Goal: Transaction & Acquisition: Purchase product/service

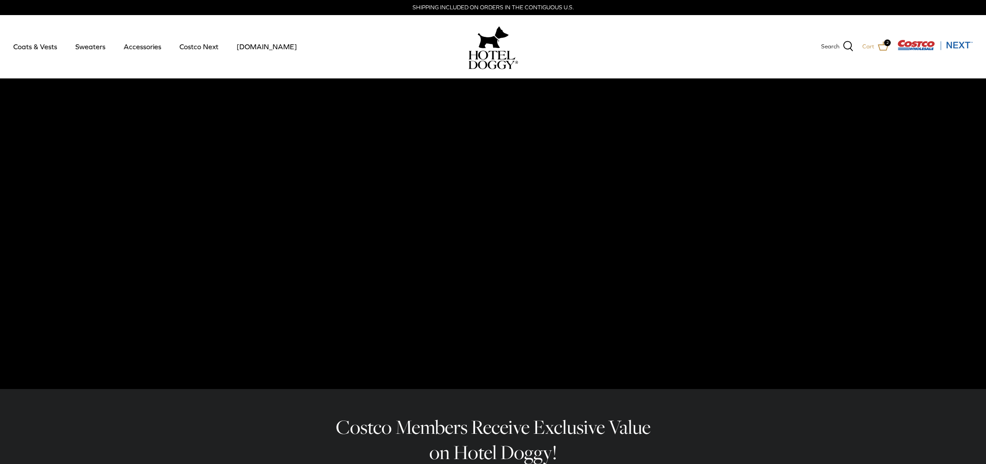
click at [882, 47] on icon at bounding box center [883, 46] width 11 height 11
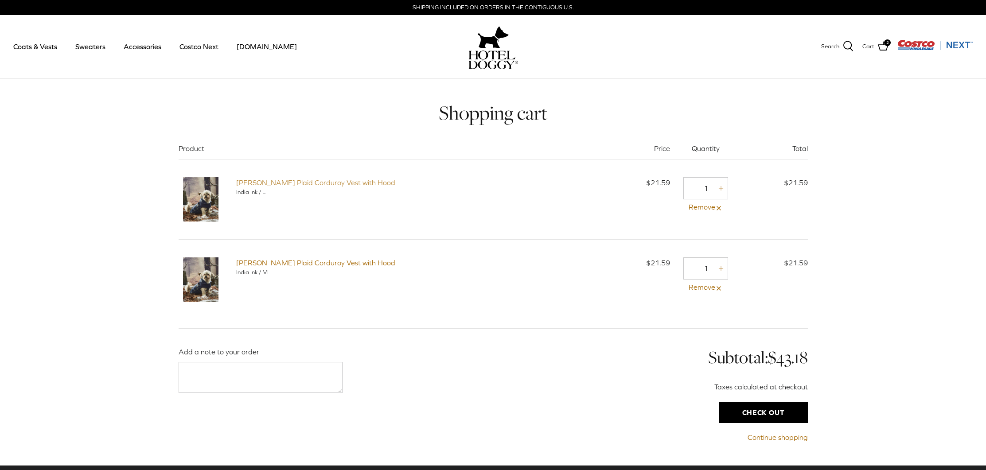
click at [314, 184] on link "Melton Plaid Corduroy Vest with Hood" at bounding box center [315, 183] width 159 height 8
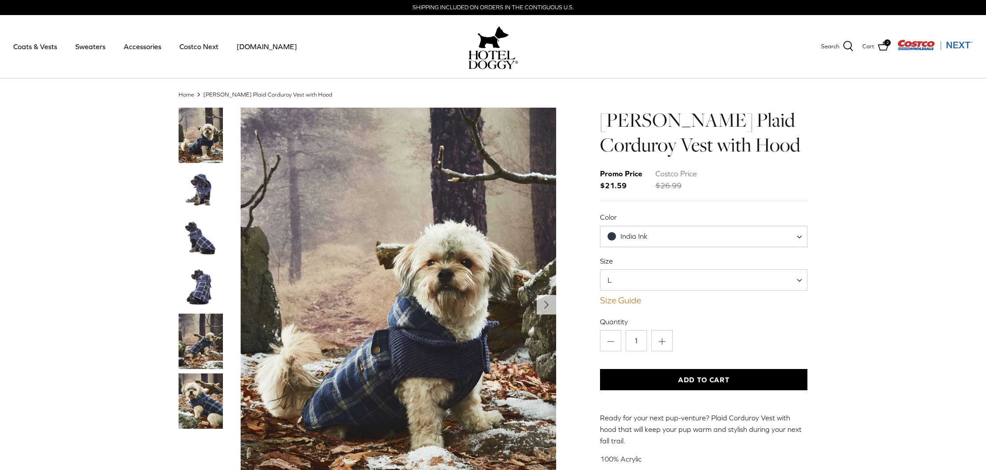
click at [622, 299] on link "Size Guide" at bounding box center [704, 300] width 208 height 11
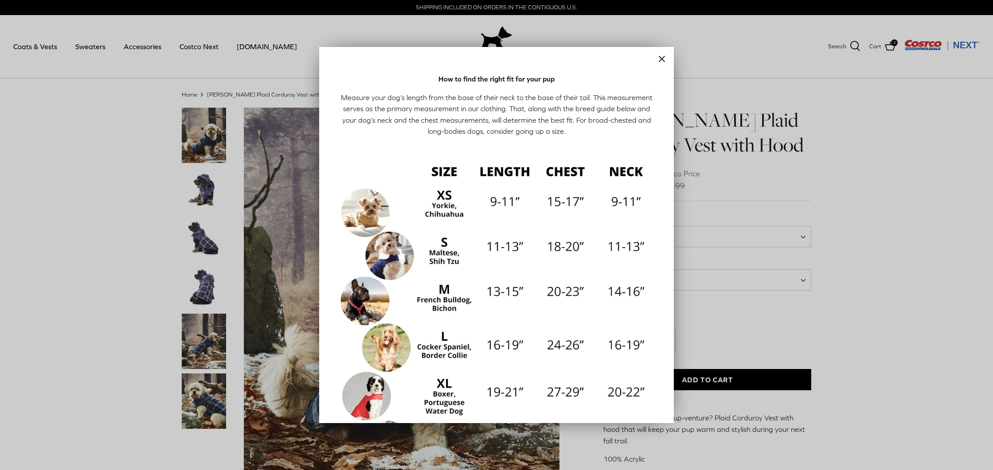
click at [657, 59] on icon "Close" at bounding box center [662, 59] width 11 height 11
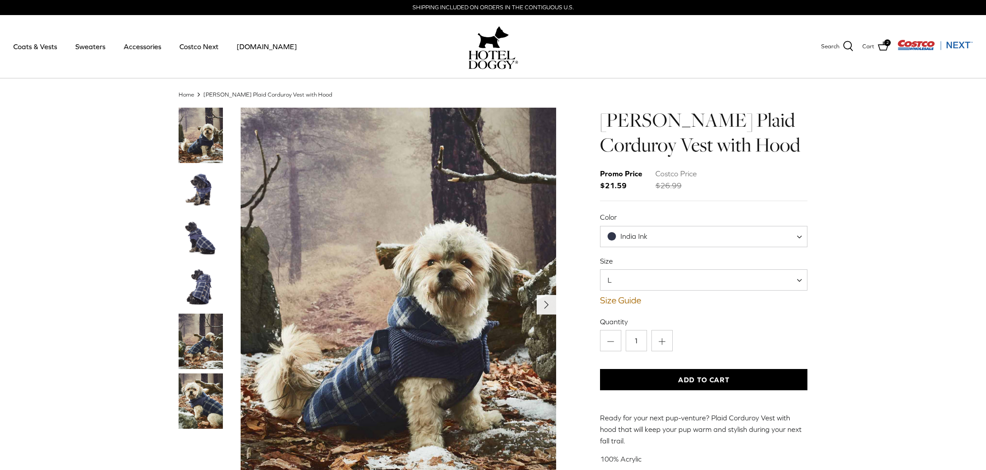
click at [546, 303] on polyline "Next" at bounding box center [547, 304] width 4 height 7
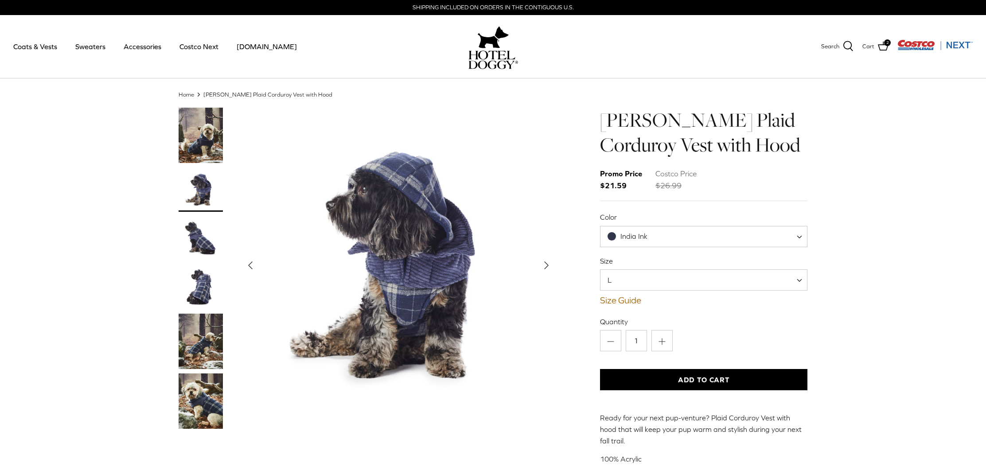
click at [545, 302] on img "Show Gallery" at bounding box center [399, 266] width 316 height 316
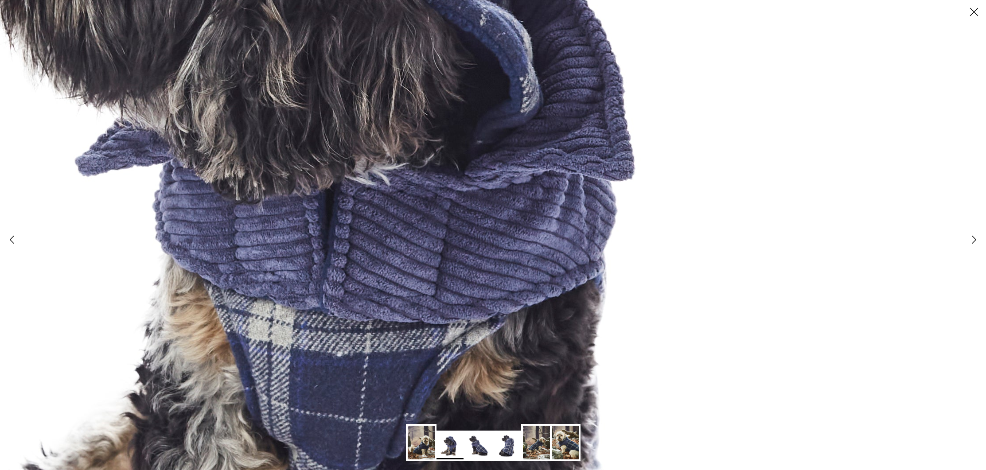
click at [973, 241] on polyline at bounding box center [975, 240] width 4 height 8
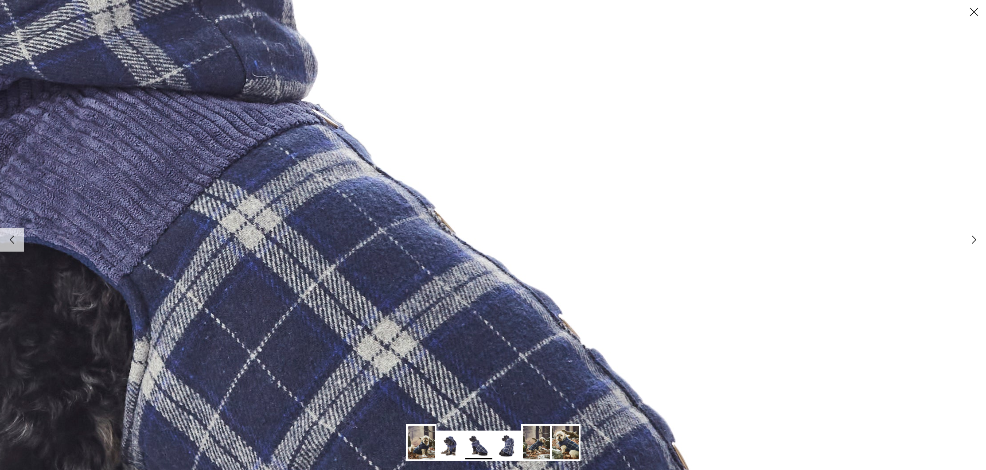
click at [970, 240] on icon "Right" at bounding box center [974, 239] width 15 height 15
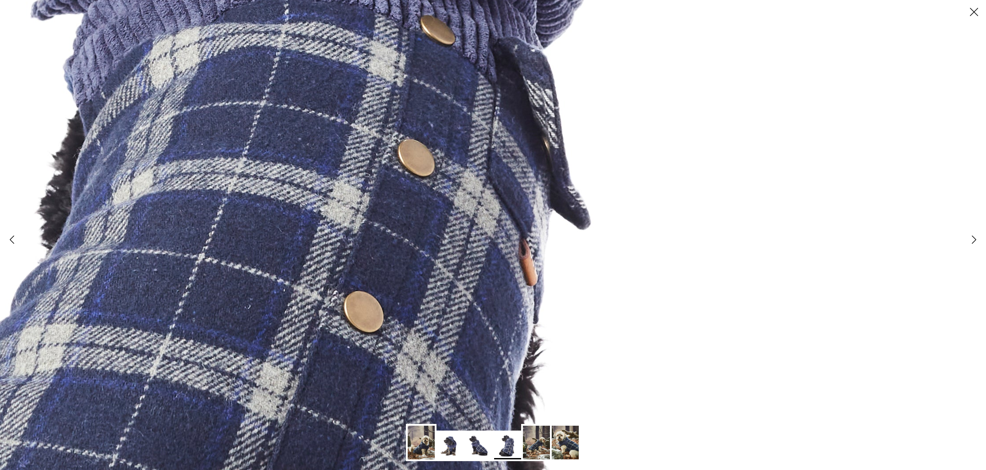
click at [979, 249] on link "Right" at bounding box center [974, 240] width 24 height 24
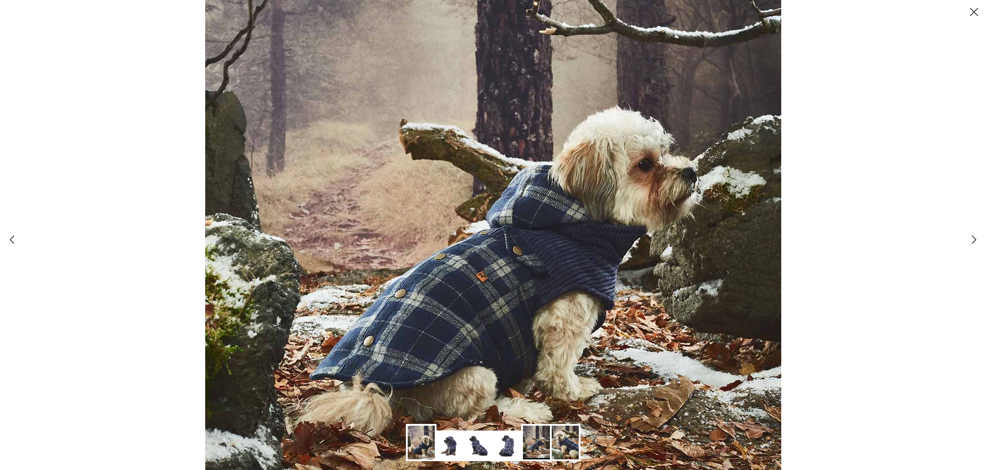
click at [969, 253] on div at bounding box center [493, 235] width 986 height 470
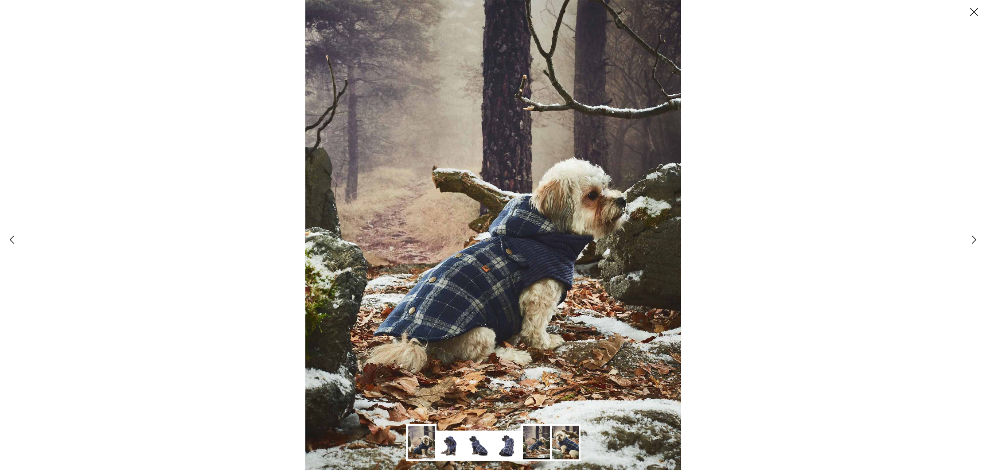
click at [976, 240] on polyline at bounding box center [975, 240] width 4 height 8
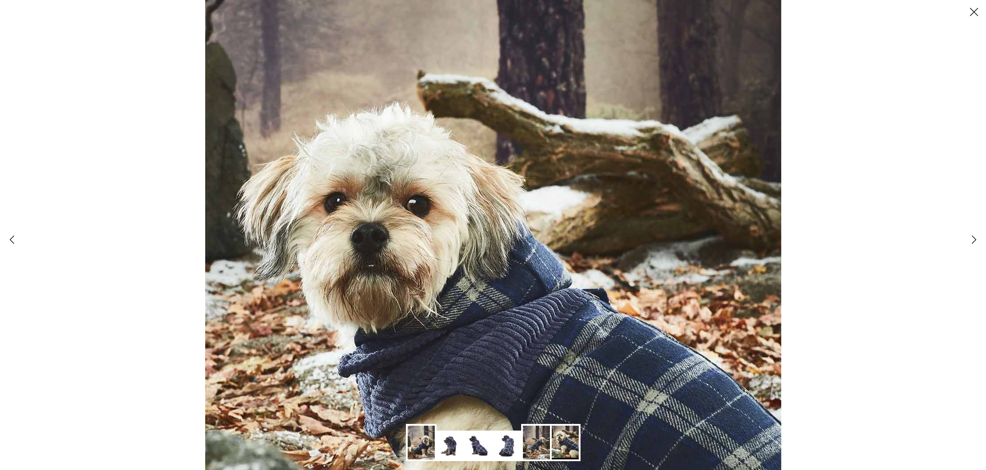
drag, startPoint x: 975, startPoint y: 14, endPoint x: 966, endPoint y: 20, distance: 10.8
click at [974, 14] on icon "Close" at bounding box center [974, 11] width 15 height 15
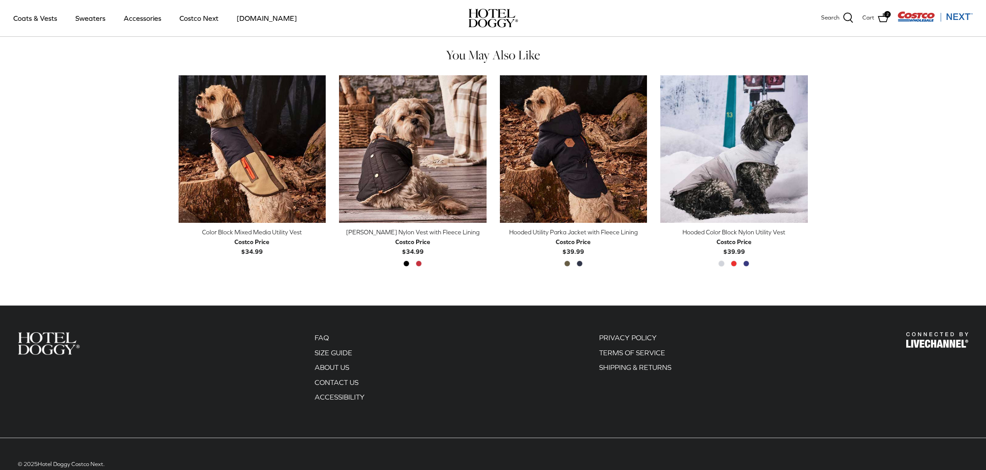
scroll to position [407, 0]
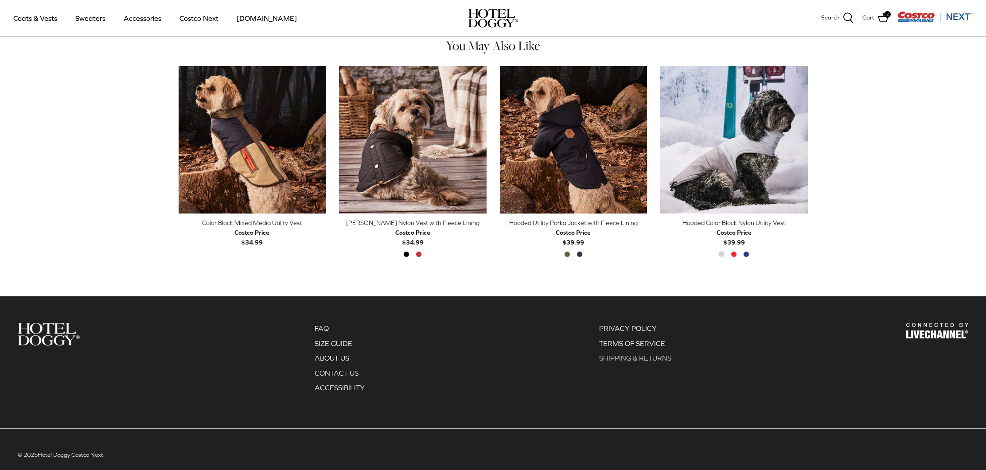
click at [633, 354] on link "SHIPPING & RETURNS" at bounding box center [635, 358] width 72 height 8
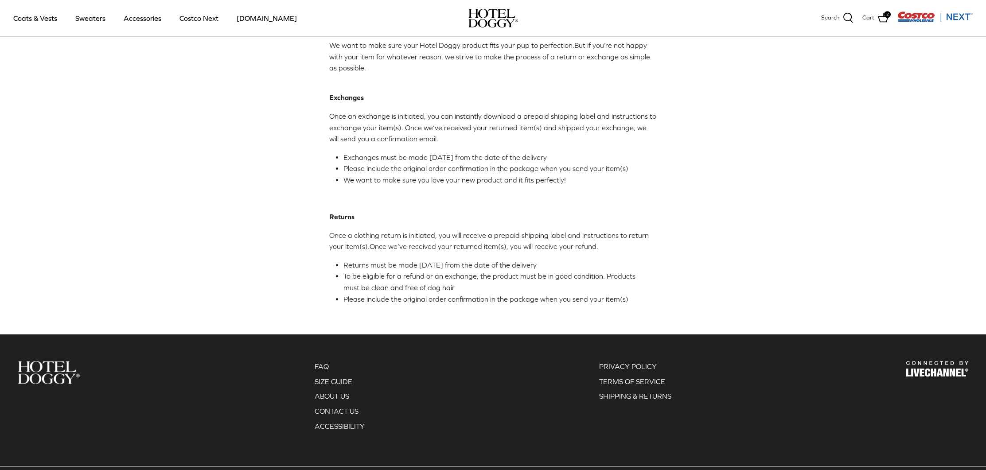
scroll to position [624, 0]
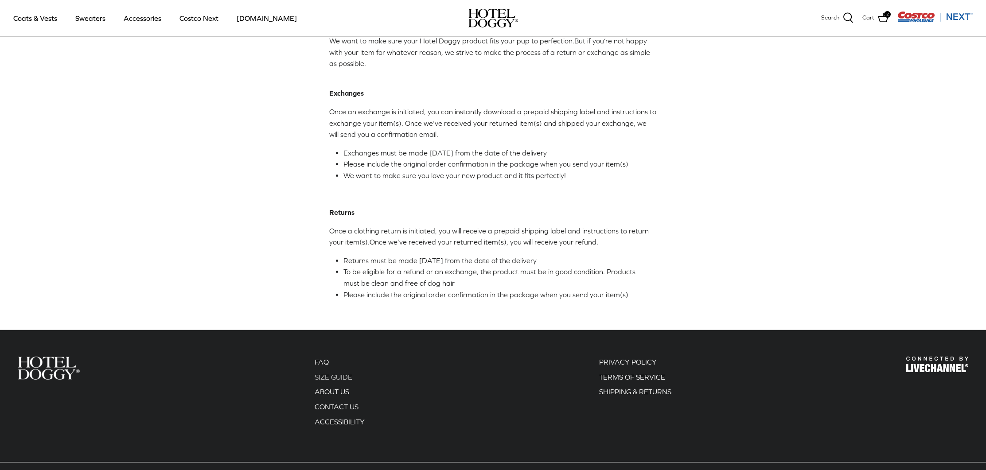
click at [338, 379] on link "SIZE GUIDE" at bounding box center [334, 377] width 38 height 8
click at [328, 395] on link "ABOUT US" at bounding box center [332, 392] width 35 height 8
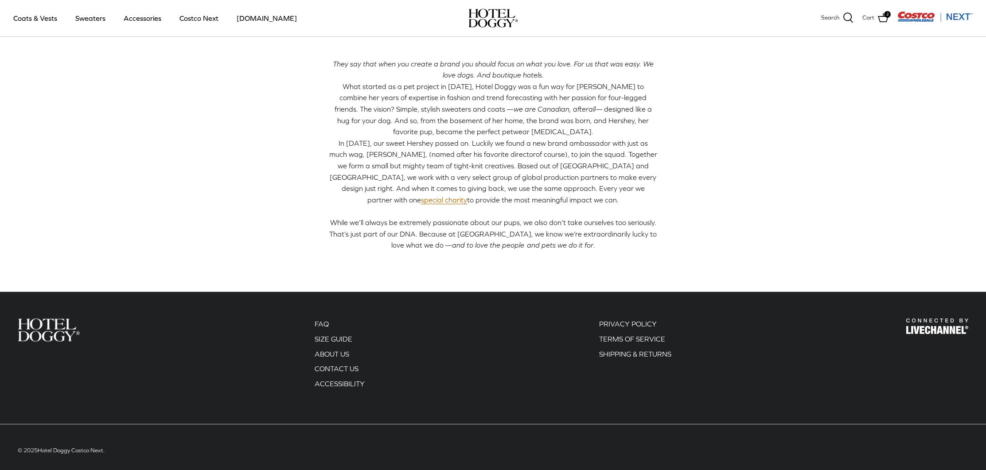
scroll to position [207, 0]
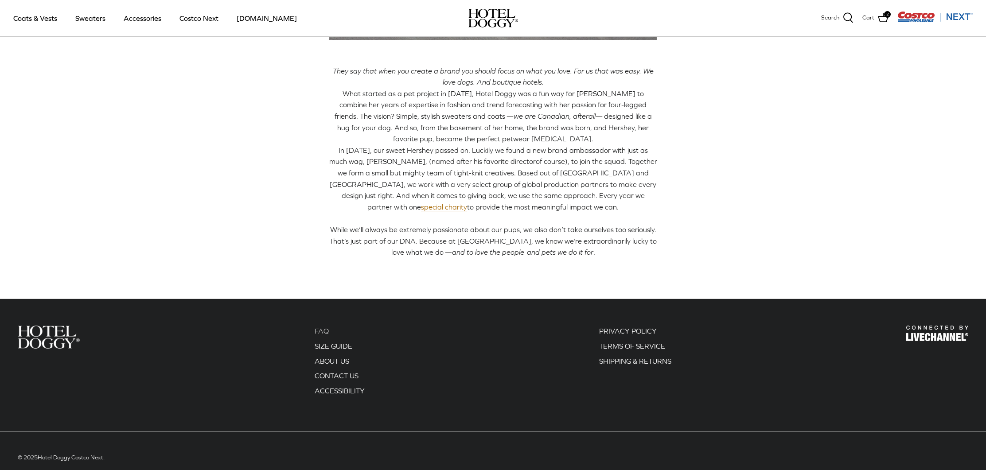
click at [321, 332] on link "FAQ" at bounding box center [322, 331] width 14 height 8
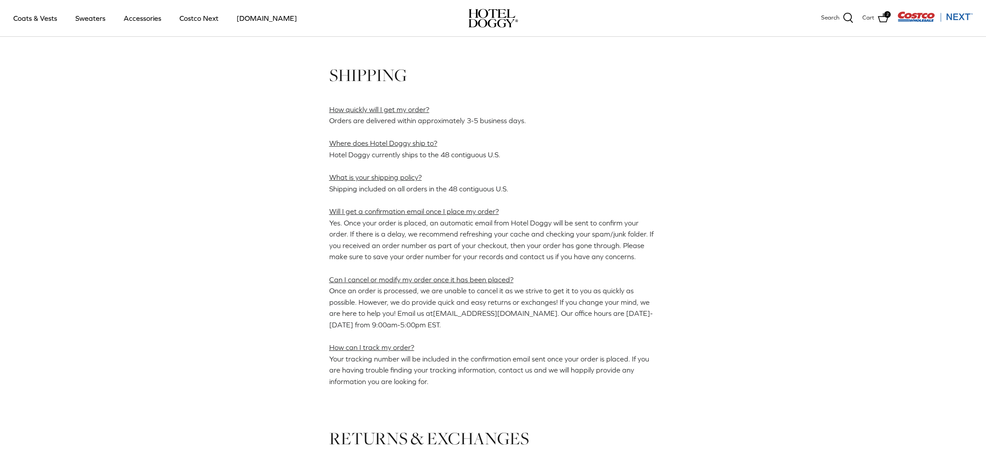
scroll to position [207, 0]
click at [257, 20] on link "[DOMAIN_NAME]" at bounding box center [267, 18] width 76 height 30
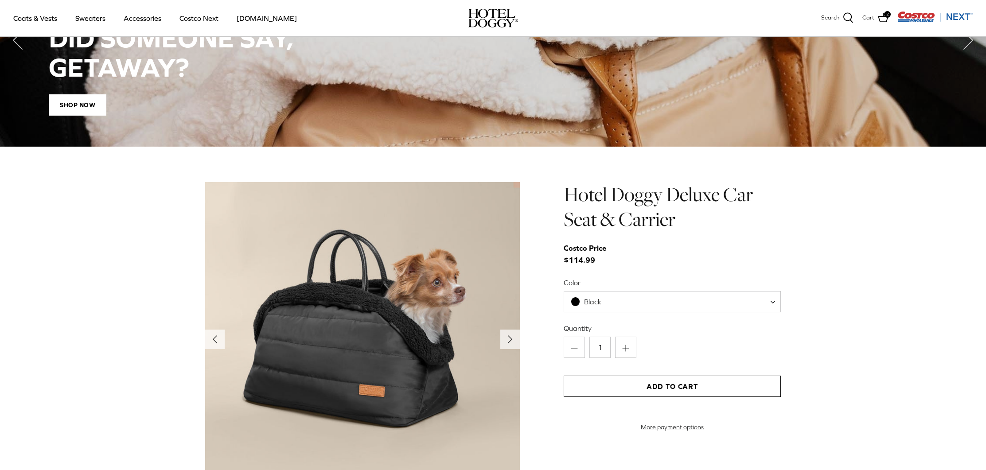
scroll to position [731, 0]
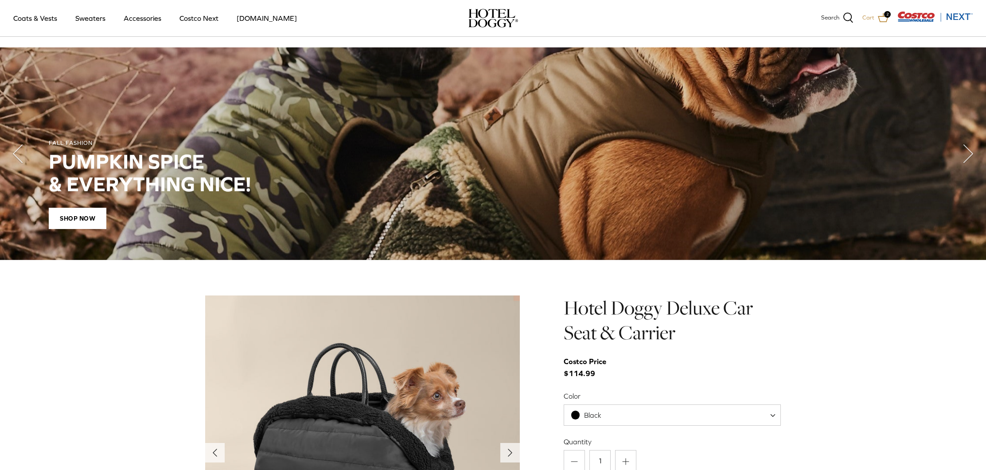
click at [880, 16] on icon at bounding box center [883, 17] width 11 height 11
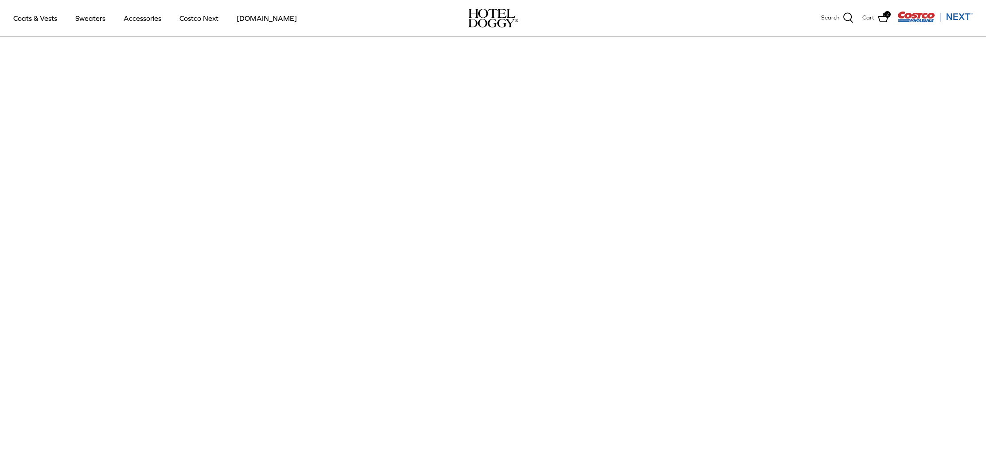
scroll to position [794, 0]
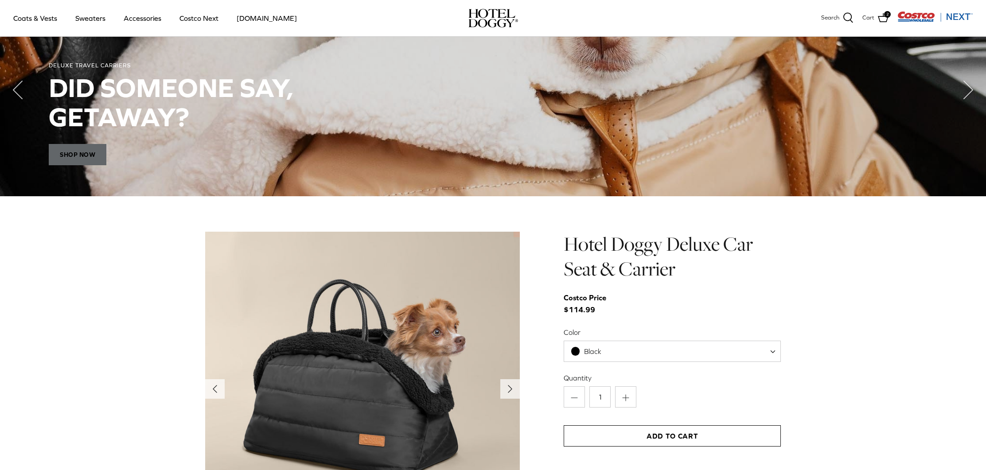
click at [90, 155] on span "Shop Now" at bounding box center [78, 154] width 58 height 21
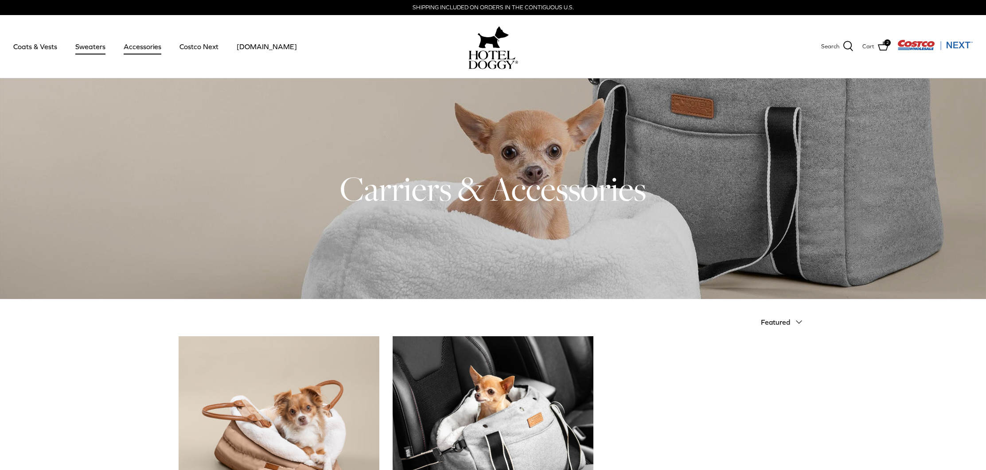
click at [86, 47] on link "Sweaters" at bounding box center [90, 46] width 46 height 30
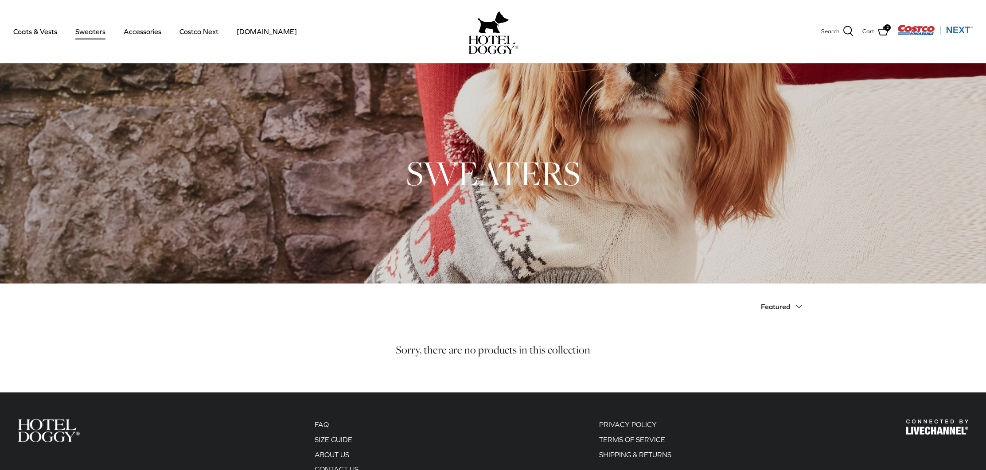
scroll to position [60, 0]
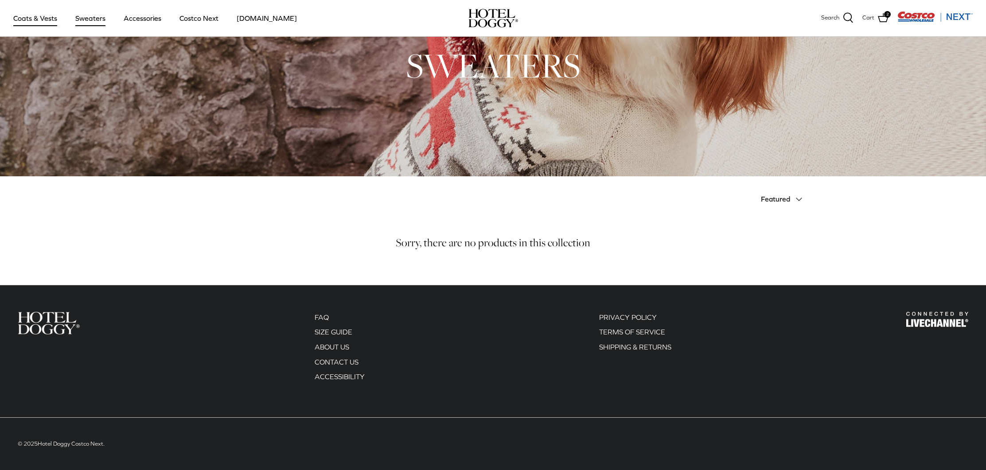
click at [27, 20] on link "Coats & Vests" at bounding box center [35, 18] width 60 height 30
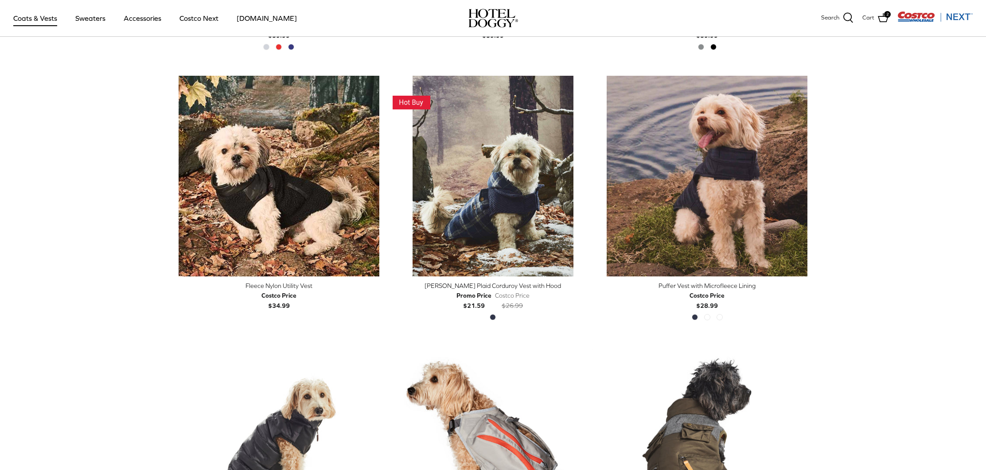
scroll to position [1007, 0]
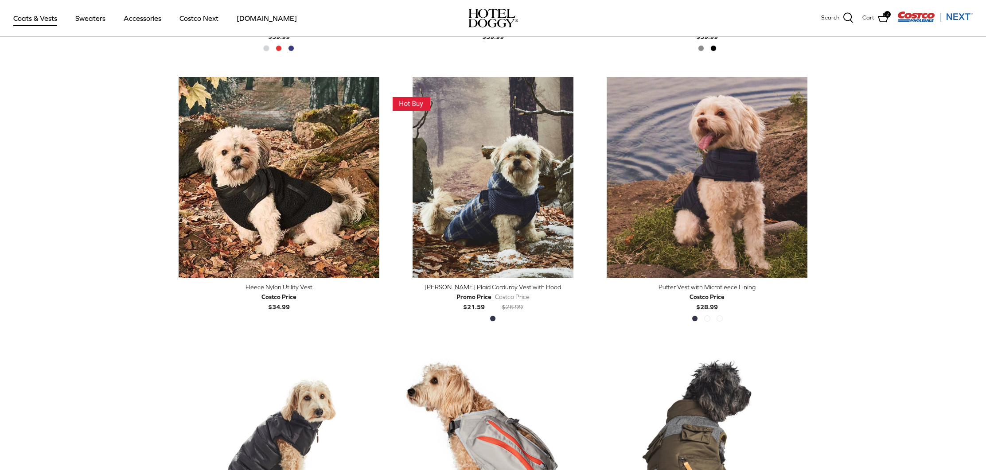
click at [269, 284] on div "Fleece Nylon Utility Vest" at bounding box center [279, 287] width 201 height 10
click at [497, 285] on div "Melton Plaid Corduroy Vest with Hood" at bounding box center [493, 287] width 201 height 10
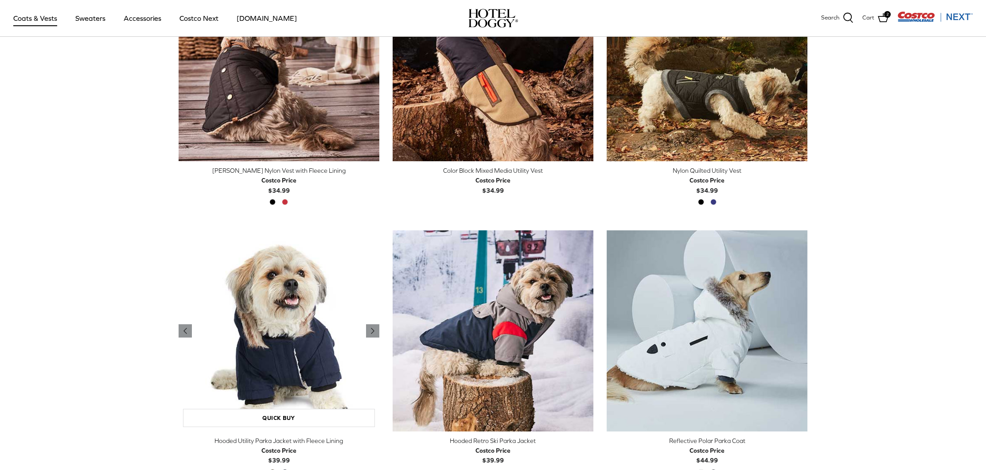
scroll to position [213, 0]
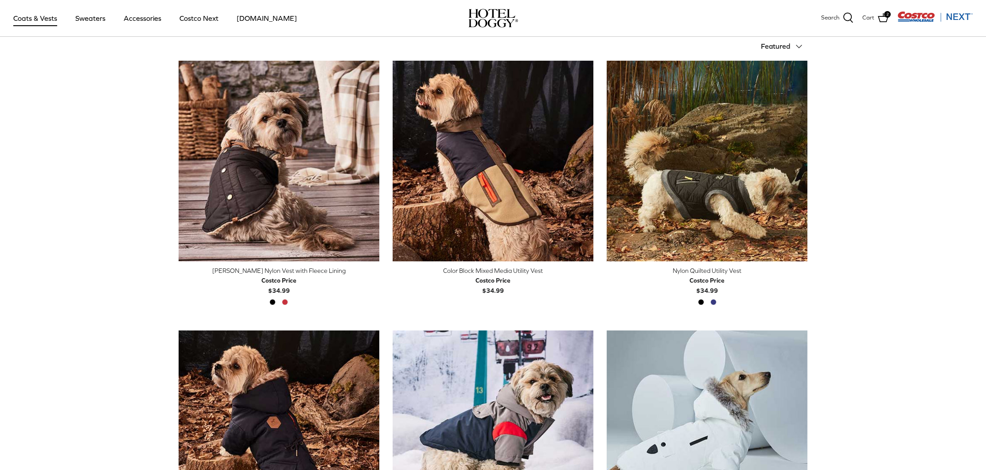
click at [285, 273] on div "[PERSON_NAME] Nylon Vest with Fleece Lining" at bounding box center [279, 271] width 201 height 10
click at [707, 268] on div "Nylon Quilted Utility Vest" at bounding box center [707, 271] width 201 height 10
click at [493, 271] on div "Color Block Mixed Media Utility Vest" at bounding box center [493, 271] width 201 height 10
click at [272, 271] on div "[PERSON_NAME] Nylon Vest with Fleece Lining" at bounding box center [279, 271] width 201 height 10
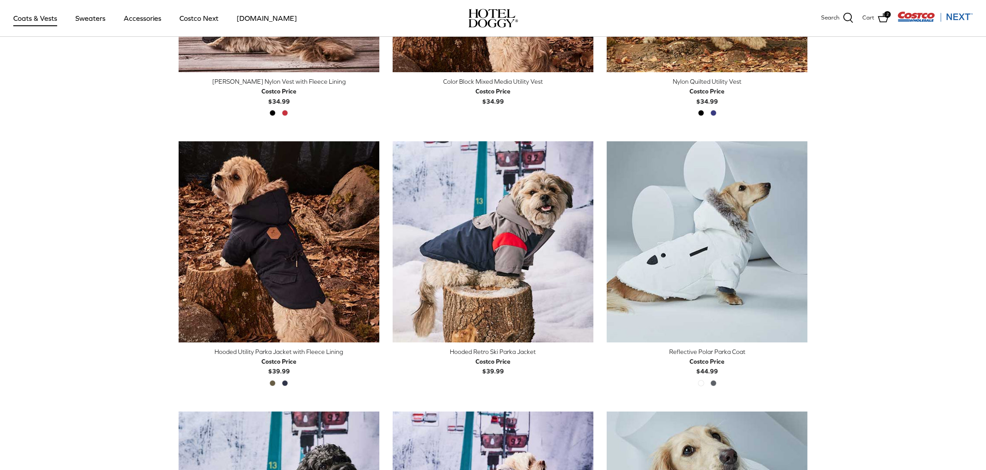
scroll to position [440, 0]
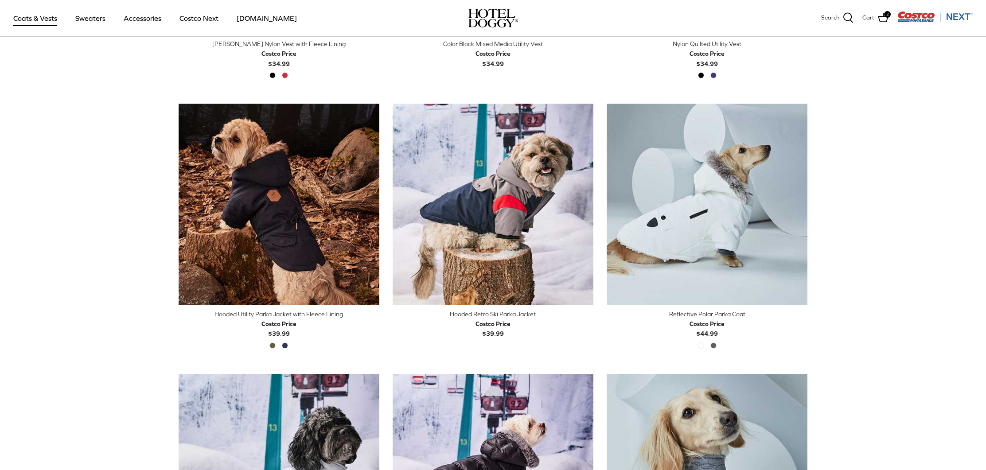
click at [701, 313] on div "Reflective Polar Parka Coat" at bounding box center [707, 314] width 201 height 10
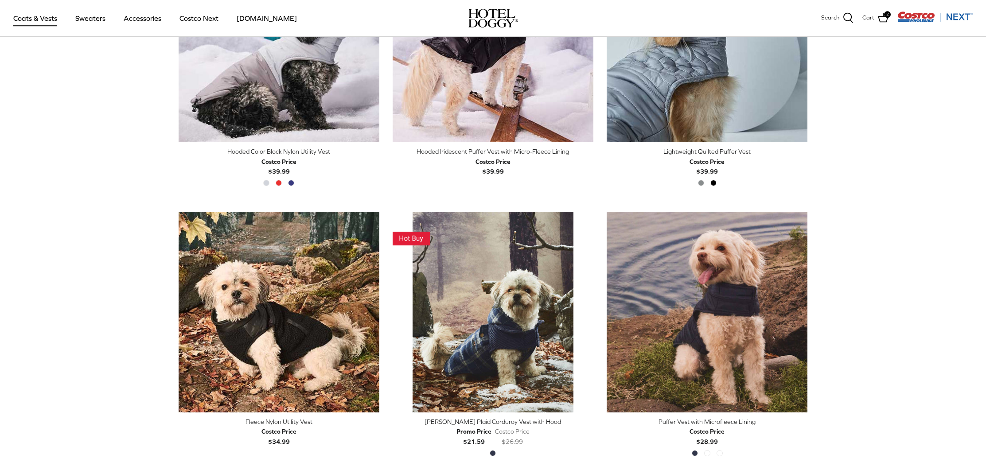
scroll to position [880, 0]
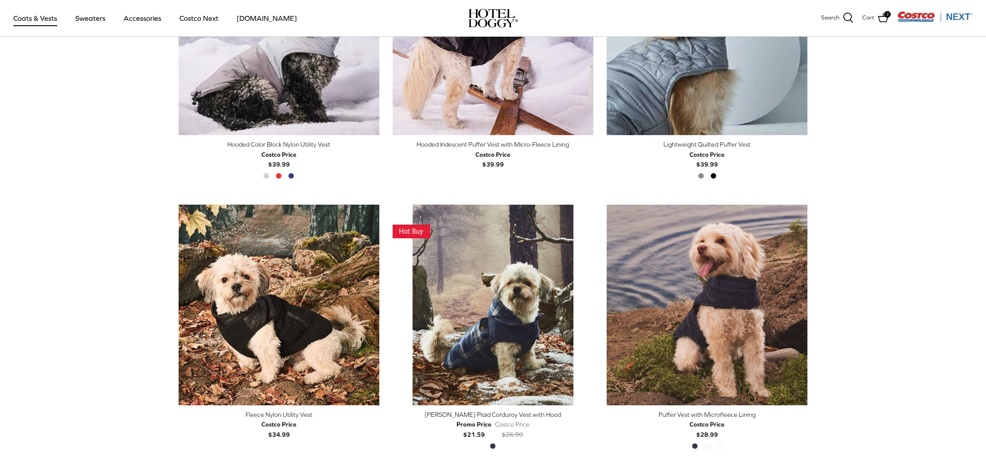
click at [269, 416] on div "Fleece Nylon Utility Vest" at bounding box center [279, 415] width 201 height 10
click at [482, 414] on div "Melton Plaid Corduroy Vest with Hood" at bounding box center [493, 415] width 201 height 10
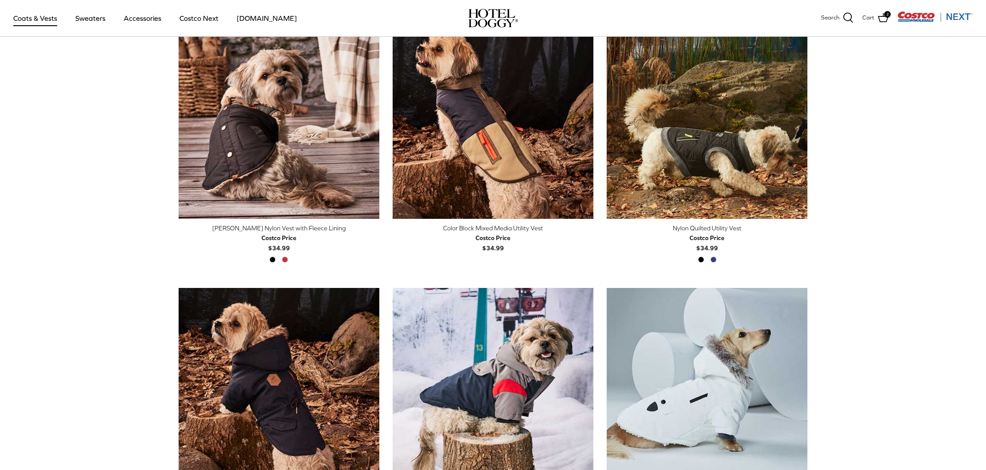
scroll to position [128, 0]
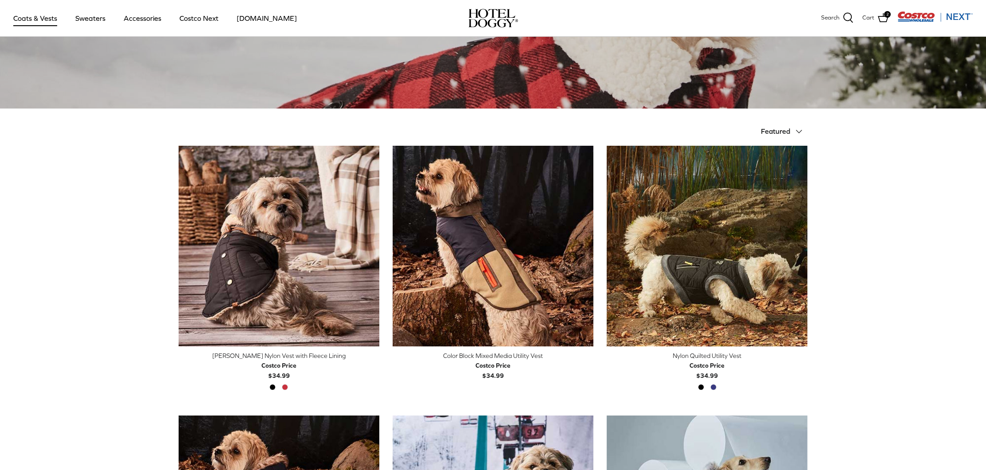
click at [264, 356] on div "Melton Nylon Vest with Fleece Lining" at bounding box center [279, 356] width 201 height 10
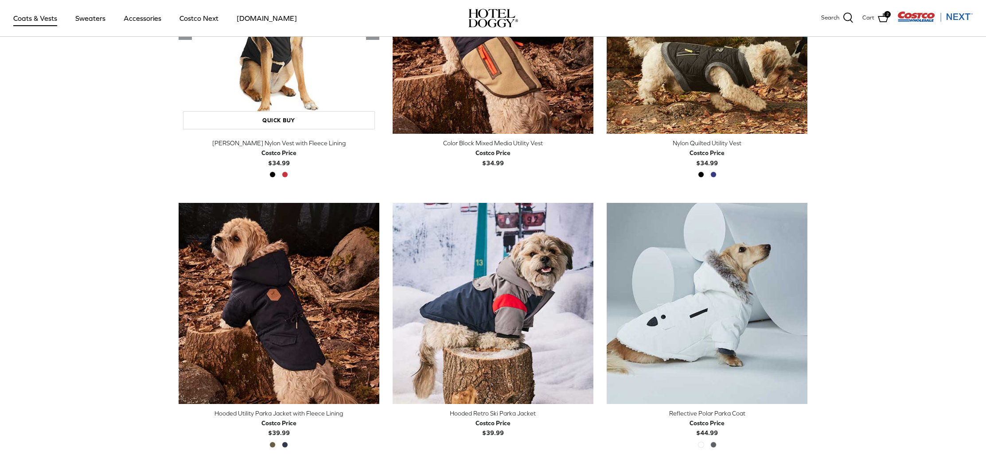
scroll to position [418, 0]
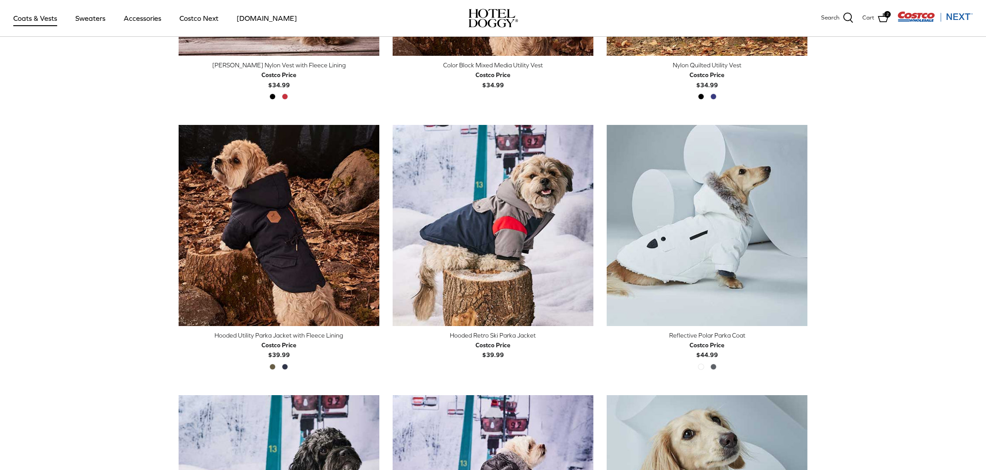
click at [282, 335] on div "Hooded Utility Parka Jacket with Fleece Lining" at bounding box center [279, 336] width 201 height 10
click at [507, 337] on div "Hooded Retro Ski Parka Jacket" at bounding box center [493, 336] width 201 height 10
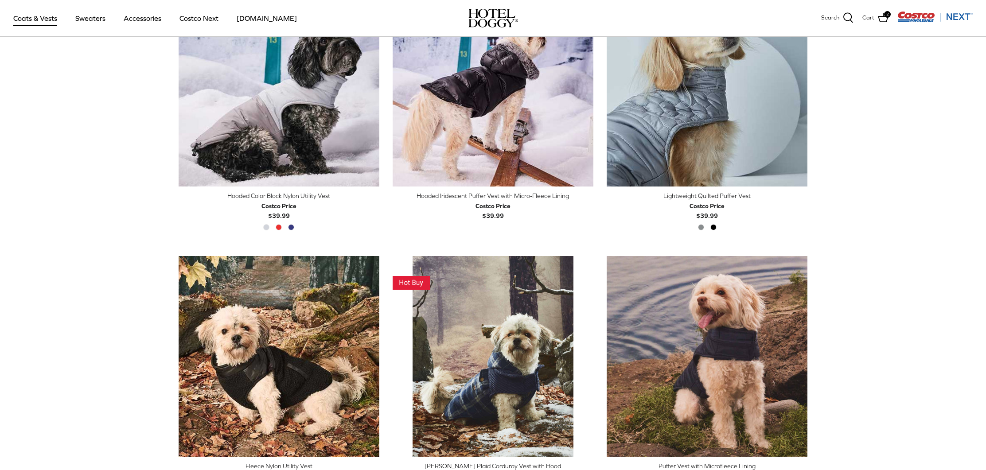
scroll to position [929, 0]
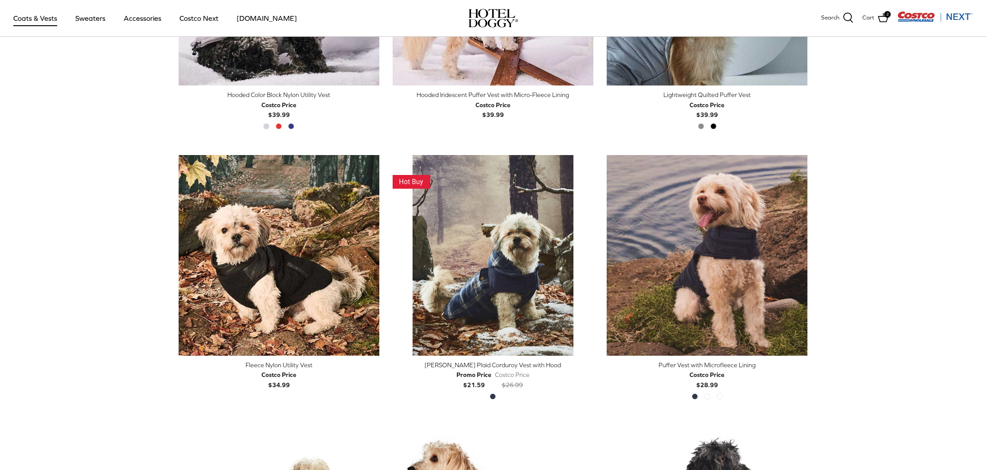
drag, startPoint x: 590, startPoint y: 387, endPoint x: 604, endPoint y: 390, distance: 14.9
click at [590, 387] on div "Promo Price $21.59 Costco Price $26.99" at bounding box center [493, 380] width 201 height 20
click at [707, 365] on div "Puffer Vest with Microfleece Lining" at bounding box center [707, 365] width 201 height 10
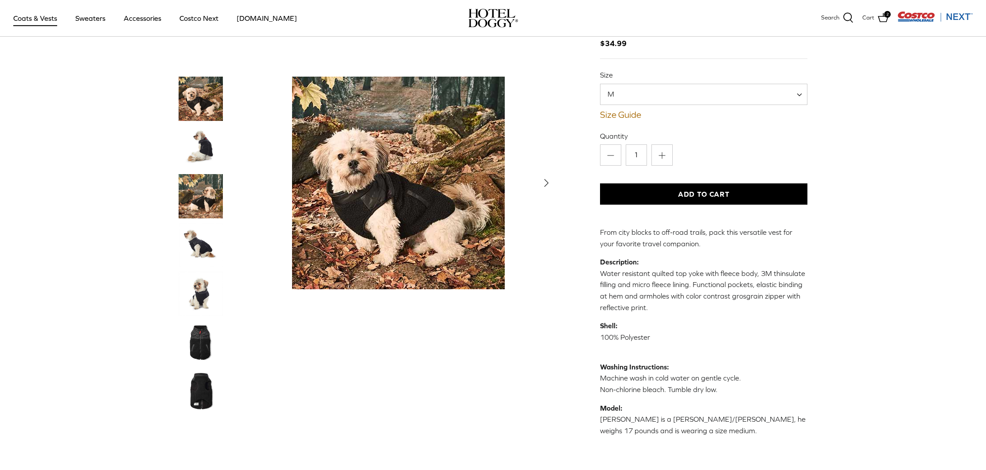
scroll to position [57, 0]
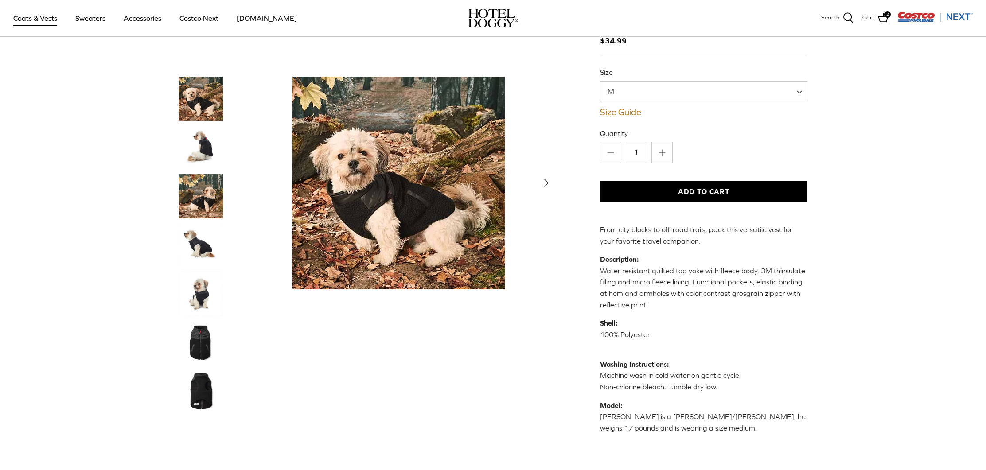
click at [542, 180] on icon "Right" at bounding box center [547, 183] width 14 height 14
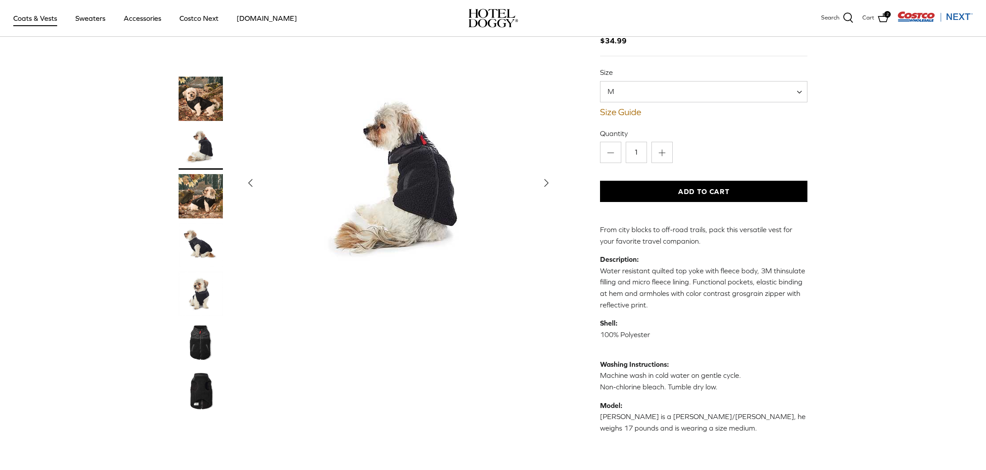
click at [541, 182] on icon "Right" at bounding box center [547, 183] width 14 height 14
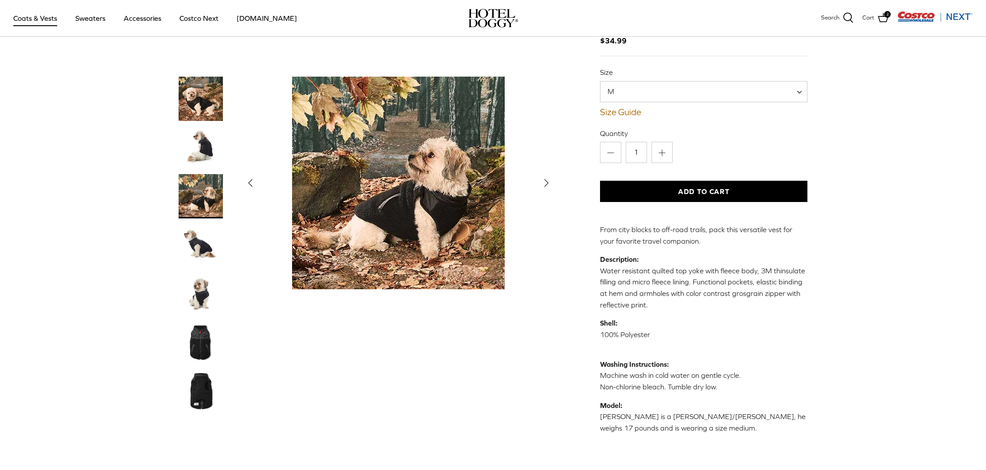
click at [541, 182] on icon "Right" at bounding box center [547, 183] width 14 height 14
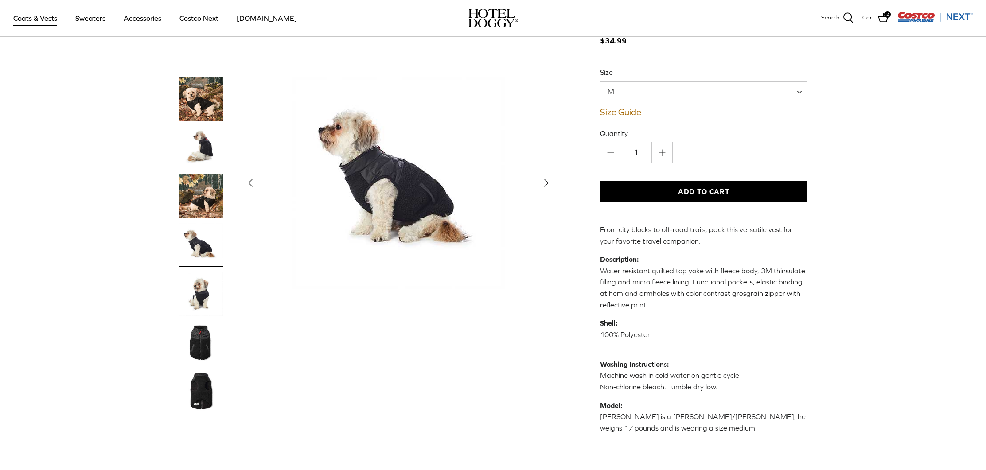
click at [541, 183] on icon "Right" at bounding box center [547, 183] width 14 height 14
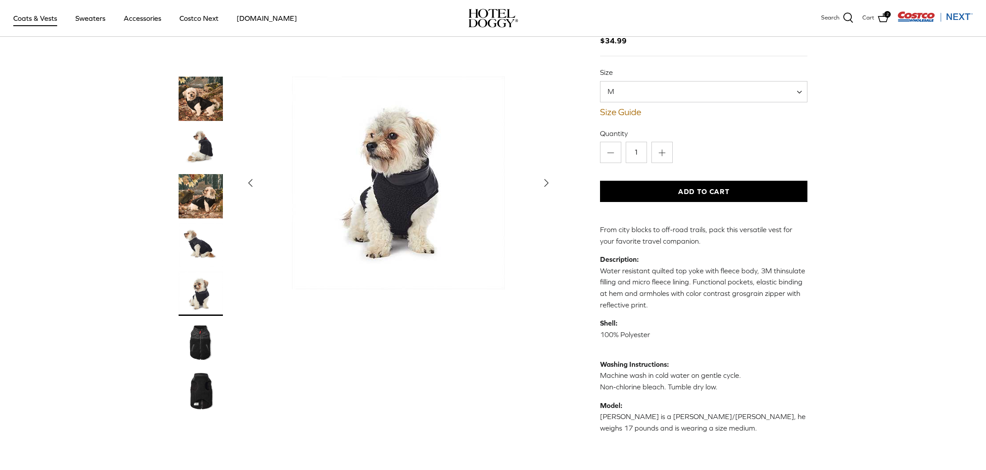
click at [539, 184] on button "Right" at bounding box center [547, 183] width 20 height 20
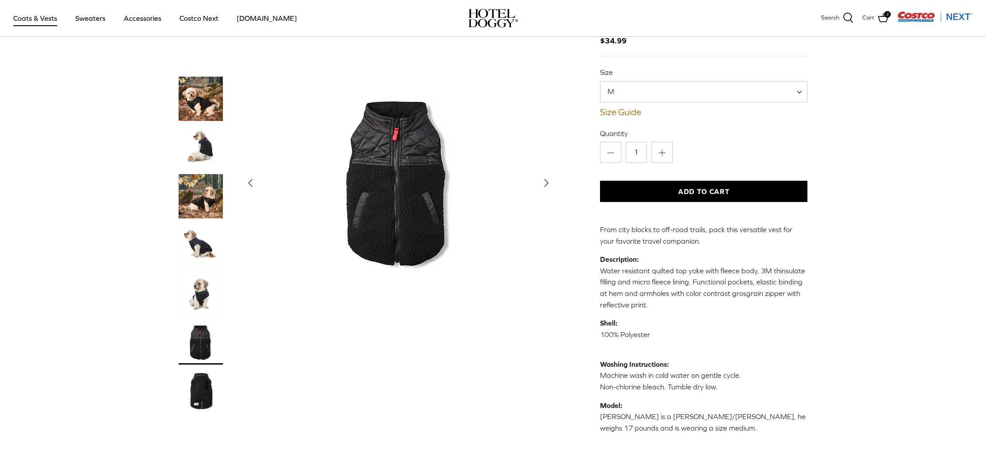
click at [537, 186] on button "Right" at bounding box center [547, 183] width 20 height 20
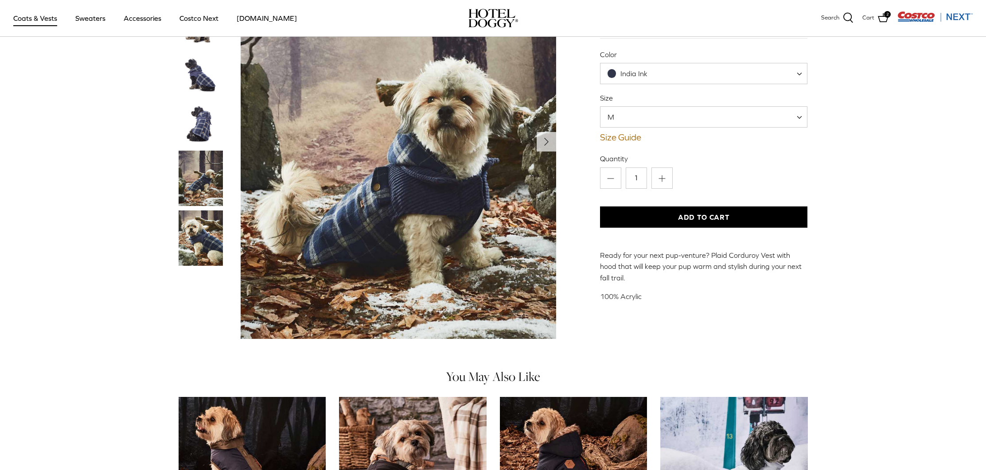
scroll to position [66, 0]
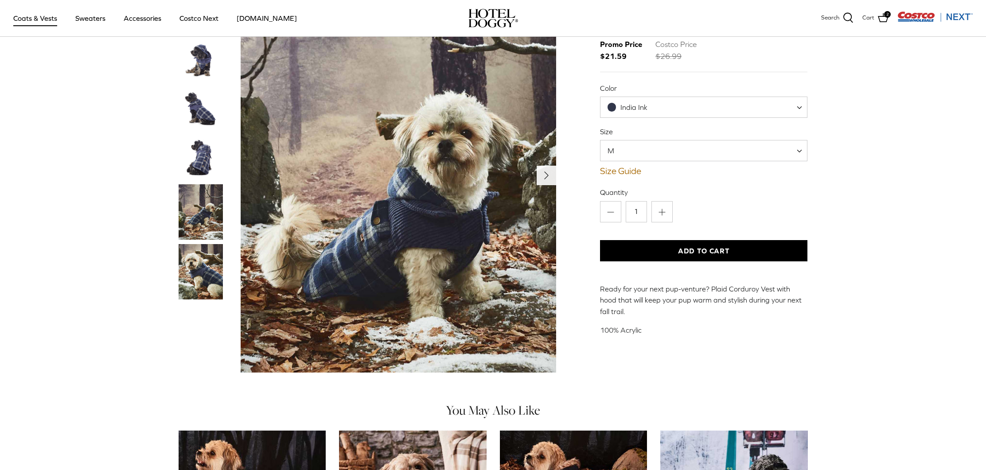
click at [543, 176] on icon "Right" at bounding box center [547, 175] width 14 height 14
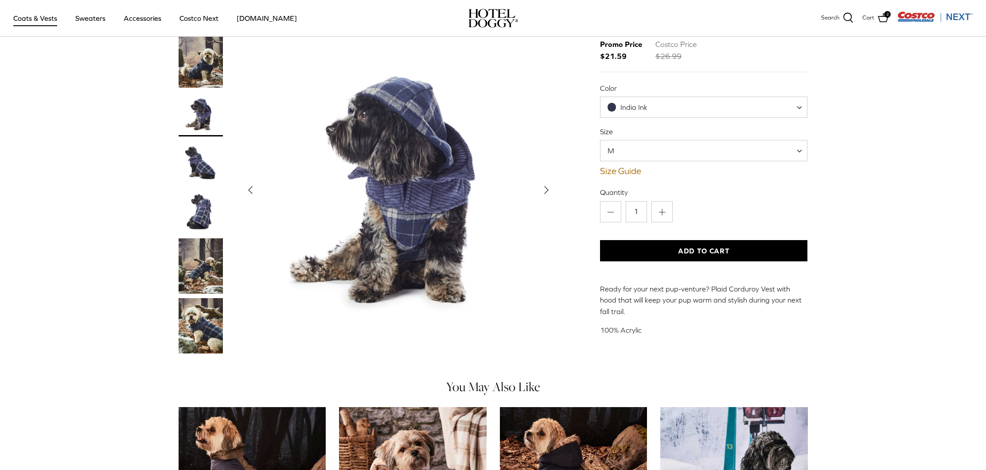
click at [542, 183] on icon "Right" at bounding box center [547, 190] width 14 height 14
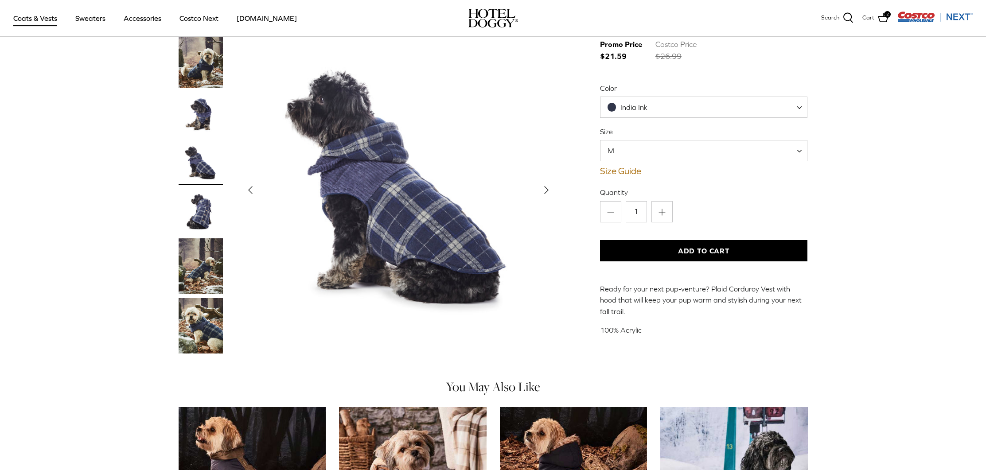
click at [542, 183] on icon "Right" at bounding box center [547, 190] width 14 height 14
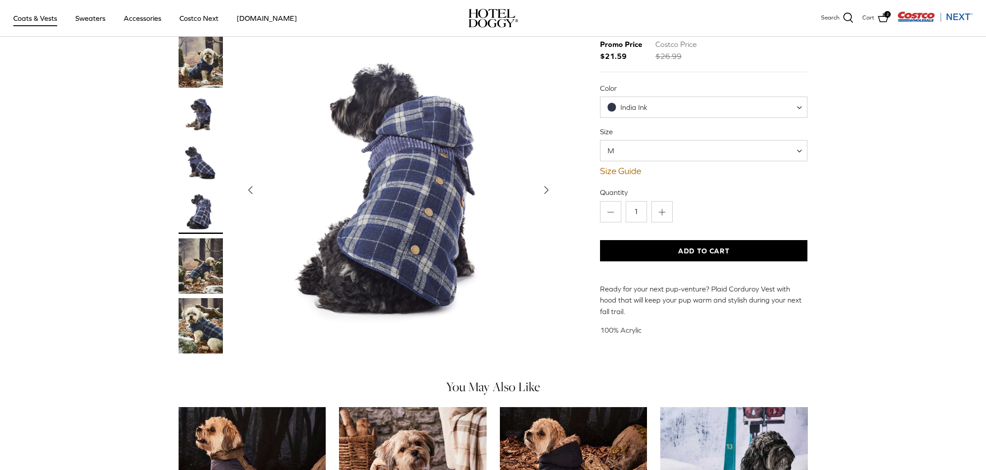
click at [541, 183] on icon "Right" at bounding box center [547, 190] width 14 height 14
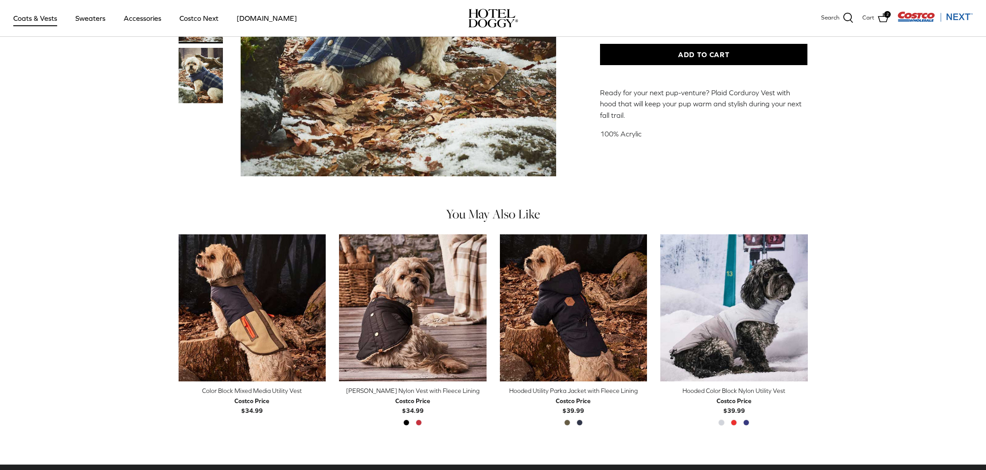
scroll to position [265, 0]
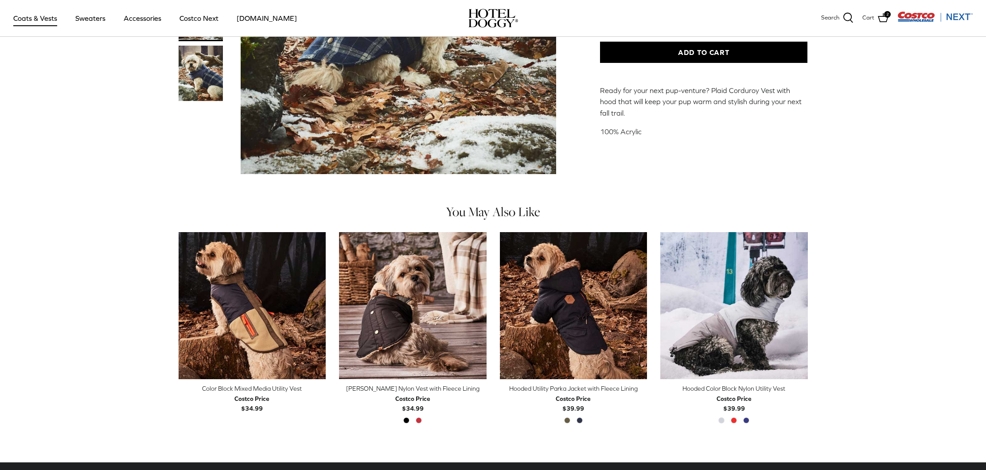
click at [576, 387] on div "Hooded Utility Parka Jacket with Fleece Lining" at bounding box center [574, 389] width 148 height 10
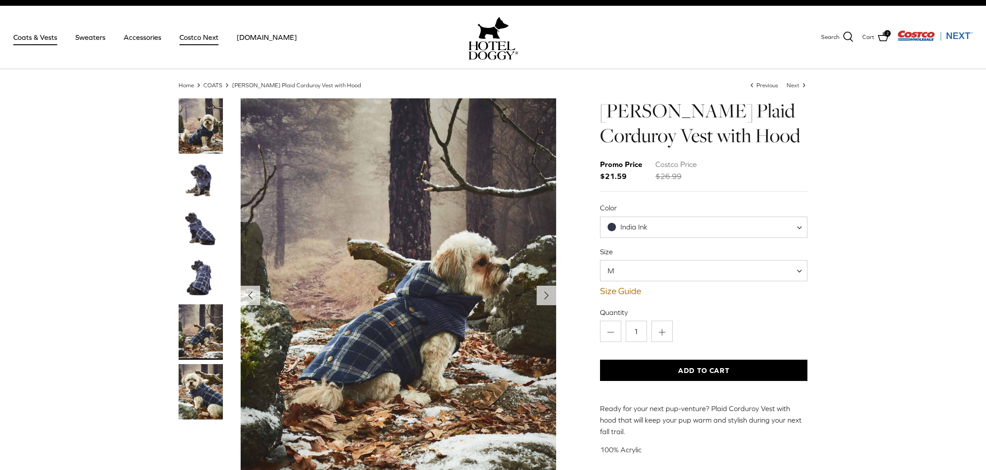
scroll to position [0, 0]
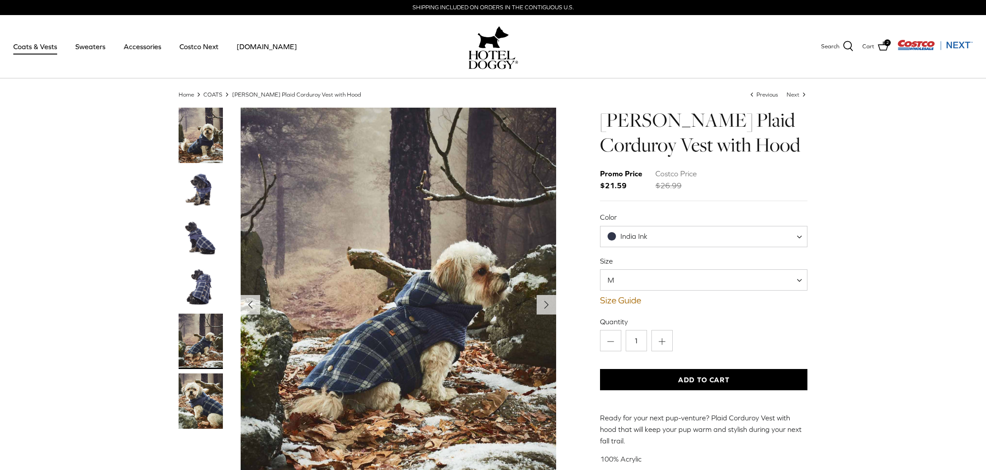
click at [799, 282] on span at bounding box center [802, 280] width 9 height 21
click at [900, 258] on div "Home Right COATS Right Melton Plaid Corduroy Vest with Hood Left Previous Next …" at bounding box center [493, 300] width 986 height 421
click at [198, 236] on img "Thumbnail Link" at bounding box center [201, 238] width 44 height 44
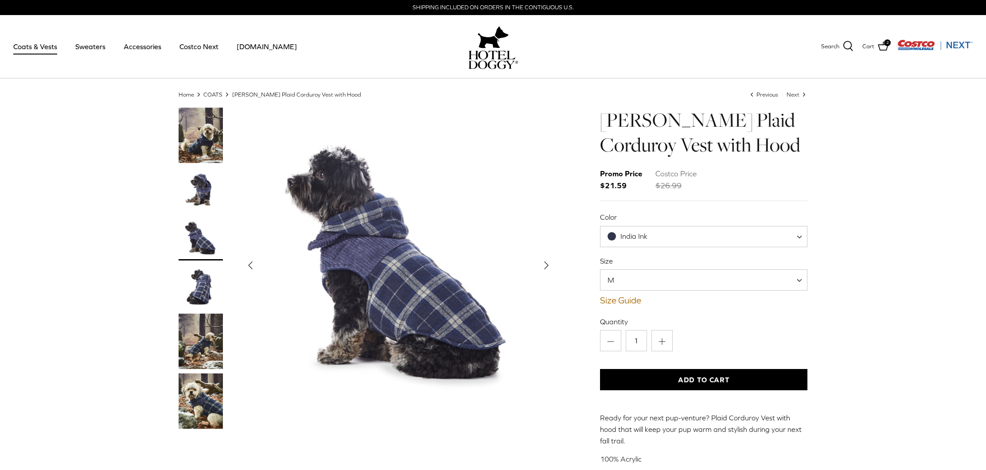
click at [207, 140] on img "Thumbnail Link" at bounding box center [201, 135] width 44 height 55
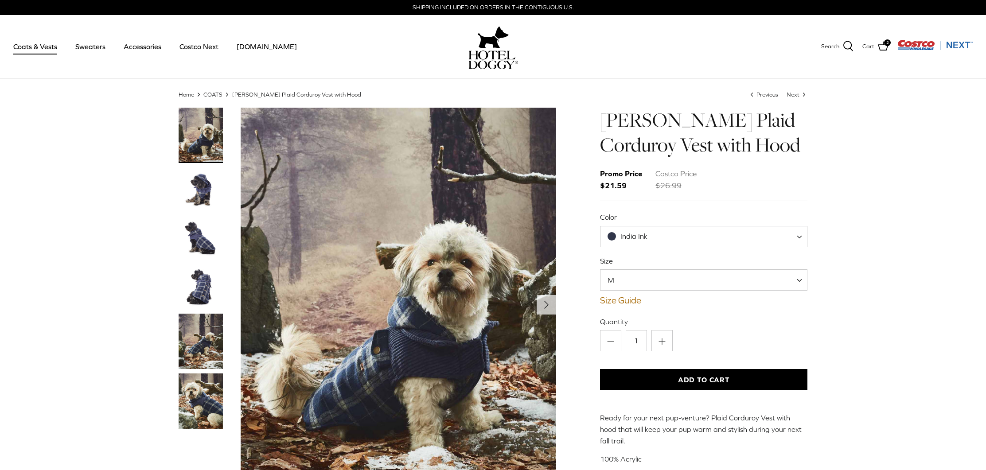
click at [208, 404] on img "Thumbnail Link" at bounding box center [201, 401] width 44 height 55
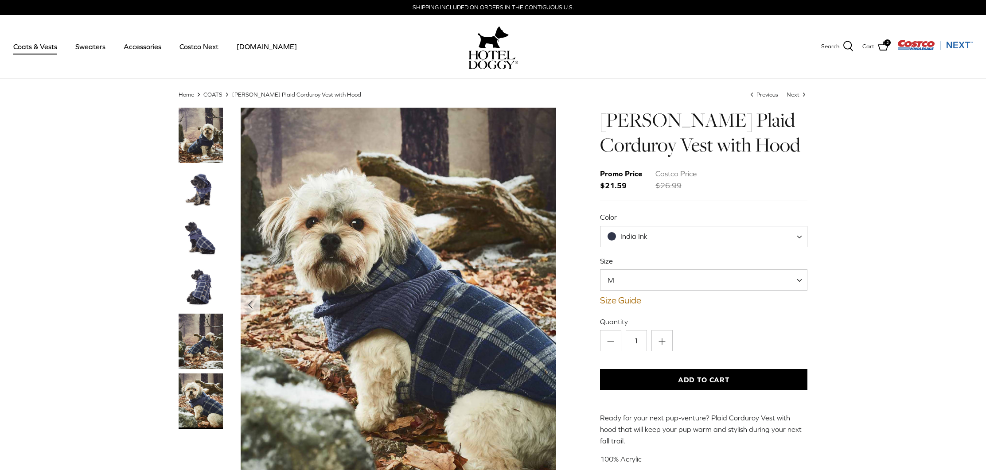
click at [195, 329] on img "Thumbnail Link" at bounding box center [201, 341] width 44 height 55
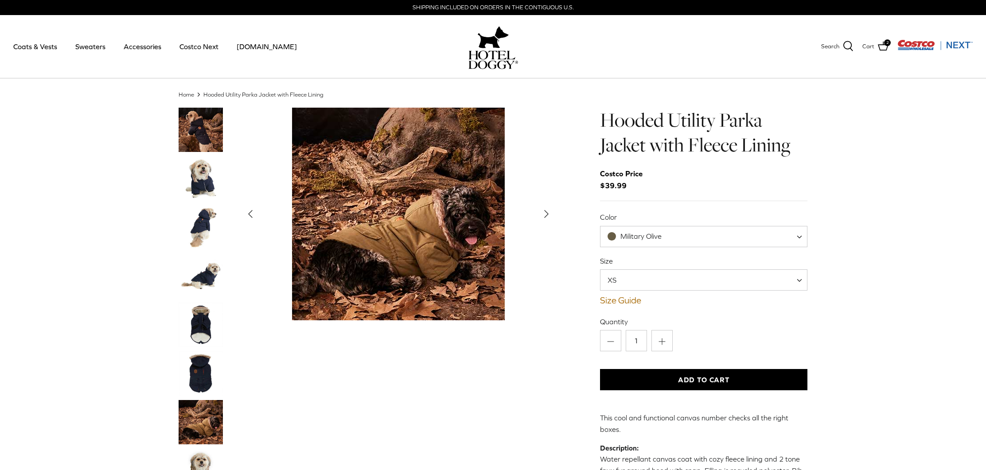
click at [547, 213] on polyline "Next" at bounding box center [547, 214] width 4 height 7
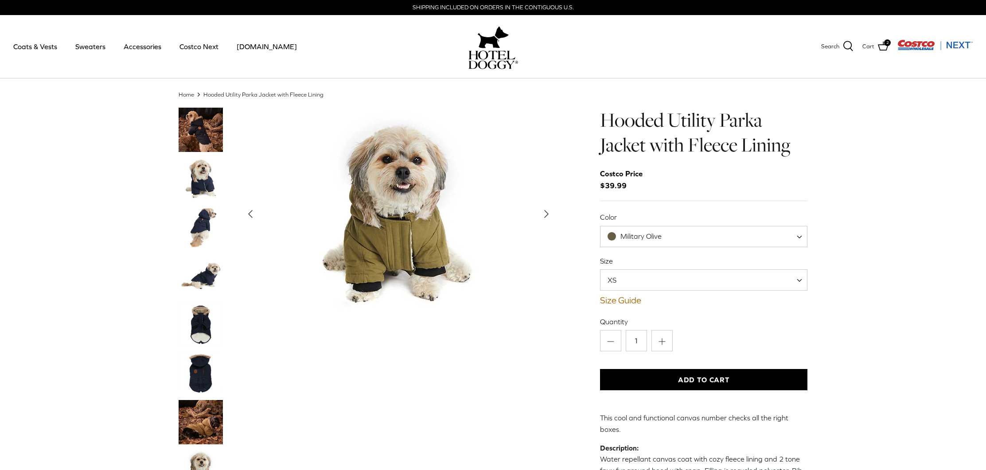
click at [546, 213] on polyline "Next" at bounding box center [547, 214] width 4 height 7
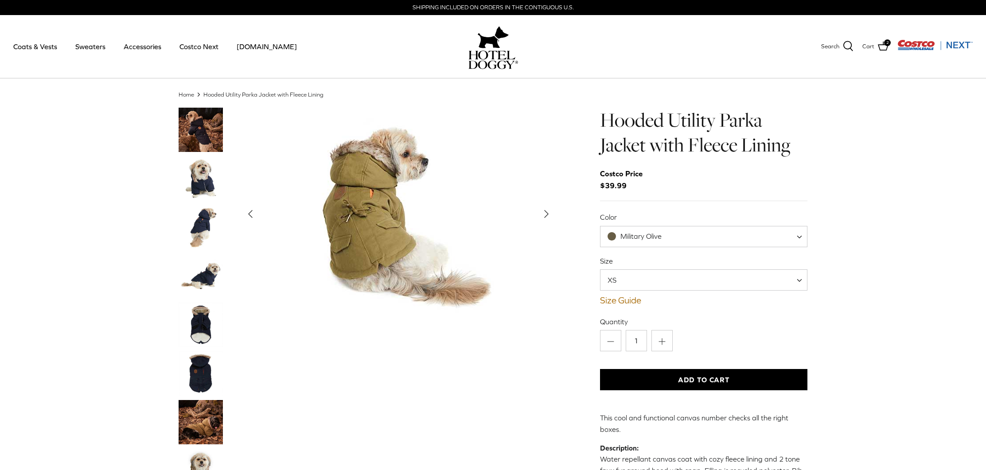
click at [543, 214] on icon "Right" at bounding box center [547, 214] width 14 height 14
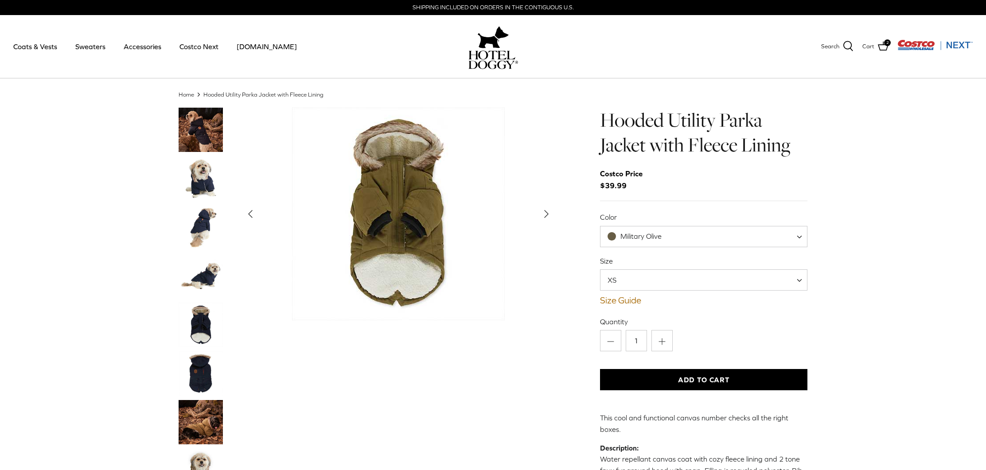
click at [543, 214] on icon "Right" at bounding box center [547, 214] width 14 height 14
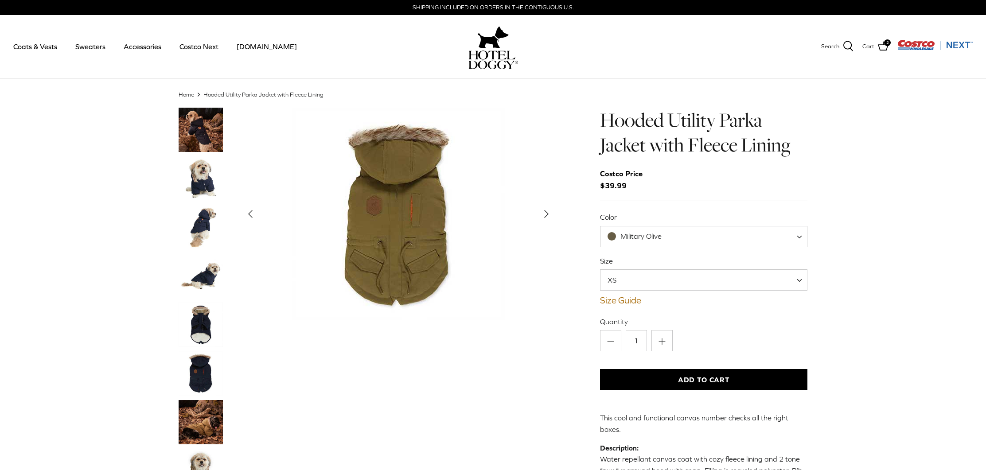
click at [541, 214] on icon "Right" at bounding box center [547, 214] width 14 height 14
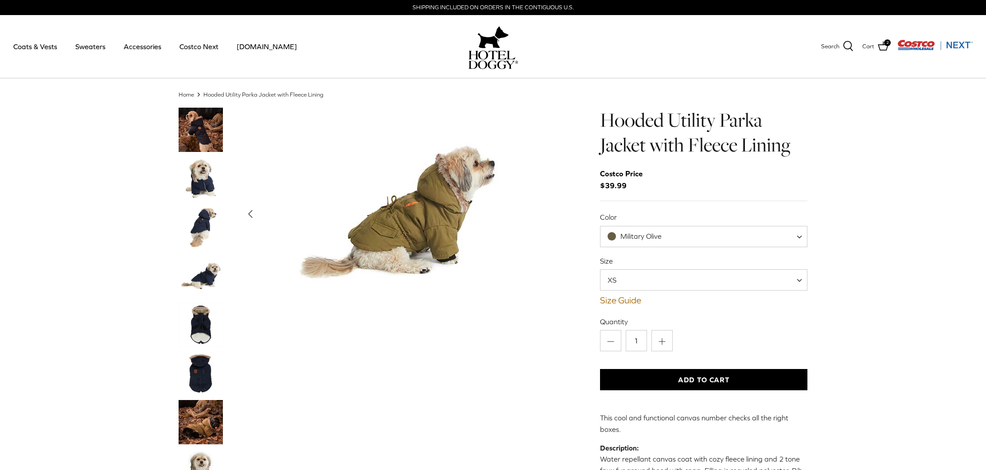
click at [541, 214] on div "Show Gallery" at bounding box center [399, 214] width 316 height 213
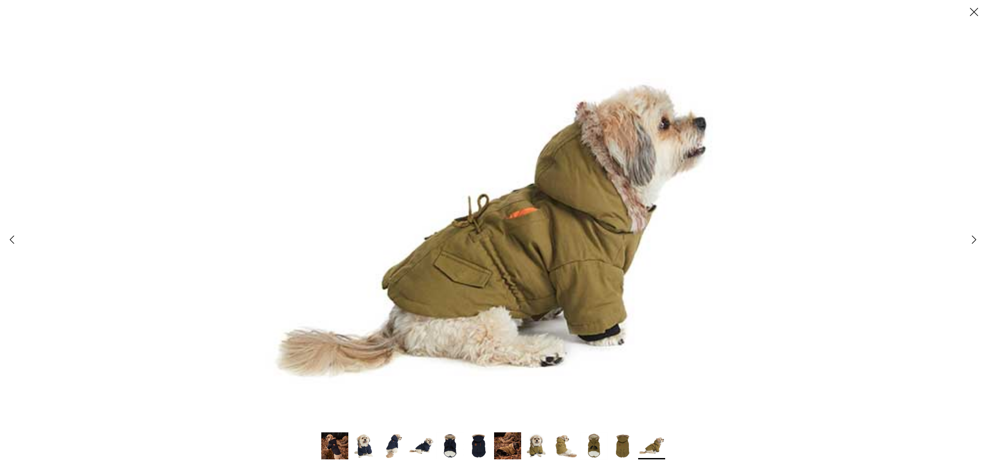
click at [540, 214] on img at bounding box center [493, 235] width 470 height 470
click at [971, 12] on icon "Close" at bounding box center [974, 11] width 15 height 15
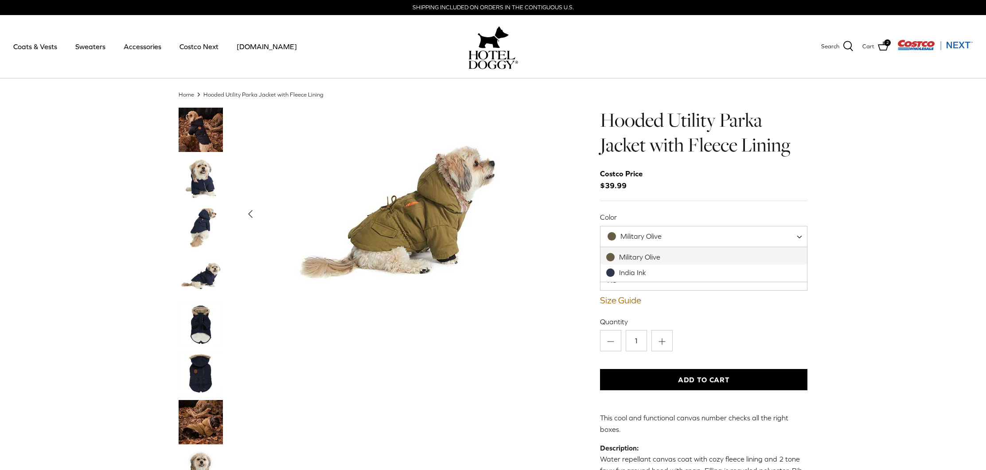
click at [798, 236] on span "Military Olive" at bounding box center [704, 236] width 208 height 21
select select "India Ink"
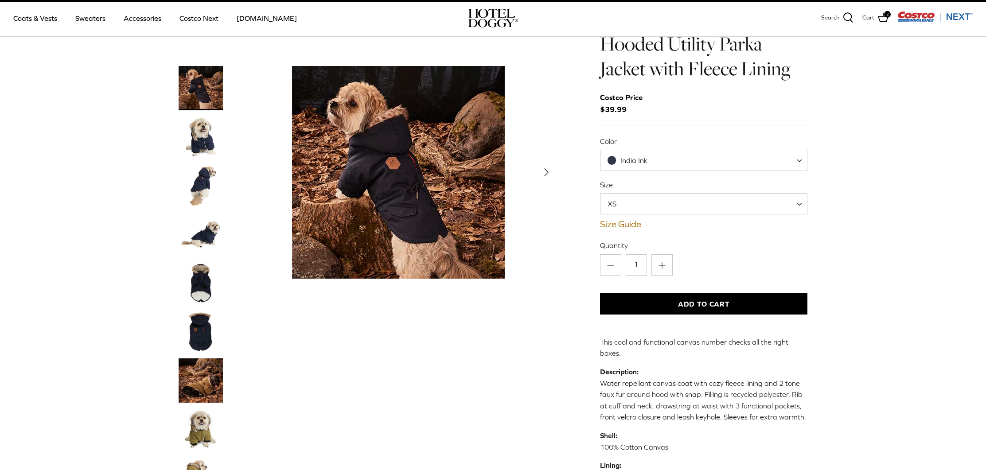
scroll to position [35, 0]
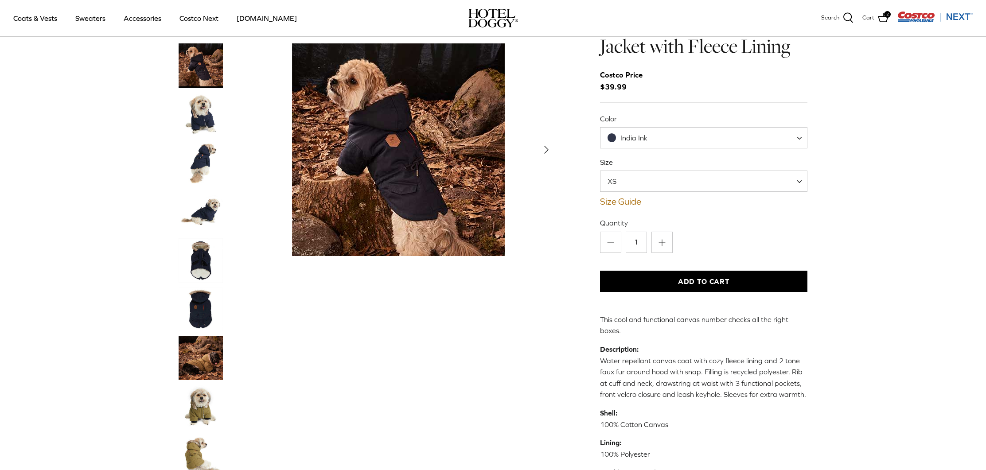
click at [206, 336] on img "Thumbnail Link" at bounding box center [201, 358] width 44 height 44
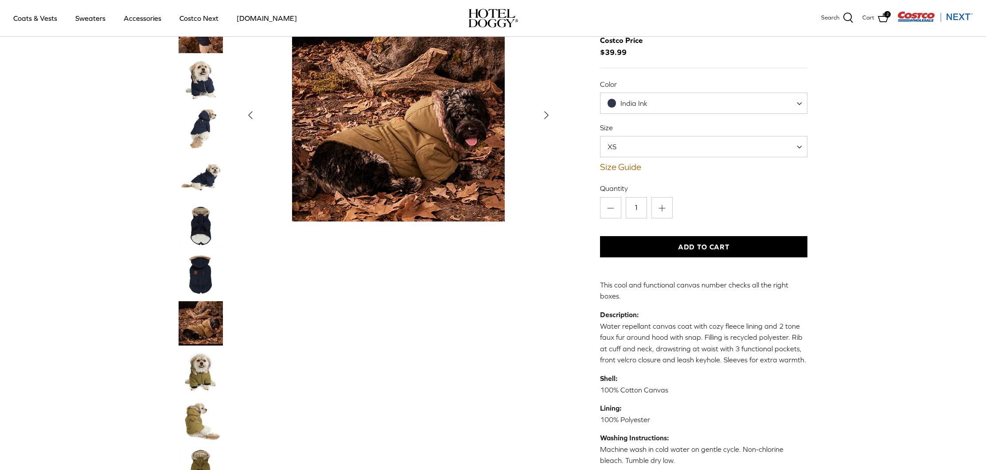
scroll to position [50, 0]
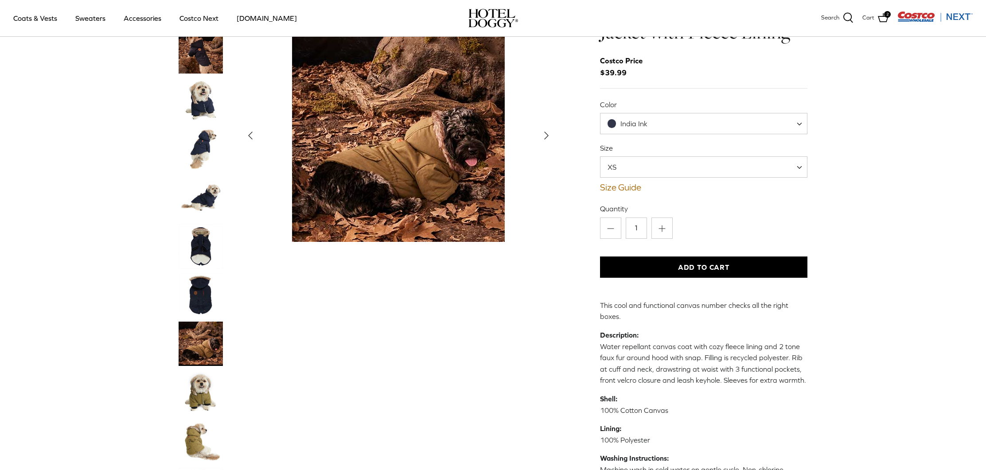
click at [195, 127] on img "Thumbnail Link" at bounding box center [201, 149] width 44 height 44
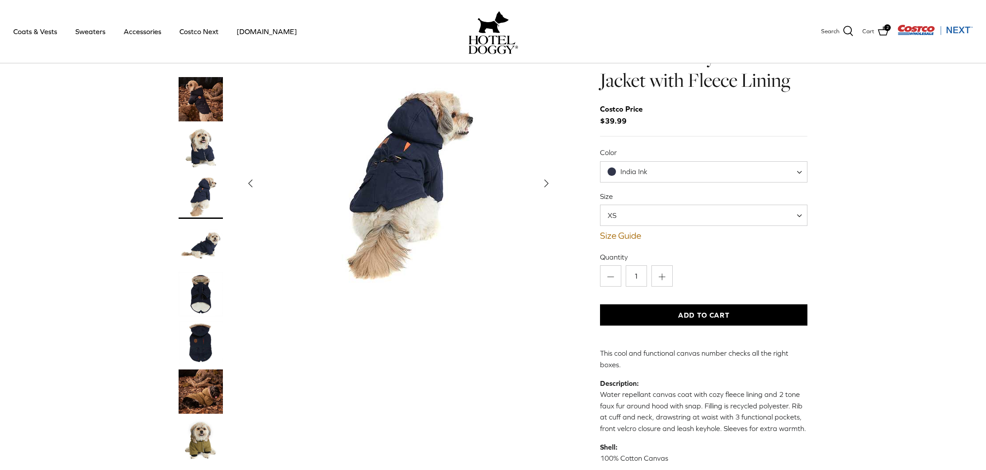
scroll to position [78, 0]
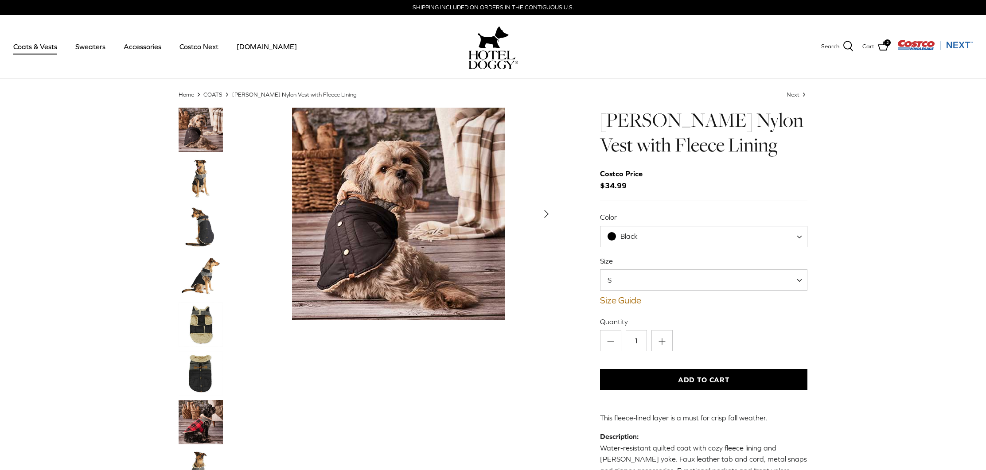
click at [546, 215] on polyline "Next" at bounding box center [547, 214] width 4 height 7
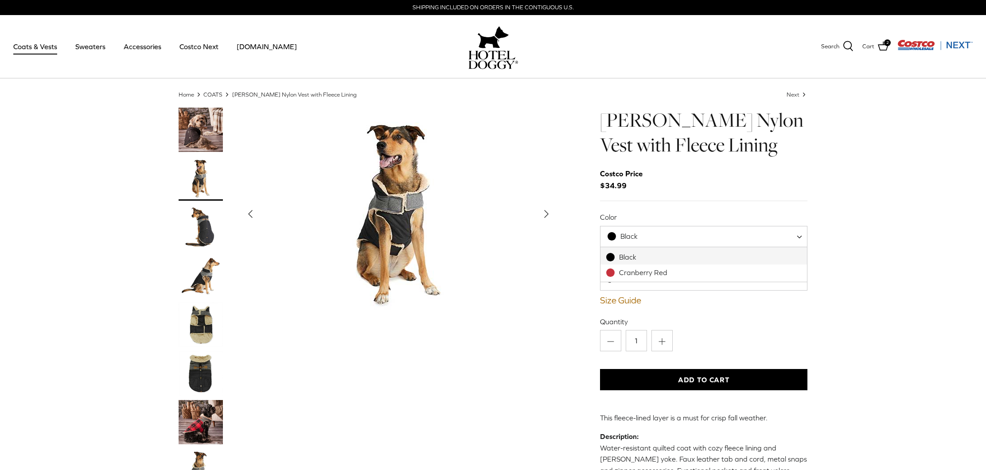
click at [803, 238] on span at bounding box center [802, 236] width 9 height 21
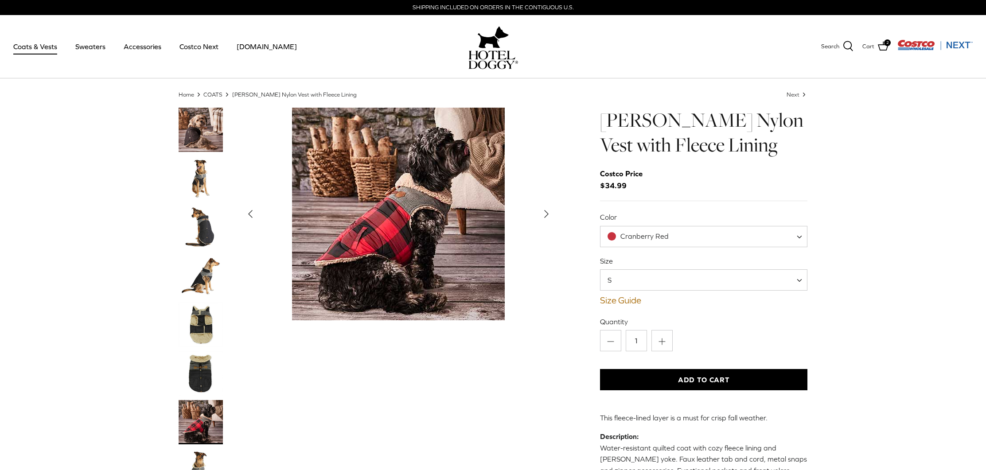
click at [547, 214] on polyline "Next" at bounding box center [547, 214] width 4 height 7
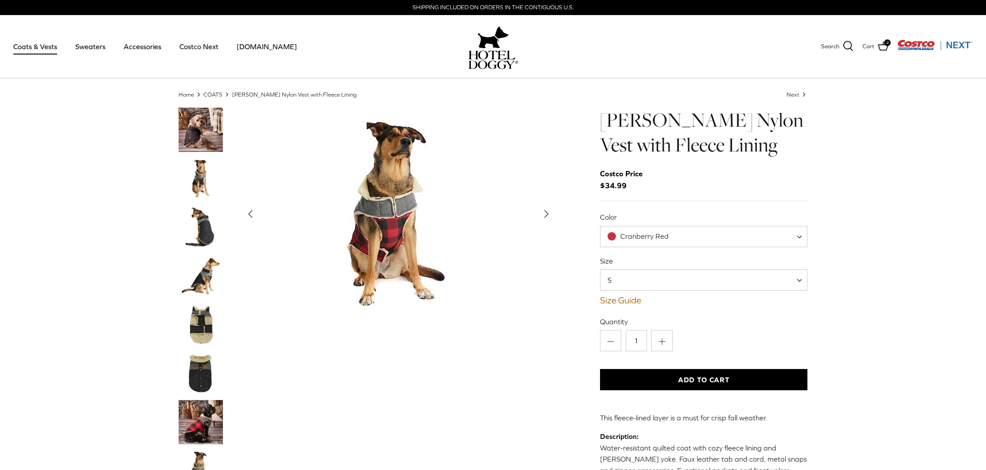
click at [544, 216] on icon "Right" at bounding box center [547, 214] width 14 height 14
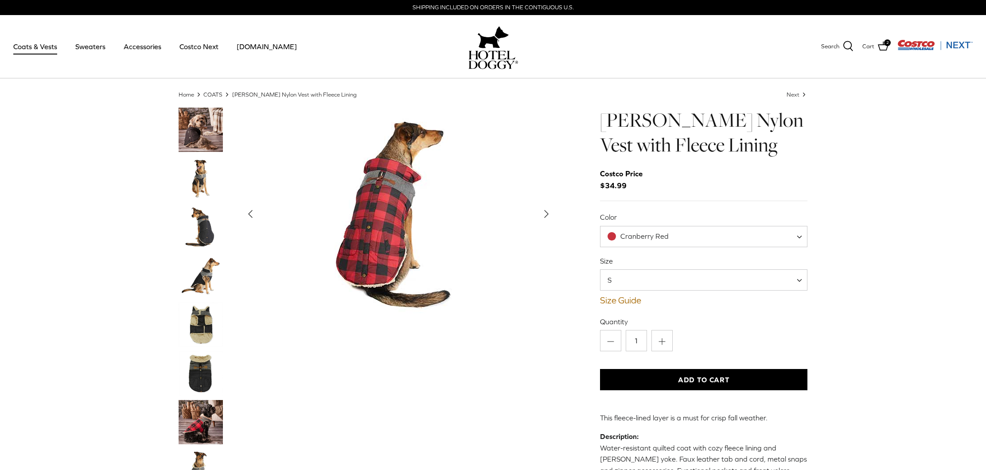
click at [541, 218] on icon "Right" at bounding box center [547, 214] width 14 height 14
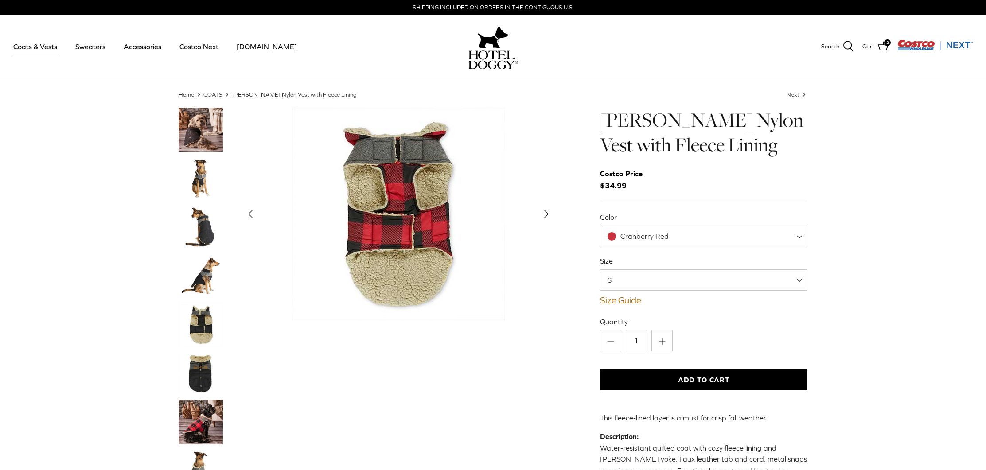
click at [540, 219] on icon "Right" at bounding box center [547, 214] width 14 height 14
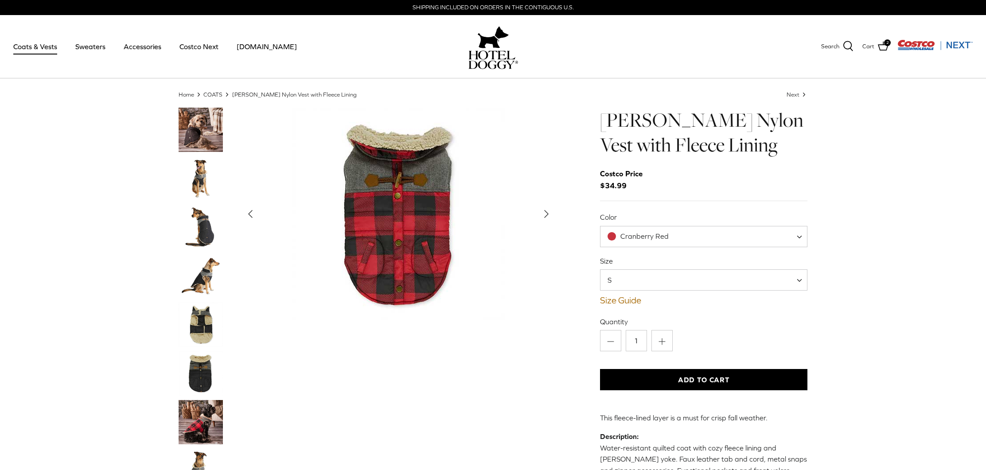
click at [540, 219] on icon "Right" at bounding box center [547, 214] width 14 height 14
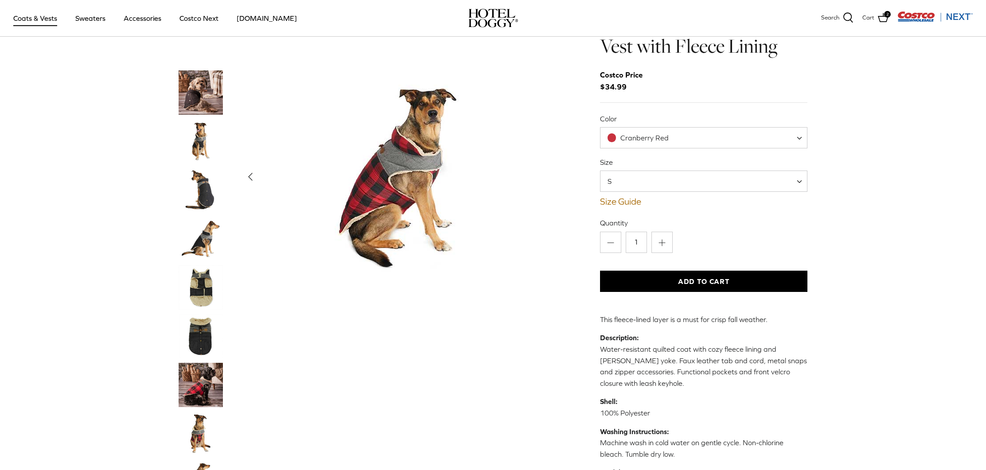
scroll to position [35, 0]
click at [800, 139] on span at bounding box center [802, 137] width 9 height 21
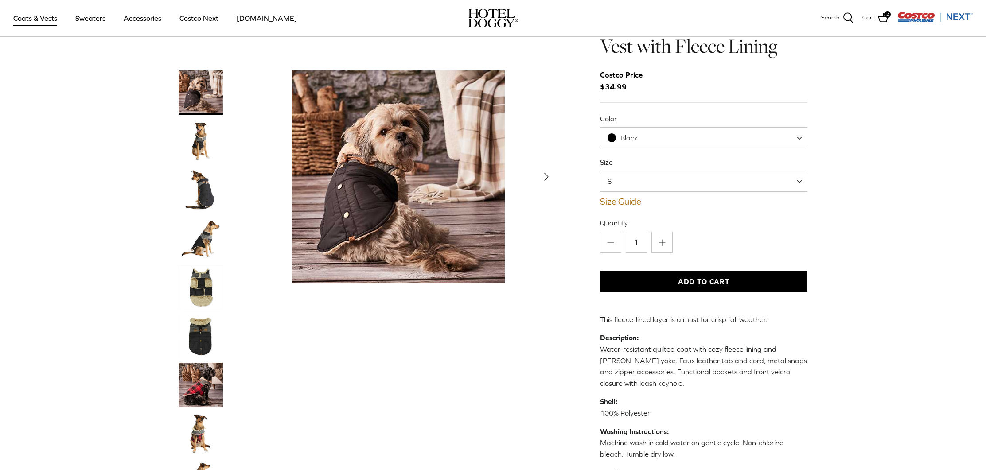
click at [552, 170] on icon "Right" at bounding box center [547, 177] width 14 height 14
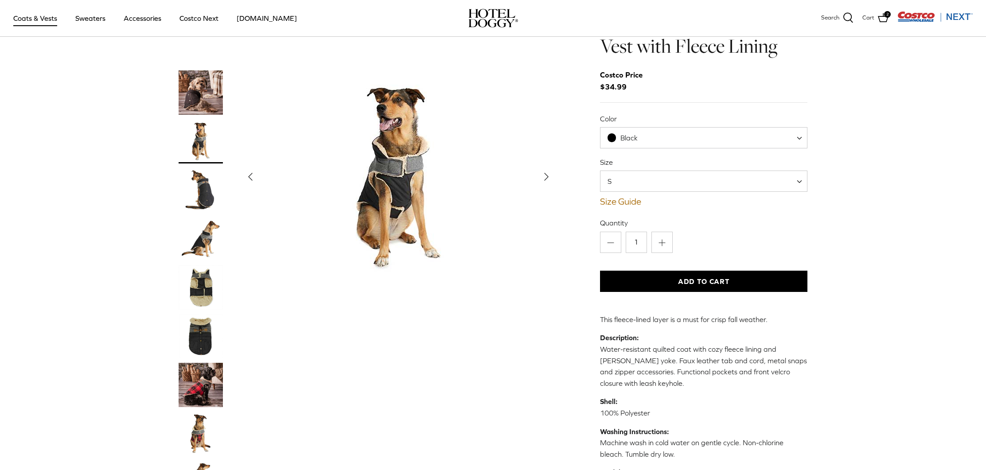
click at [551, 170] on icon "Right" at bounding box center [547, 177] width 14 height 14
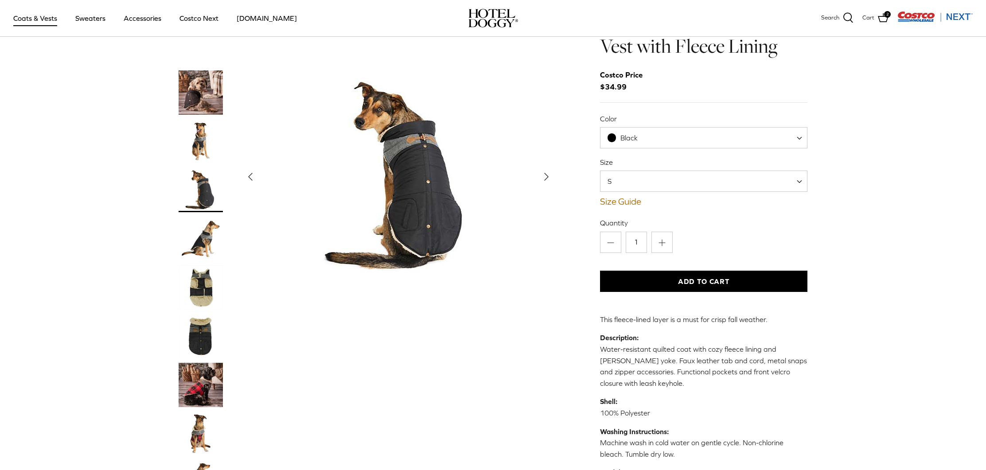
click at [549, 170] on icon "Right" at bounding box center [547, 177] width 14 height 14
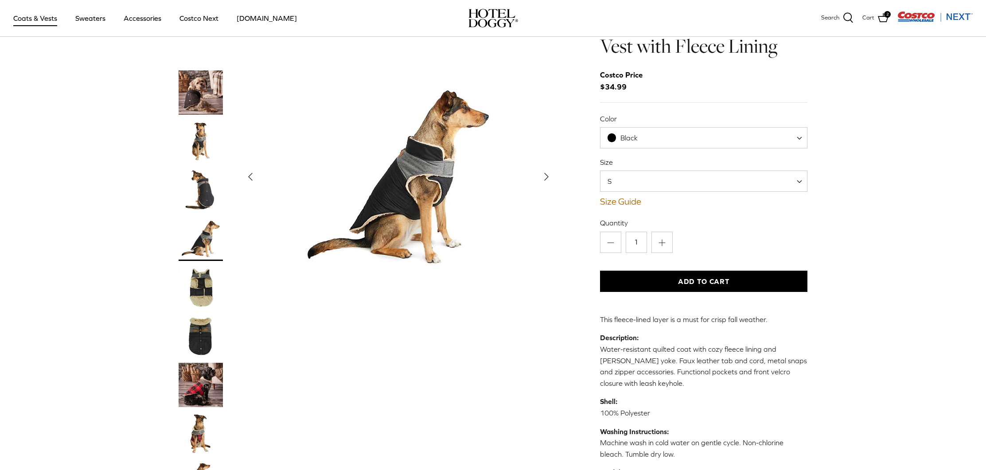
click at [547, 170] on icon "Right" at bounding box center [547, 177] width 14 height 14
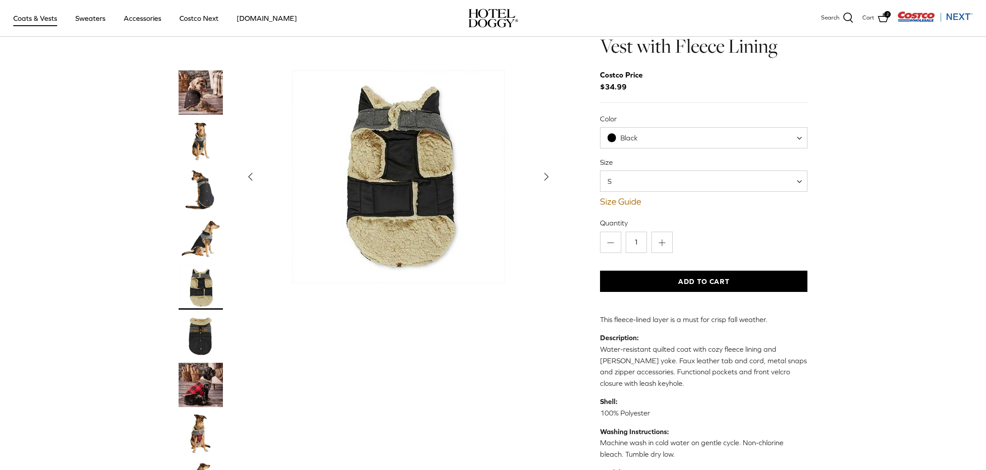
click at [543, 173] on button "Right" at bounding box center [547, 177] width 20 height 20
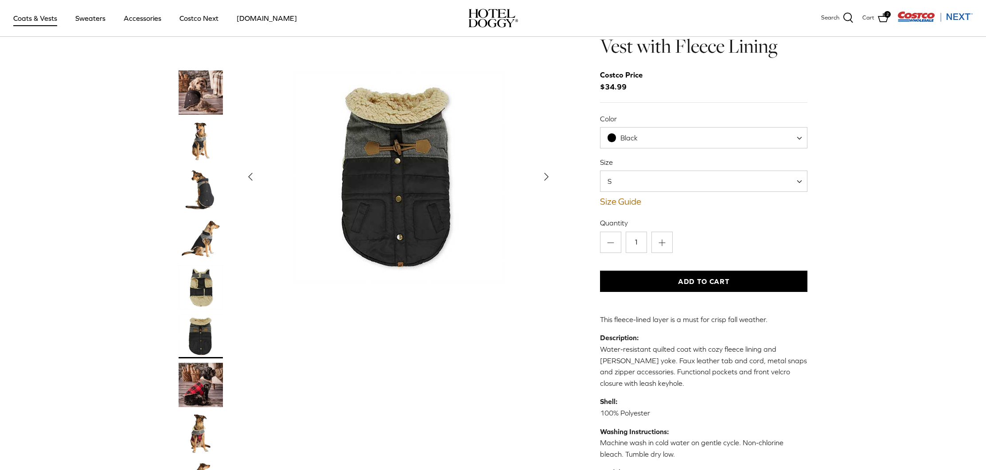
click at [543, 173] on button "Right" at bounding box center [547, 177] width 20 height 20
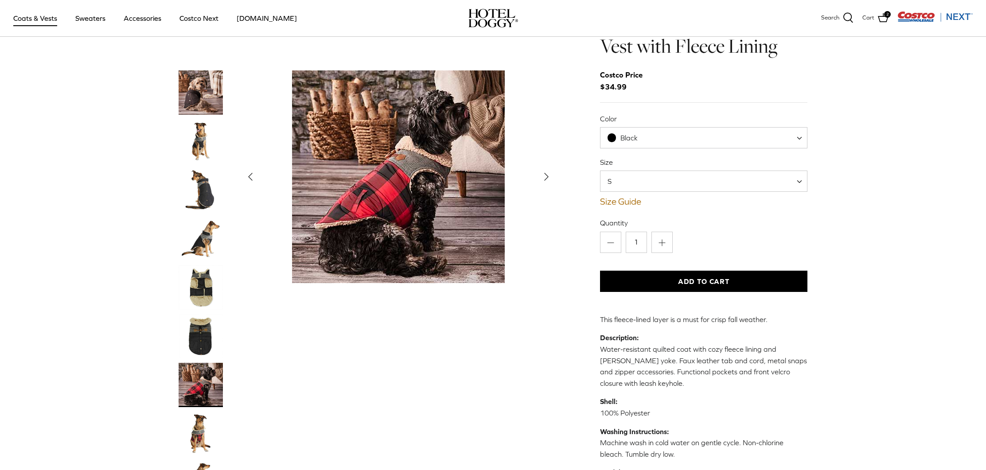
click at [540, 176] on div "Show Gallery" at bounding box center [399, 176] width 316 height 213
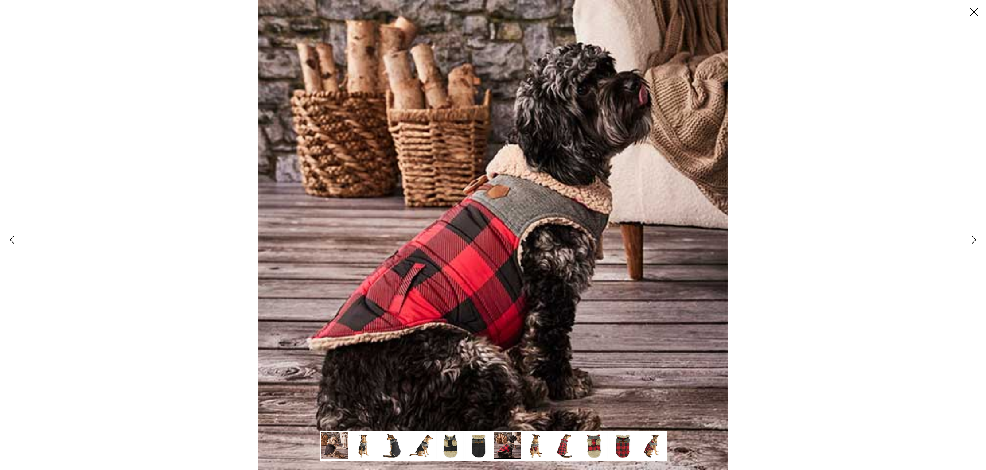
click at [971, 238] on icon "Right" at bounding box center [974, 239] width 15 height 15
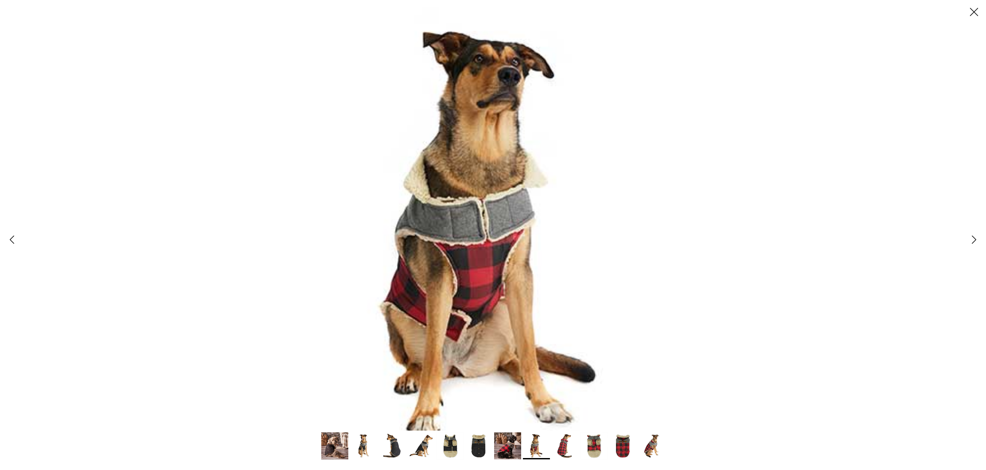
click at [975, 242] on icon "Right" at bounding box center [974, 239] width 15 height 15
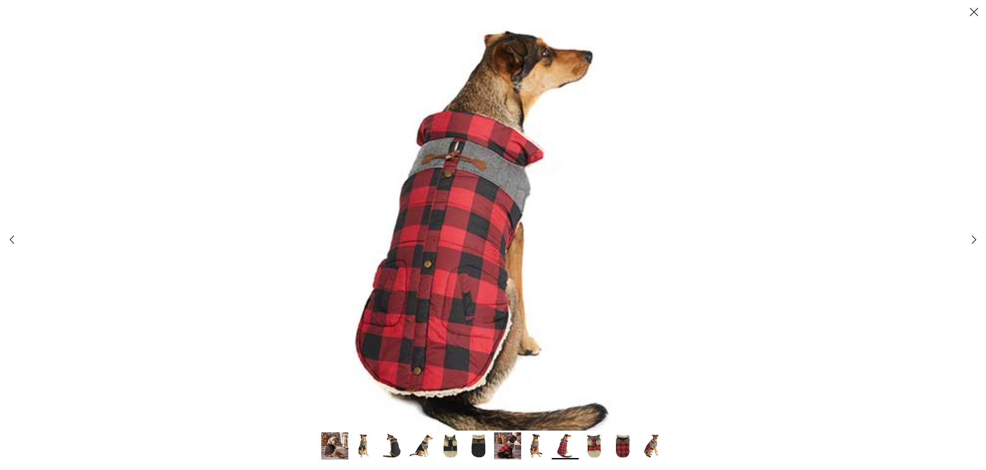
click at [970, 241] on icon "Right" at bounding box center [974, 239] width 15 height 15
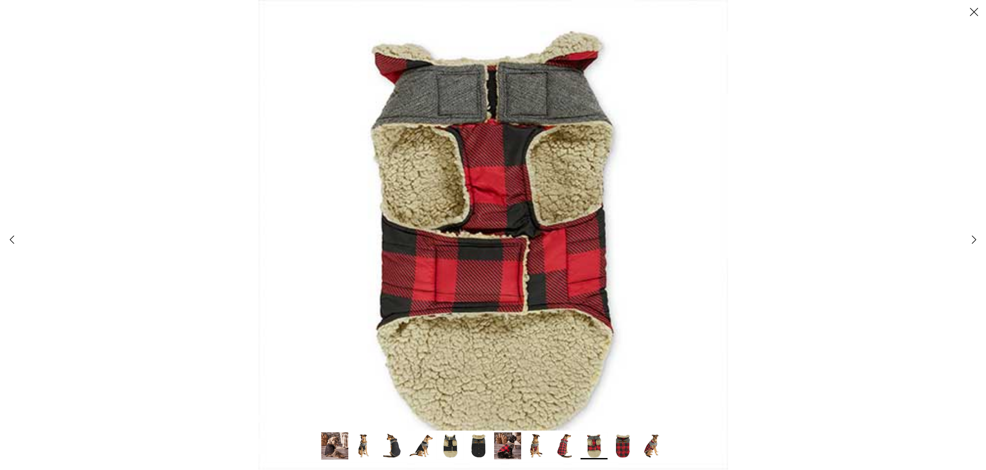
click at [974, 237] on polyline at bounding box center [975, 240] width 4 height 8
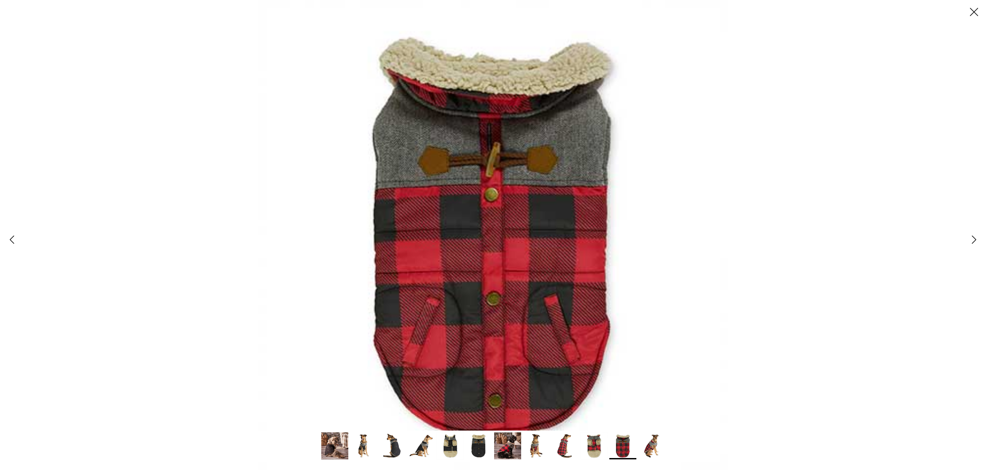
click at [974, 237] on polyline at bounding box center [975, 240] width 4 height 8
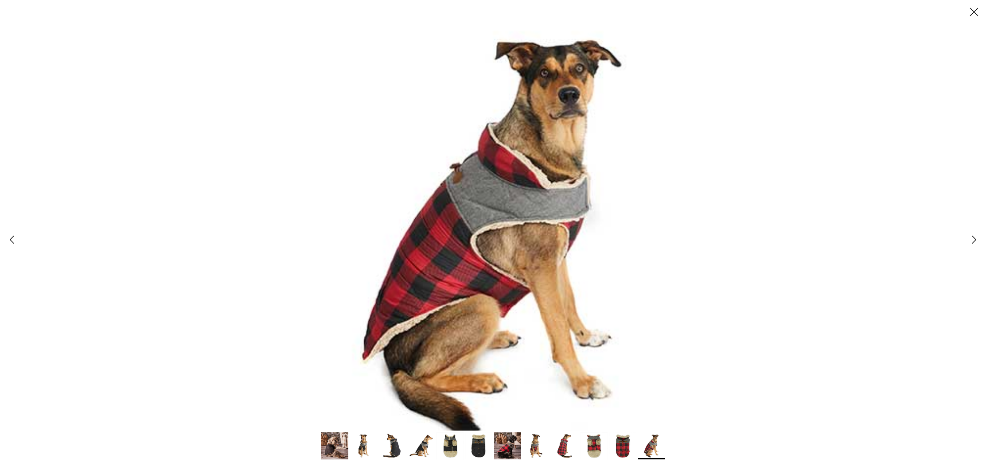
click at [972, 12] on icon "Close" at bounding box center [974, 11] width 15 height 15
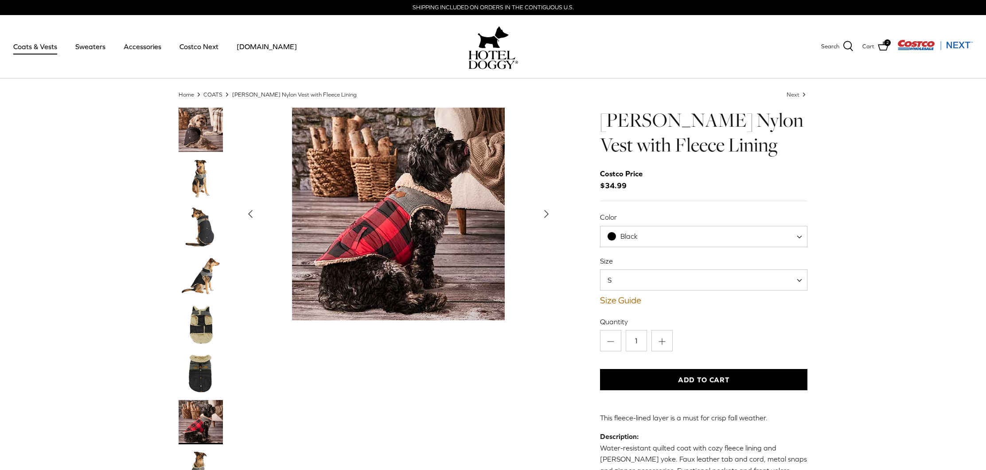
click at [397, 250] on img "Show Gallery" at bounding box center [398, 214] width 213 height 213
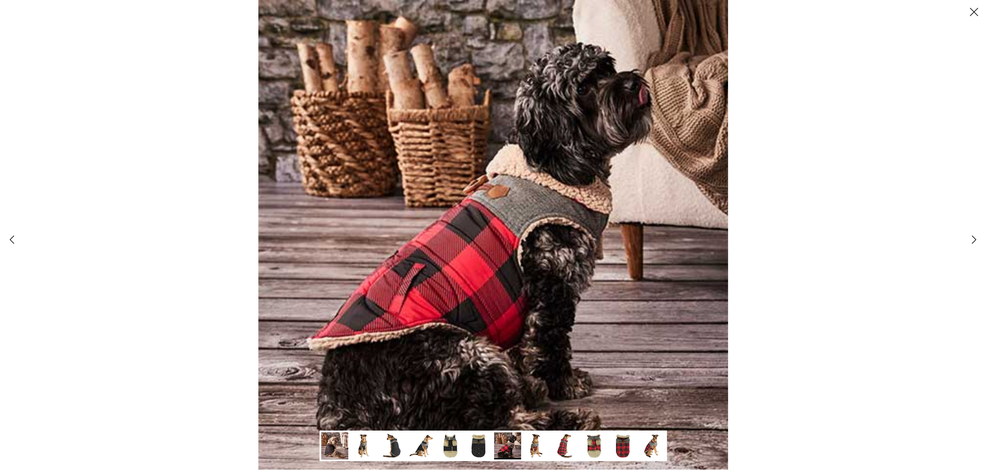
click at [974, 239] on polyline at bounding box center [975, 240] width 4 height 8
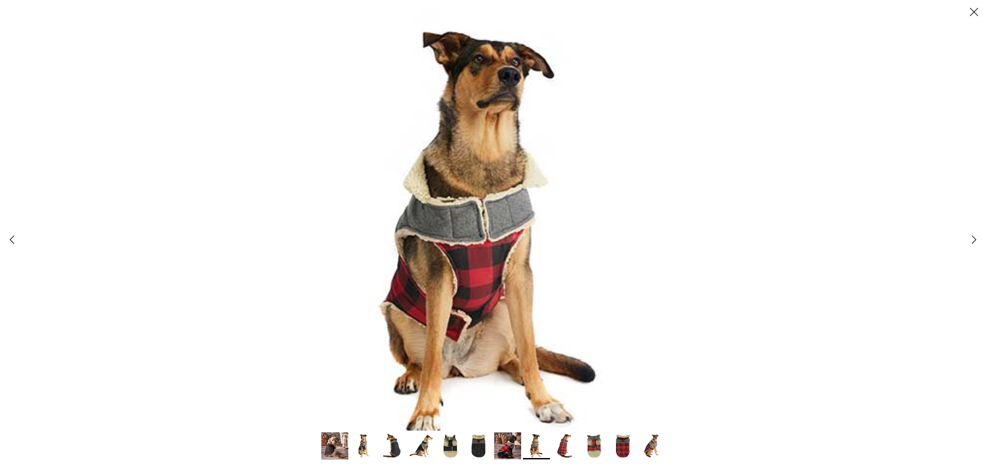
click at [970, 240] on icon "Right" at bounding box center [974, 239] width 15 height 15
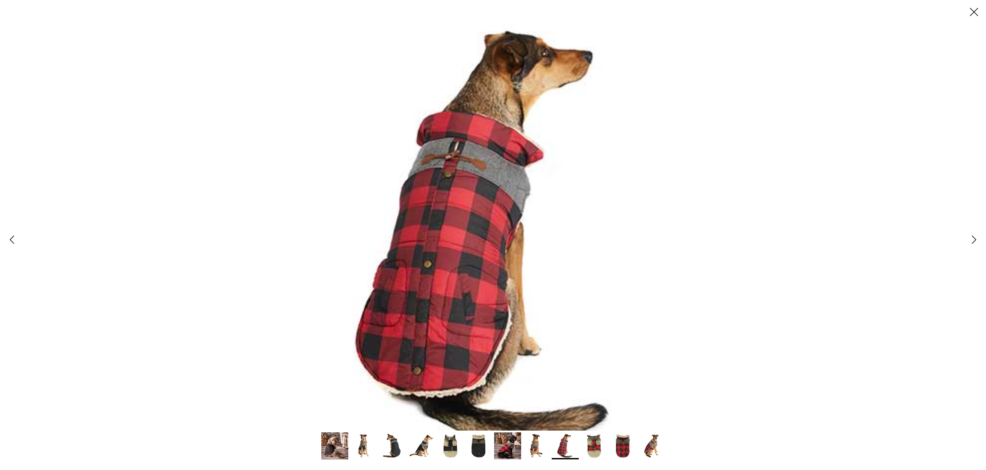
click at [978, 241] on icon "Right" at bounding box center [974, 239] width 15 height 15
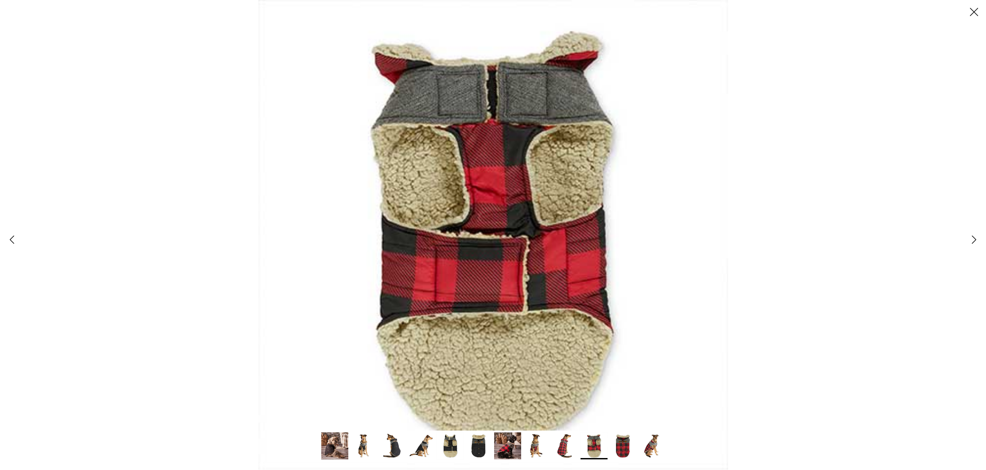
click at [975, 241] on polyline at bounding box center [975, 240] width 4 height 8
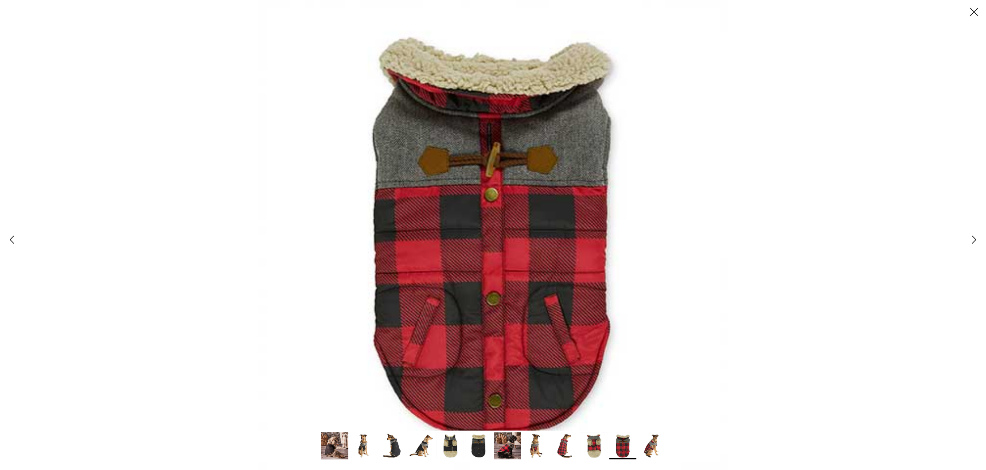
click at [573, 137] on img at bounding box center [493, 235] width 470 height 470
click at [564, 183] on img at bounding box center [493, 235] width 470 height 470
click at [566, 168] on img at bounding box center [493, 235] width 470 height 470
click at [969, 236] on icon "Right" at bounding box center [974, 239] width 15 height 15
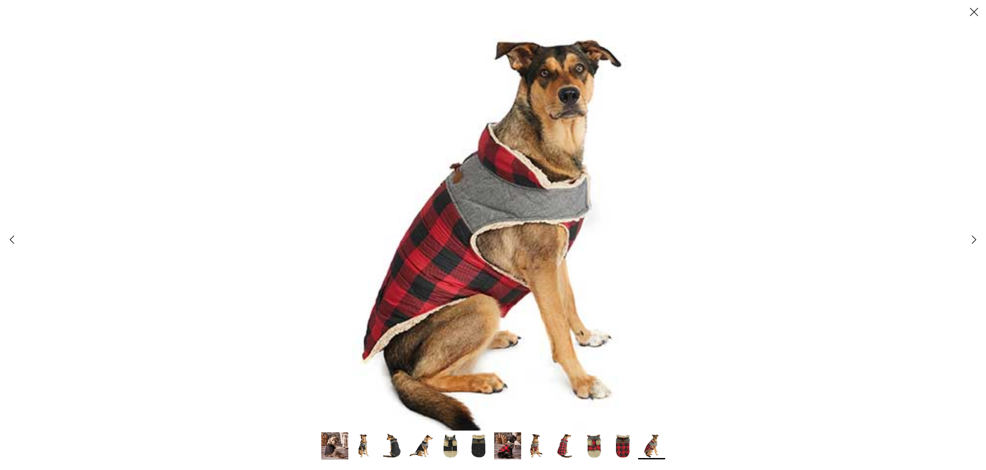
click at [968, 237] on icon "Right" at bounding box center [974, 239] width 15 height 15
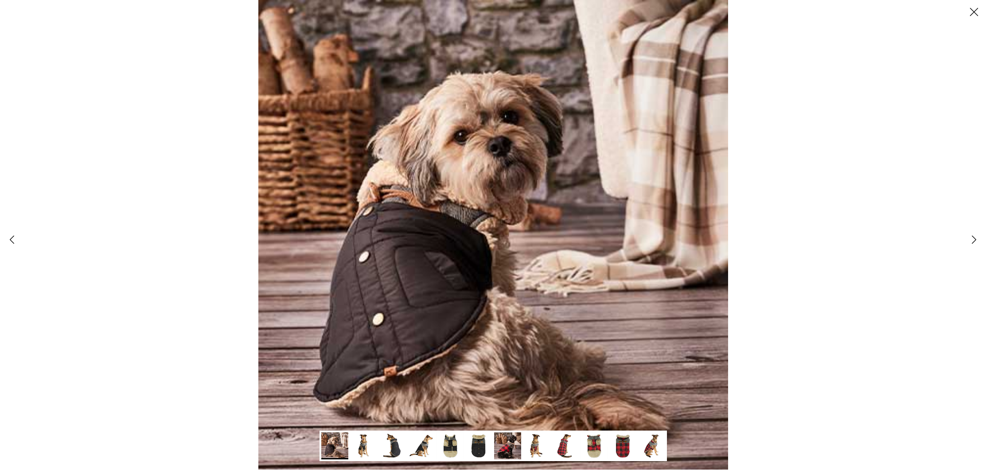
click at [963, 237] on link "Right" at bounding box center [974, 240] width 24 height 24
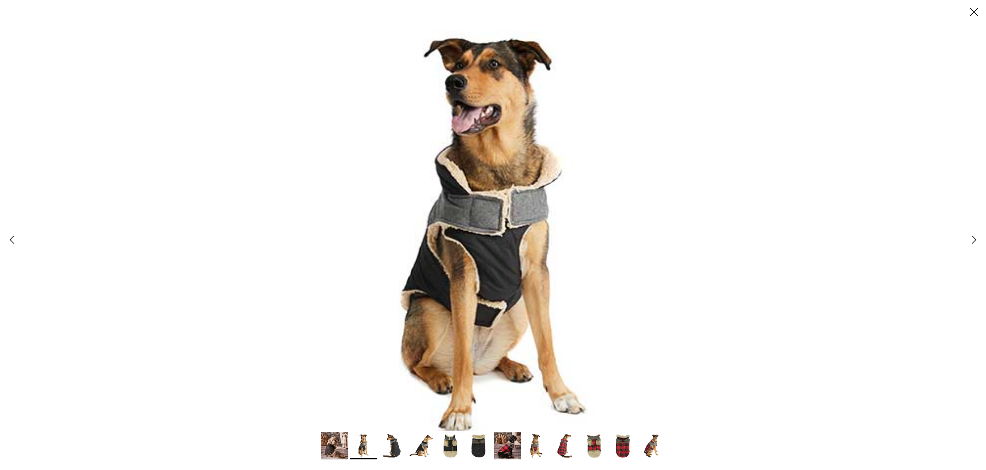
click at [961, 237] on div at bounding box center [493, 235] width 986 height 470
click at [971, 241] on icon "Right" at bounding box center [974, 239] width 15 height 15
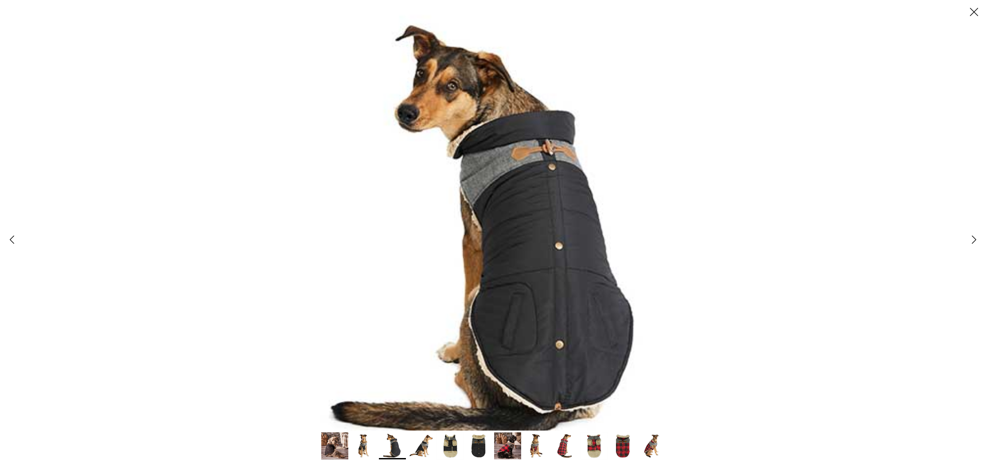
click at [970, 241] on icon "Right" at bounding box center [974, 239] width 15 height 15
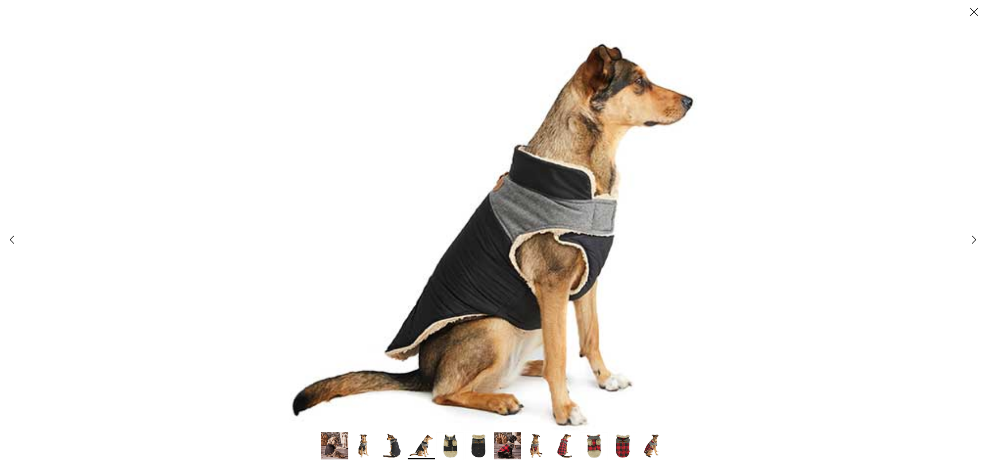
click at [969, 241] on icon "Right" at bounding box center [974, 239] width 15 height 15
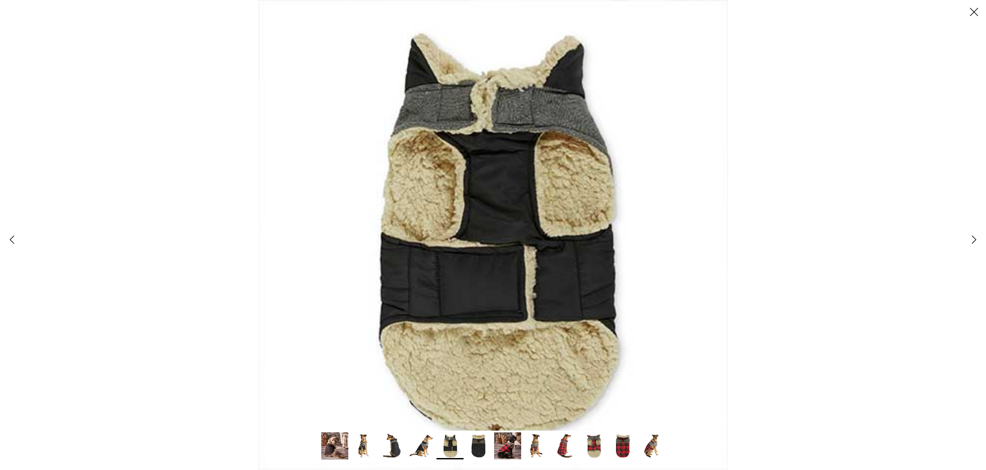
click at [975, 11] on icon "Close" at bounding box center [974, 11] width 15 height 15
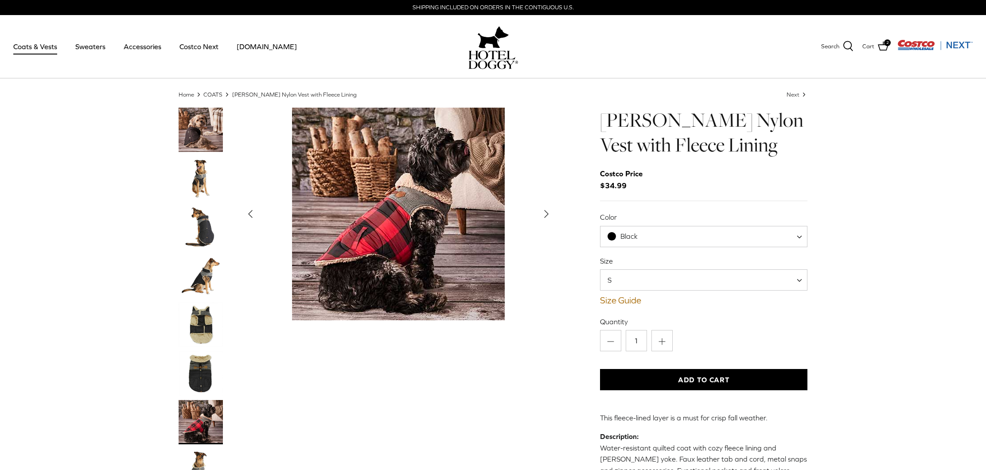
click at [799, 237] on span at bounding box center [802, 236] width 9 height 21
select select "Cranberry Red"
click at [801, 281] on span at bounding box center [802, 280] width 9 height 21
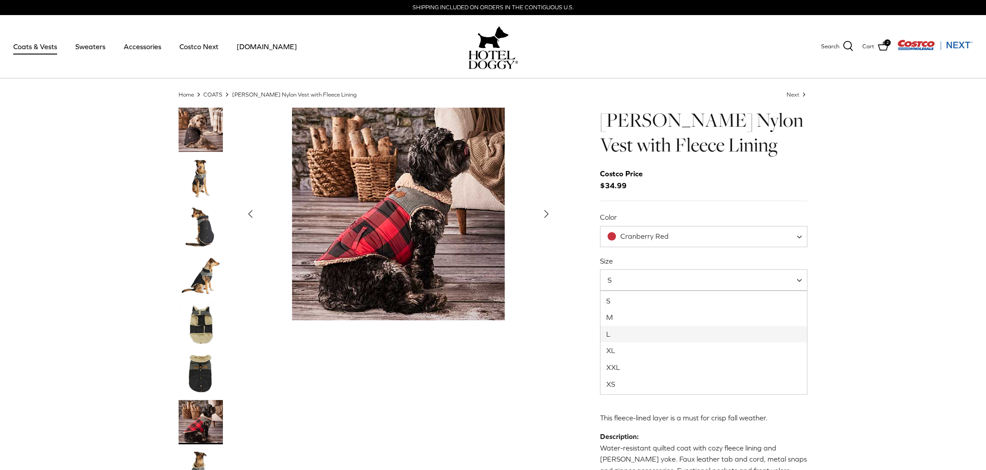
select select "L"
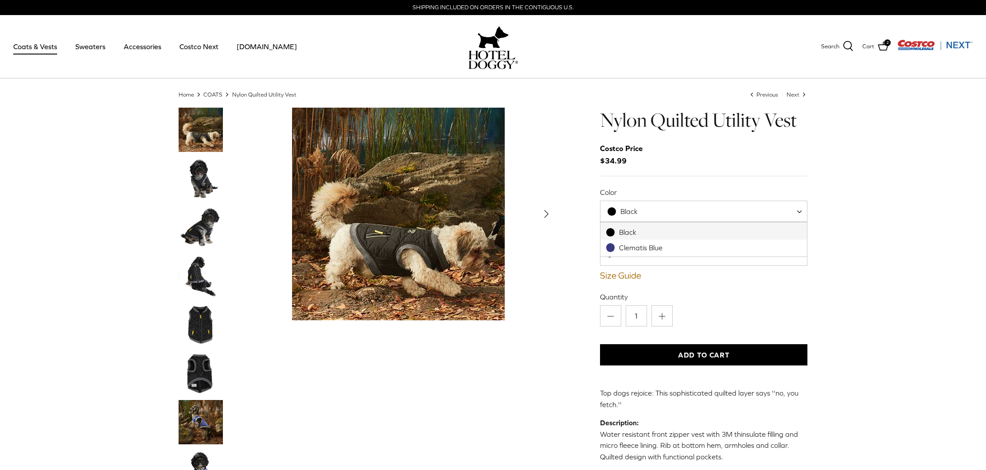
click at [800, 212] on span at bounding box center [802, 211] width 9 height 21
select select "Clematis Blue"
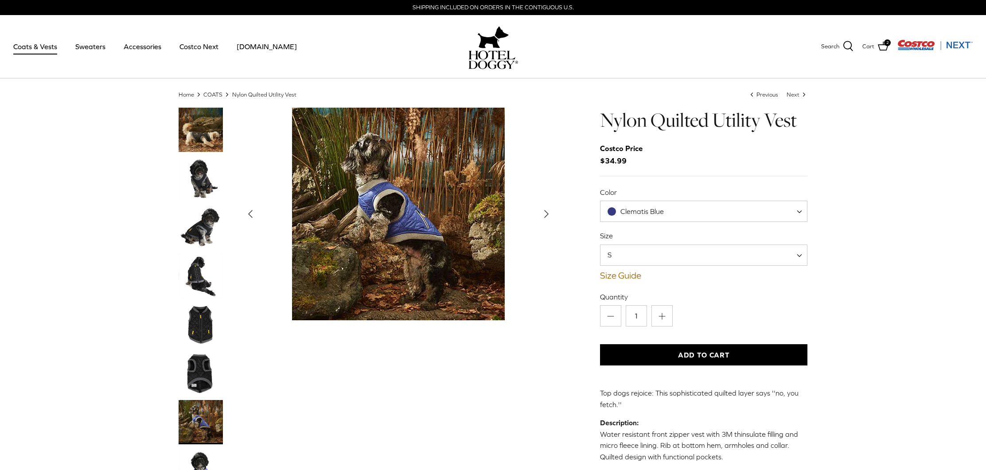
click at [545, 213] on polyline "Next" at bounding box center [547, 214] width 4 height 7
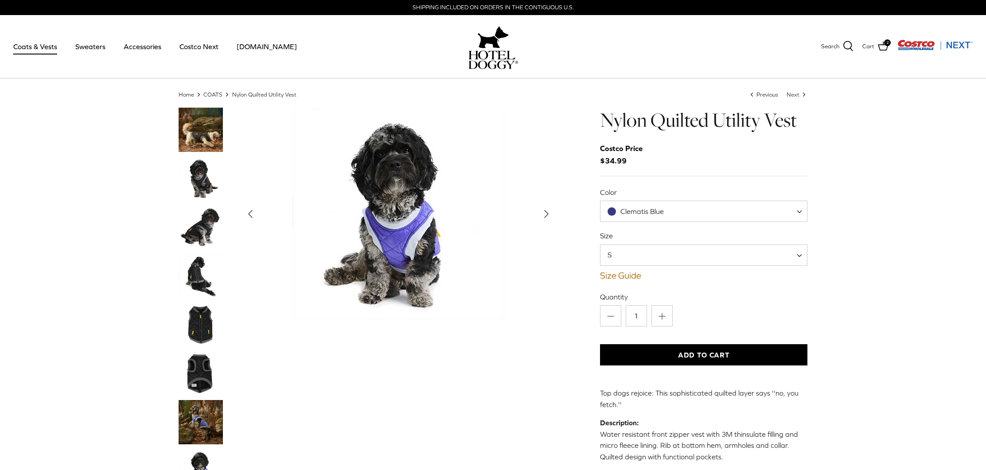
click at [432, 204] on img "Show Gallery" at bounding box center [398, 214] width 213 height 213
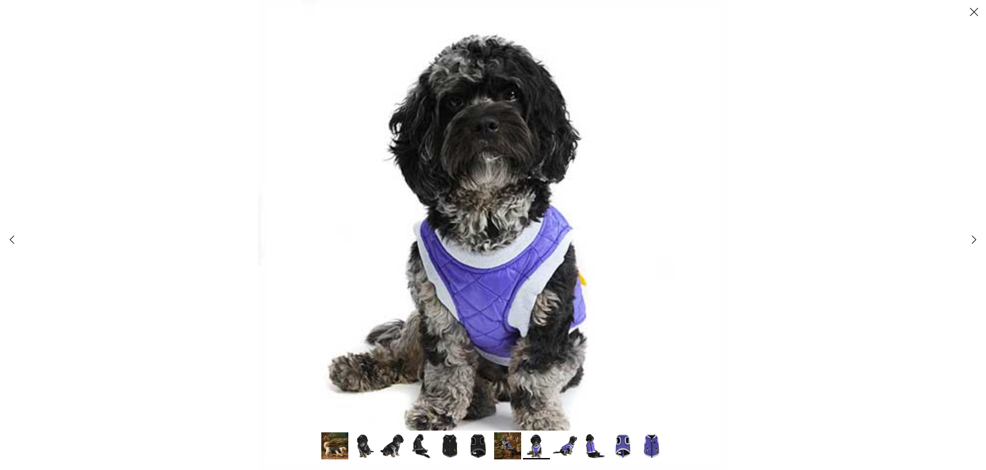
click at [13, 242] on polyline at bounding box center [12, 240] width 4 height 8
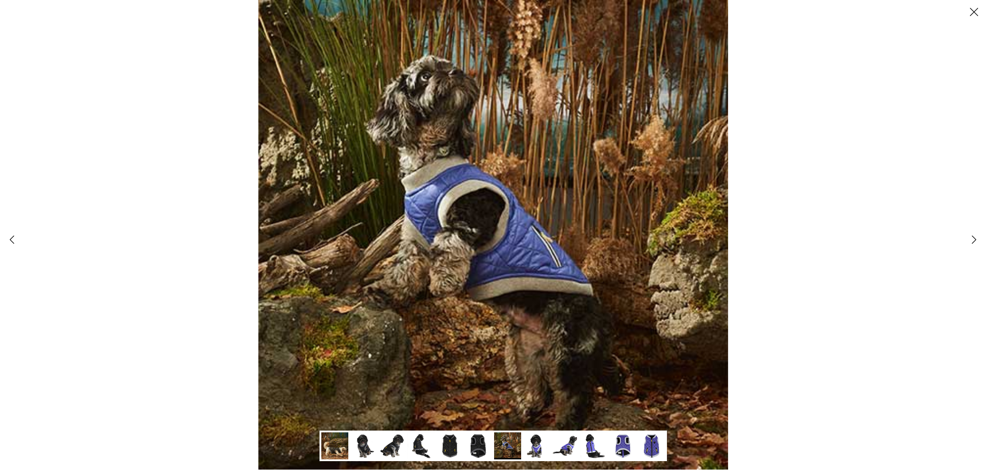
click at [973, 241] on polyline at bounding box center [975, 240] width 4 height 8
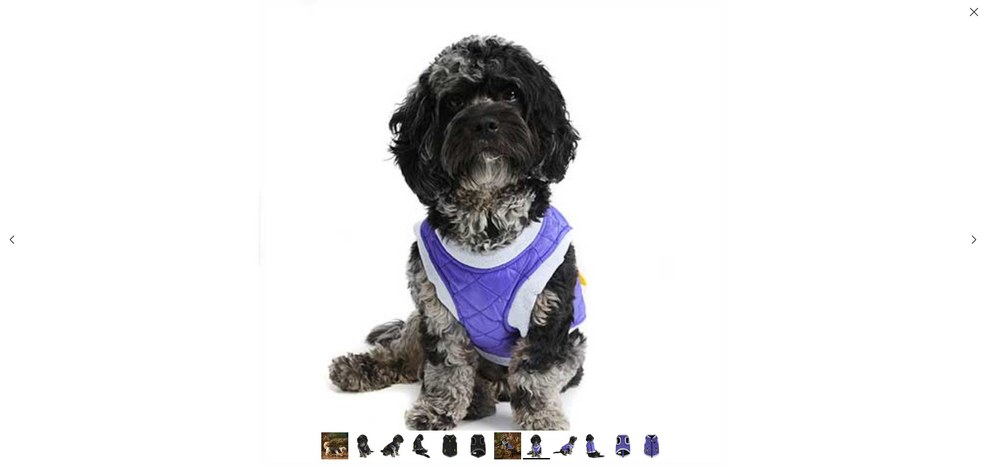
click at [973, 241] on polyline at bounding box center [975, 240] width 4 height 8
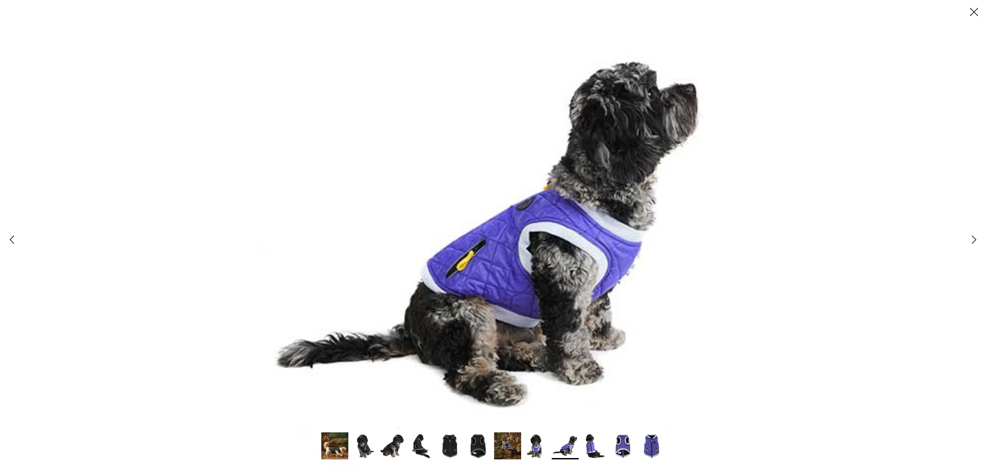
click at [967, 237] on icon "Right" at bounding box center [974, 239] width 15 height 15
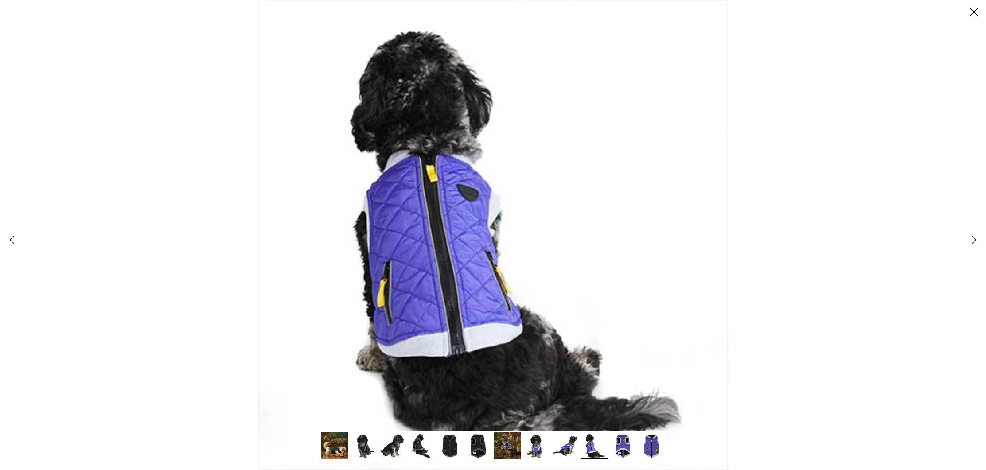
click at [967, 237] on icon "Right" at bounding box center [974, 239] width 15 height 15
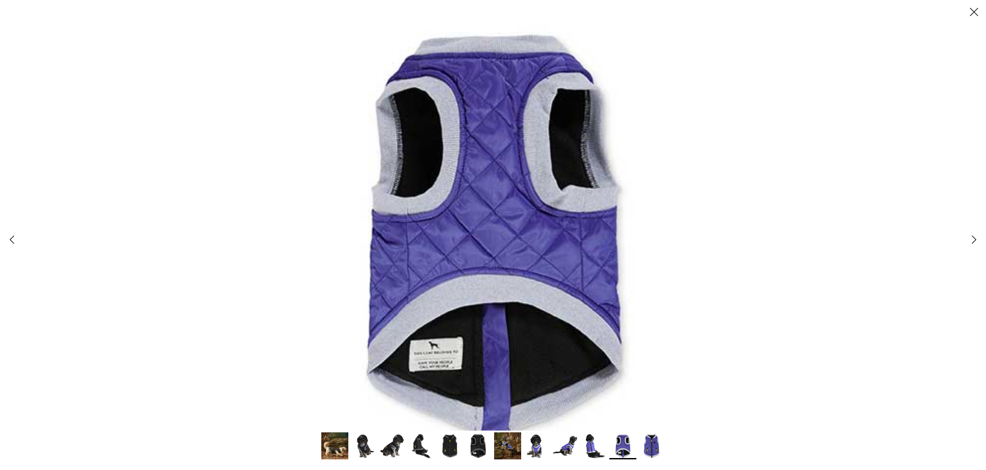
click at [974, 238] on polyline at bounding box center [975, 240] width 4 height 8
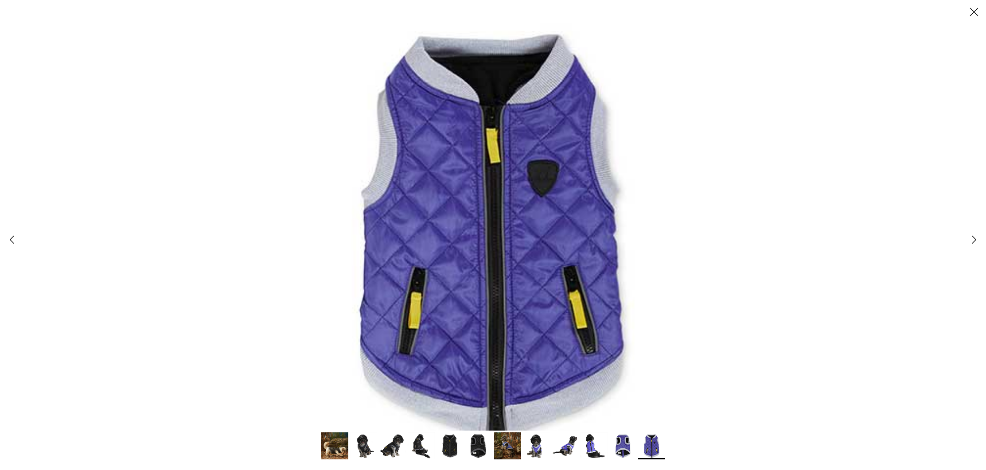
click at [975, 242] on icon "Right" at bounding box center [974, 239] width 15 height 15
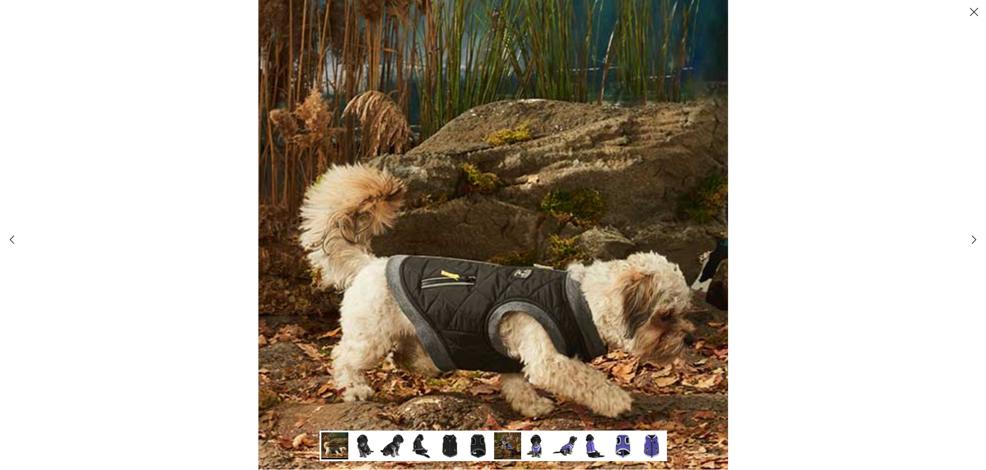
click at [975, 242] on icon "Right" at bounding box center [974, 239] width 15 height 15
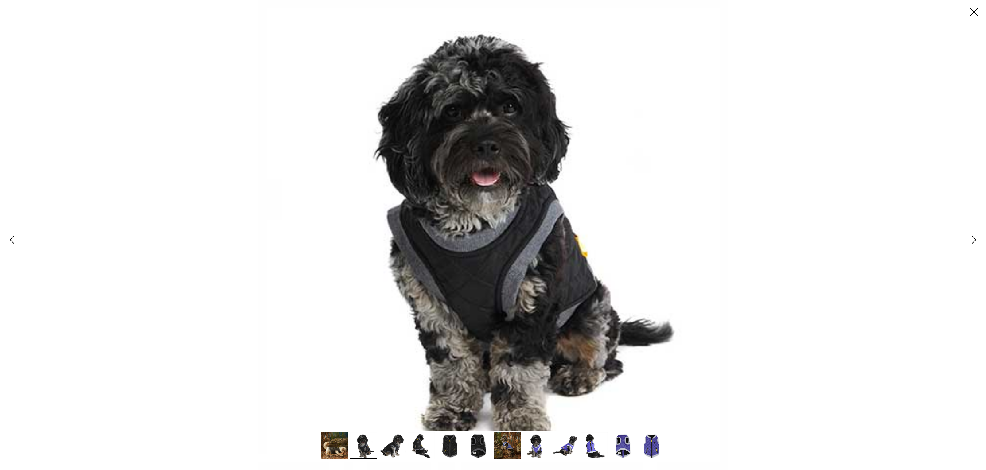
click at [975, 242] on icon "Right" at bounding box center [974, 239] width 15 height 15
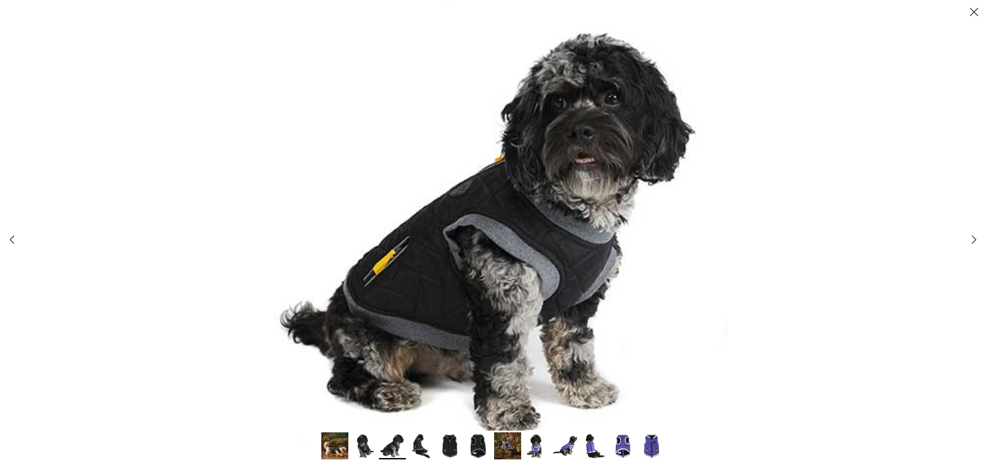
click at [975, 242] on icon "Right" at bounding box center [974, 239] width 15 height 15
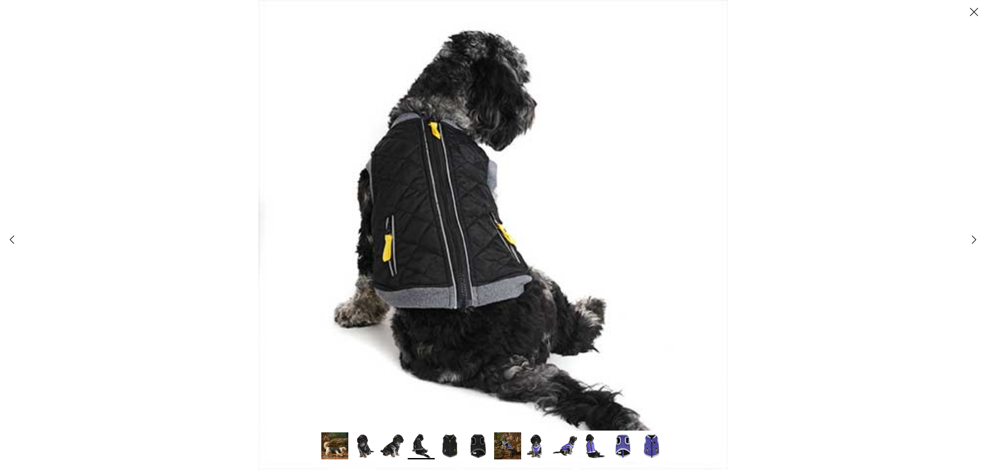
click at [975, 242] on icon "Right" at bounding box center [974, 239] width 15 height 15
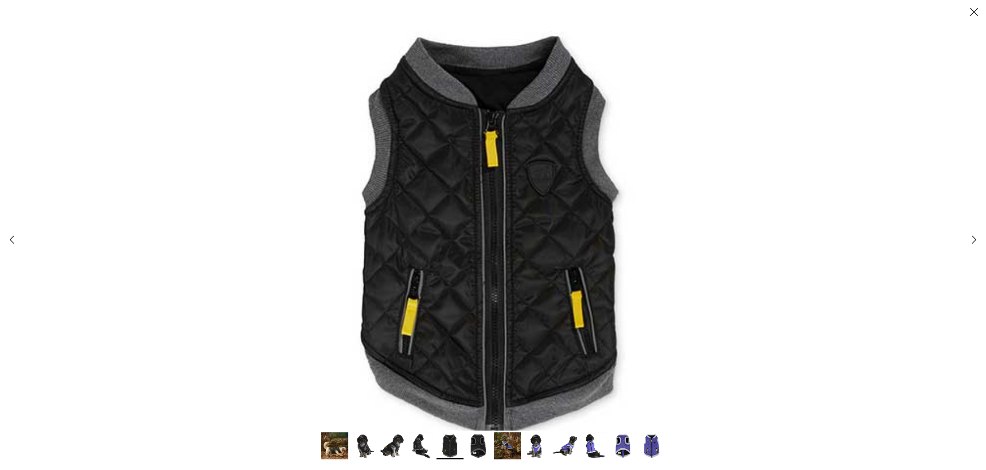
click at [975, 242] on icon "Right" at bounding box center [974, 239] width 15 height 15
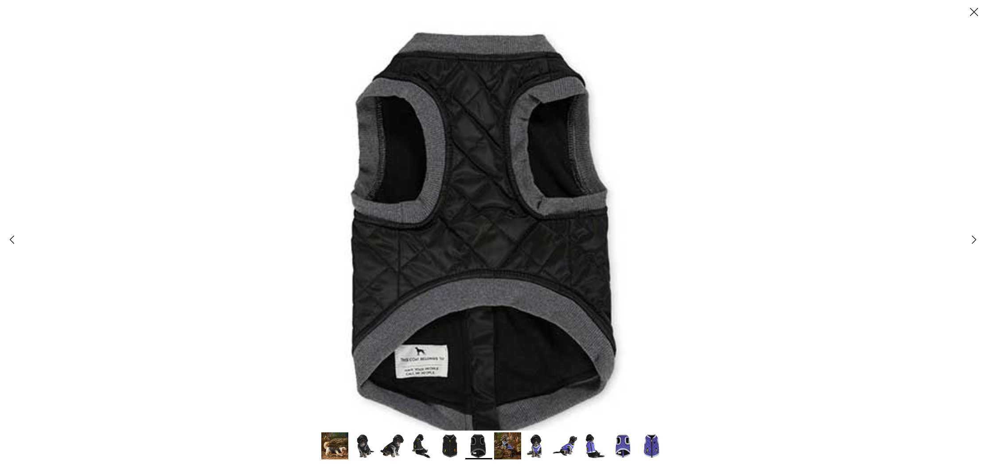
click at [974, 243] on icon "Right" at bounding box center [974, 239] width 15 height 15
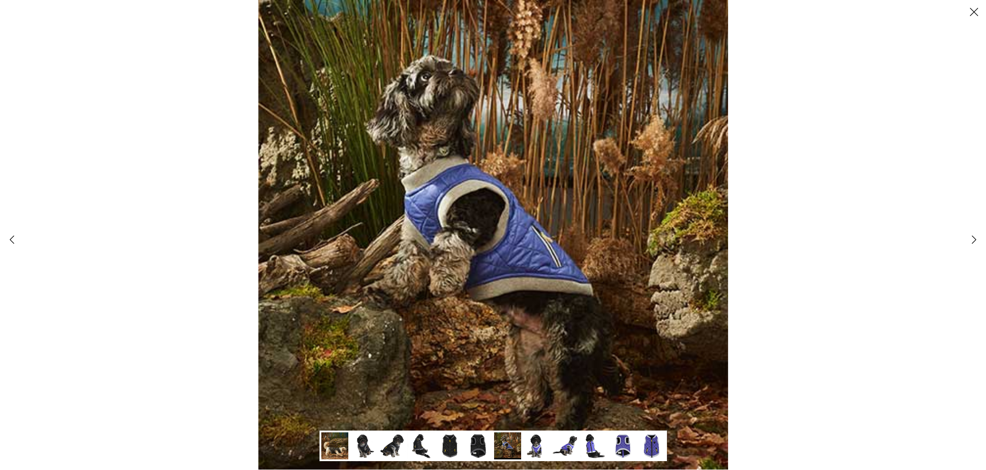
click at [974, 243] on icon "Right" at bounding box center [974, 239] width 15 height 15
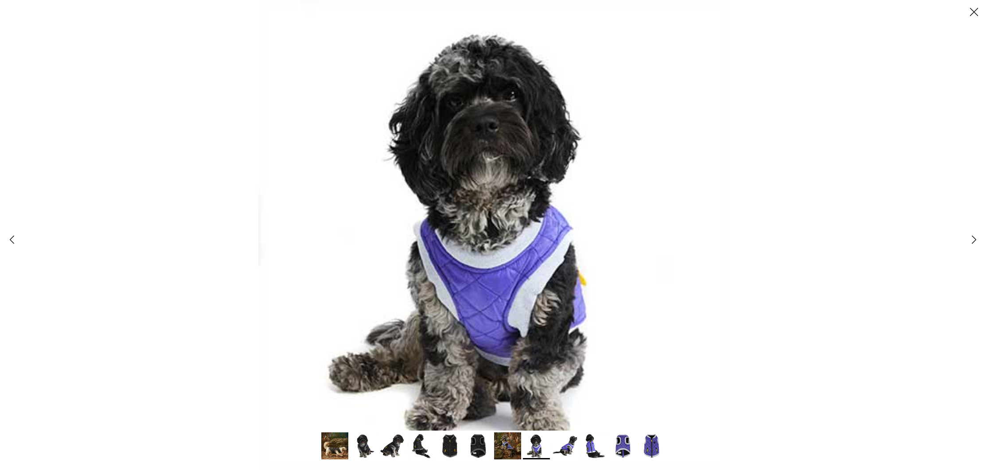
click at [974, 243] on icon "Right" at bounding box center [974, 239] width 15 height 15
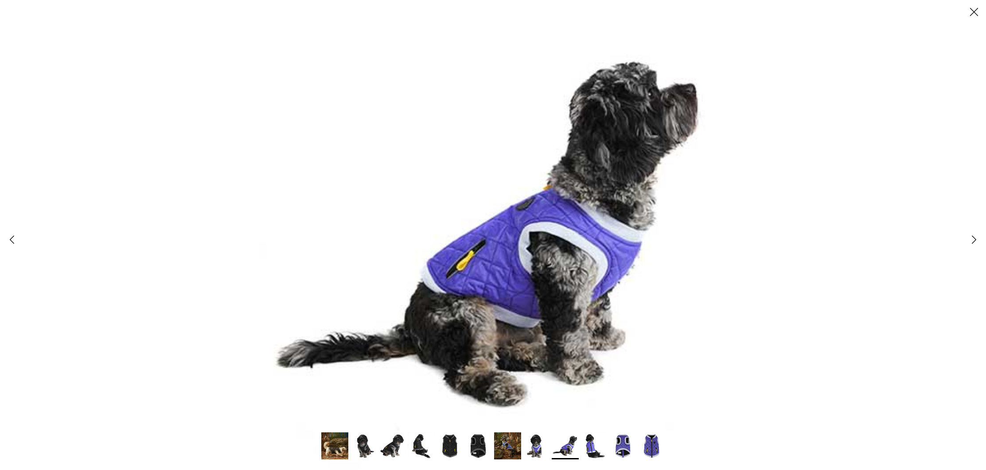
click at [974, 243] on polyline at bounding box center [975, 240] width 4 height 8
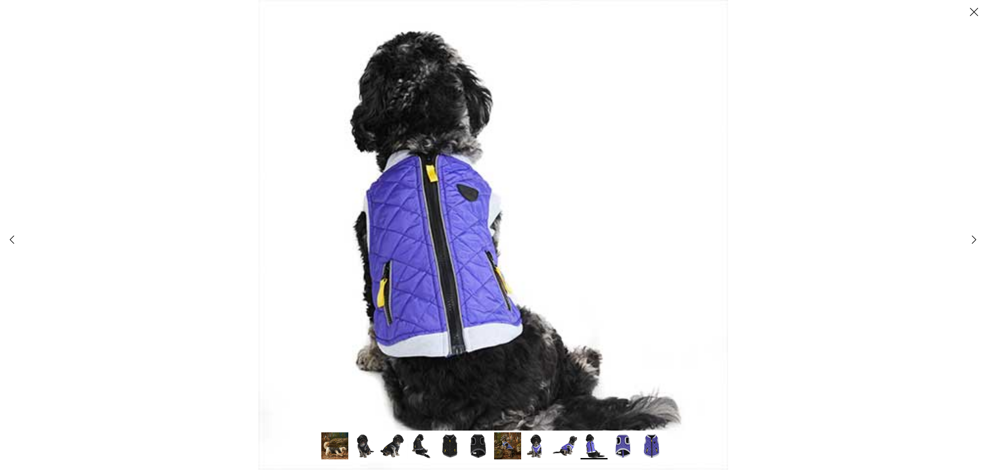
click at [974, 243] on polyline at bounding box center [975, 240] width 4 height 8
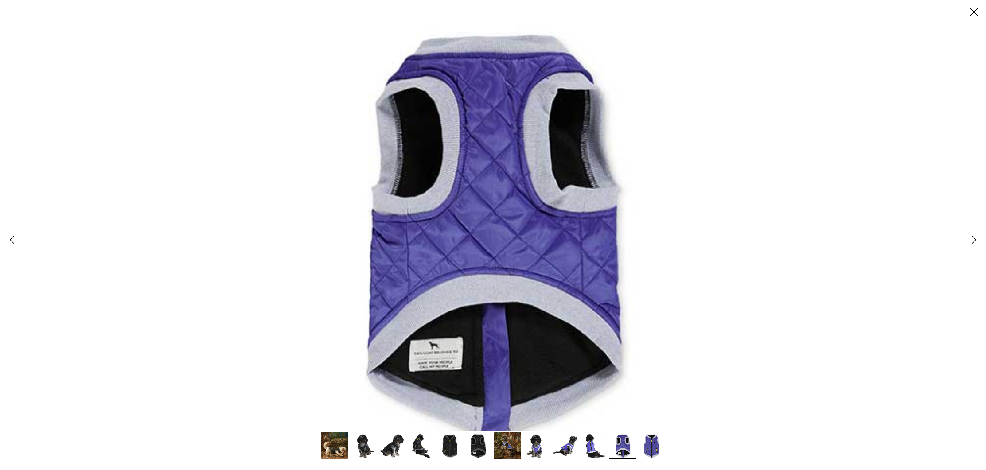
click at [974, 243] on polyline at bounding box center [975, 240] width 4 height 8
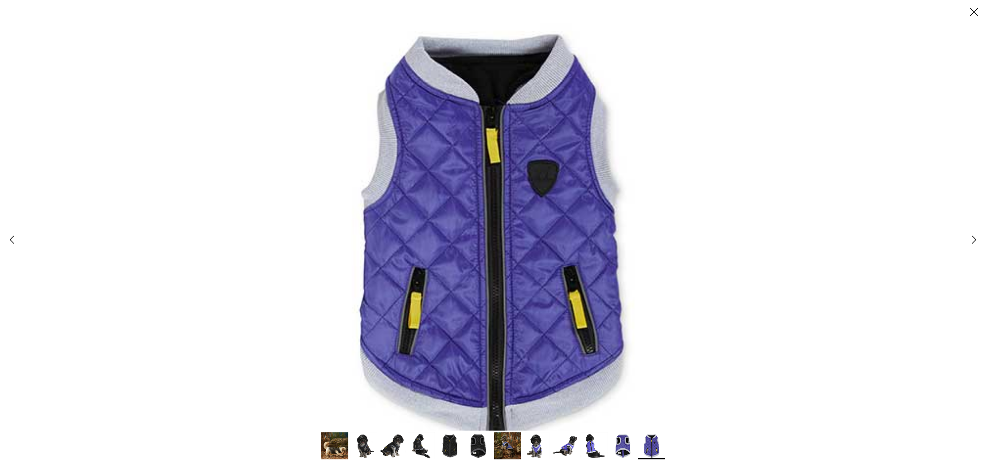
click at [974, 10] on icon "Close" at bounding box center [974, 11] width 15 height 15
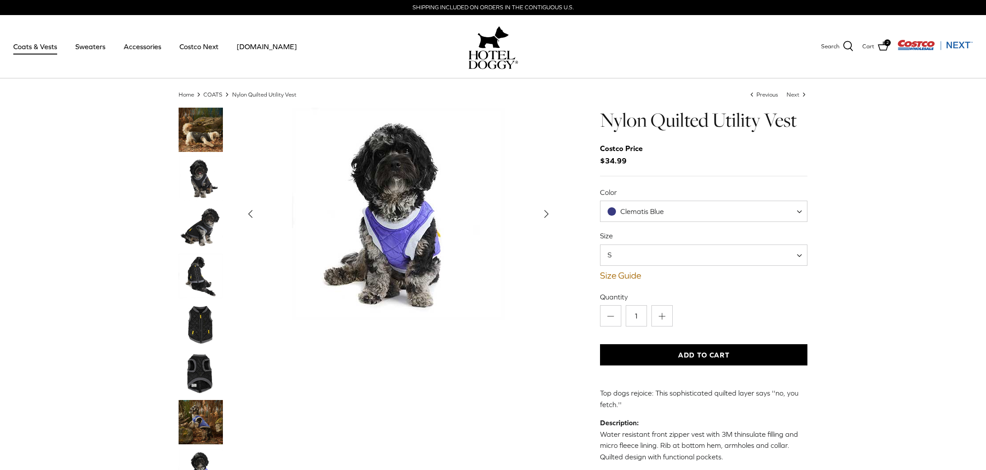
click at [800, 256] on span at bounding box center [802, 255] width 9 height 21
select select "L"
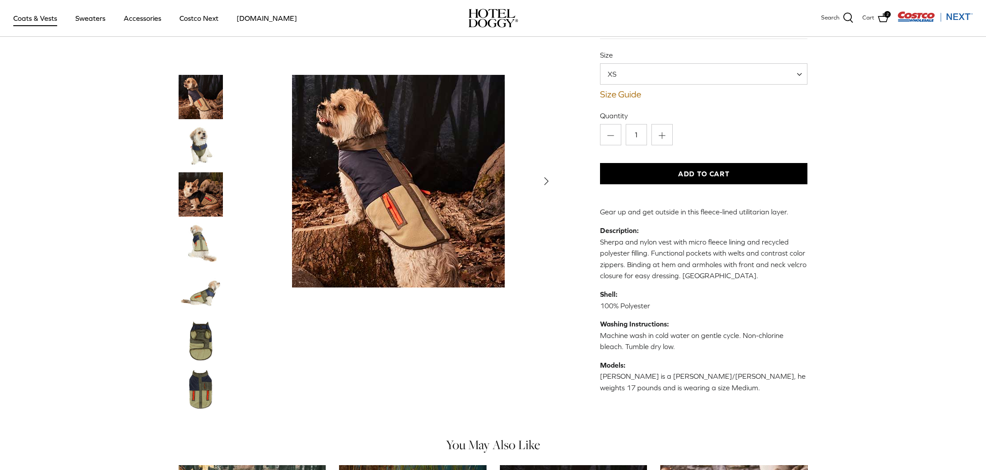
scroll to position [92, 0]
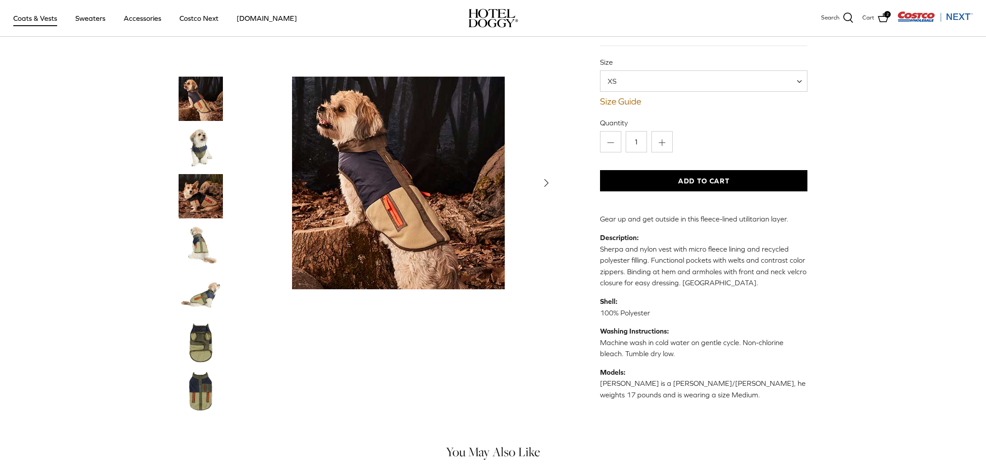
click at [458, 209] on img "Show Gallery" at bounding box center [398, 183] width 213 height 213
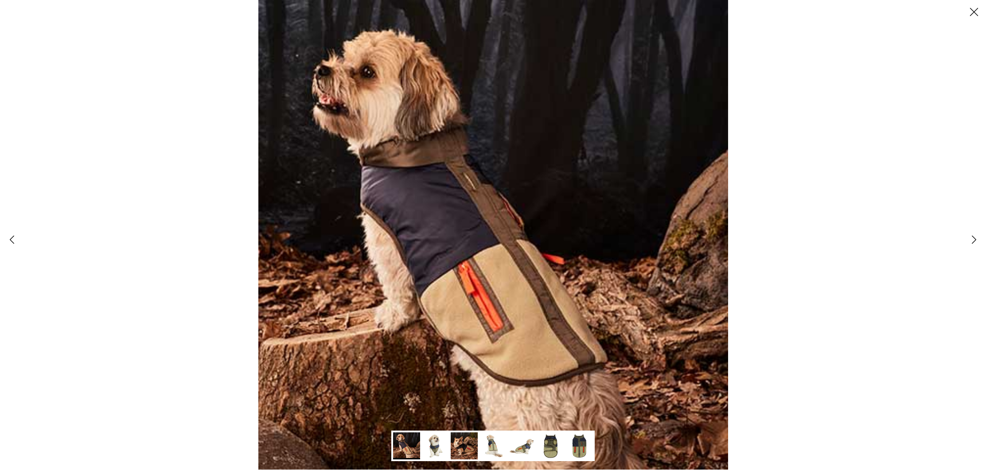
click at [971, 239] on icon "Right" at bounding box center [974, 239] width 15 height 15
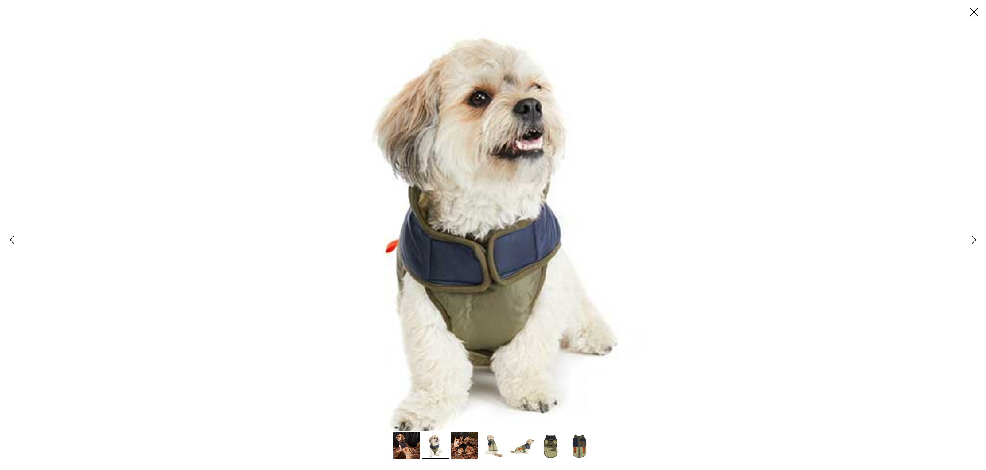
click at [968, 239] on icon "Right" at bounding box center [974, 239] width 15 height 15
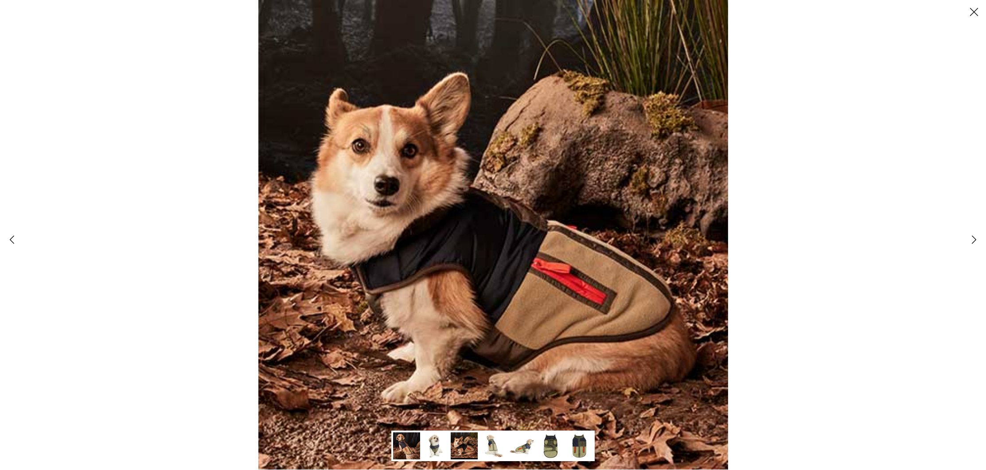
click at [974, 239] on polyline at bounding box center [975, 240] width 4 height 8
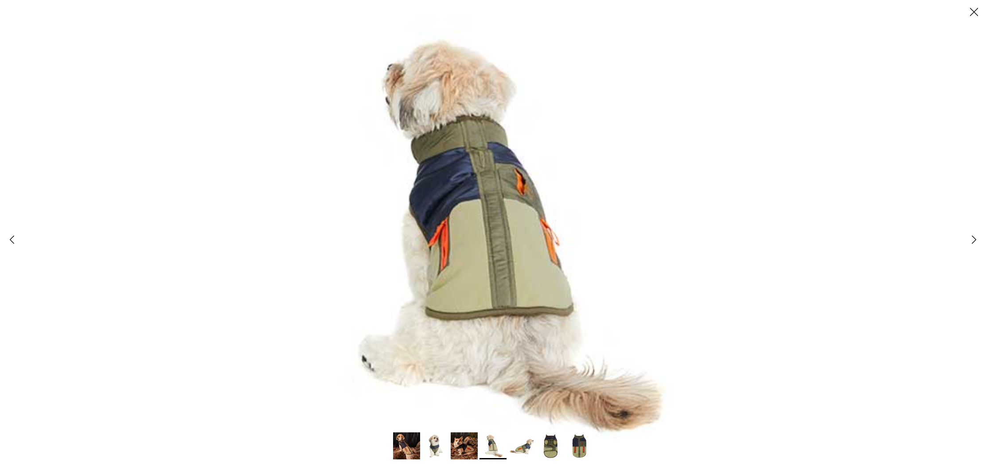
click at [973, 239] on polyline at bounding box center [975, 240] width 4 height 8
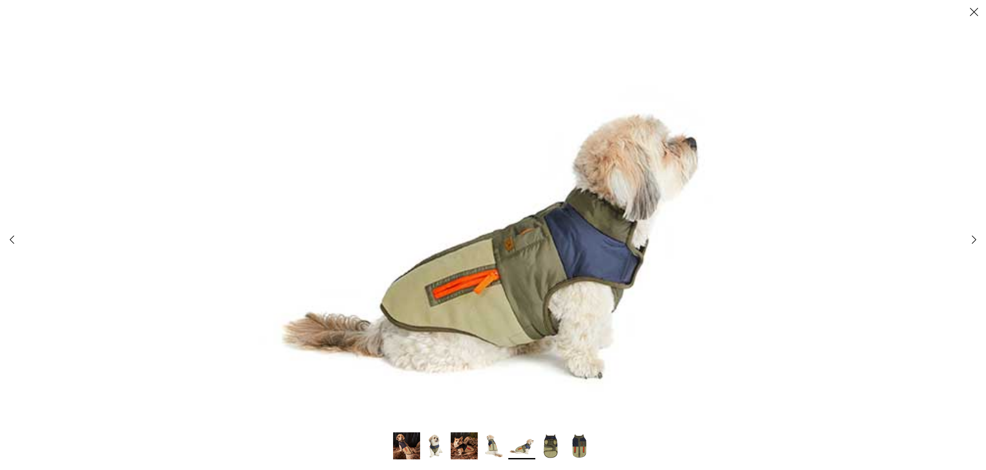
click at [971, 240] on icon "Right" at bounding box center [974, 239] width 15 height 15
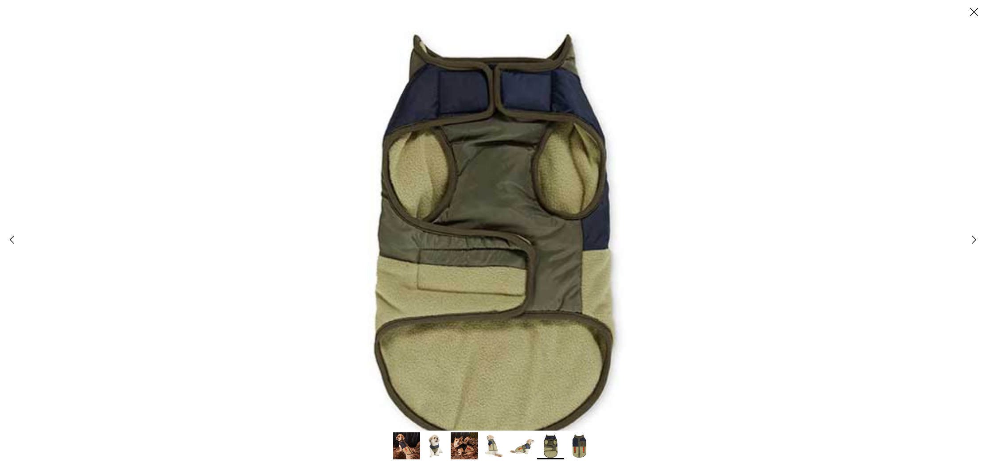
click at [971, 241] on icon "Right" at bounding box center [974, 239] width 15 height 15
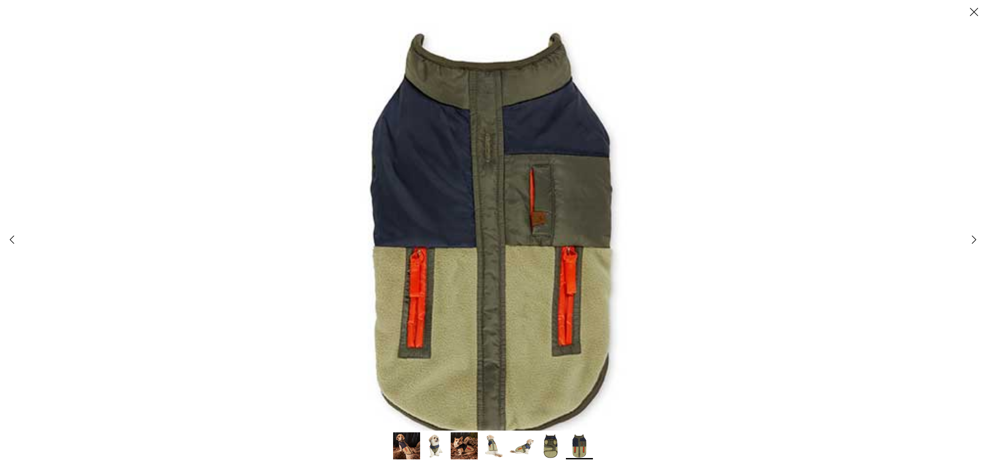
click at [971, 241] on icon "Right" at bounding box center [974, 239] width 15 height 15
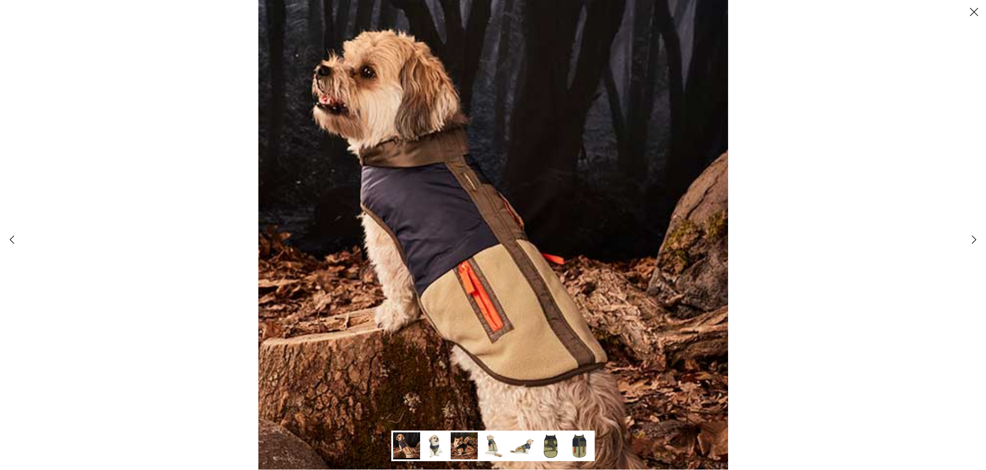
click at [971, 241] on icon "Right" at bounding box center [974, 239] width 15 height 15
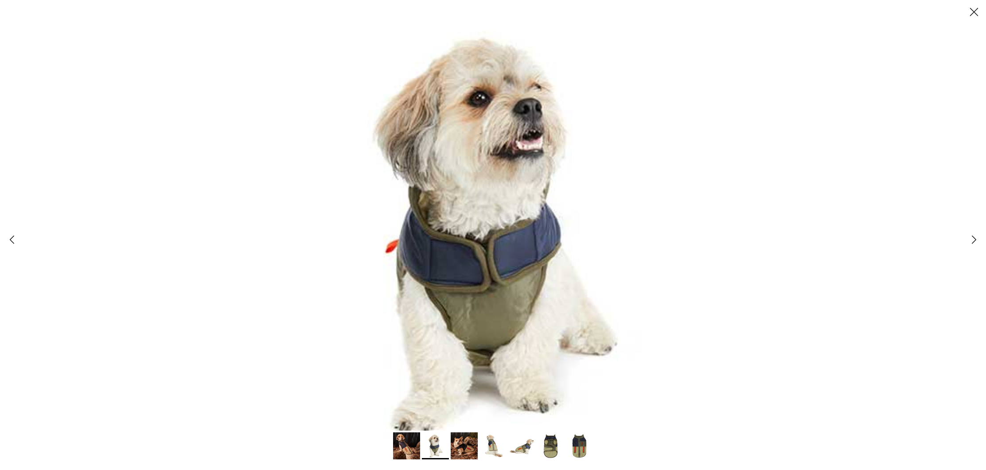
click at [971, 241] on icon "Right" at bounding box center [974, 239] width 15 height 15
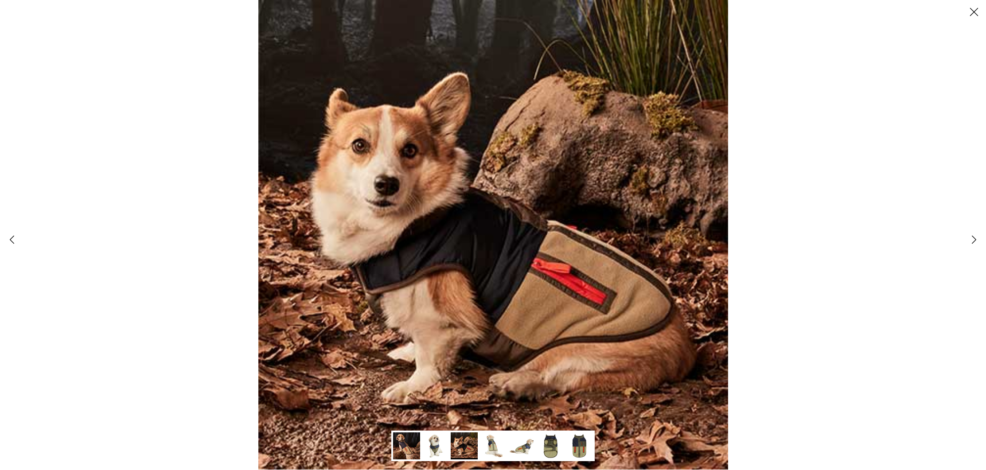
click at [971, 241] on icon "Right" at bounding box center [974, 239] width 15 height 15
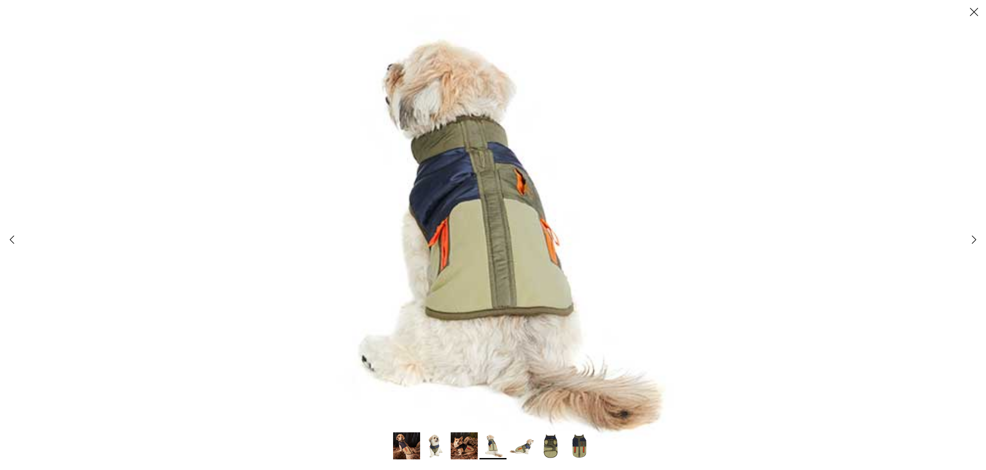
click at [973, 11] on icon "Close" at bounding box center [974, 11] width 15 height 15
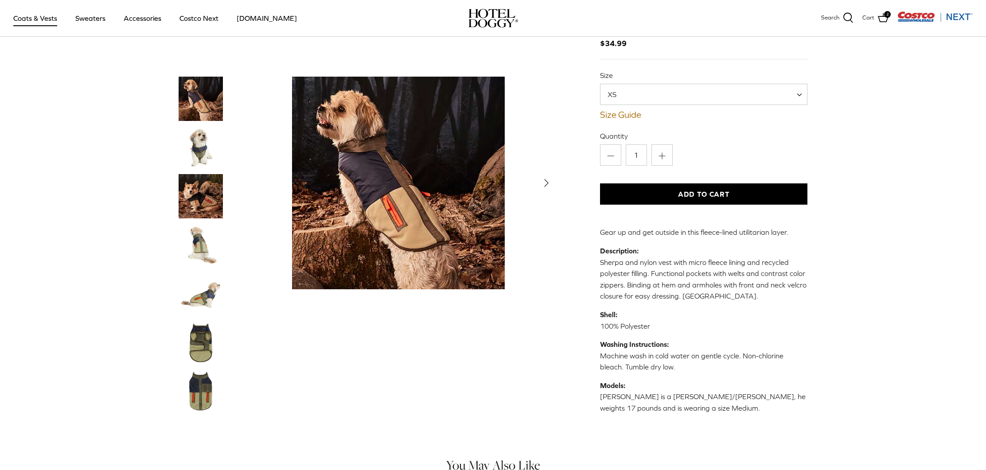
scroll to position [78, 0]
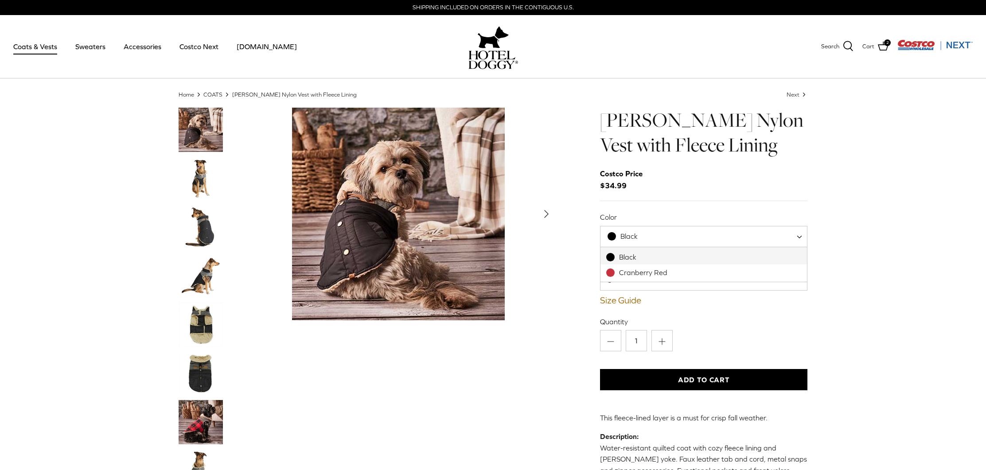
click at [801, 236] on span at bounding box center [802, 236] width 9 height 21
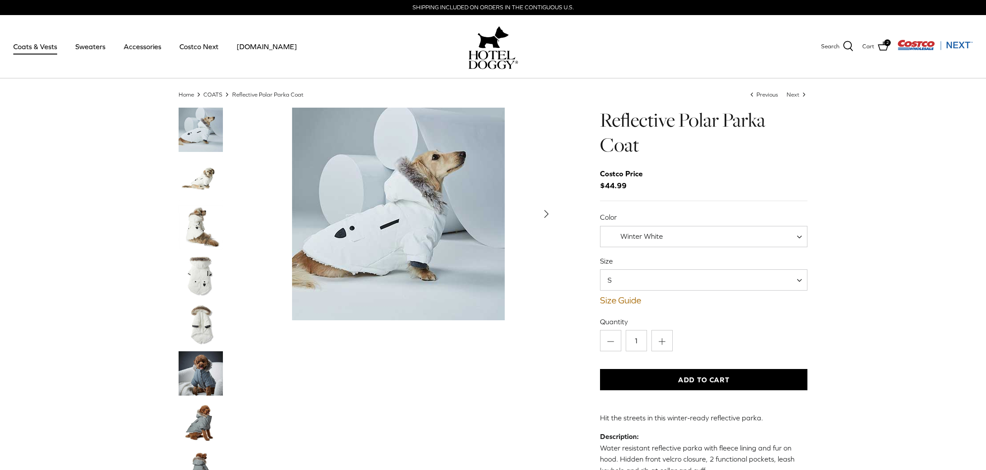
click at [549, 210] on icon "Right" at bounding box center [547, 214] width 14 height 14
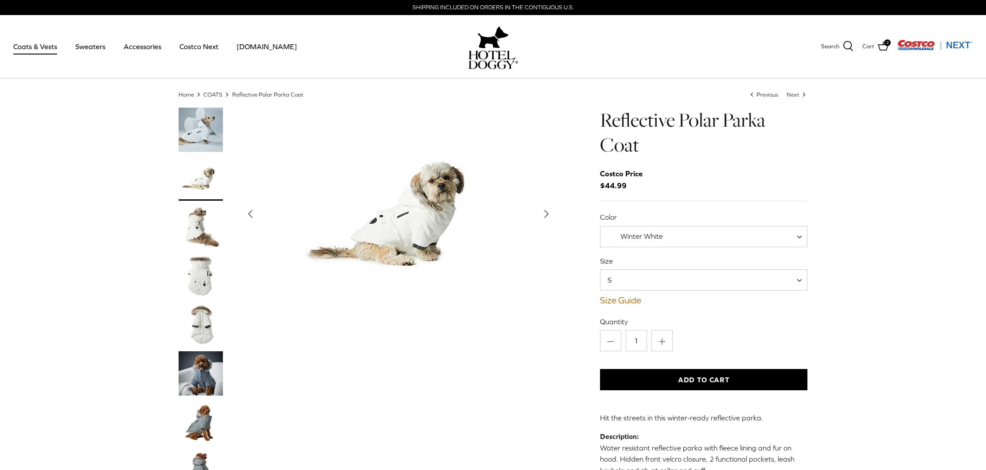
click at [549, 210] on icon "Right" at bounding box center [547, 214] width 14 height 14
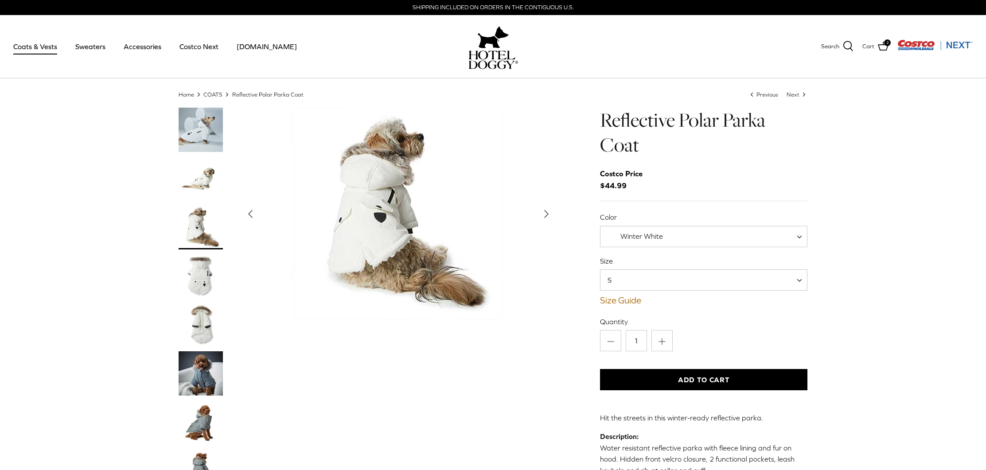
click at [549, 211] on icon "Right" at bounding box center [547, 214] width 14 height 14
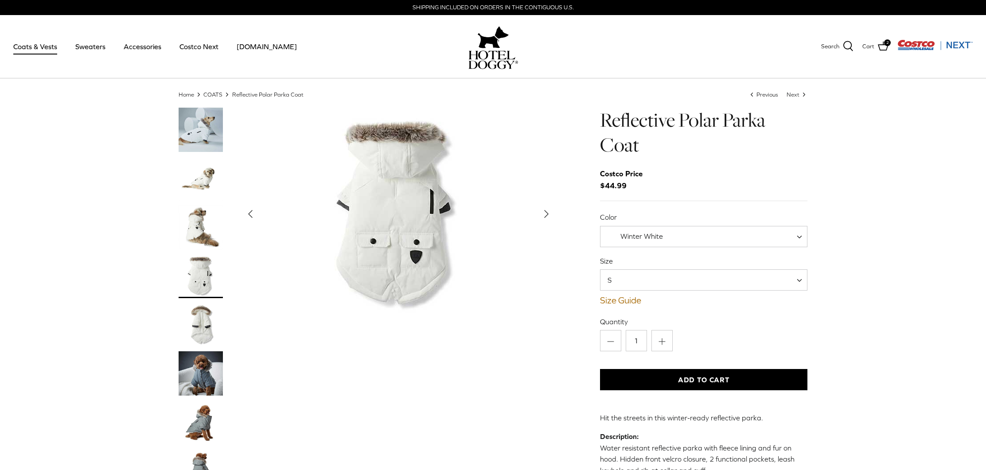
click at [547, 212] on icon "Right" at bounding box center [547, 214] width 14 height 14
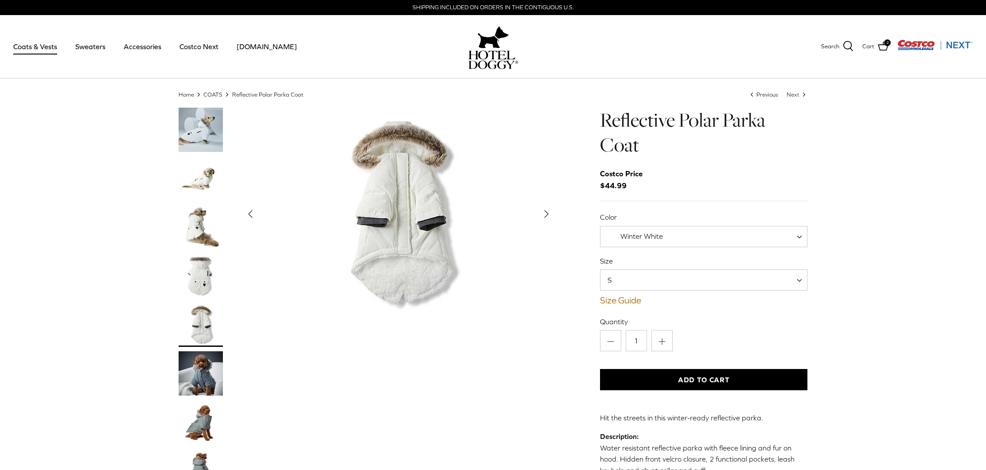
click at [547, 212] on icon "Right" at bounding box center [547, 214] width 14 height 14
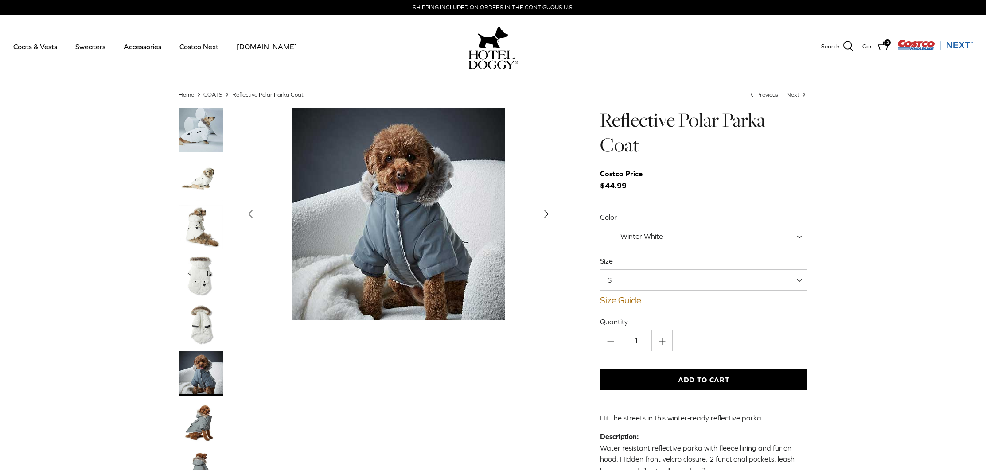
click at [800, 237] on span at bounding box center [802, 236] width 9 height 21
select select "Polar Grey"
click at [544, 212] on icon "Right" at bounding box center [547, 214] width 14 height 14
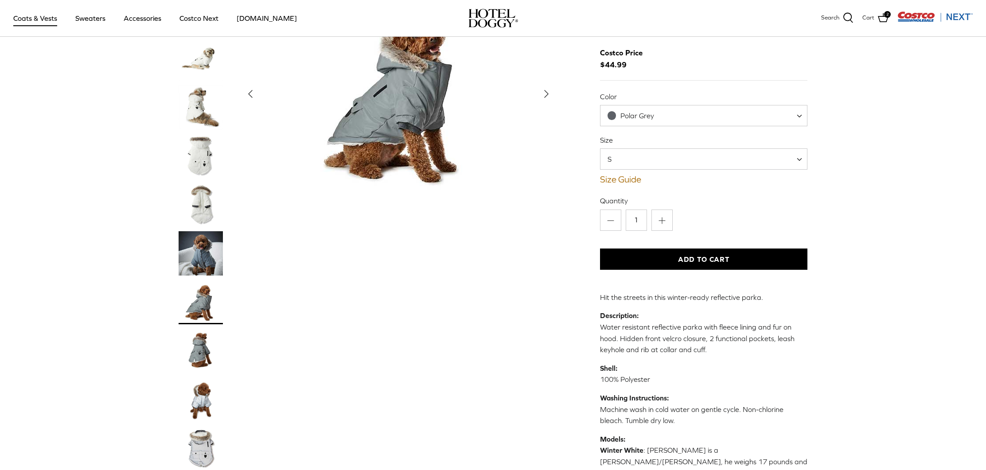
scroll to position [113, 0]
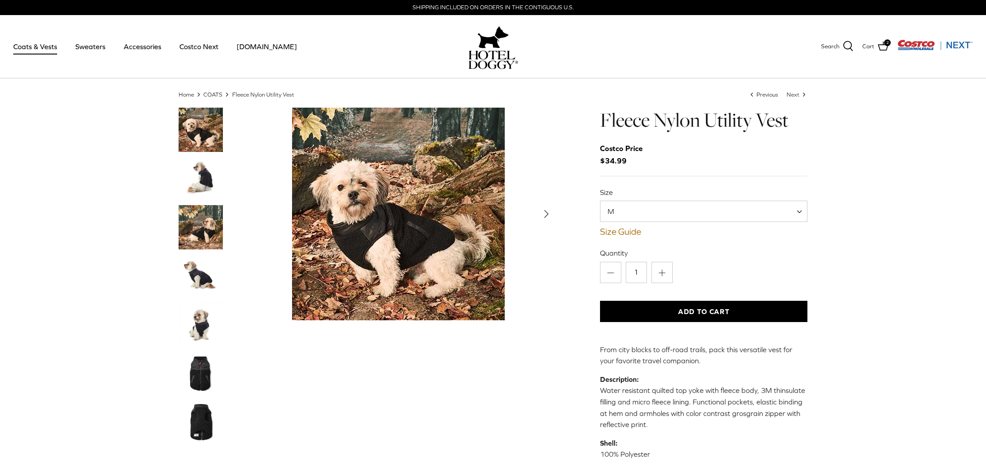
click at [547, 211] on icon "Right" at bounding box center [547, 214] width 14 height 14
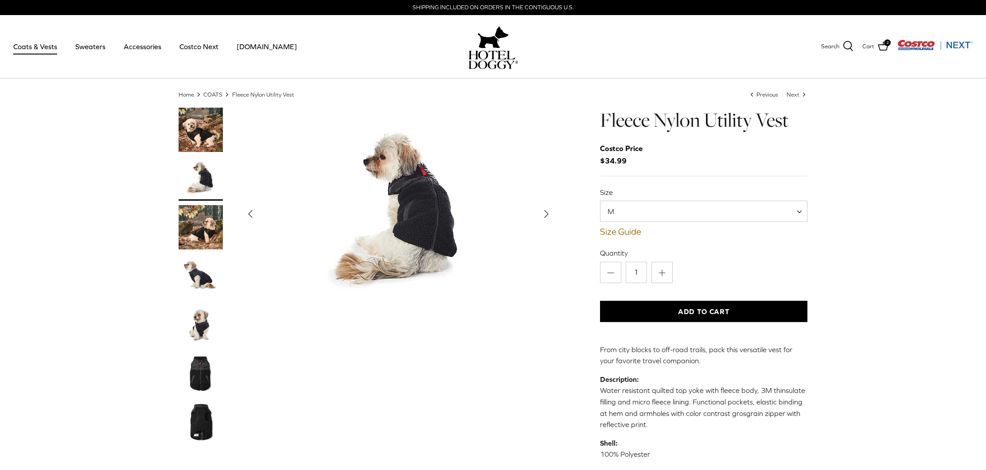
click at [545, 211] on icon "Right" at bounding box center [547, 214] width 14 height 14
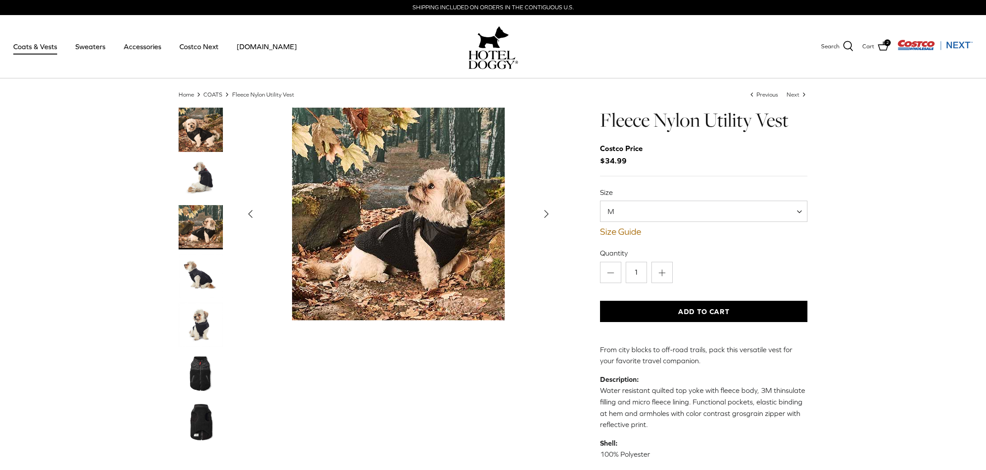
click at [446, 195] on img "Show Gallery" at bounding box center [398, 214] width 213 height 213
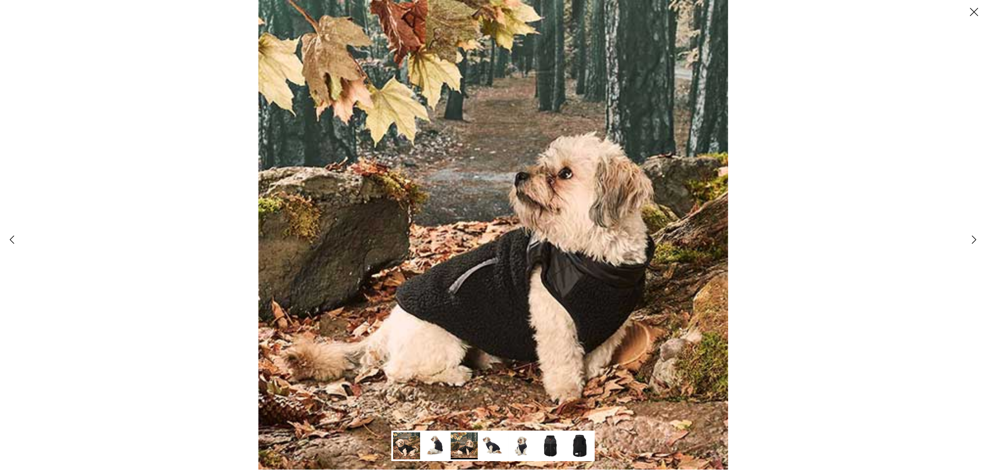
click at [975, 239] on polyline at bounding box center [975, 240] width 4 height 8
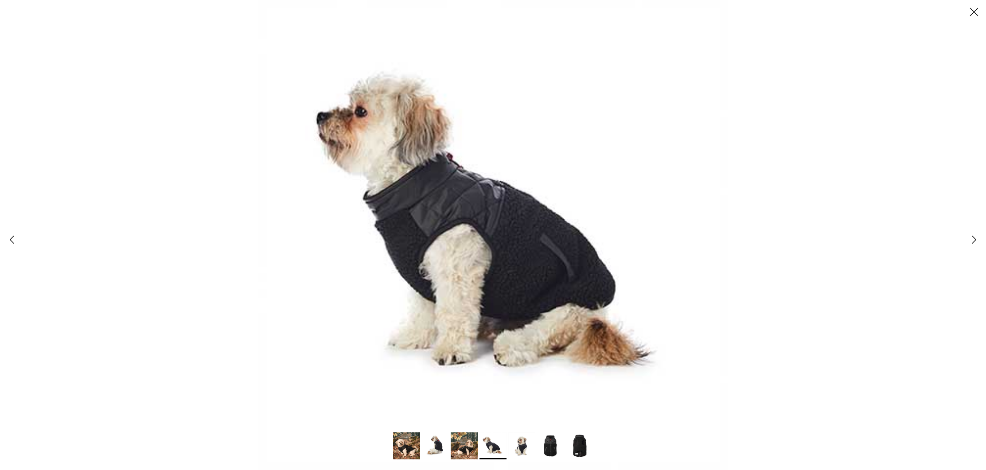
click at [972, 242] on icon "Right" at bounding box center [974, 239] width 15 height 15
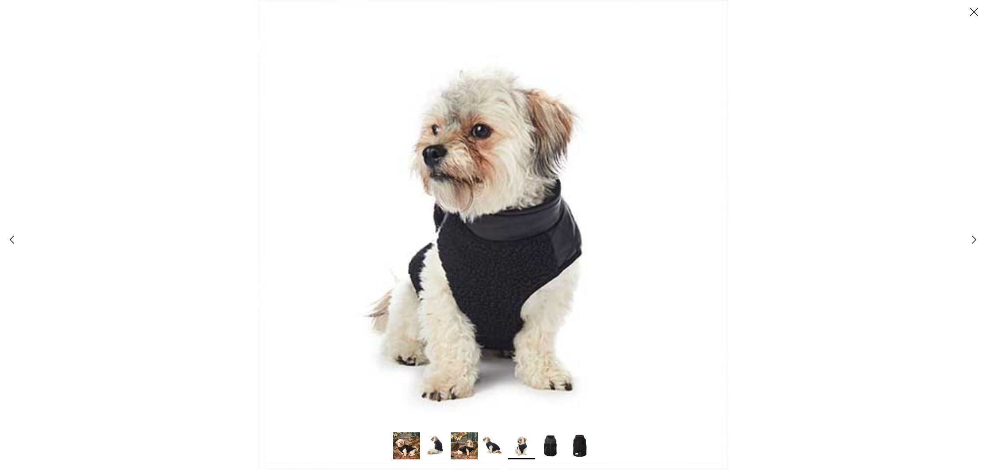
click at [970, 244] on icon "Right" at bounding box center [974, 239] width 15 height 15
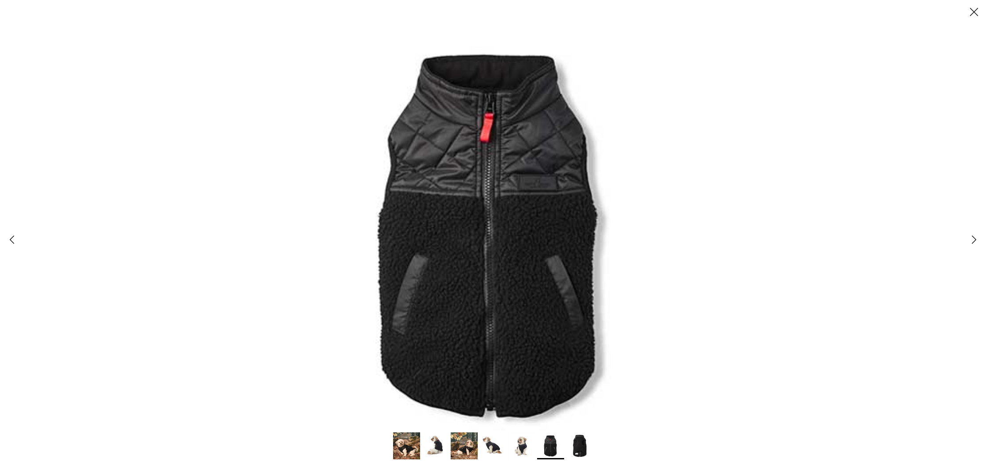
click at [969, 245] on icon "Right" at bounding box center [974, 239] width 15 height 15
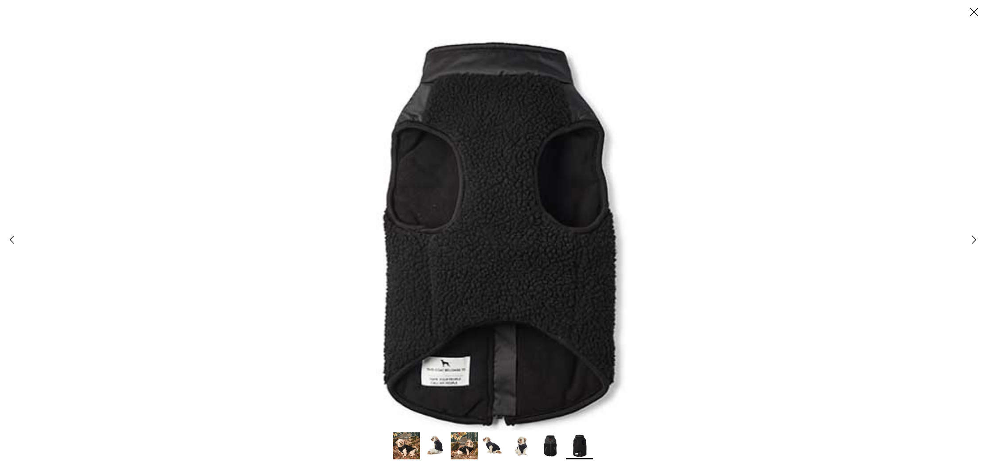
click at [966, 246] on link "Right" at bounding box center [974, 240] width 24 height 24
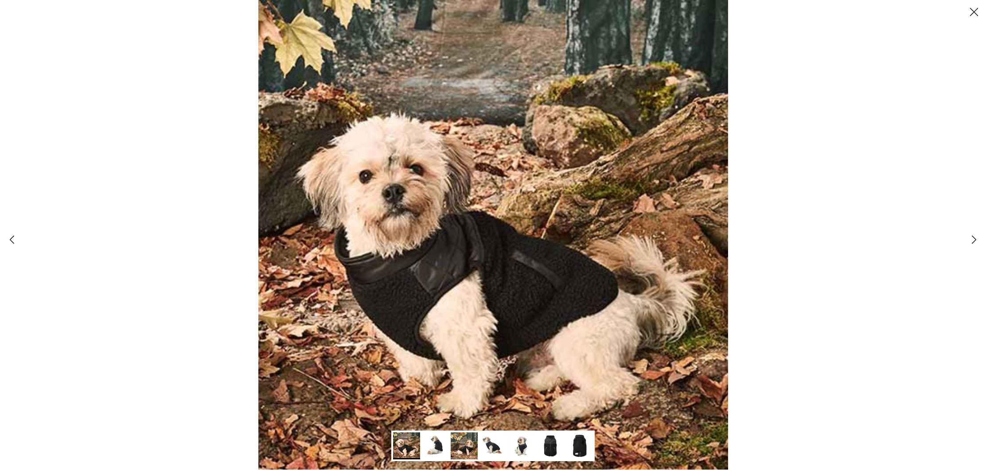
click at [106, 238] on div at bounding box center [493, 235] width 986 height 470
click at [973, 13] on icon "Close" at bounding box center [974, 11] width 15 height 15
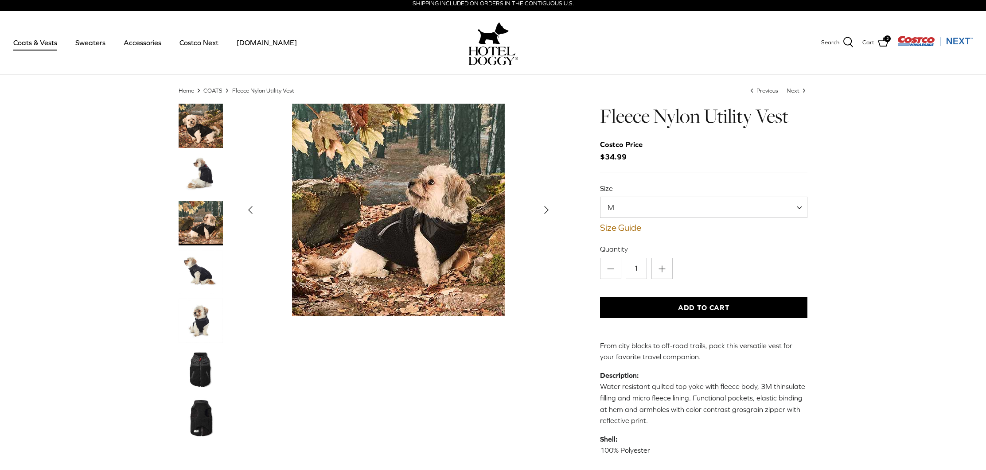
scroll to position [7, 0]
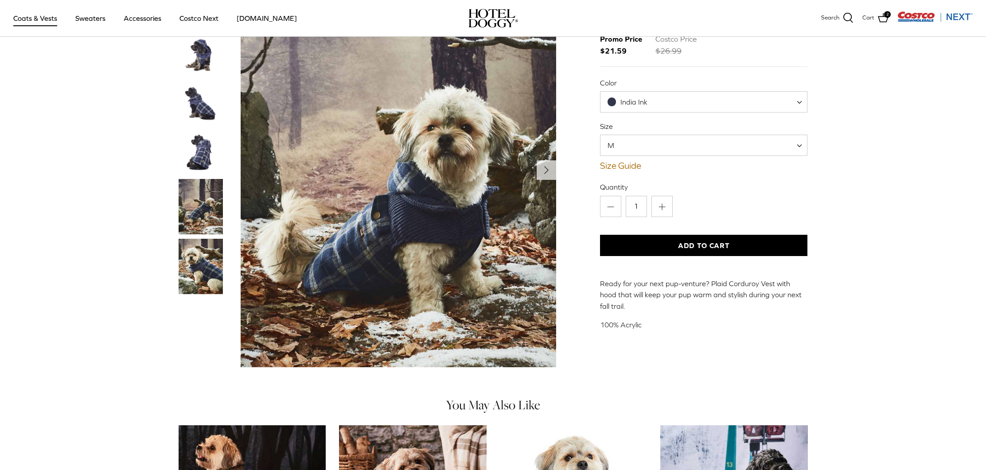
scroll to position [14, 0]
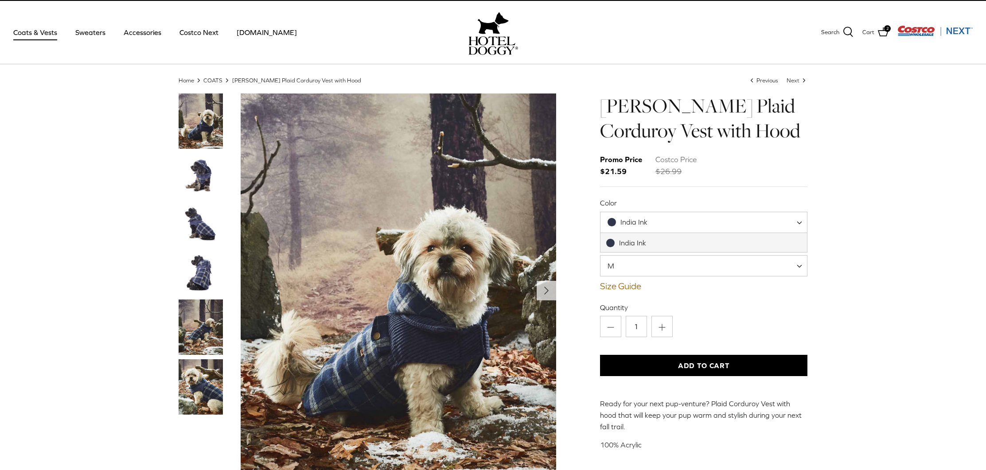
click at [800, 222] on span at bounding box center [802, 222] width 9 height 21
click at [800, 223] on span at bounding box center [802, 222] width 9 height 21
click at [500, 279] on img "Show Gallery" at bounding box center [399, 291] width 316 height 395
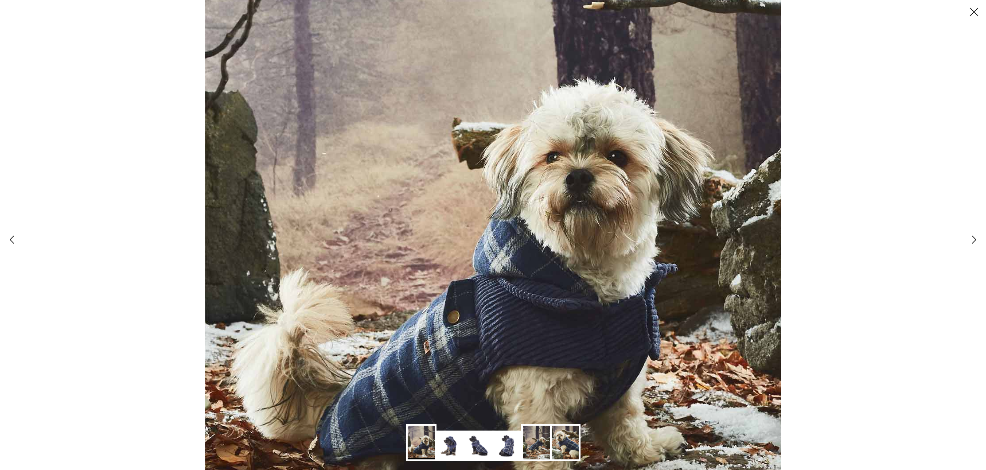
click at [970, 237] on icon "Right" at bounding box center [974, 239] width 15 height 15
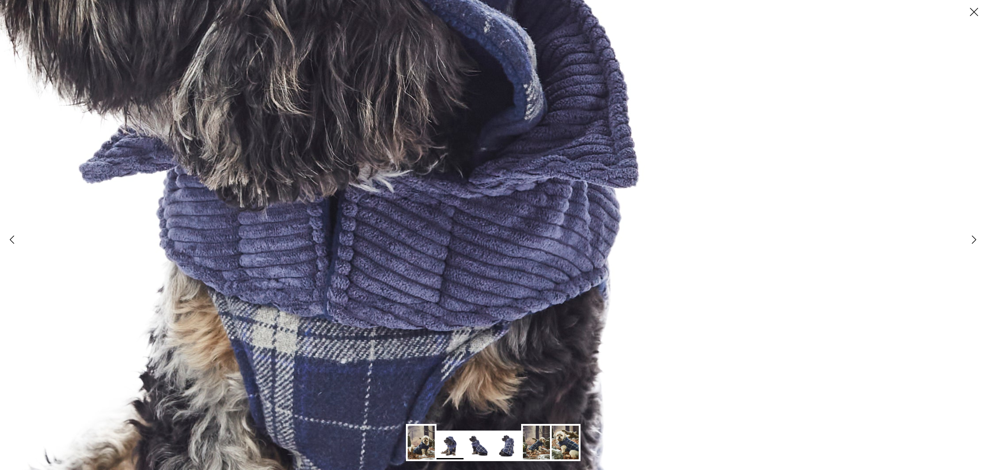
click at [962, 238] on link "Right" at bounding box center [974, 240] width 24 height 24
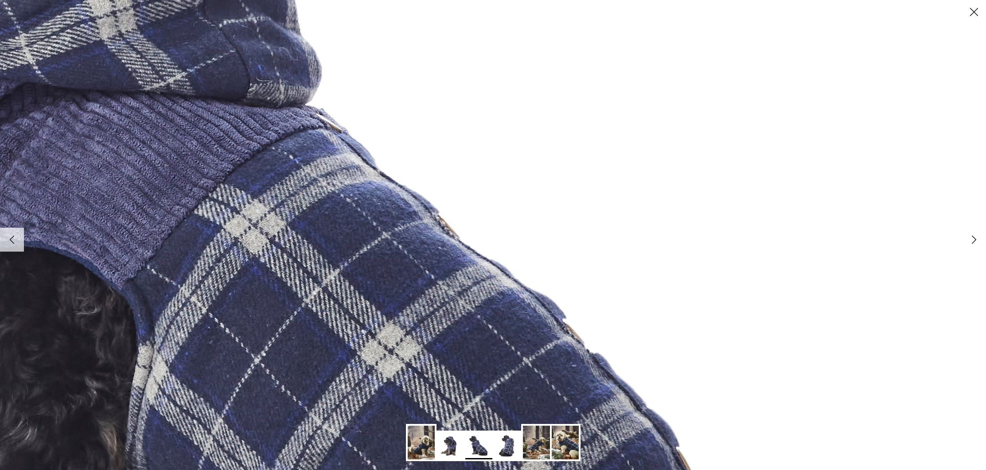
click at [962, 238] on img at bounding box center [274, 228] width 1447 height 1447
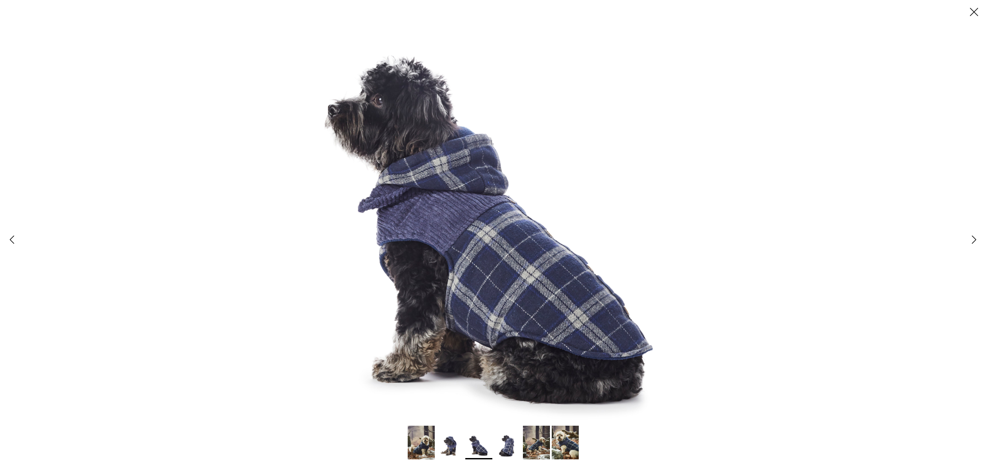
click at [962, 238] on div at bounding box center [493, 235] width 986 height 470
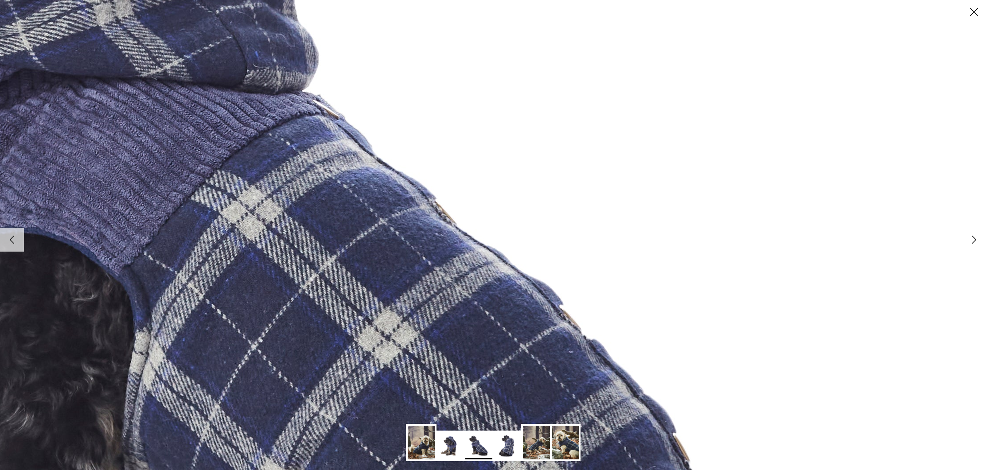
click at [969, 245] on icon "Right" at bounding box center [974, 239] width 15 height 15
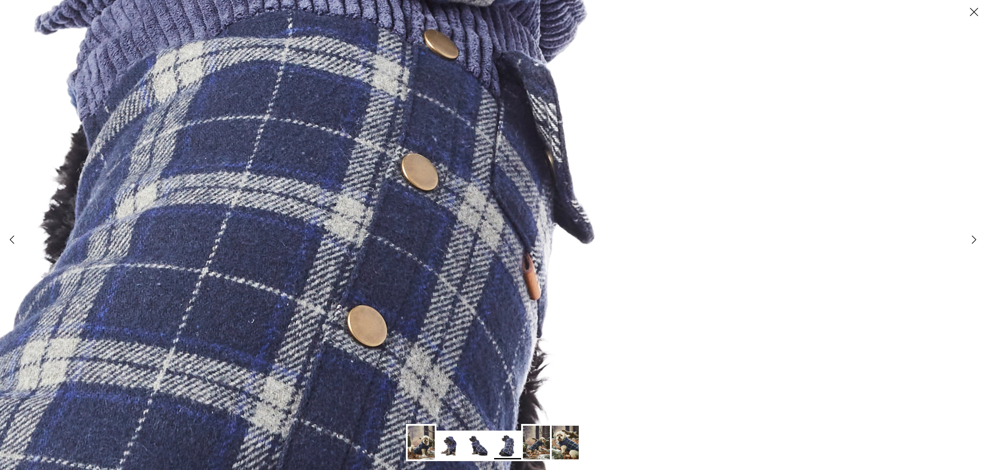
click at [973, 242] on polyline at bounding box center [975, 240] width 4 height 8
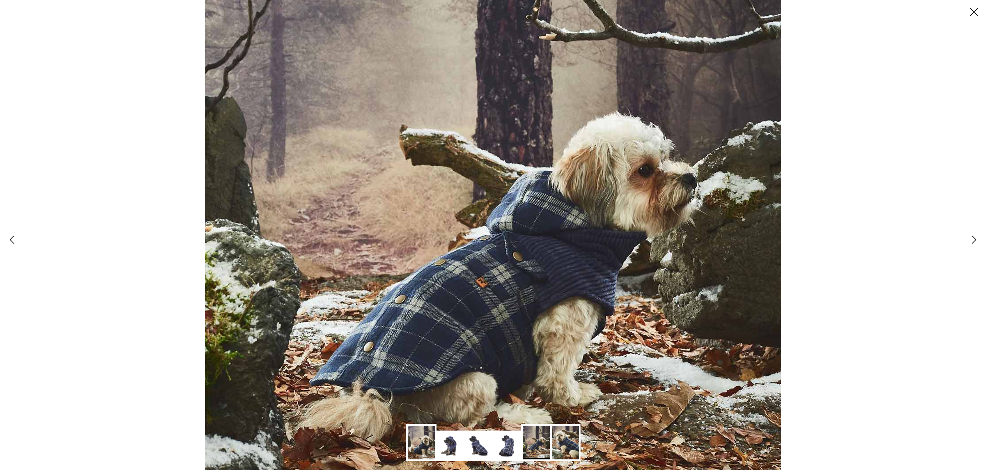
click at [973, 242] on polyline at bounding box center [975, 240] width 4 height 8
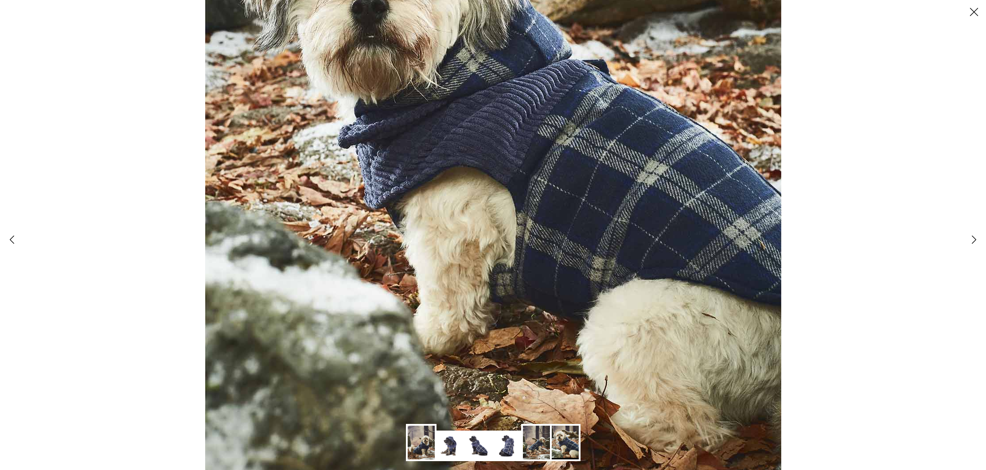
click at [506, 445] on img at bounding box center [507, 446] width 27 height 27
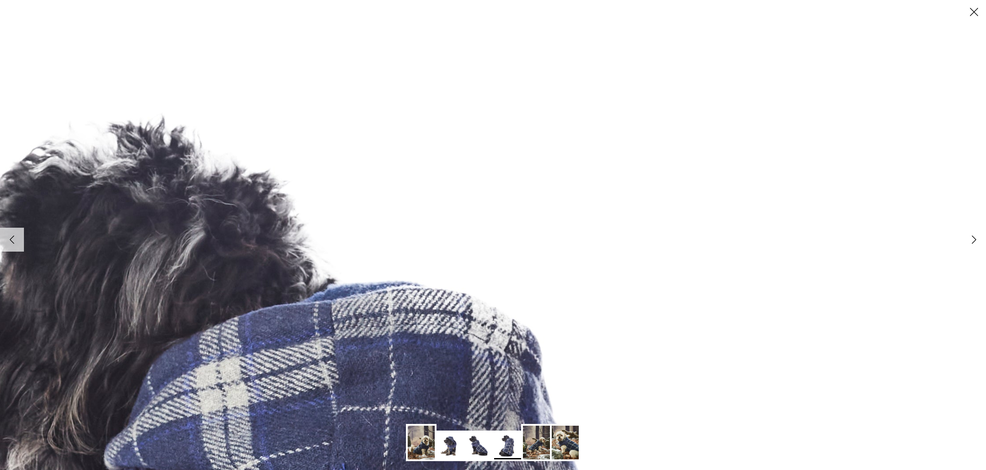
click at [978, 14] on icon "Close" at bounding box center [974, 11] width 15 height 15
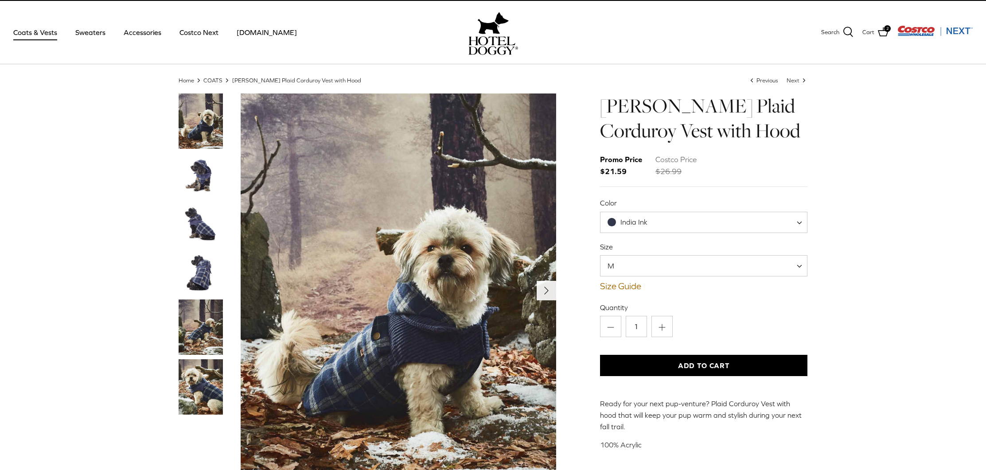
click at [545, 290] on polyline "Next" at bounding box center [547, 290] width 4 height 7
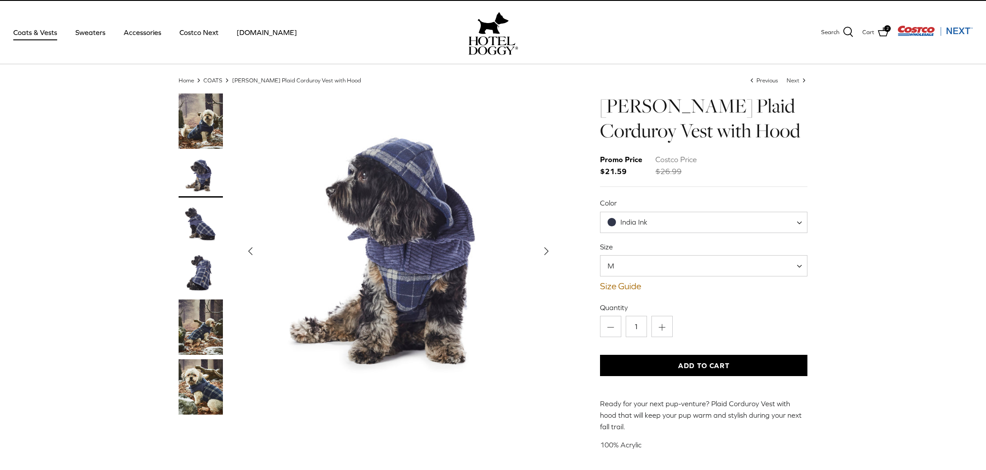
click at [545, 289] on img "Show Gallery" at bounding box center [399, 252] width 316 height 316
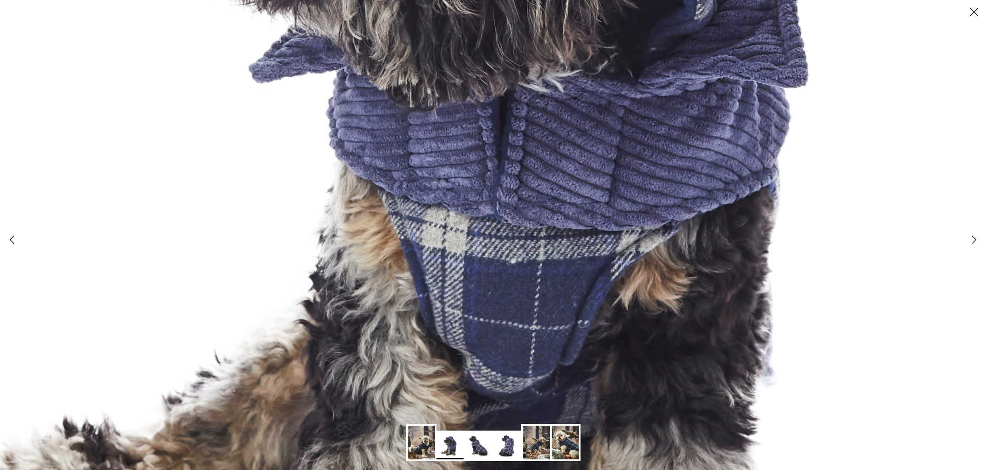
click at [544, 289] on img at bounding box center [472, 130] width 1387 height 1387
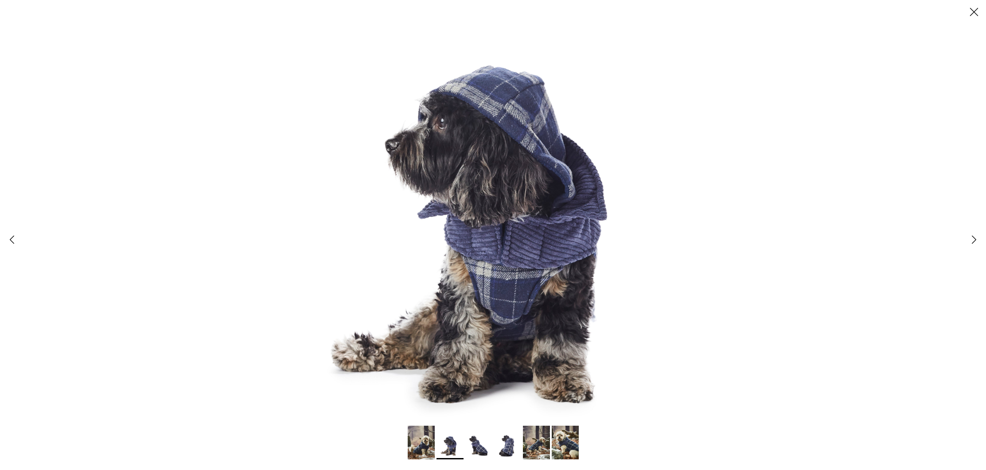
click at [542, 287] on img at bounding box center [493, 235] width 470 height 470
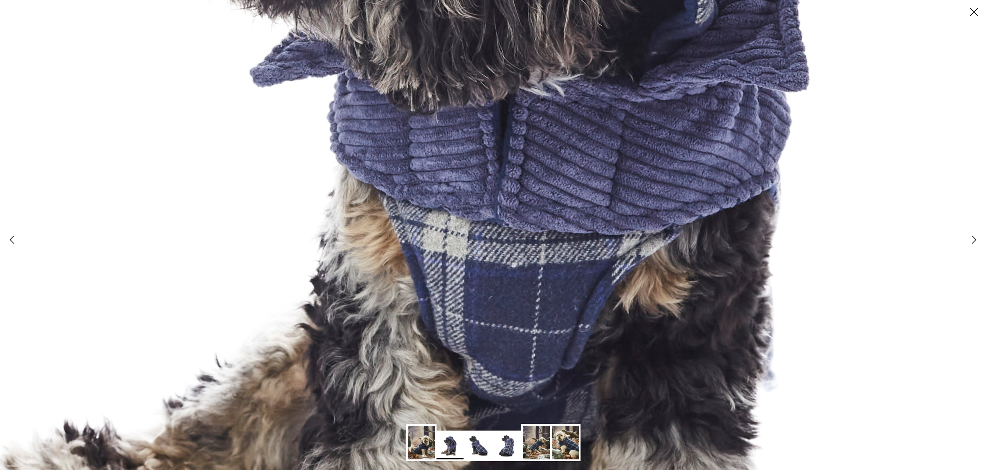
click at [542, 287] on img at bounding box center [473, 134] width 1387 height 1387
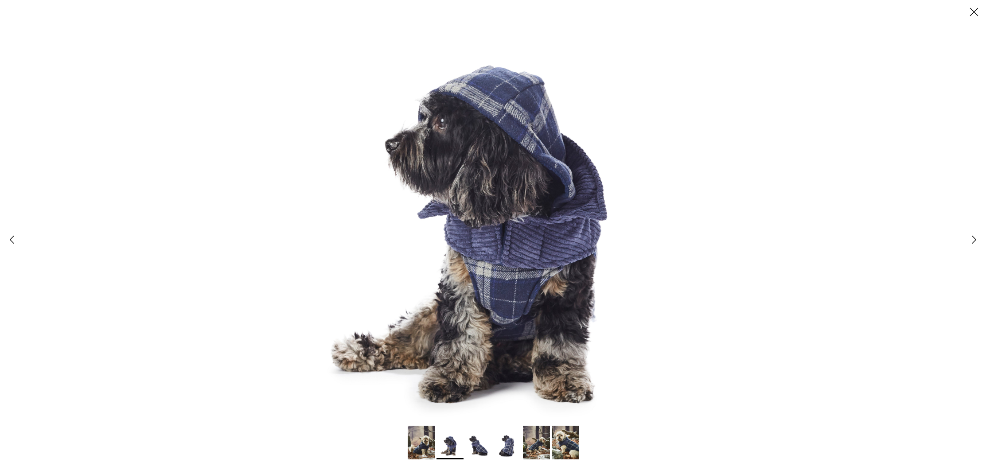
click at [536, 285] on img at bounding box center [493, 235] width 470 height 470
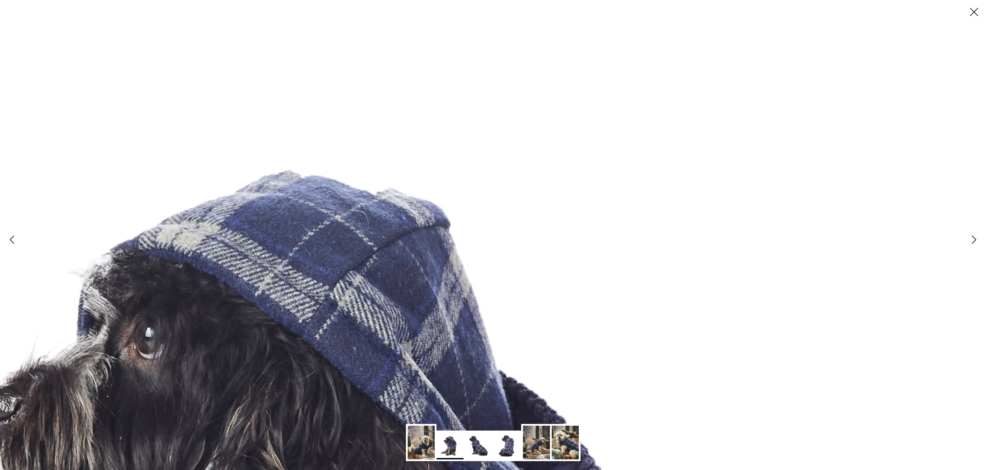
click at [972, 12] on icon "Close" at bounding box center [974, 11] width 15 height 15
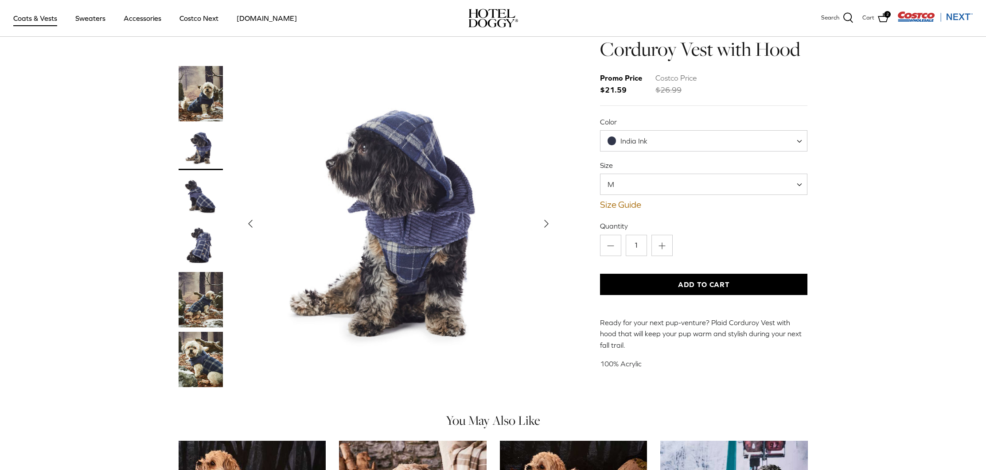
scroll to position [35, 0]
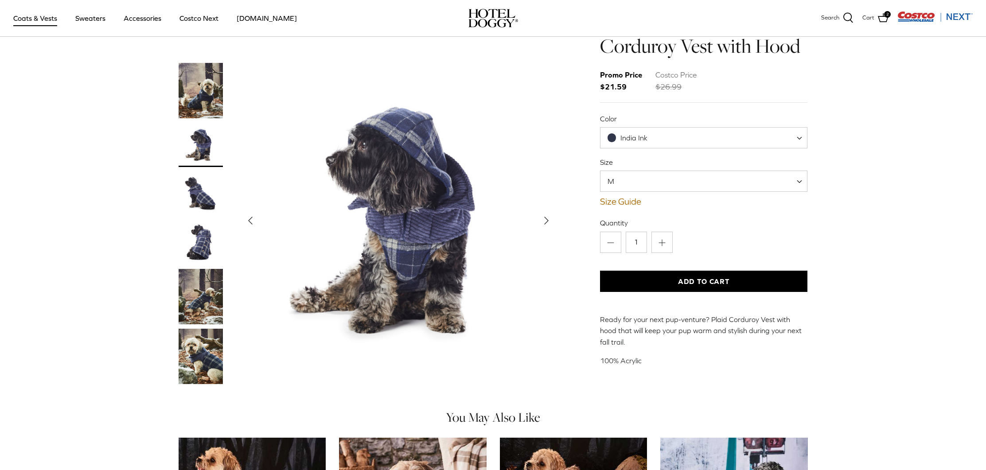
click at [441, 211] on img "Show Gallery" at bounding box center [399, 221] width 316 height 316
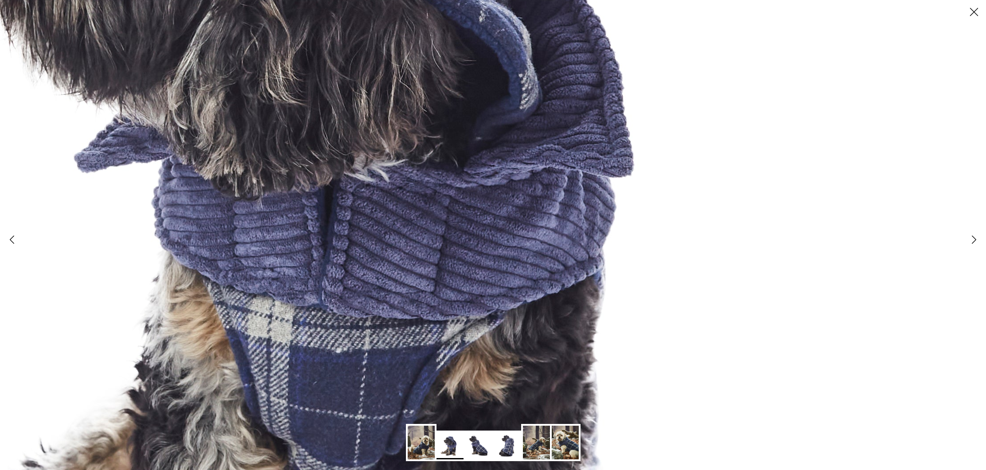
click at [975, 243] on icon "Right" at bounding box center [974, 239] width 15 height 15
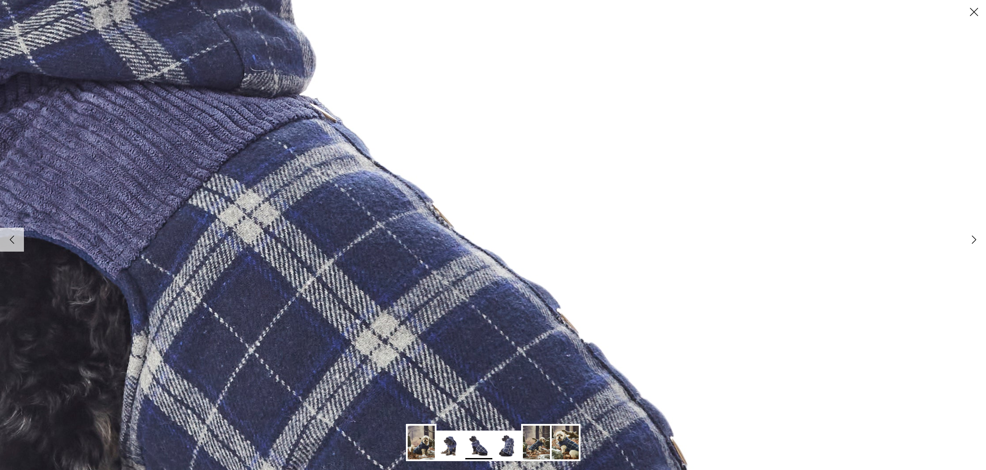
click at [975, 243] on icon "Right" at bounding box center [974, 239] width 15 height 15
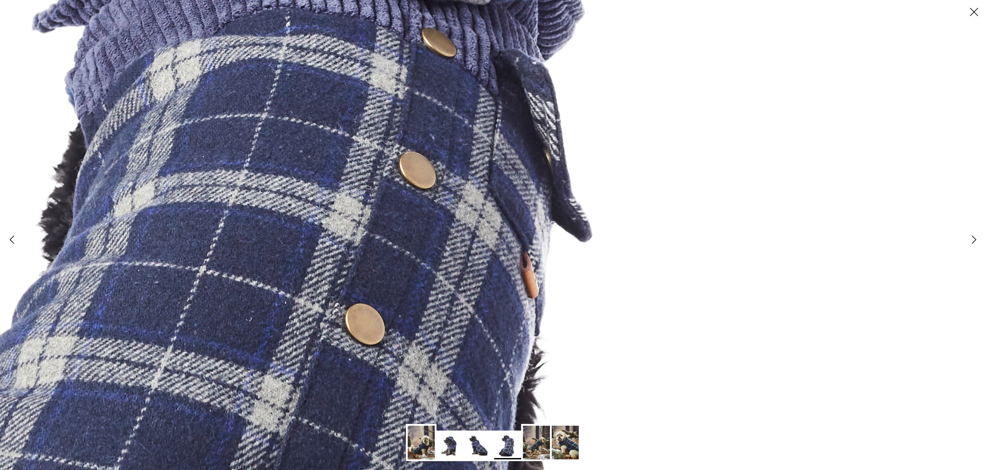
click at [977, 243] on icon "Right" at bounding box center [974, 239] width 15 height 15
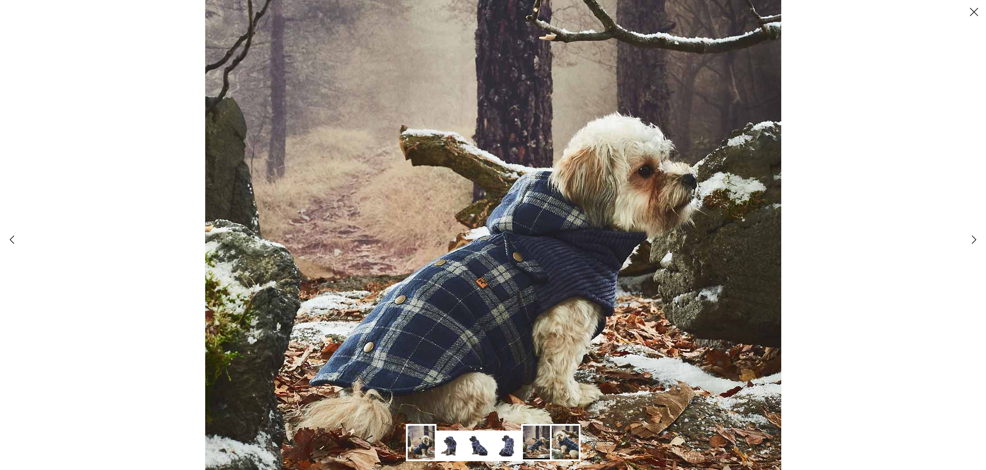
click at [974, 242] on polyline at bounding box center [975, 240] width 4 height 8
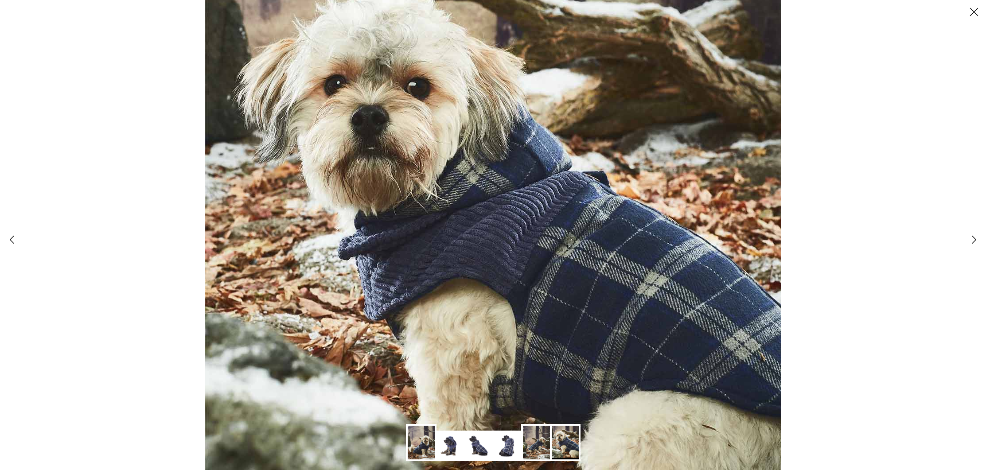
click at [973, 242] on polyline at bounding box center [975, 240] width 4 height 8
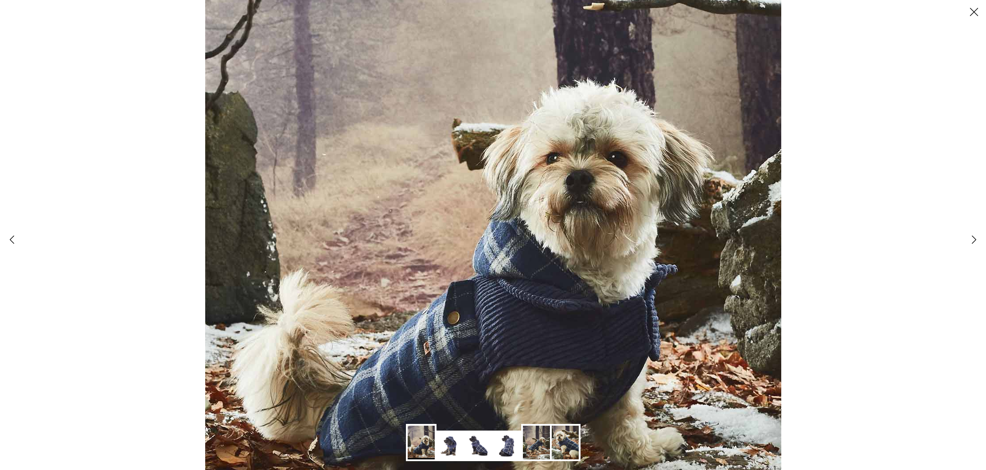
click at [973, 242] on polyline at bounding box center [975, 240] width 4 height 8
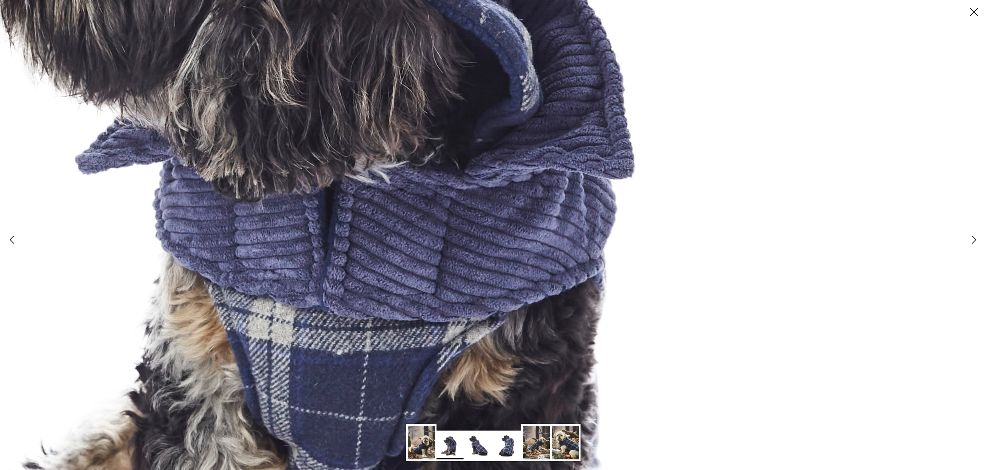
click at [973, 242] on polyline at bounding box center [975, 240] width 4 height 8
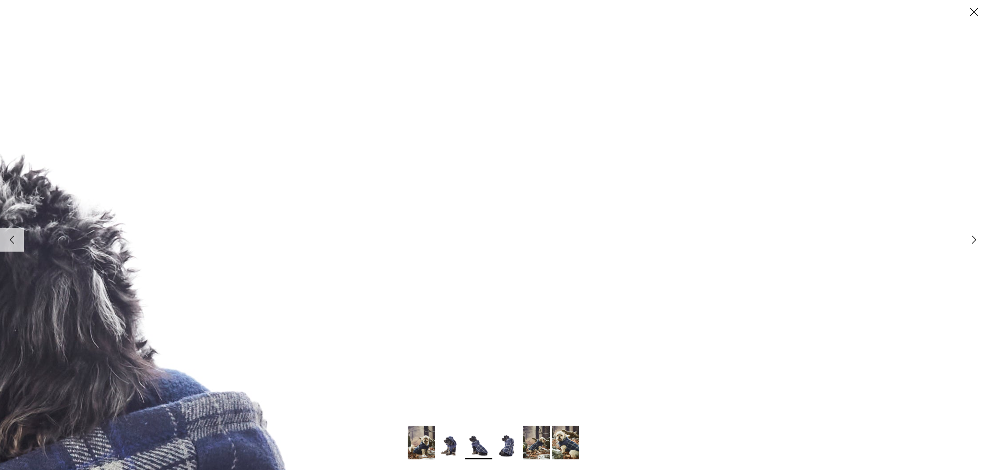
click at [979, 10] on icon "Close" at bounding box center [974, 11] width 15 height 15
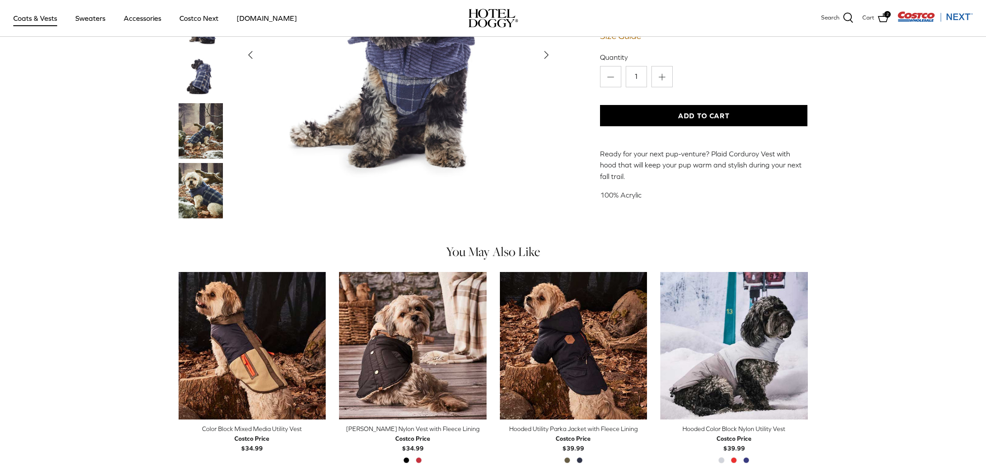
scroll to position [199, 0]
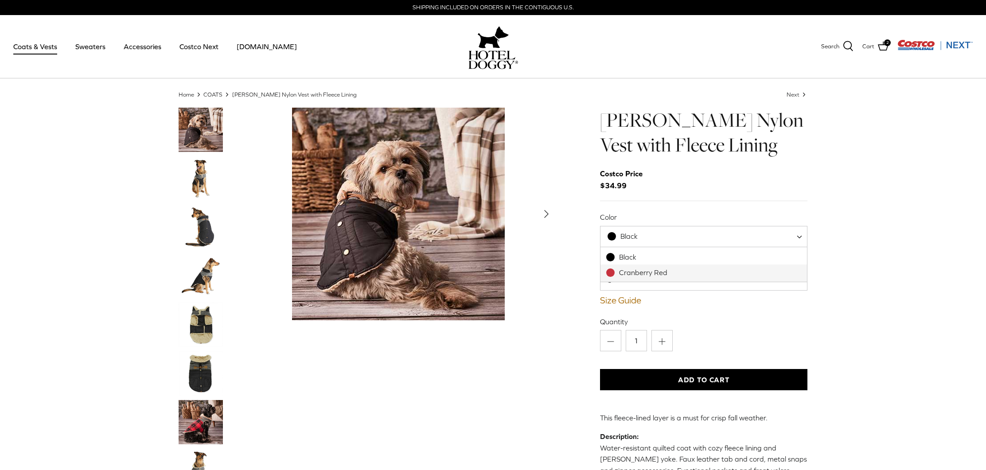
select select "Cranberry Red"
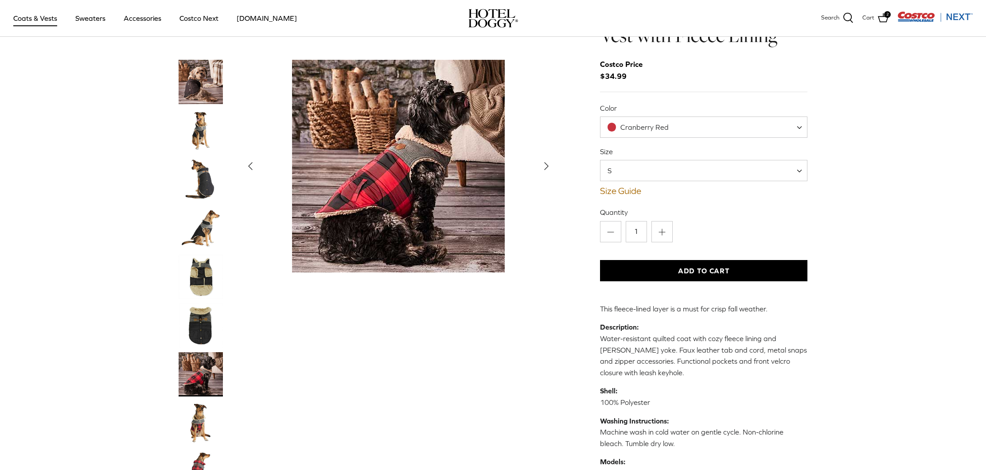
scroll to position [50, 0]
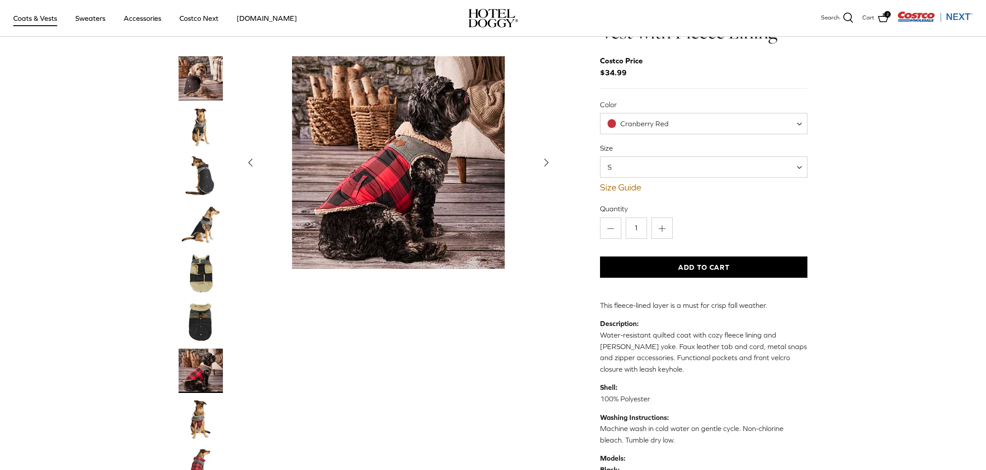
click at [544, 156] on icon "Right" at bounding box center [547, 163] width 14 height 14
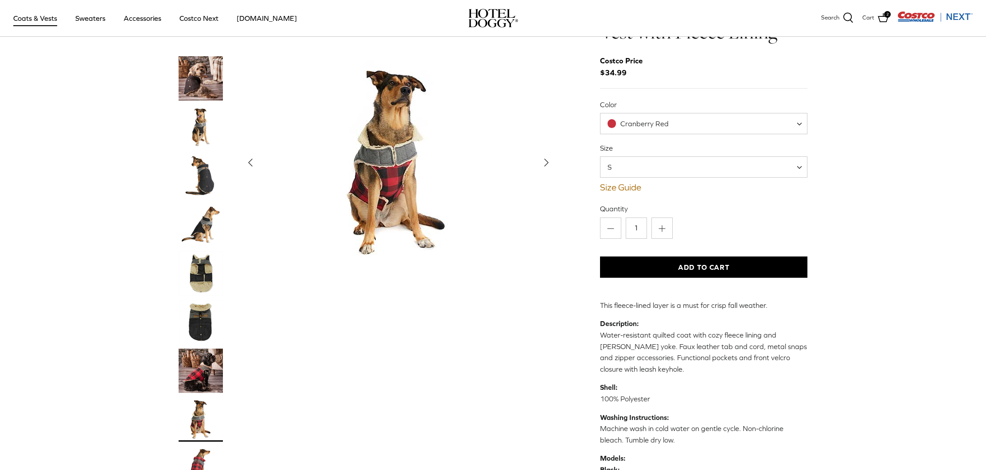
click at [454, 148] on img "Show Gallery" at bounding box center [398, 162] width 213 height 213
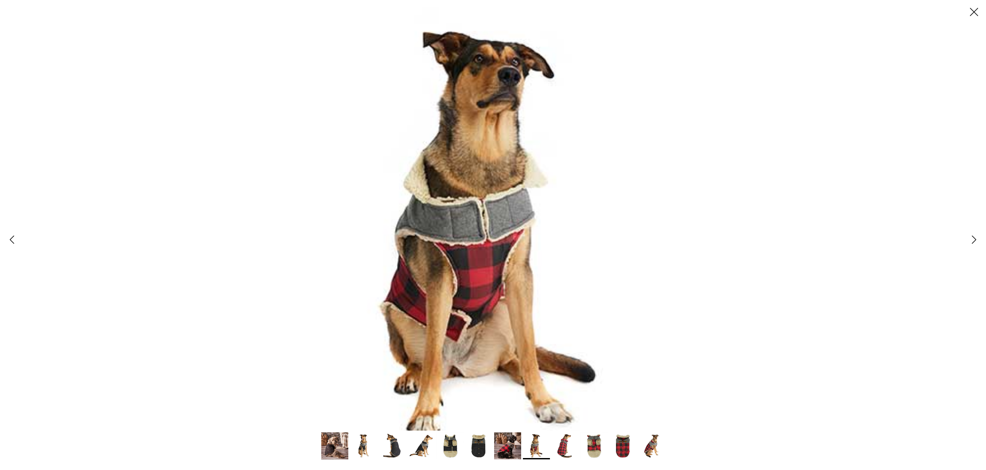
click at [970, 241] on icon "Right" at bounding box center [974, 239] width 15 height 15
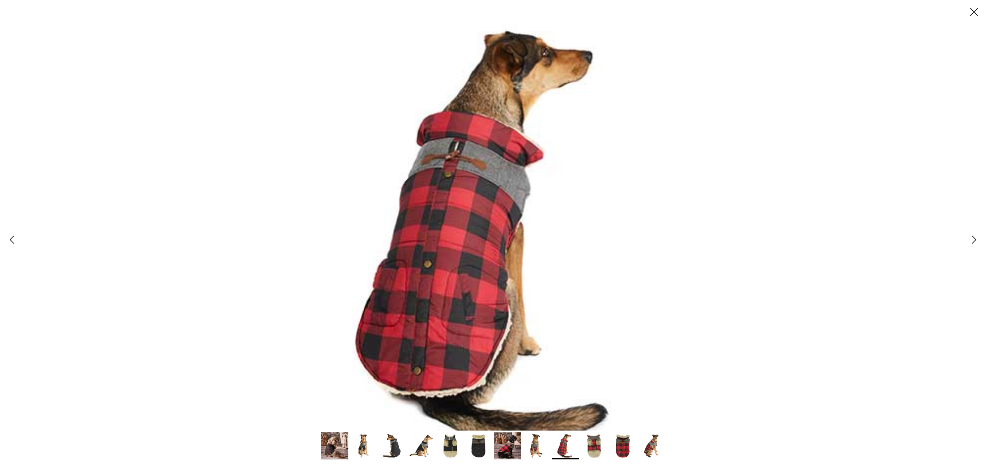
click at [967, 241] on icon "Right" at bounding box center [974, 239] width 15 height 15
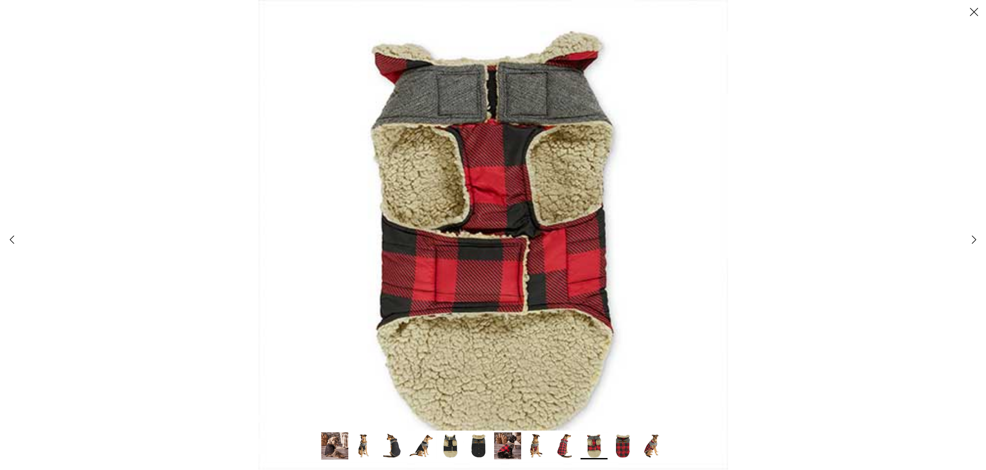
click at [960, 241] on div at bounding box center [493, 235] width 986 height 470
click at [975, 243] on icon "Right" at bounding box center [974, 239] width 15 height 15
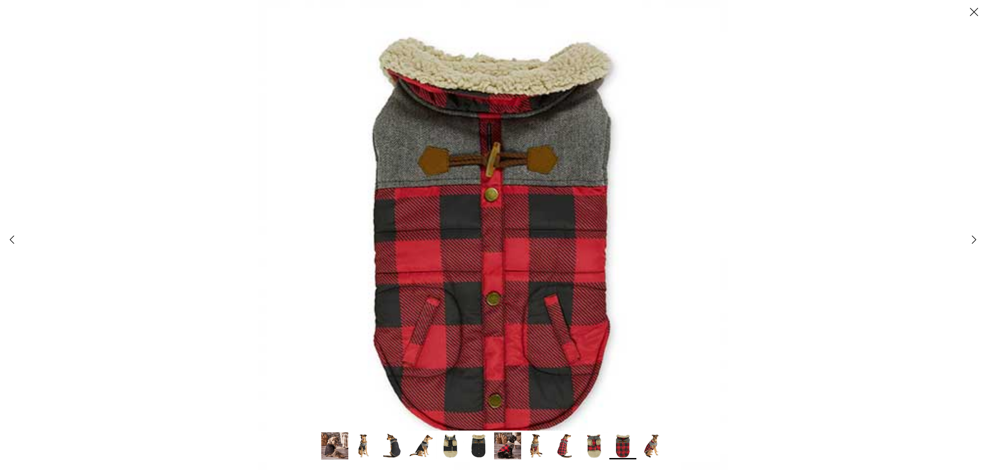
click at [974, 243] on icon "Right" at bounding box center [974, 239] width 15 height 15
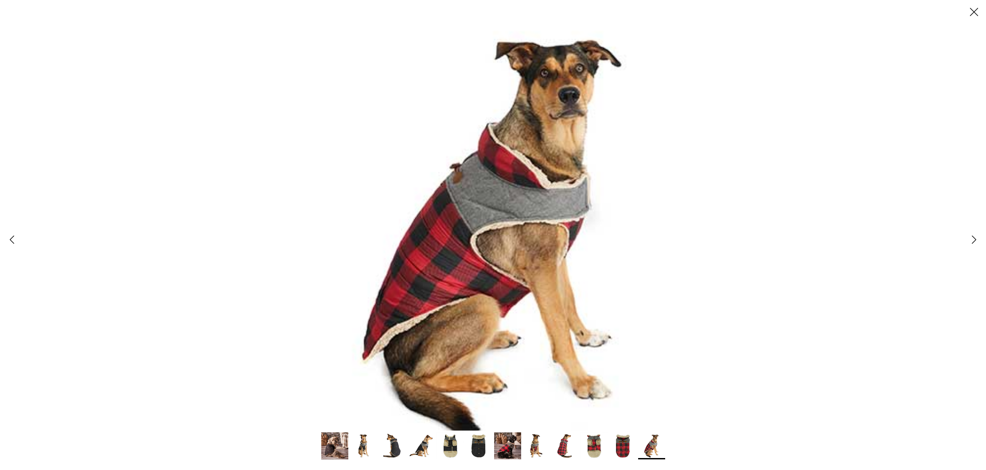
click at [973, 243] on polyline at bounding box center [975, 240] width 4 height 8
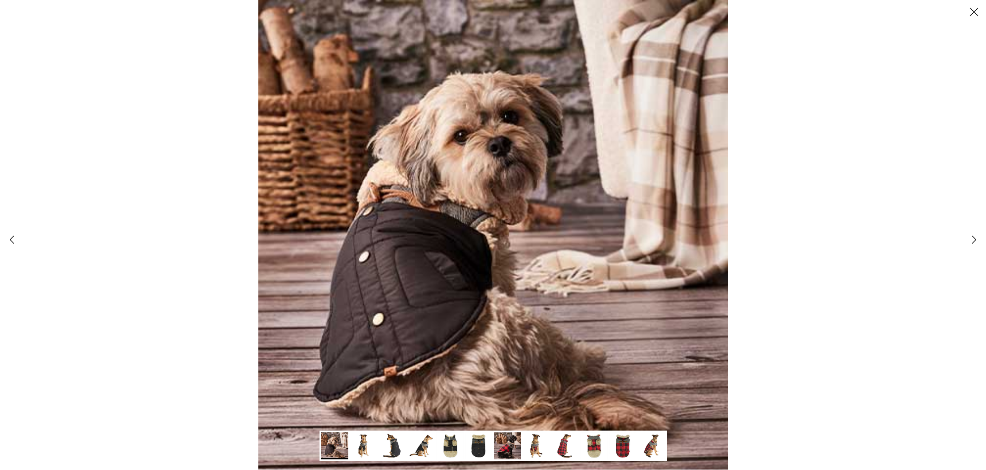
click at [973, 243] on polyline at bounding box center [975, 240] width 4 height 8
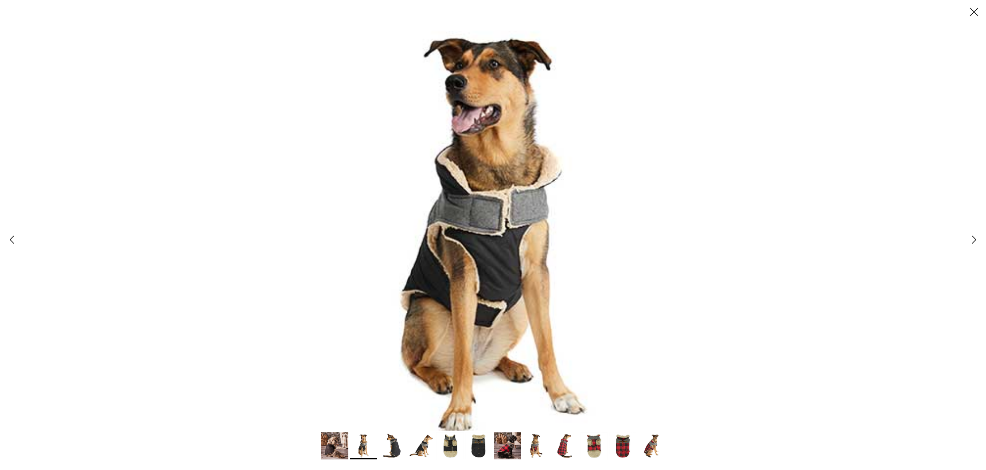
click at [971, 243] on icon "Right" at bounding box center [974, 239] width 15 height 15
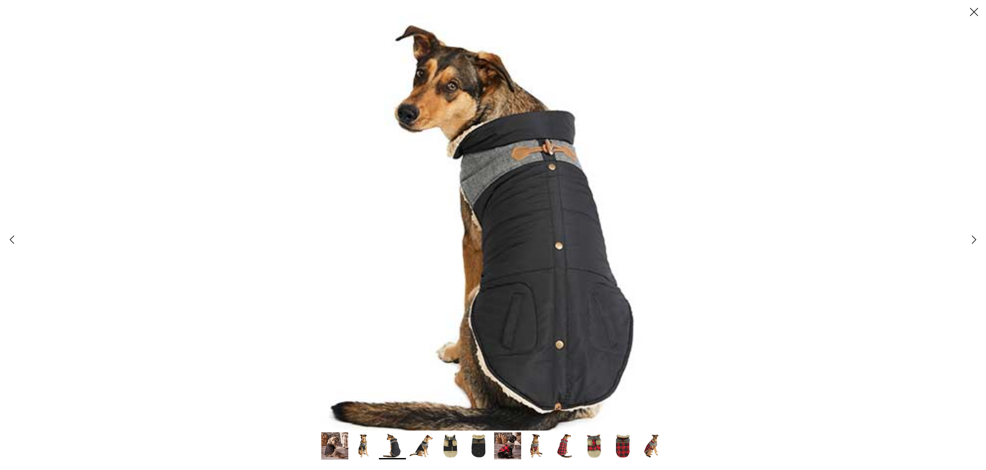
click at [969, 243] on icon "Right" at bounding box center [974, 239] width 15 height 15
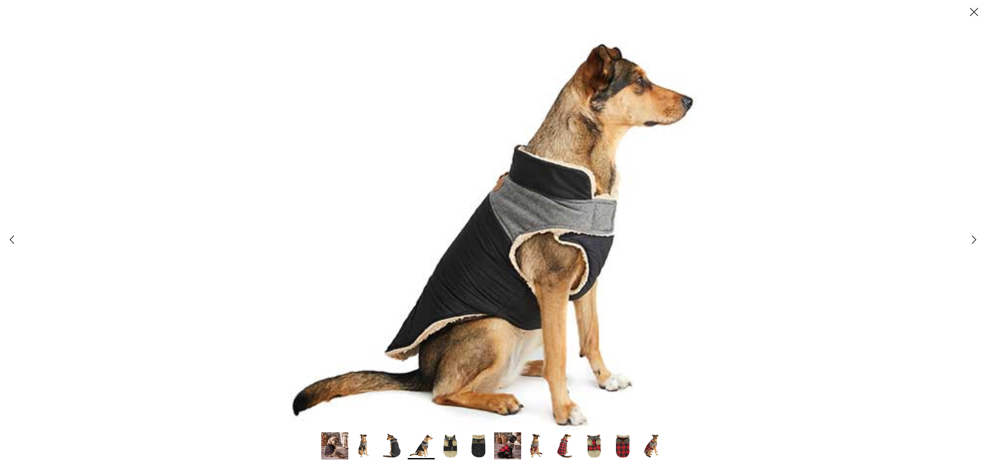
click at [967, 243] on icon "Right" at bounding box center [974, 239] width 15 height 15
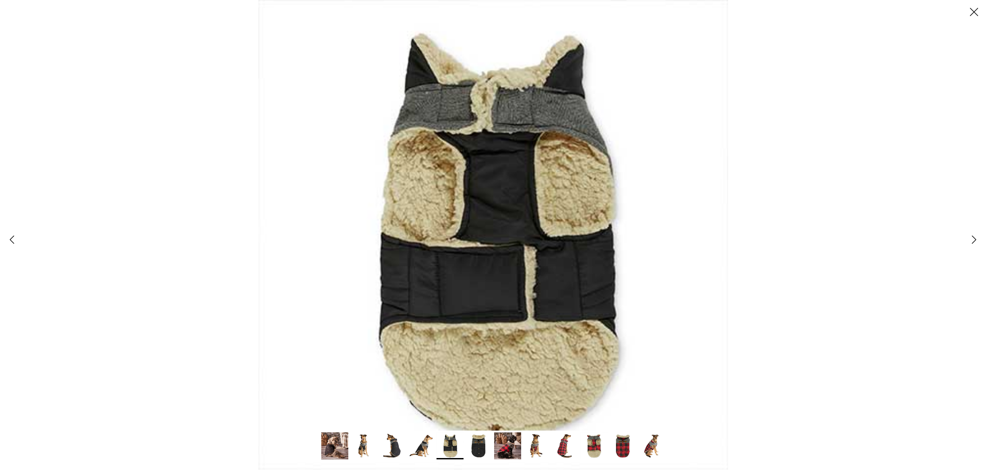
click at [974, 239] on polyline at bounding box center [975, 240] width 4 height 8
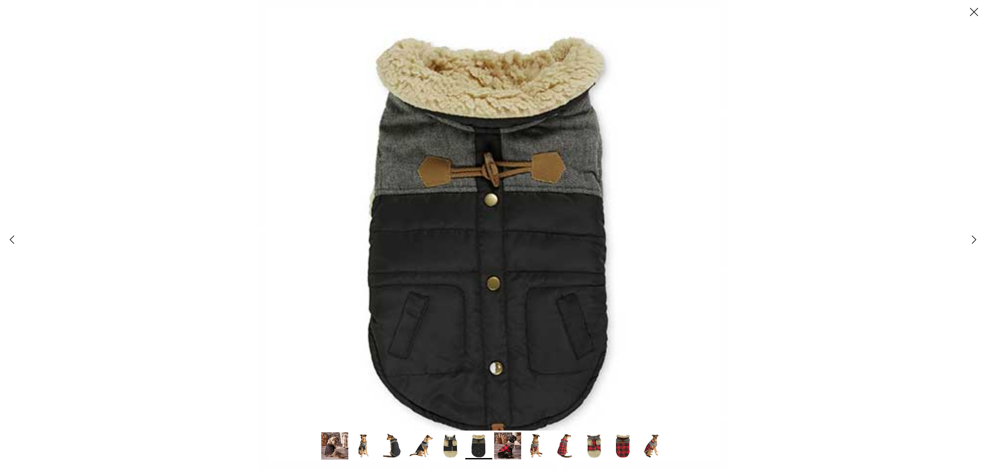
click at [974, 239] on polyline at bounding box center [975, 240] width 4 height 8
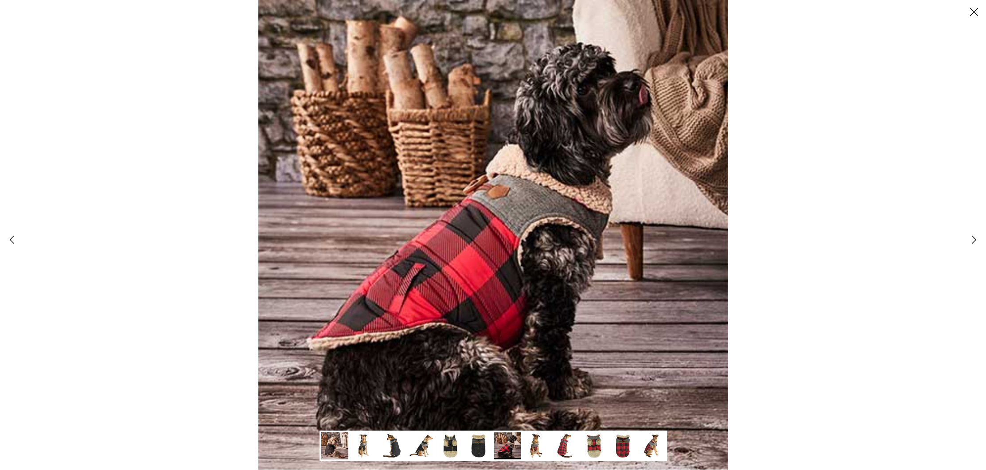
drag, startPoint x: 973, startPoint y: 11, endPoint x: 970, endPoint y: 16, distance: 6.0
click at [972, 12] on icon "Close" at bounding box center [974, 11] width 15 height 15
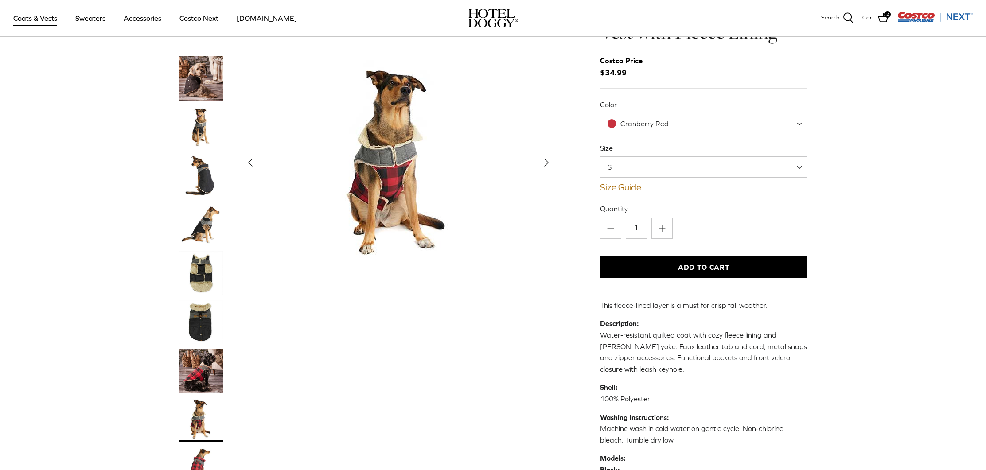
click at [395, 170] on img "Show Gallery" at bounding box center [398, 162] width 213 height 213
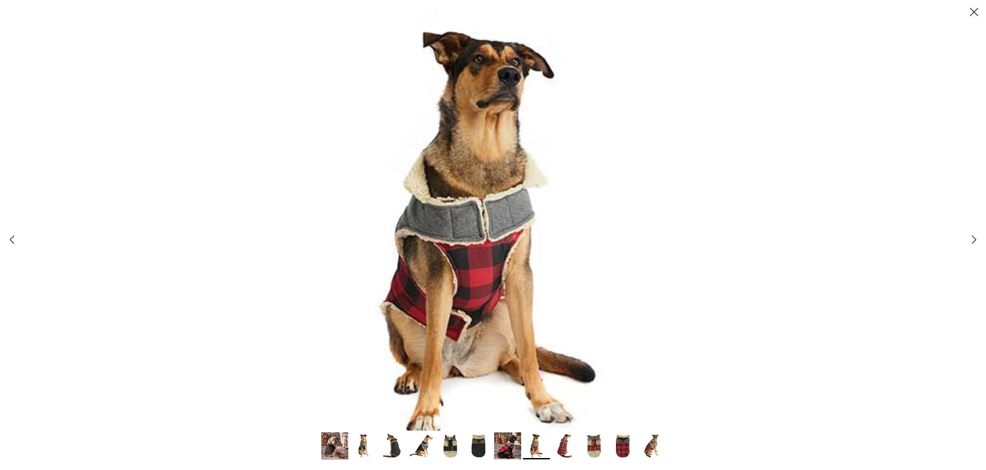
click at [977, 246] on icon "Right" at bounding box center [974, 239] width 15 height 15
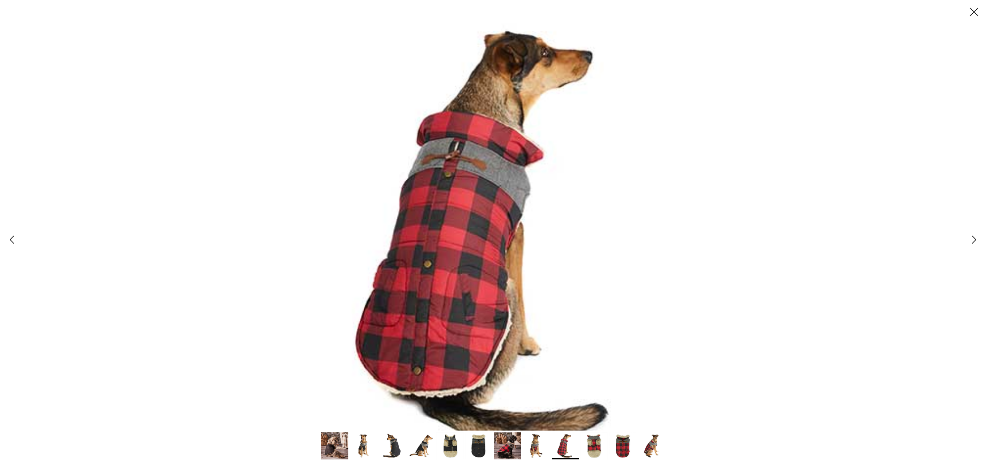
click at [974, 247] on link "Right" at bounding box center [974, 240] width 24 height 24
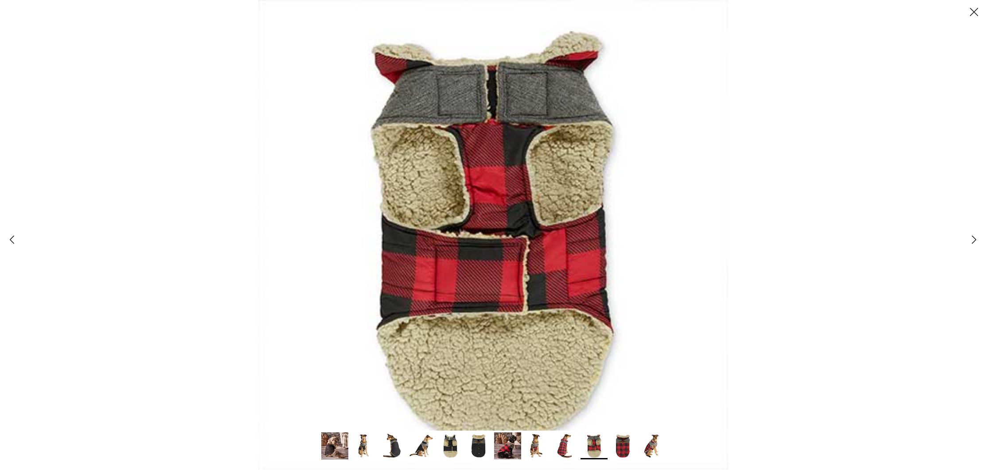
click at [962, 248] on div at bounding box center [493, 235] width 986 height 470
click at [974, 241] on polyline at bounding box center [975, 240] width 4 height 8
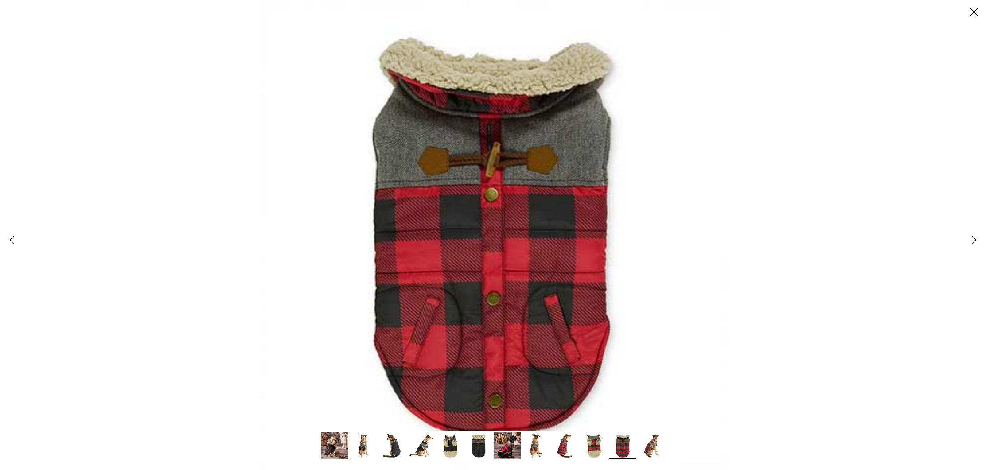
click at [971, 242] on icon "Right" at bounding box center [974, 239] width 15 height 15
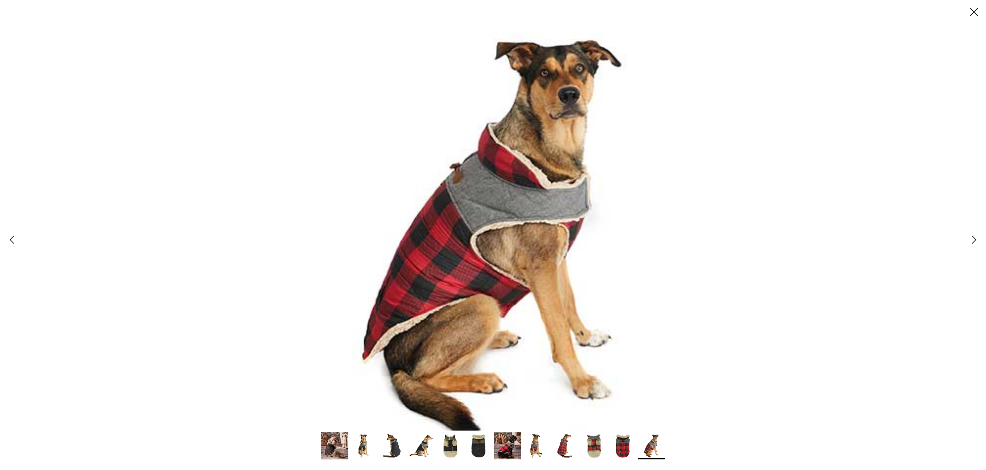
click at [970, 243] on icon "Right" at bounding box center [974, 239] width 15 height 15
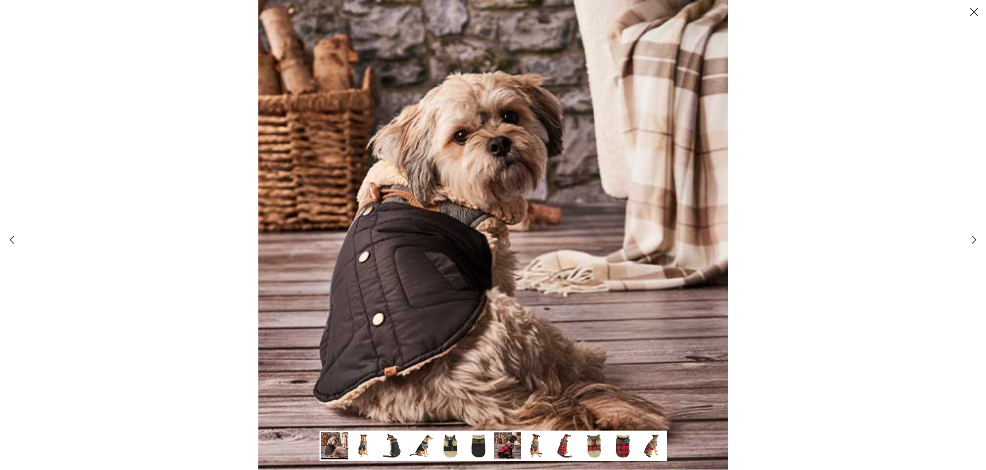
click at [970, 243] on icon "Right" at bounding box center [974, 239] width 15 height 15
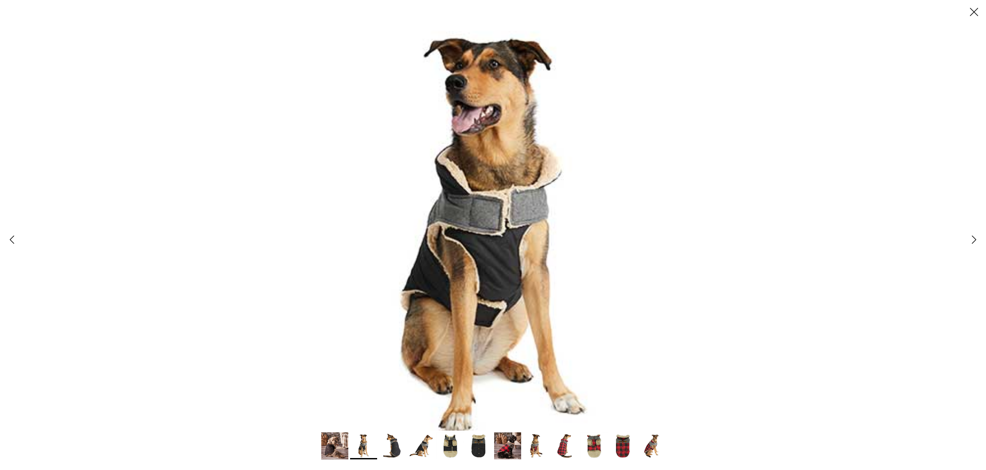
click at [968, 243] on icon "Right" at bounding box center [974, 239] width 15 height 15
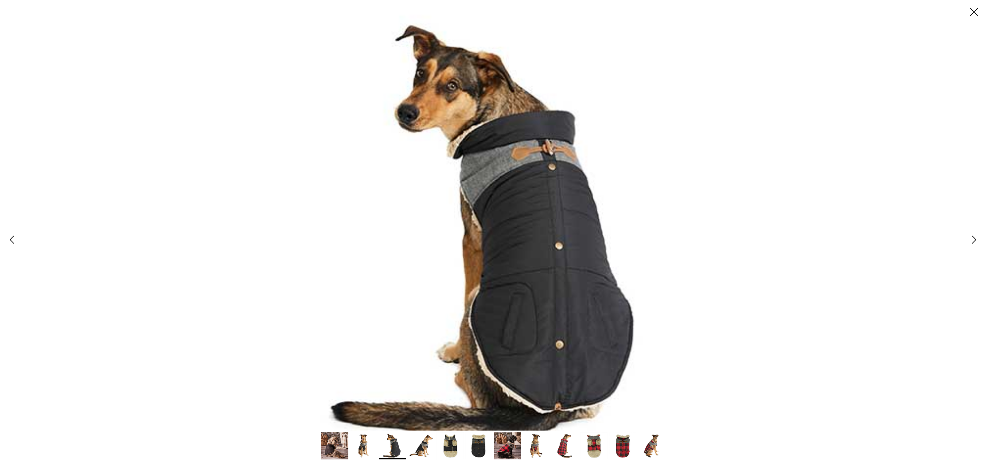
click at [967, 243] on link "Right" at bounding box center [974, 240] width 24 height 24
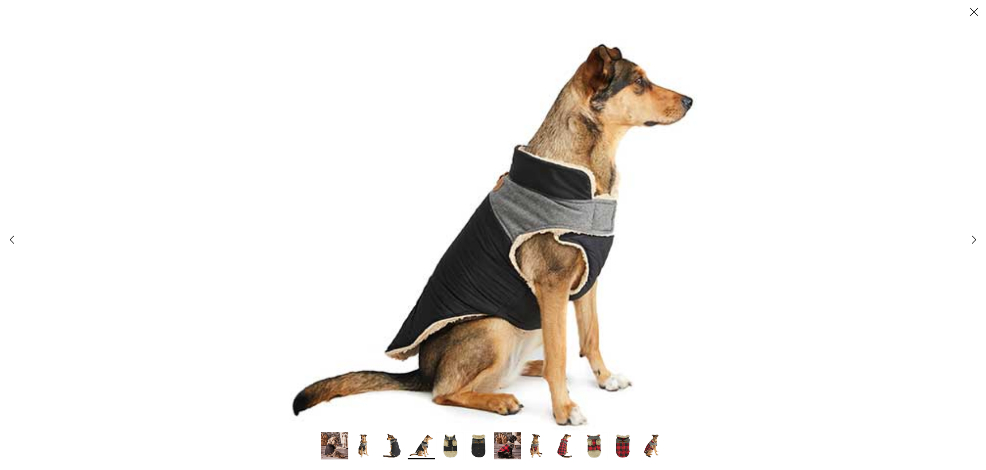
click at [975, 10] on icon "Close" at bounding box center [974, 11] width 15 height 15
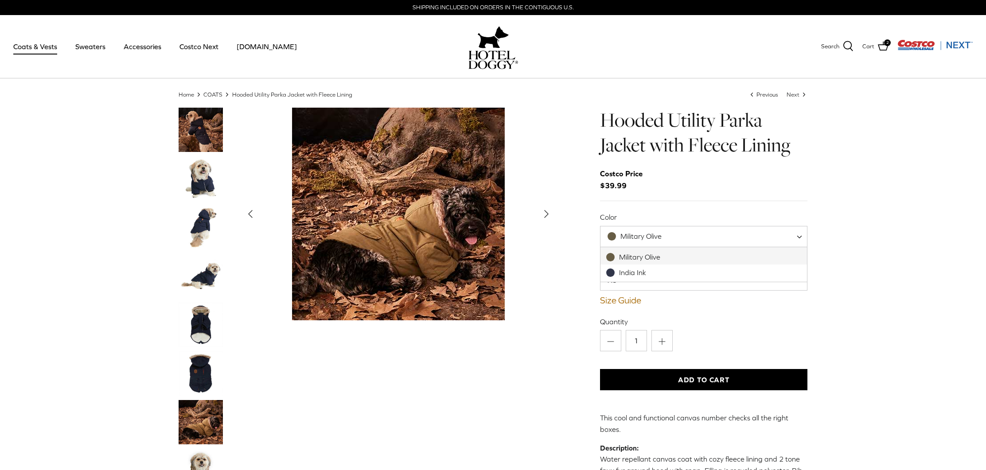
click at [800, 236] on span at bounding box center [802, 236] width 9 height 21
click at [546, 231] on div "Show Gallery" at bounding box center [399, 214] width 316 height 213
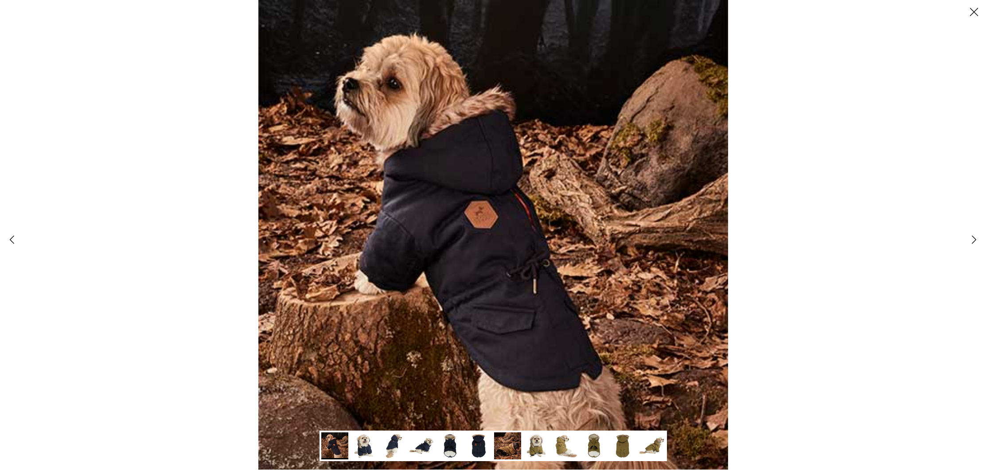
click at [976, 244] on icon "Right" at bounding box center [974, 239] width 15 height 15
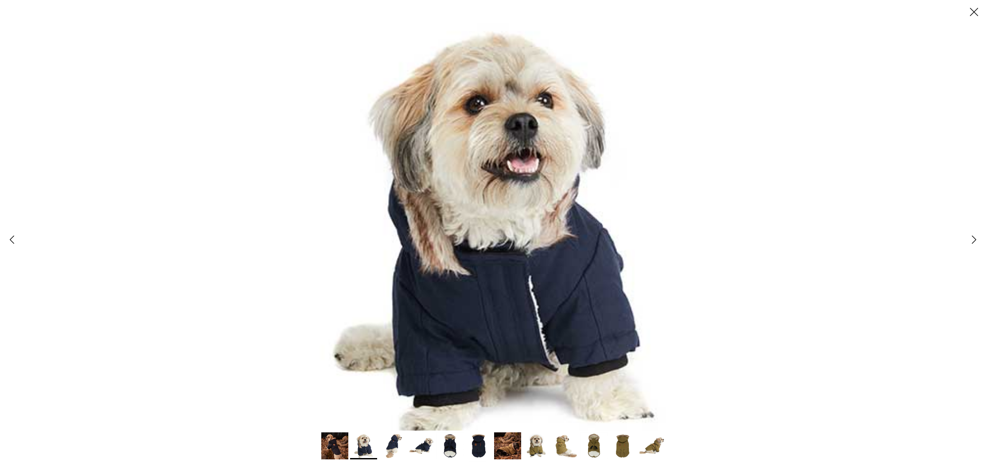
click at [976, 244] on icon "Right" at bounding box center [974, 239] width 15 height 15
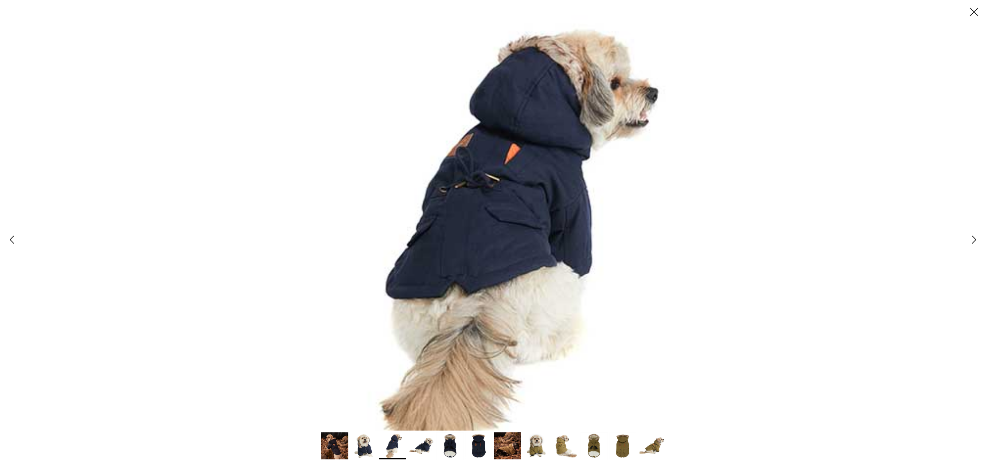
click at [976, 244] on icon "Right" at bounding box center [974, 239] width 15 height 15
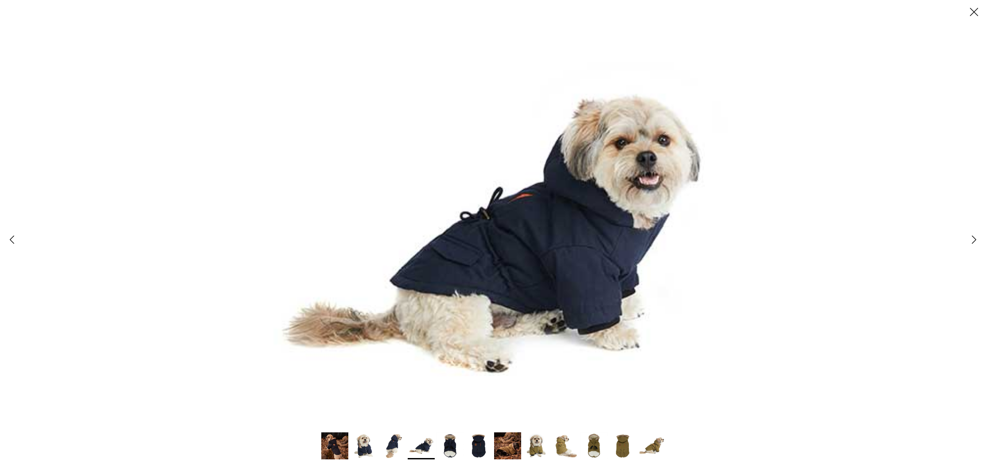
click at [975, 244] on icon "Right" at bounding box center [974, 239] width 15 height 15
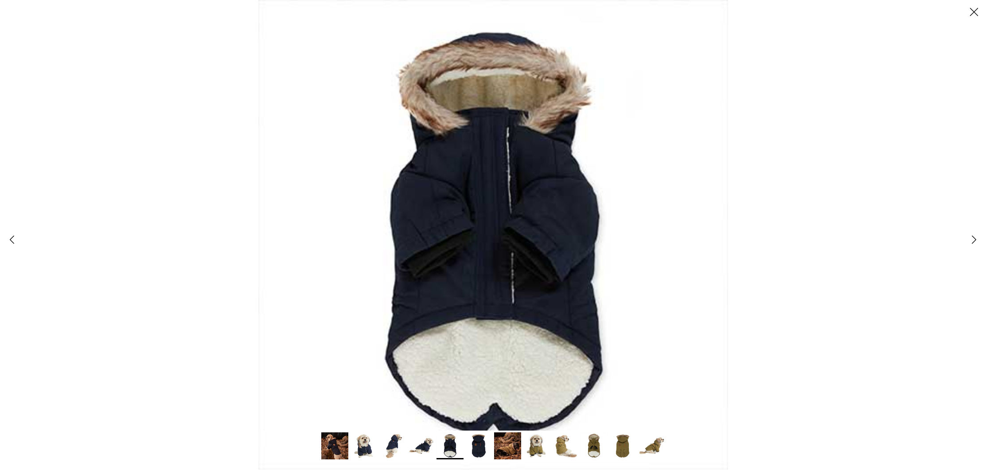
click at [973, 238] on polyline at bounding box center [975, 240] width 4 height 8
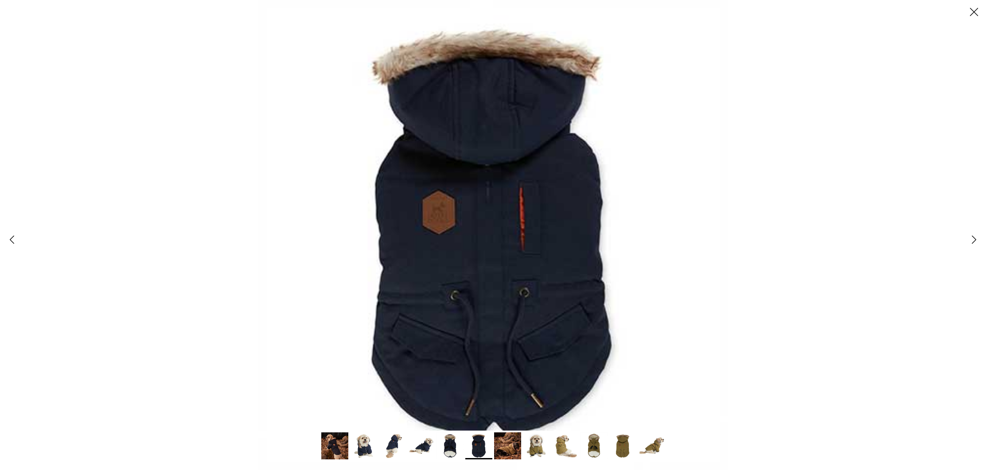
click at [972, 238] on icon "Right" at bounding box center [974, 239] width 15 height 15
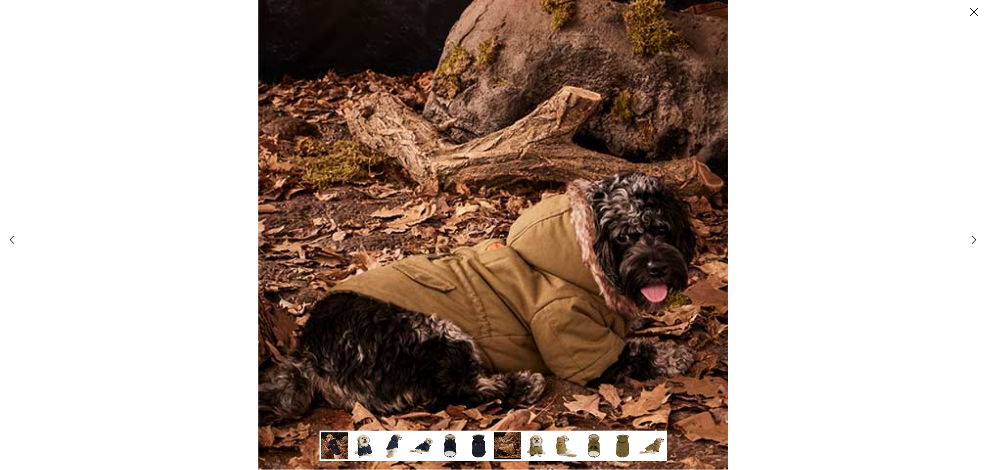
click at [971, 10] on icon "Close" at bounding box center [974, 11] width 15 height 15
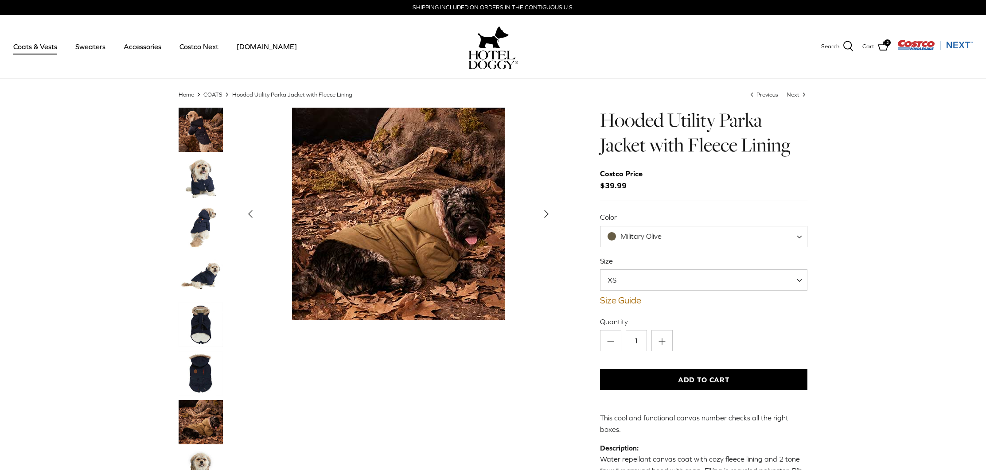
click at [482, 213] on img "Show Gallery" at bounding box center [398, 214] width 213 height 213
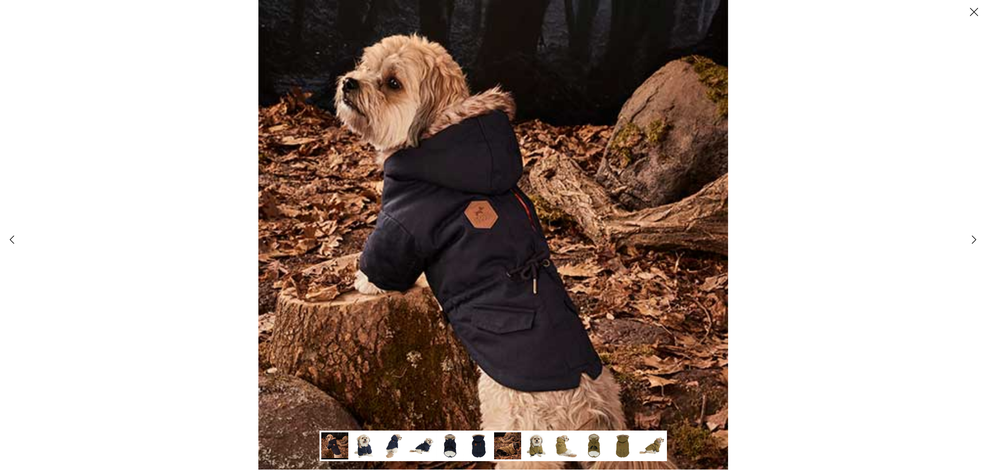
click at [973, 236] on polyline at bounding box center [975, 240] width 4 height 8
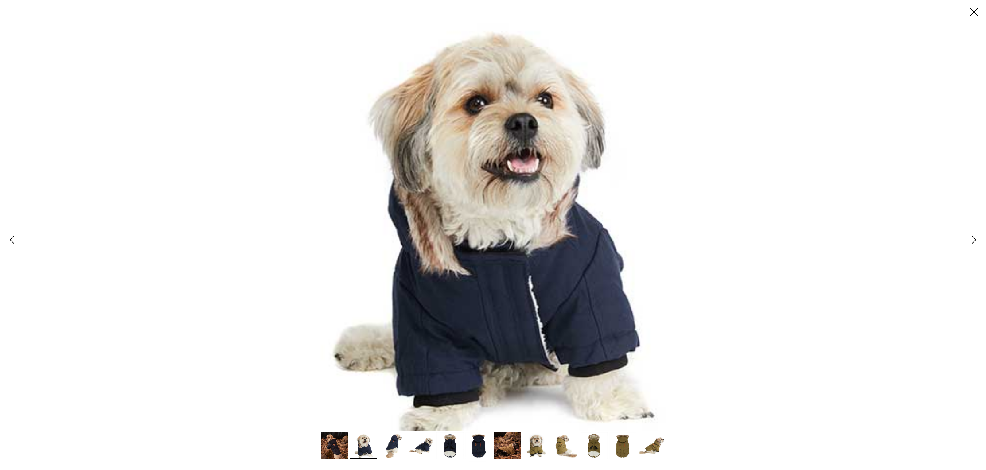
click at [973, 236] on polyline at bounding box center [975, 240] width 4 height 8
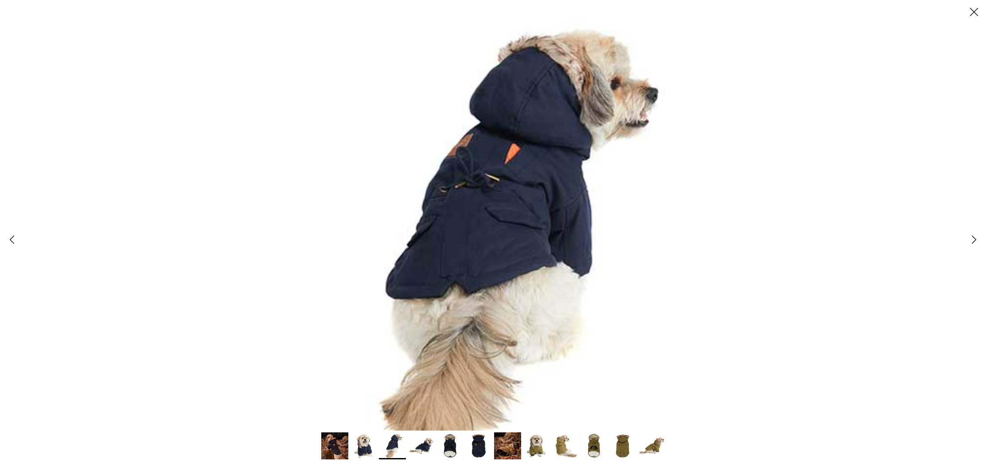
click at [973, 236] on polyline at bounding box center [975, 240] width 4 height 8
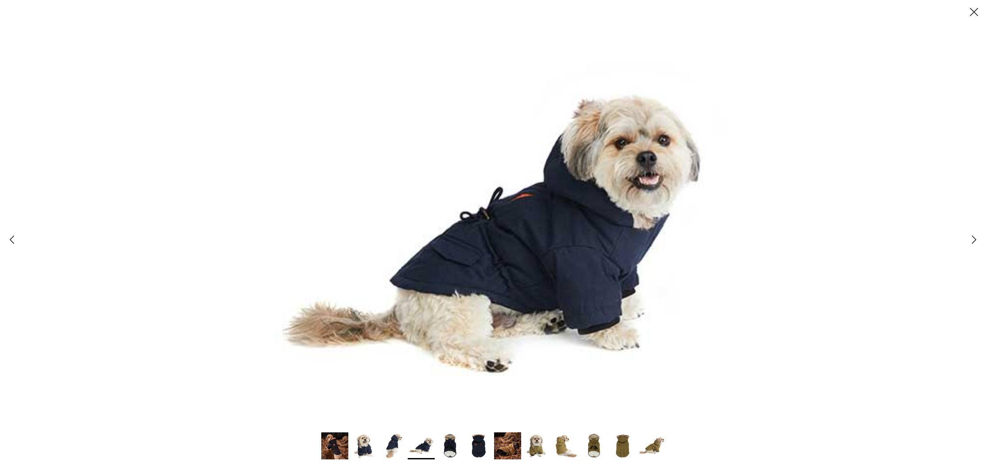
click at [973, 236] on polyline at bounding box center [975, 240] width 4 height 8
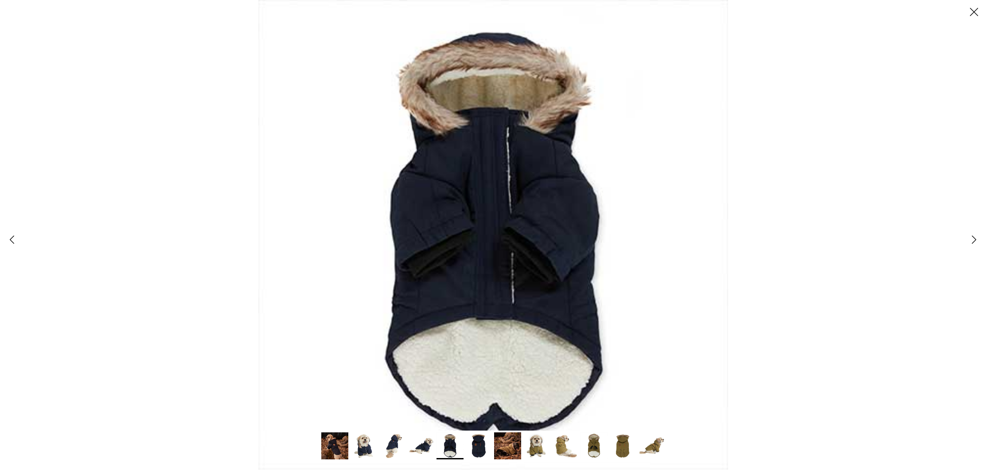
click at [973, 237] on polyline at bounding box center [975, 240] width 4 height 8
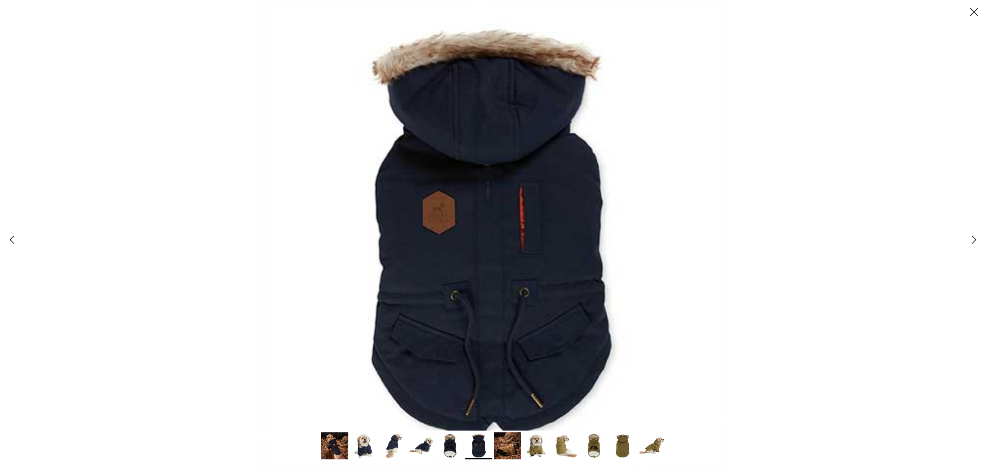
click at [973, 237] on polyline at bounding box center [975, 240] width 4 height 8
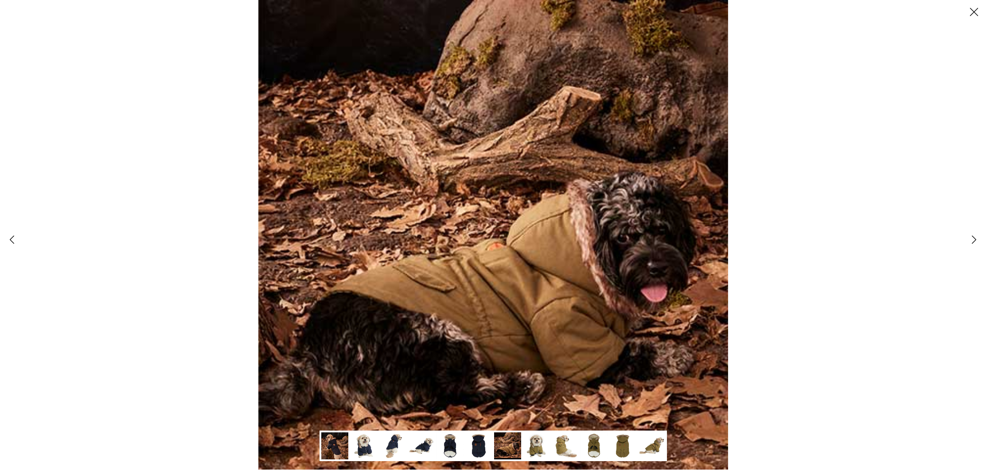
click at [973, 237] on polyline at bounding box center [975, 240] width 4 height 8
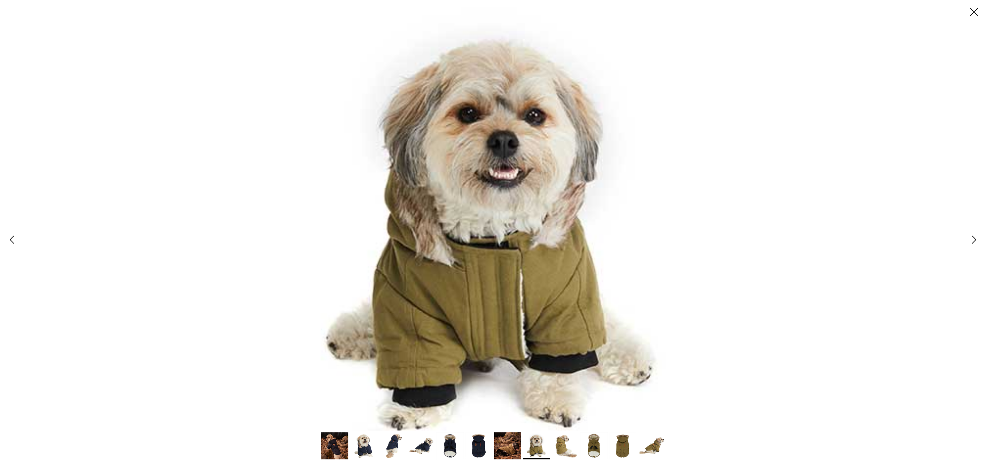
click at [973, 239] on icon "Right" at bounding box center [974, 239] width 15 height 15
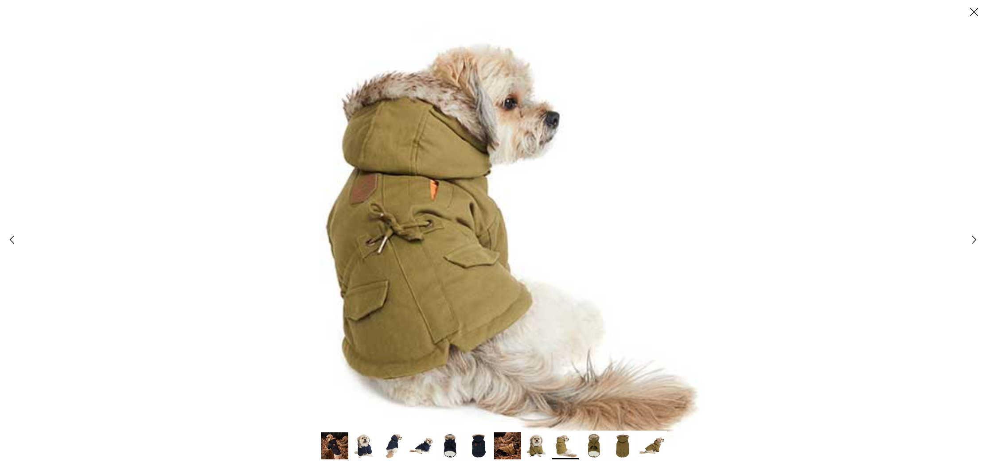
click at [973, 239] on icon "Right" at bounding box center [974, 239] width 15 height 15
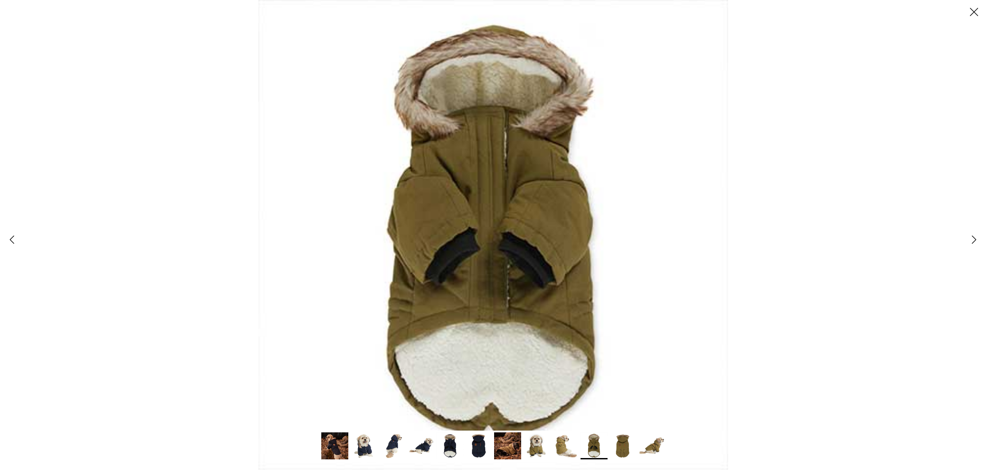
click at [972, 239] on icon "Right" at bounding box center [974, 239] width 15 height 15
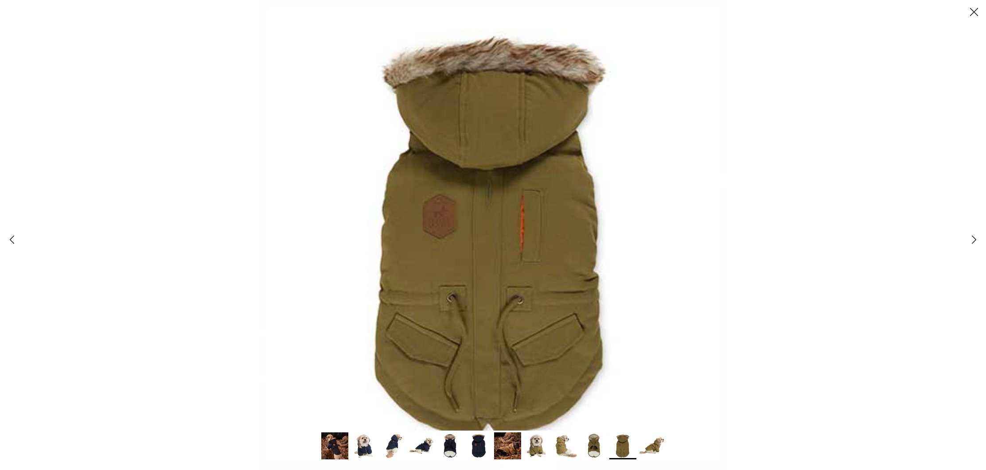
click at [972, 239] on icon "Right" at bounding box center [974, 239] width 15 height 15
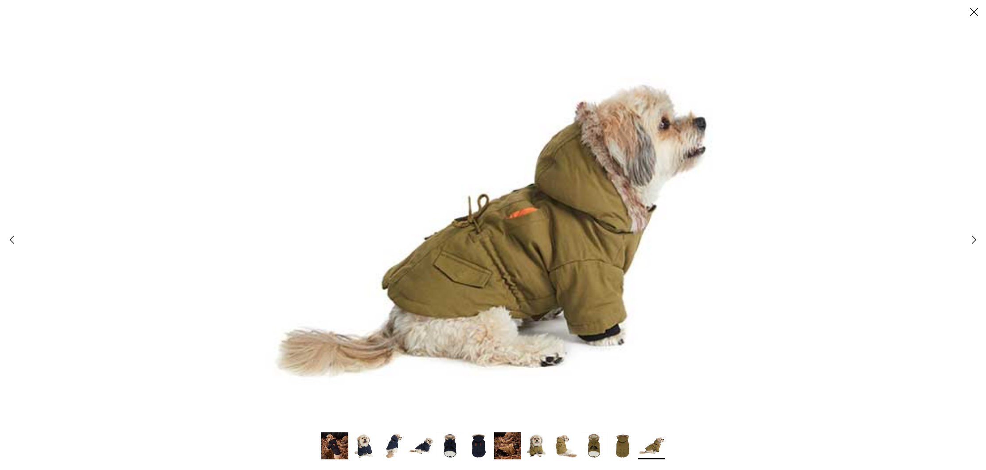
click at [972, 239] on icon "Right" at bounding box center [974, 239] width 15 height 15
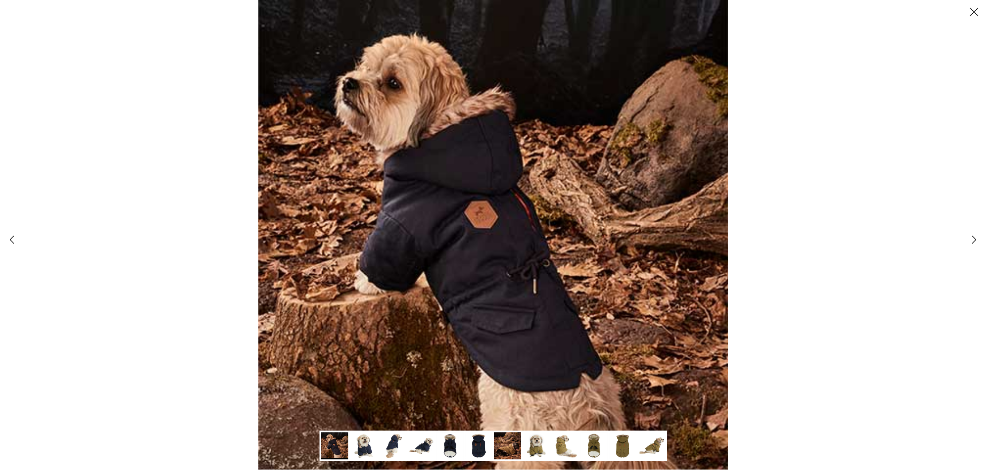
click at [12, 239] on polyline at bounding box center [12, 240] width 4 height 8
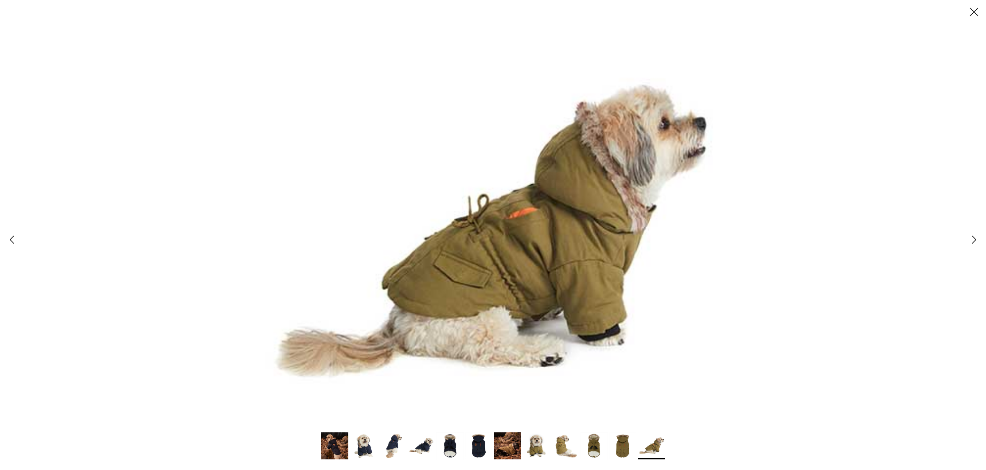
click at [974, 240] on polyline at bounding box center [975, 240] width 4 height 8
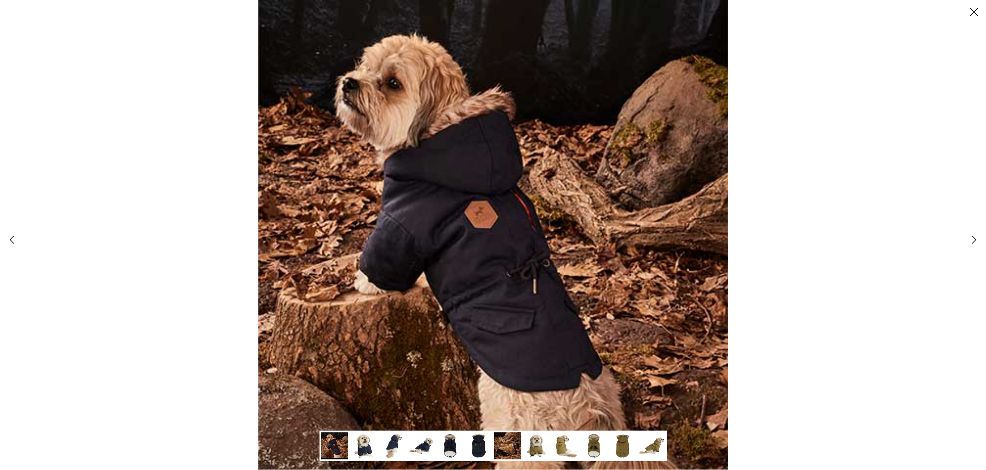
click at [974, 240] on polyline at bounding box center [975, 240] width 4 height 8
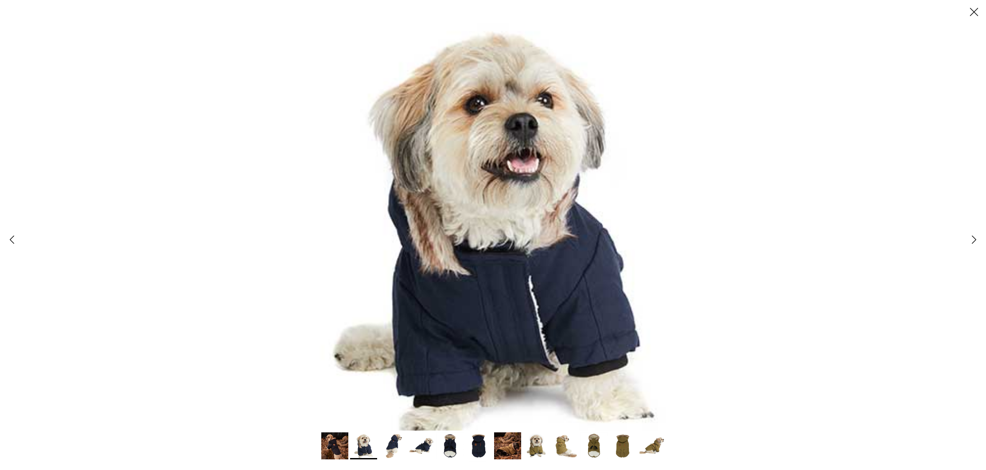
click at [973, 242] on polyline at bounding box center [975, 240] width 4 height 8
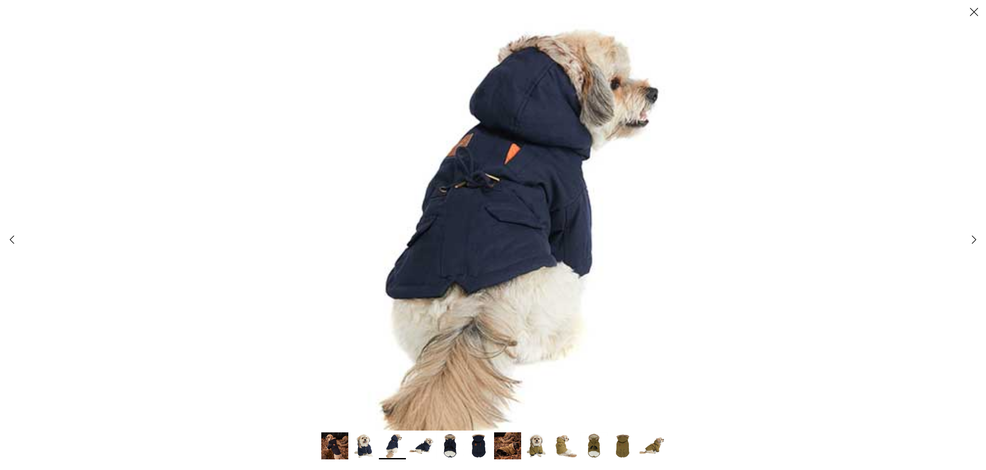
click at [973, 242] on polyline at bounding box center [975, 240] width 4 height 8
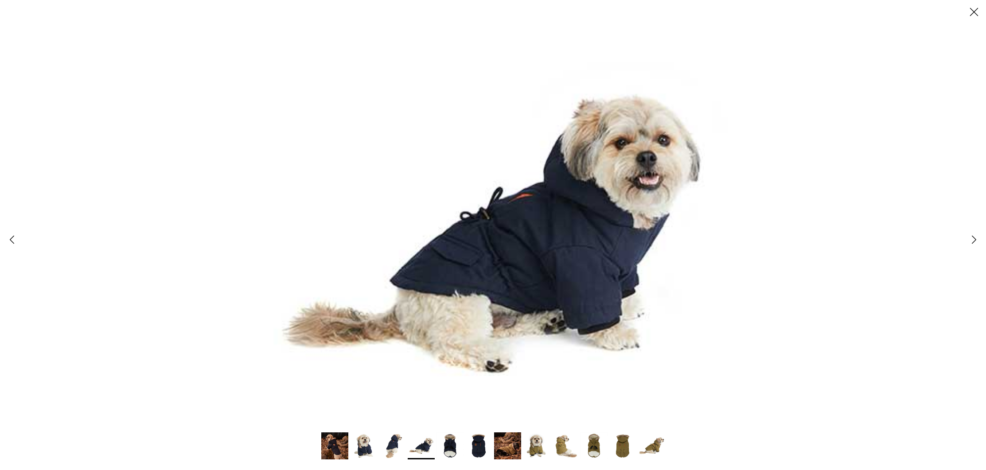
click at [973, 243] on polyline at bounding box center [975, 240] width 4 height 8
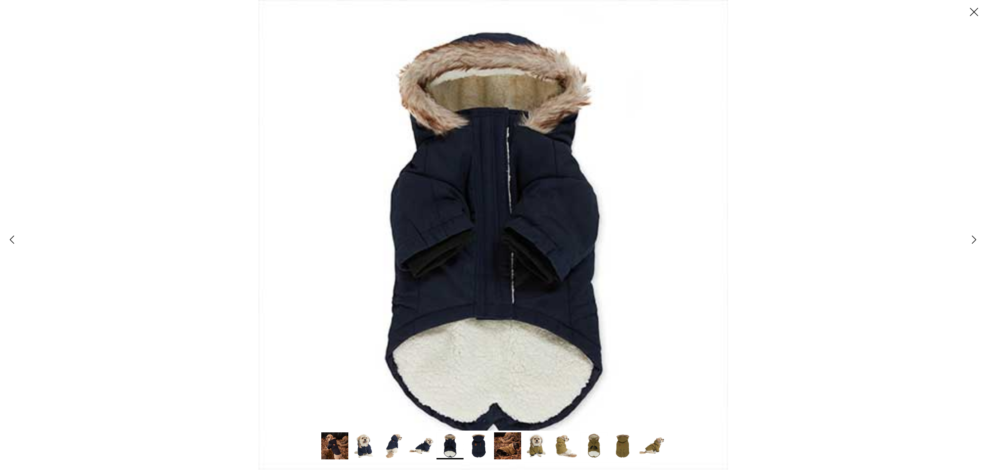
click at [973, 243] on polyline at bounding box center [975, 240] width 4 height 8
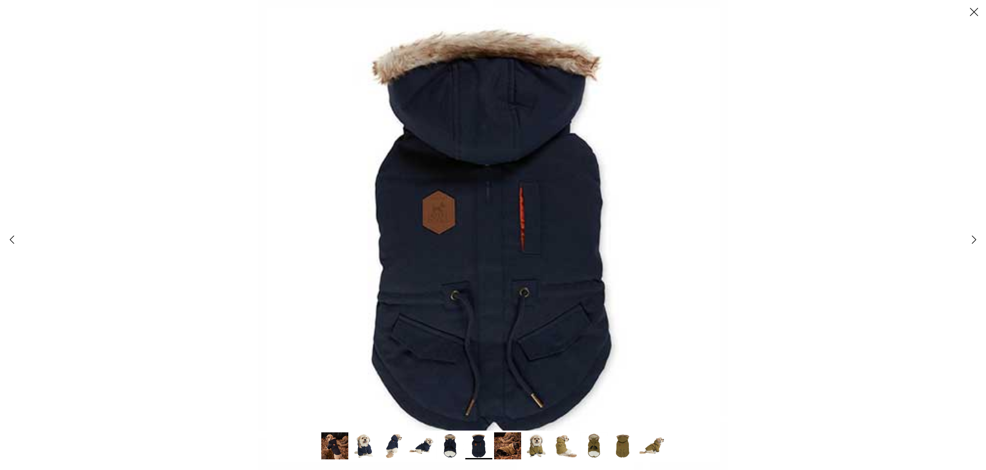
click at [973, 244] on icon "Right" at bounding box center [974, 239] width 15 height 15
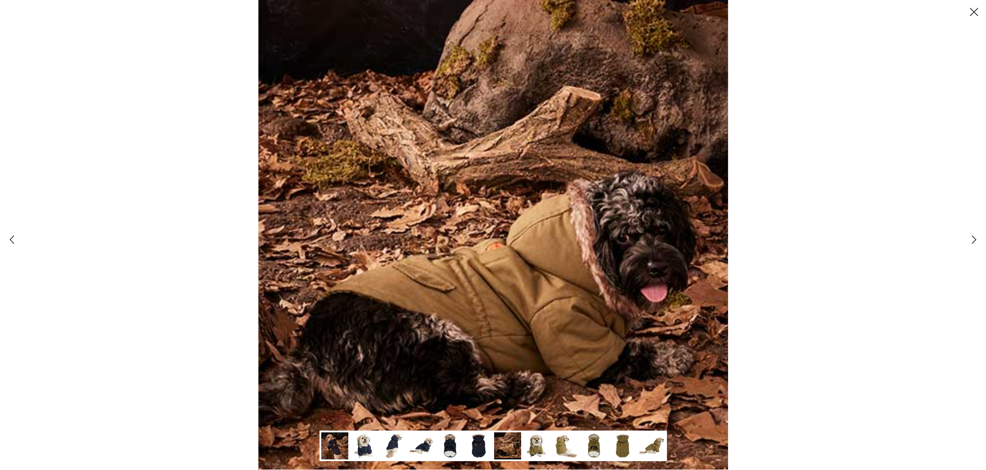
click at [10, 239] on icon "Left" at bounding box center [11, 239] width 15 height 15
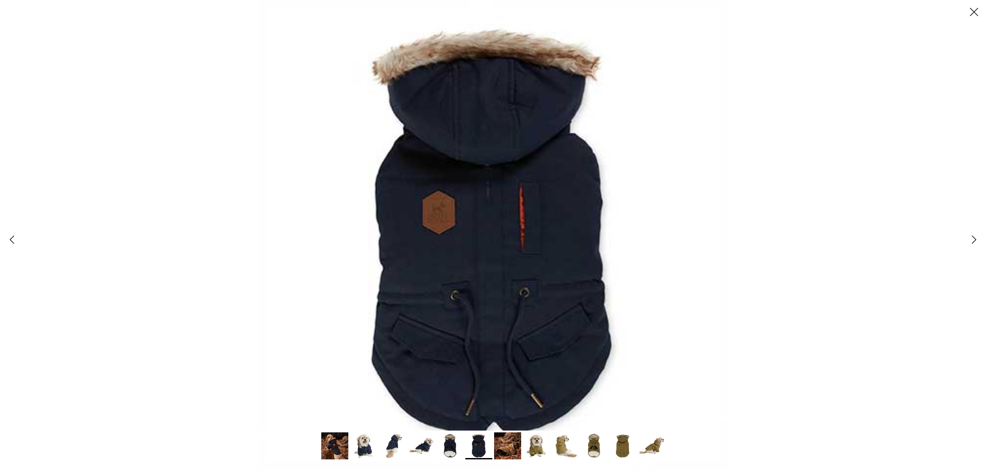
click at [974, 239] on polyline at bounding box center [975, 240] width 4 height 8
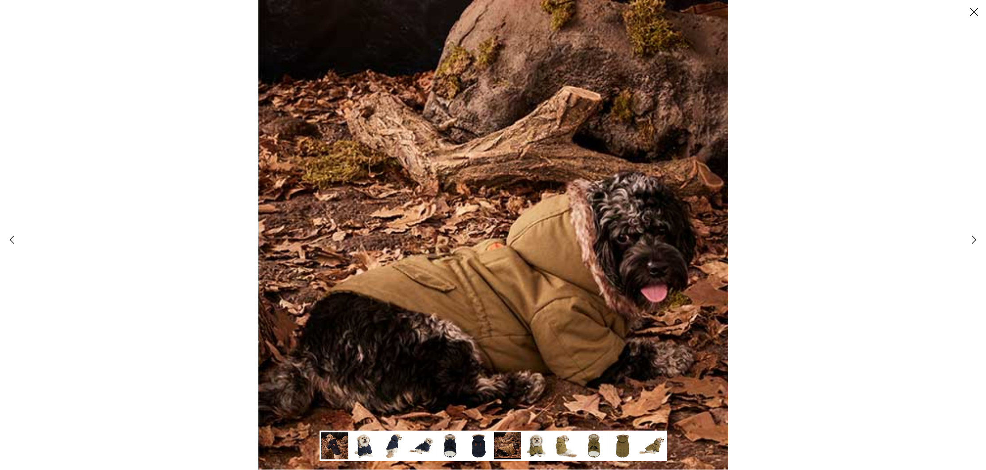
click at [973, 240] on polyline at bounding box center [975, 240] width 4 height 8
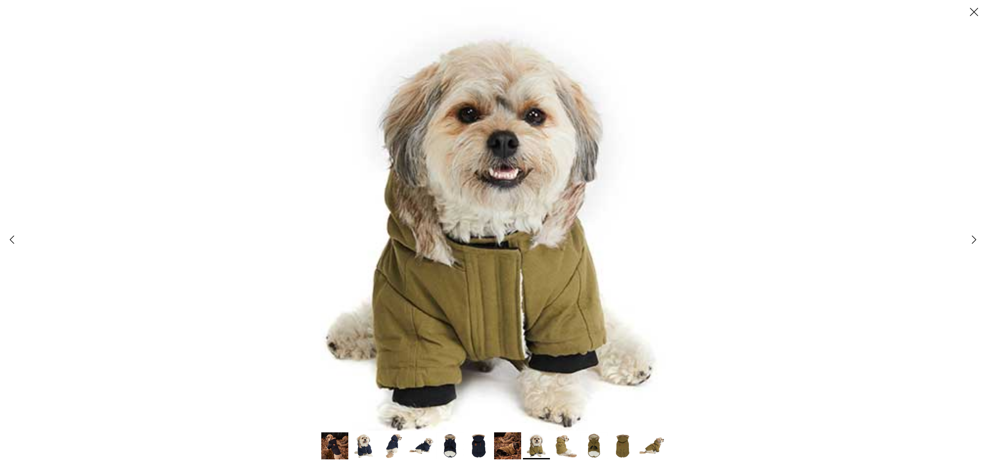
click at [973, 240] on icon "Right" at bounding box center [974, 239] width 15 height 15
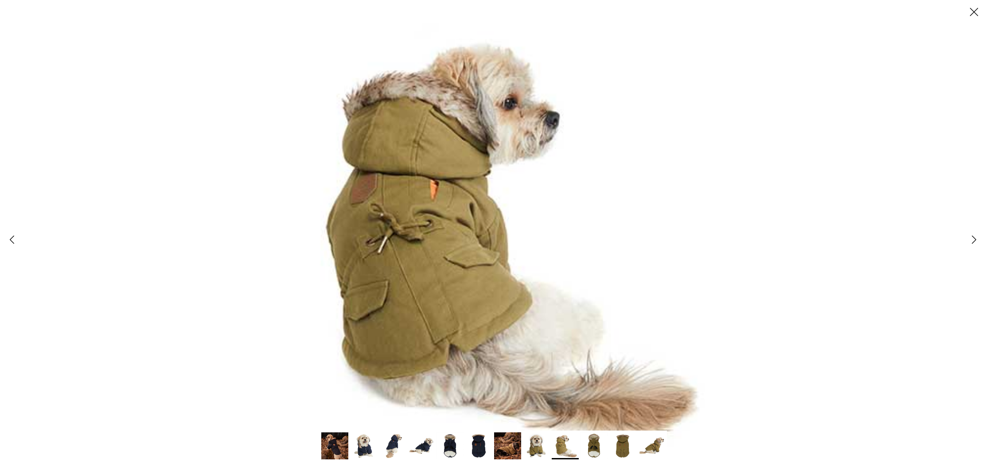
click at [972, 240] on icon "Right" at bounding box center [974, 239] width 15 height 15
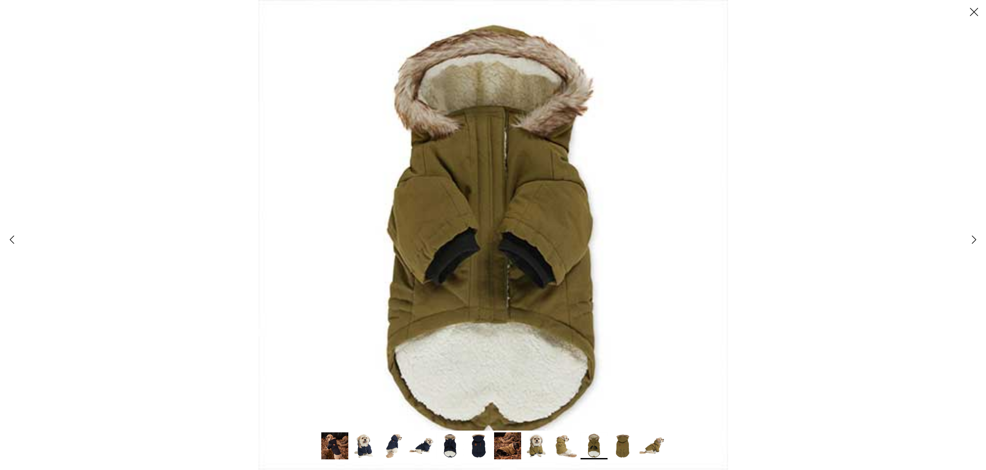
click at [971, 242] on icon "Right" at bounding box center [974, 239] width 15 height 15
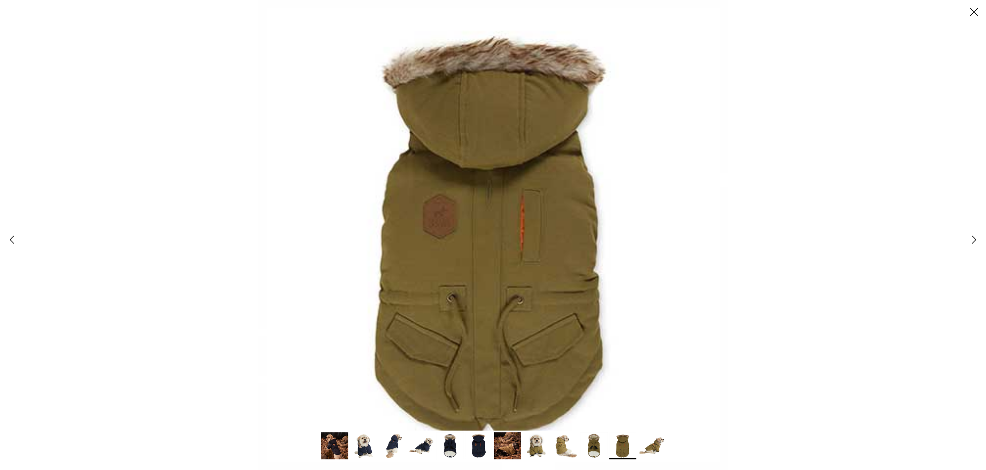
click at [970, 243] on icon "Right" at bounding box center [974, 239] width 15 height 15
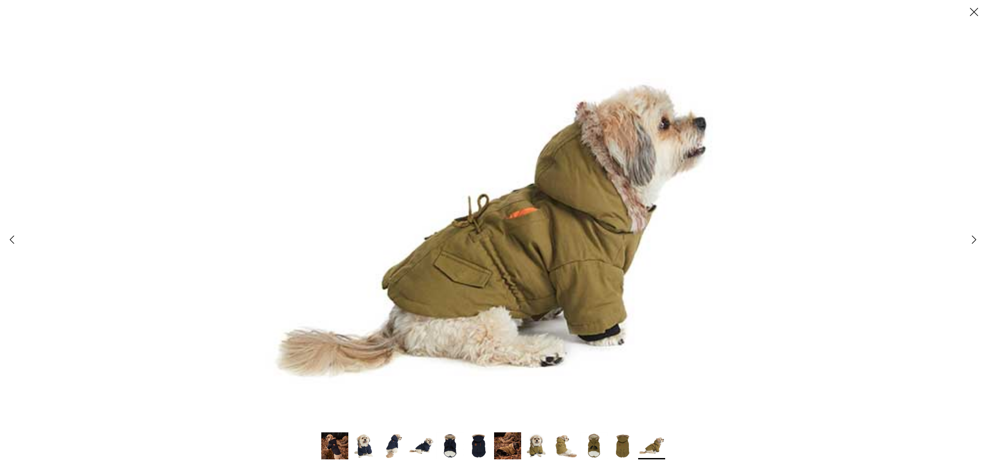
click at [972, 11] on icon "Close" at bounding box center [974, 11] width 15 height 15
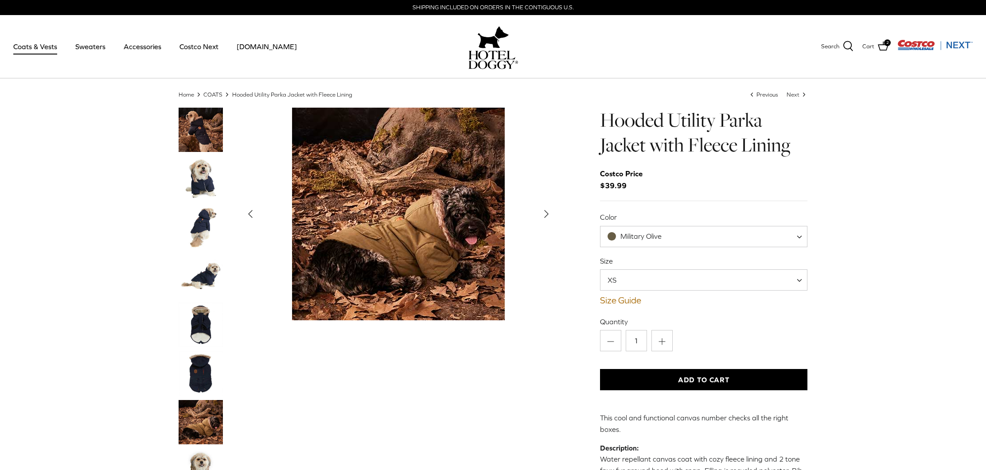
click at [802, 237] on span at bounding box center [802, 236] width 9 height 21
select select "India Ink"
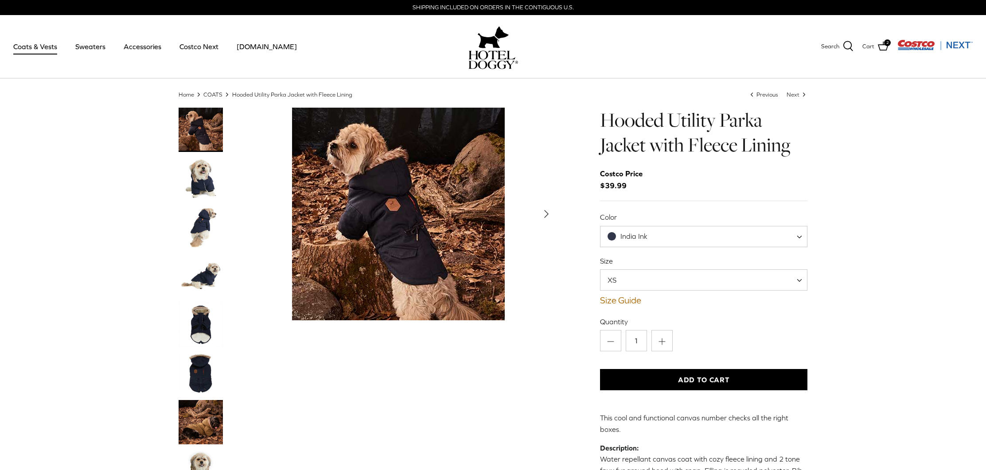
click at [802, 282] on span at bounding box center [802, 280] width 9 height 21
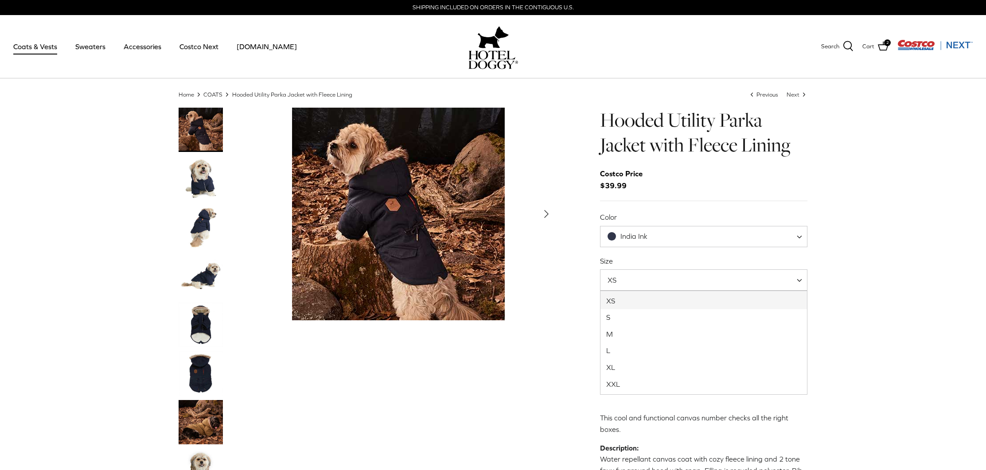
click at [724, 278] on span "XS" at bounding box center [704, 280] width 208 height 21
select select "L"
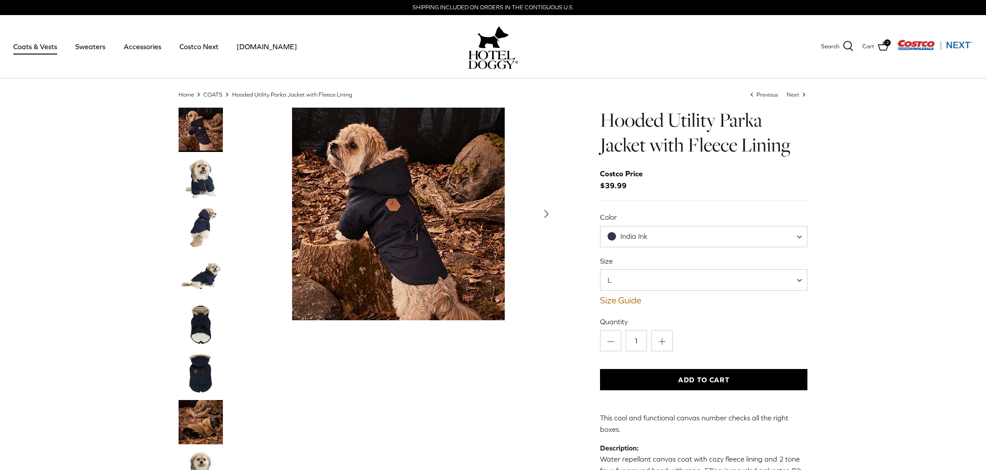
click at [426, 262] on img "Show Gallery" at bounding box center [398, 214] width 213 height 213
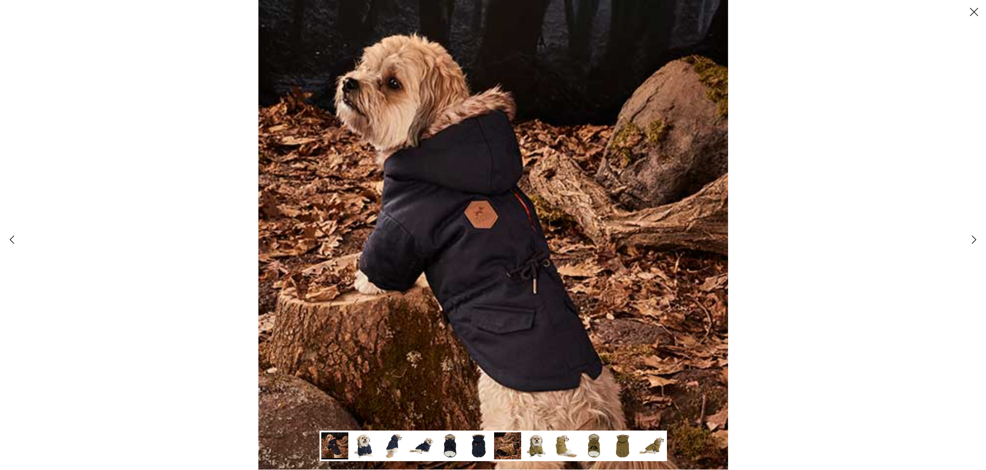
click at [973, 237] on polyline at bounding box center [975, 240] width 4 height 8
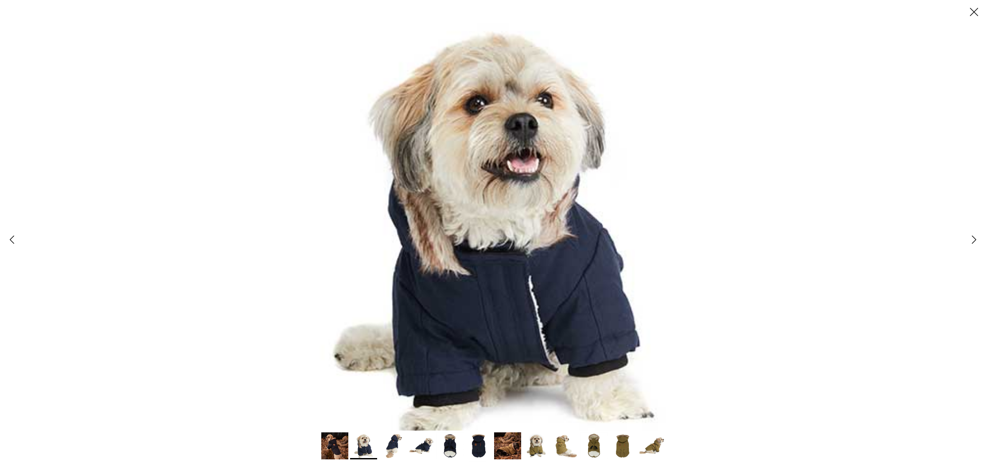
click at [971, 239] on icon "Right" at bounding box center [974, 239] width 15 height 15
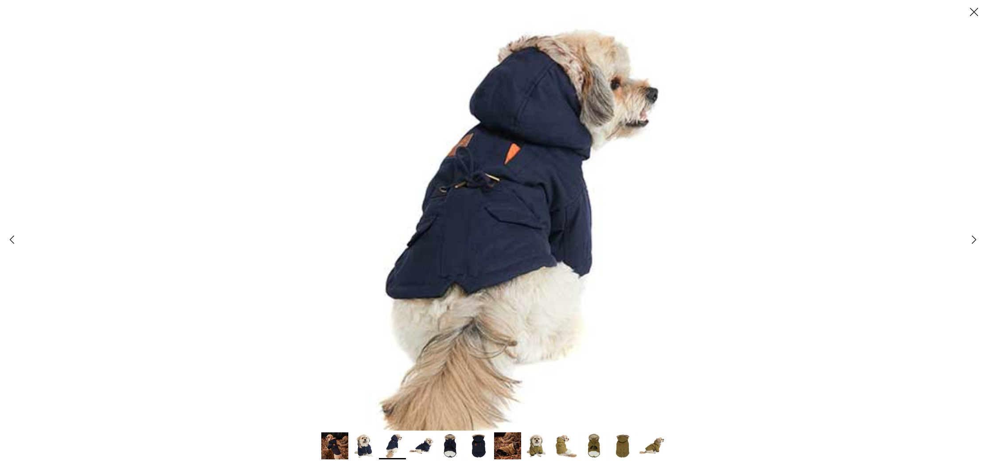
click at [970, 240] on icon "Right" at bounding box center [974, 239] width 15 height 15
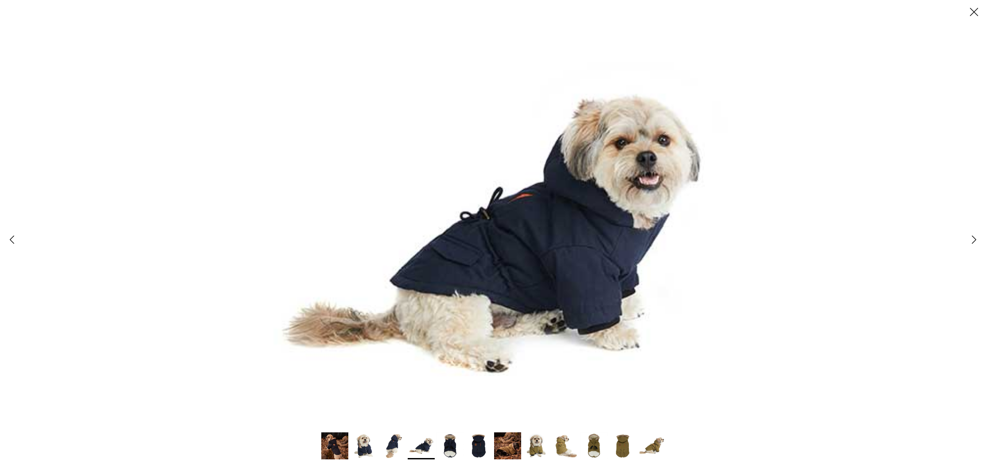
click at [969, 242] on icon "Right" at bounding box center [974, 239] width 15 height 15
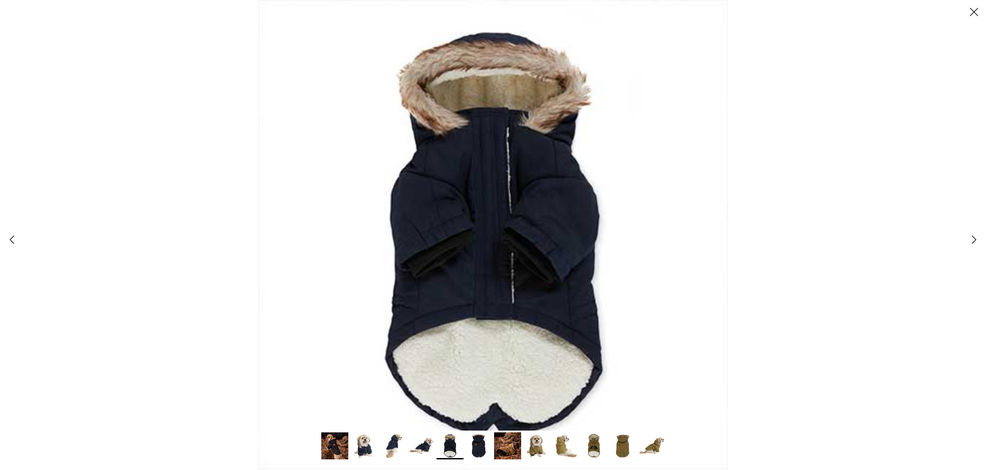
click at [976, 243] on icon "Right" at bounding box center [974, 239] width 15 height 15
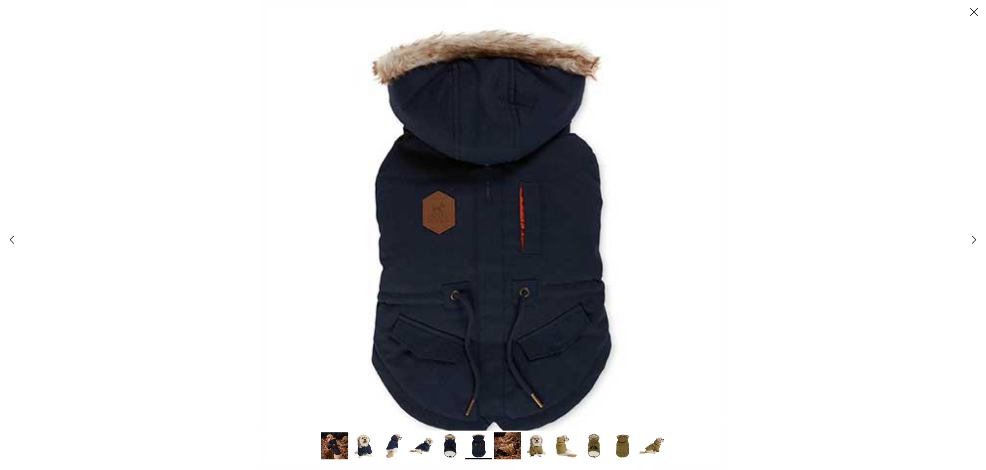
click at [974, 244] on icon "Right" at bounding box center [974, 239] width 15 height 15
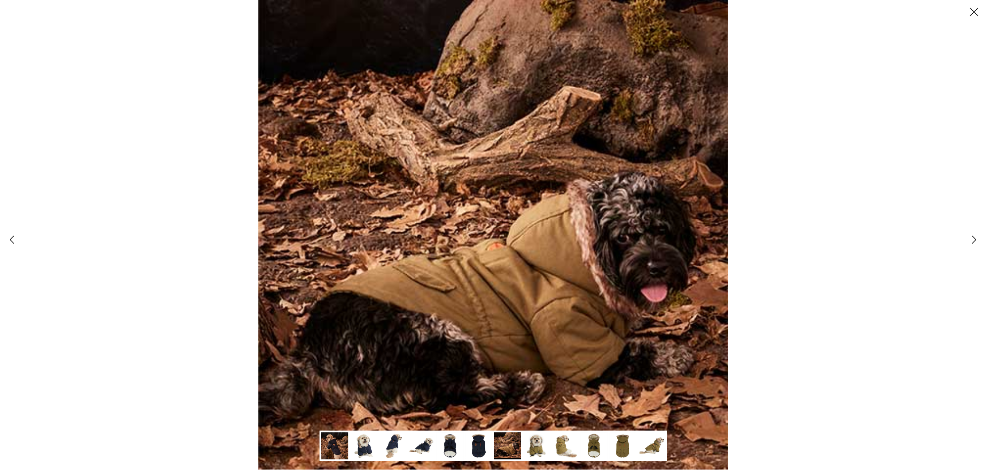
click at [575, 268] on img at bounding box center [493, 235] width 470 height 470
click at [546, 262] on img at bounding box center [493, 235] width 470 height 470
click at [546, 261] on img at bounding box center [493, 235] width 470 height 470
click at [971, 241] on icon "Right" at bounding box center [974, 239] width 15 height 15
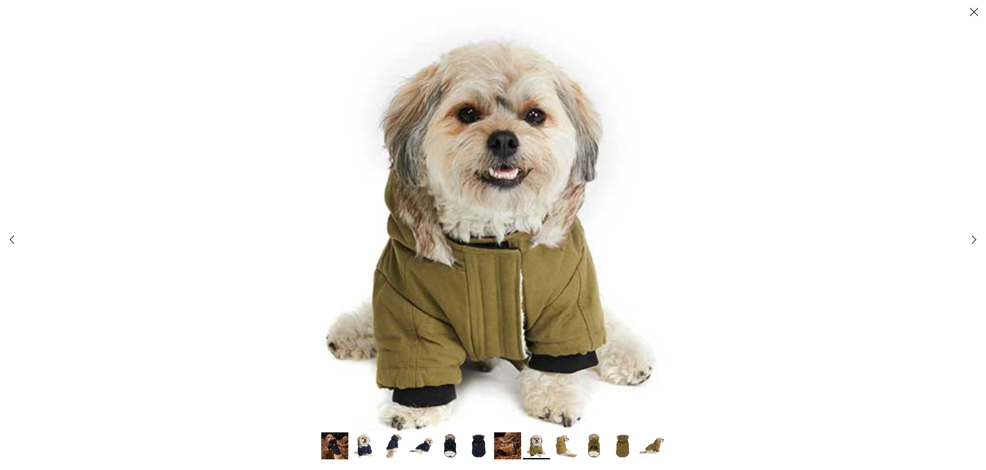
click at [973, 243] on icon "Right" at bounding box center [974, 239] width 15 height 15
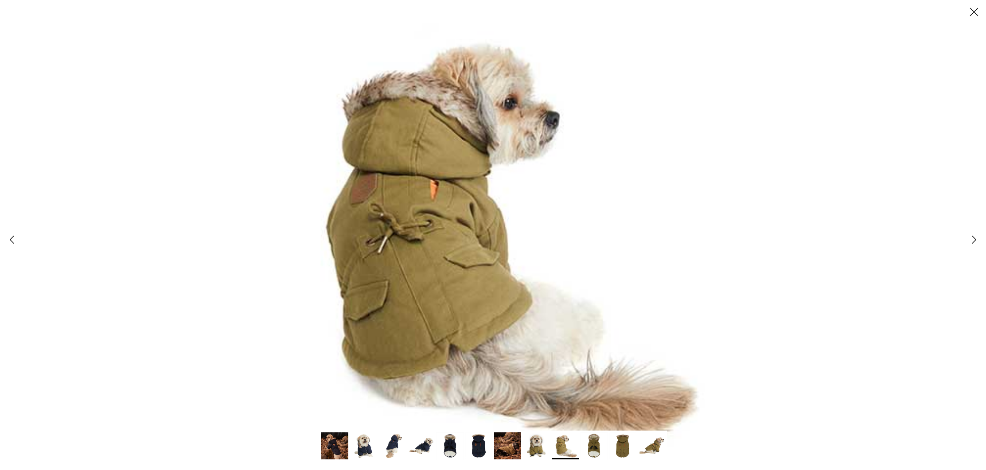
click at [973, 243] on polyline at bounding box center [975, 240] width 4 height 8
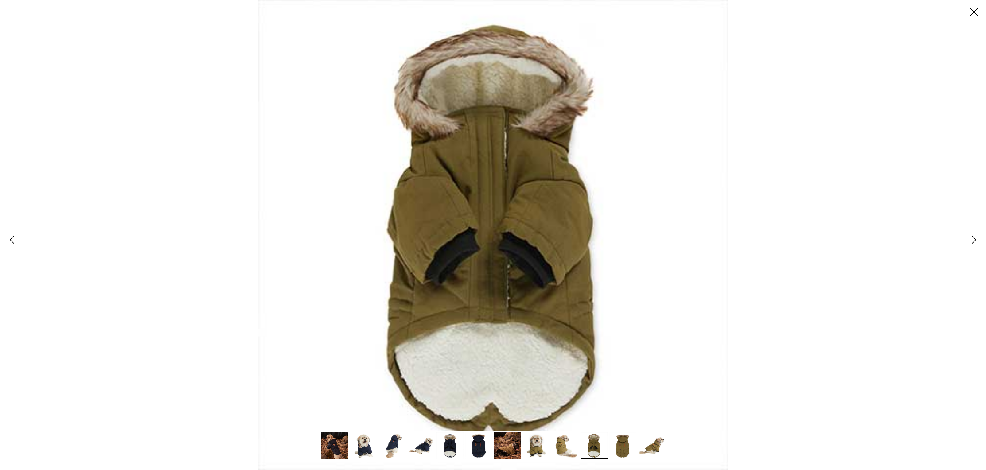
click at [972, 245] on icon "Right" at bounding box center [974, 239] width 15 height 15
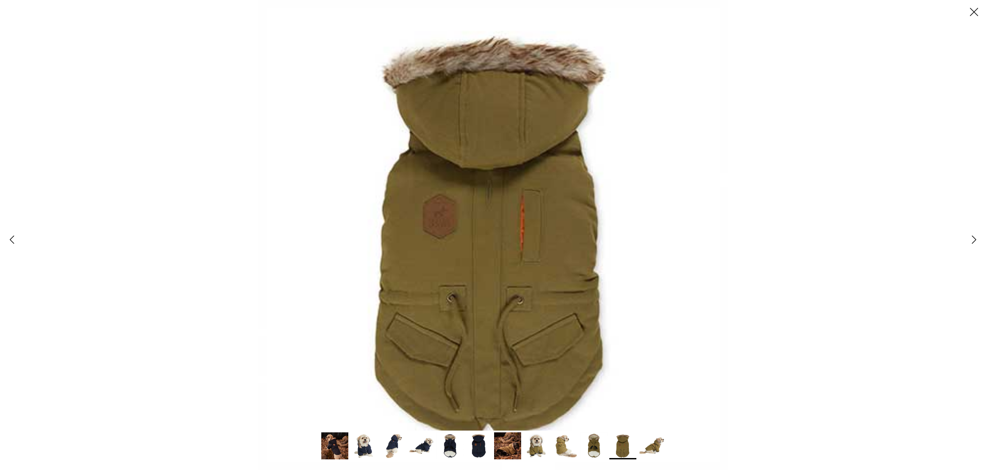
click at [971, 246] on icon "Right" at bounding box center [974, 239] width 15 height 15
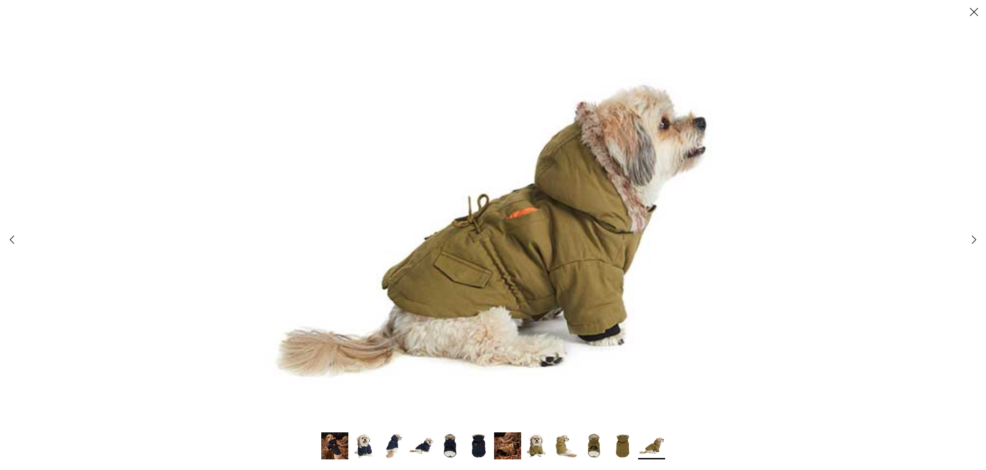
click at [971, 246] on icon "Right" at bounding box center [974, 239] width 15 height 15
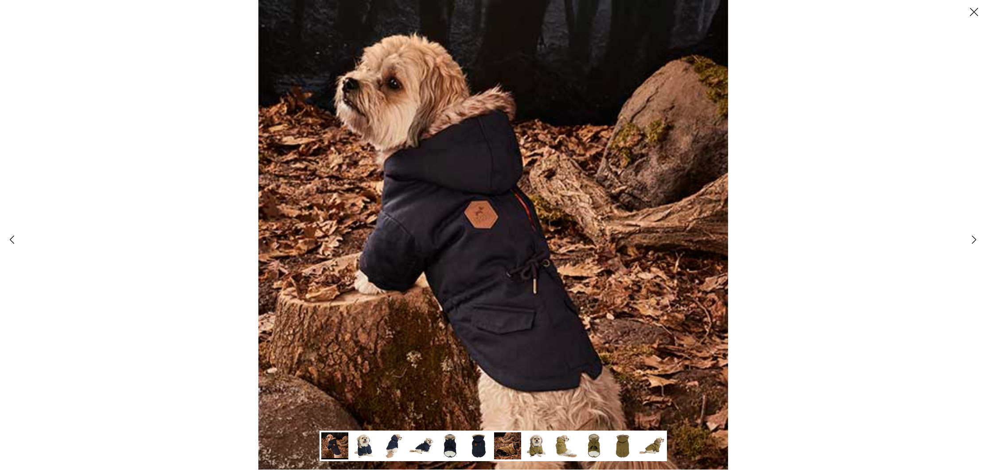
click at [971, 247] on icon "Right" at bounding box center [974, 239] width 15 height 15
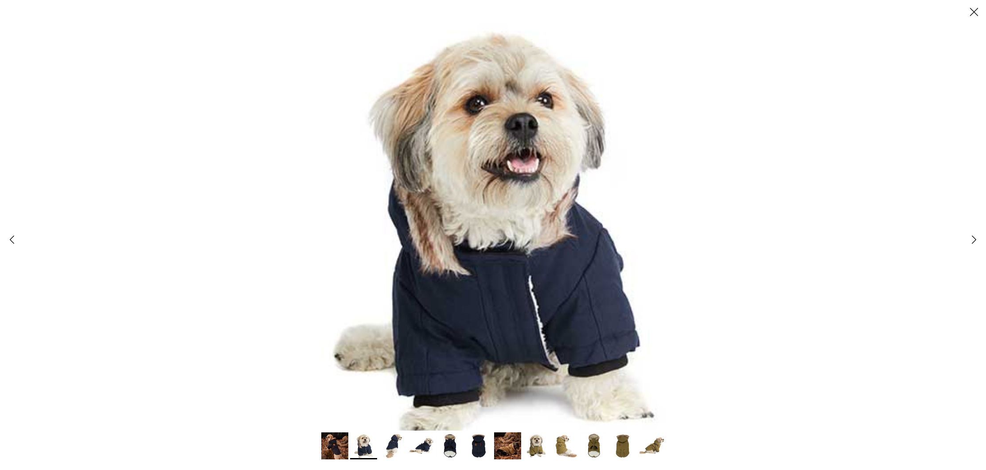
click at [970, 9] on icon "Close" at bounding box center [974, 11] width 15 height 15
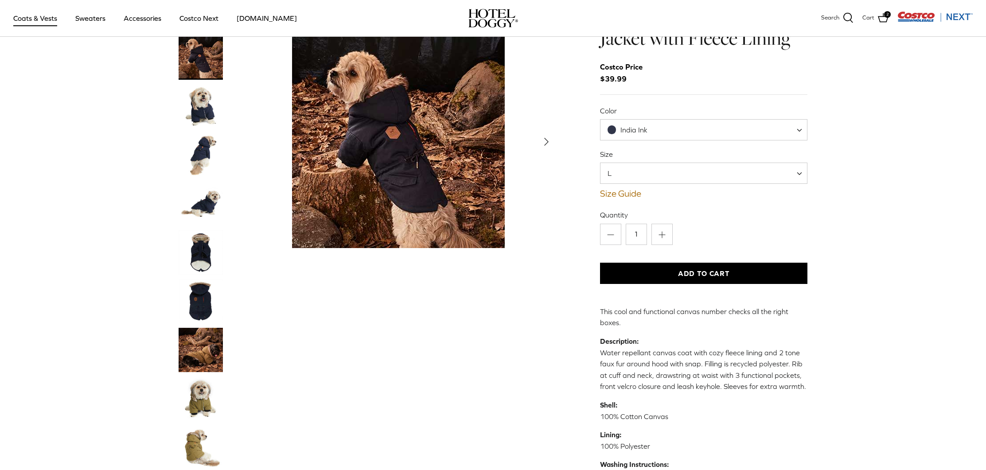
scroll to position [43, 0]
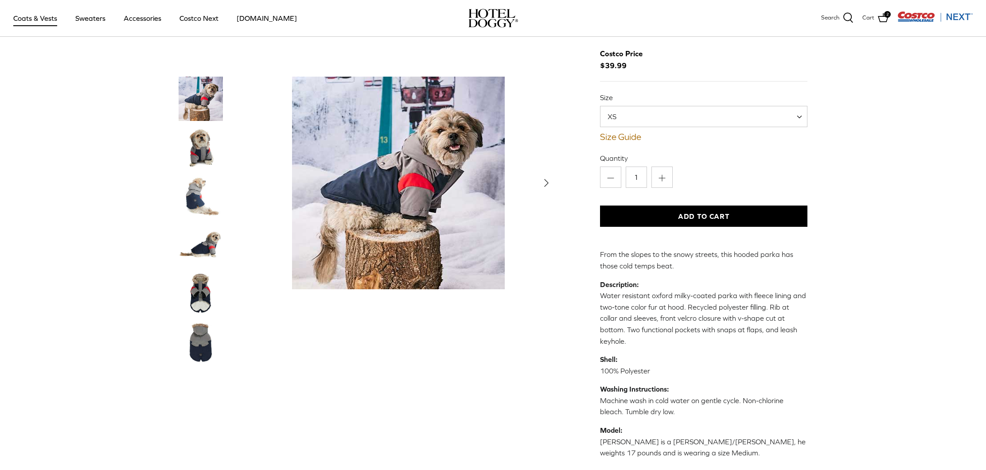
scroll to position [121, 0]
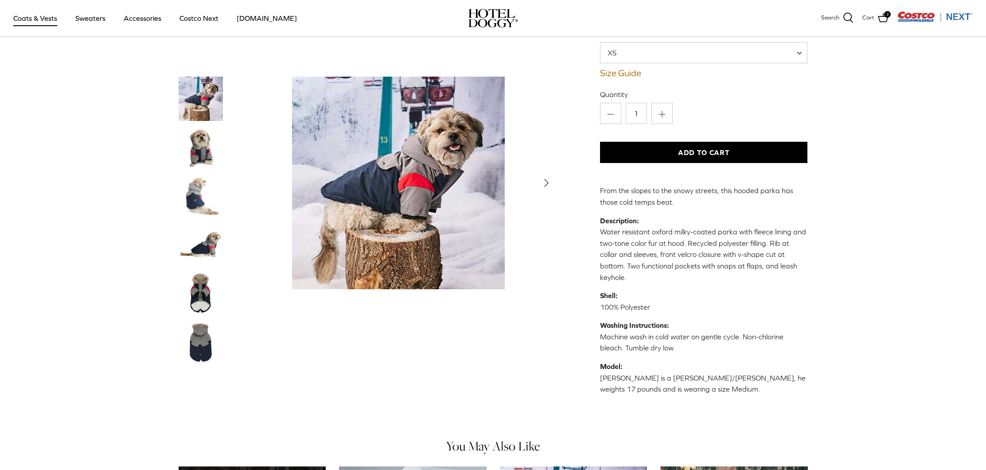
click at [548, 180] on icon "Right" at bounding box center [547, 183] width 14 height 14
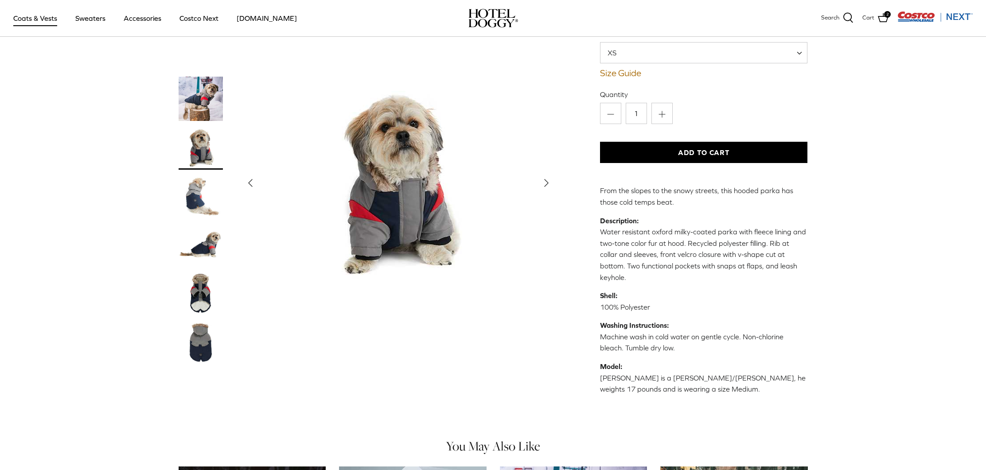
click at [397, 194] on img "Show Gallery" at bounding box center [398, 183] width 213 height 213
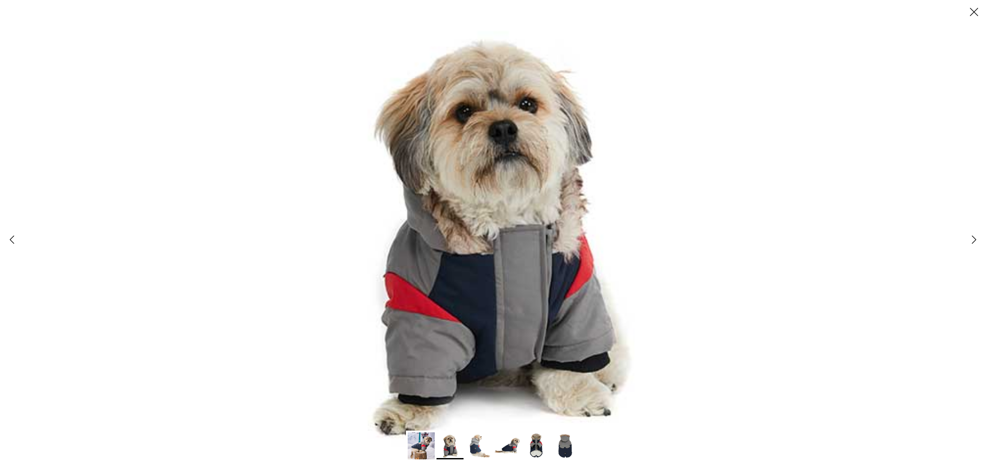
click at [973, 240] on polyline at bounding box center [975, 240] width 4 height 8
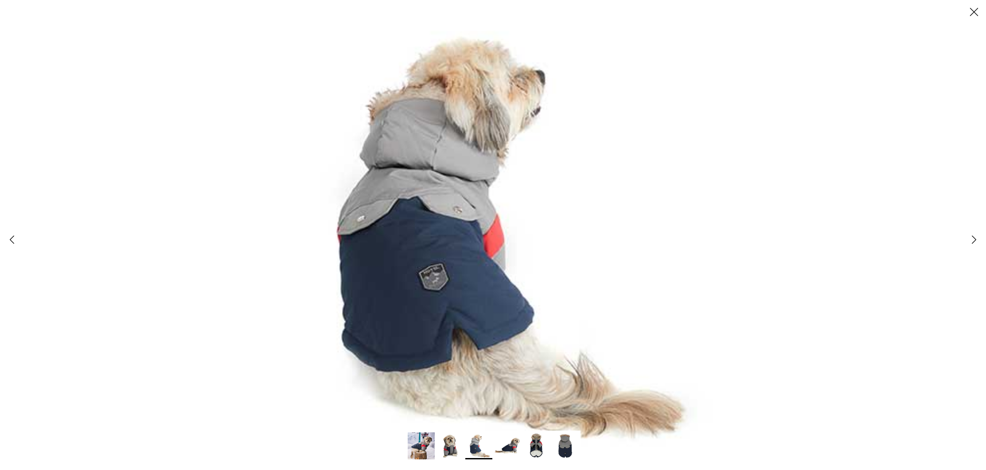
click at [972, 243] on icon "Right" at bounding box center [974, 239] width 15 height 15
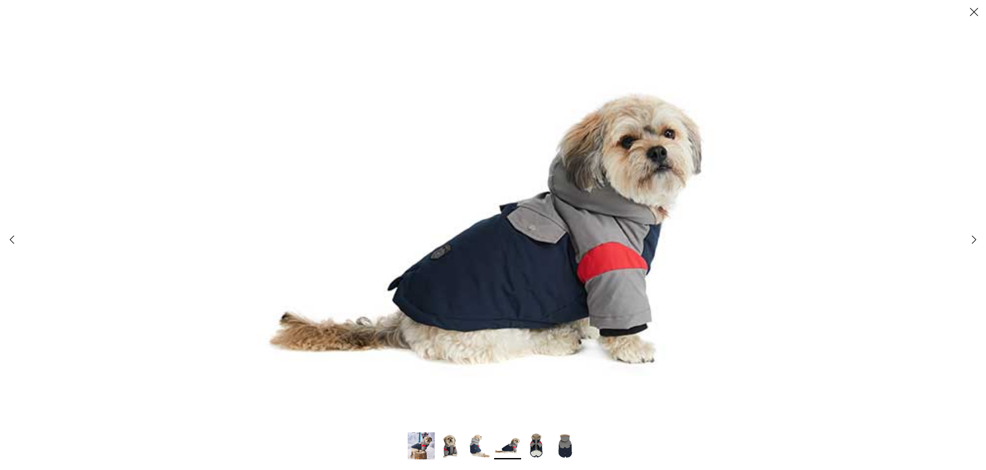
click at [970, 246] on icon "Right" at bounding box center [974, 239] width 15 height 15
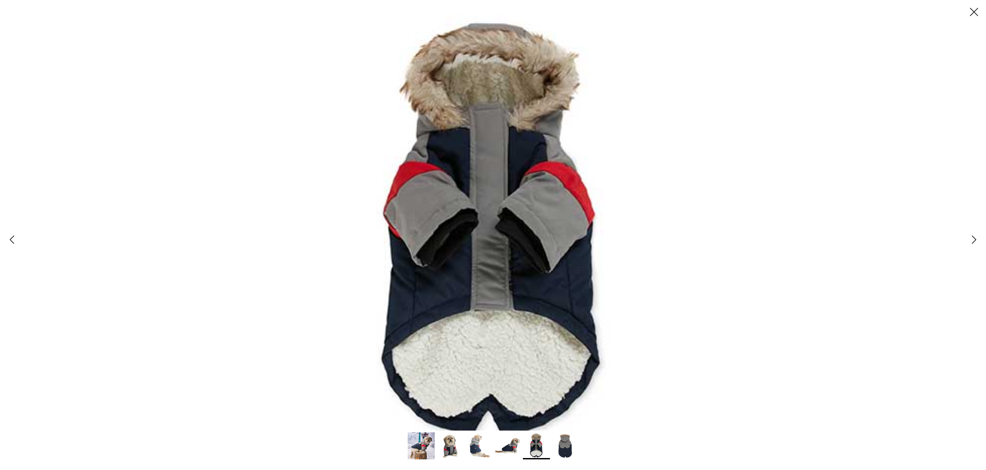
click at [970, 249] on link "Right" at bounding box center [974, 240] width 24 height 24
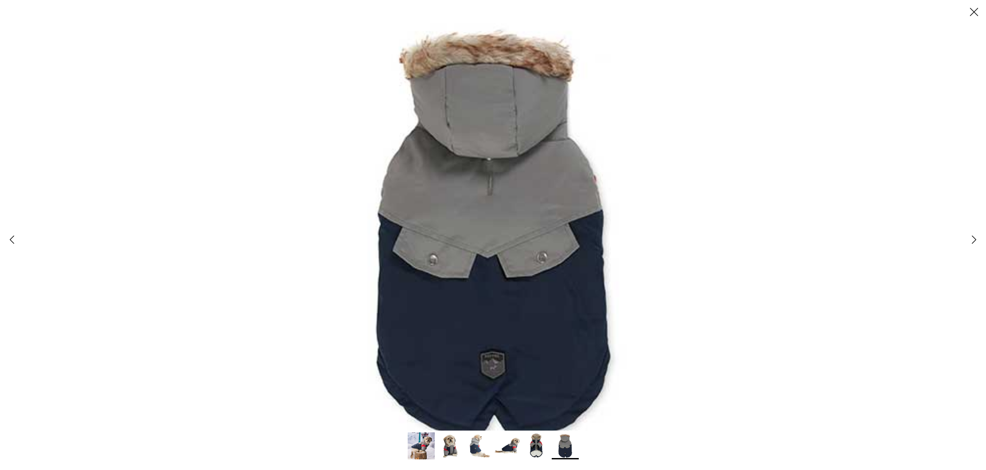
click at [970, 249] on link "Right" at bounding box center [974, 240] width 24 height 24
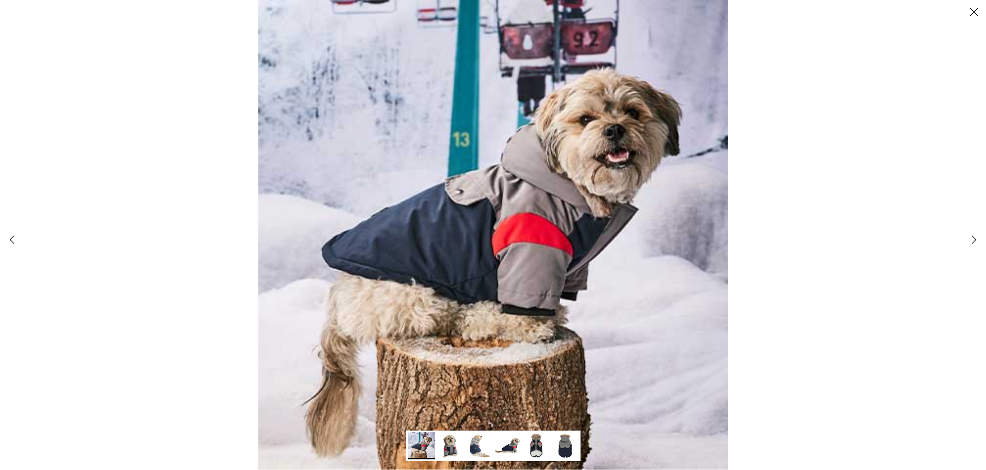
click at [970, 249] on link "Right" at bounding box center [974, 240] width 24 height 24
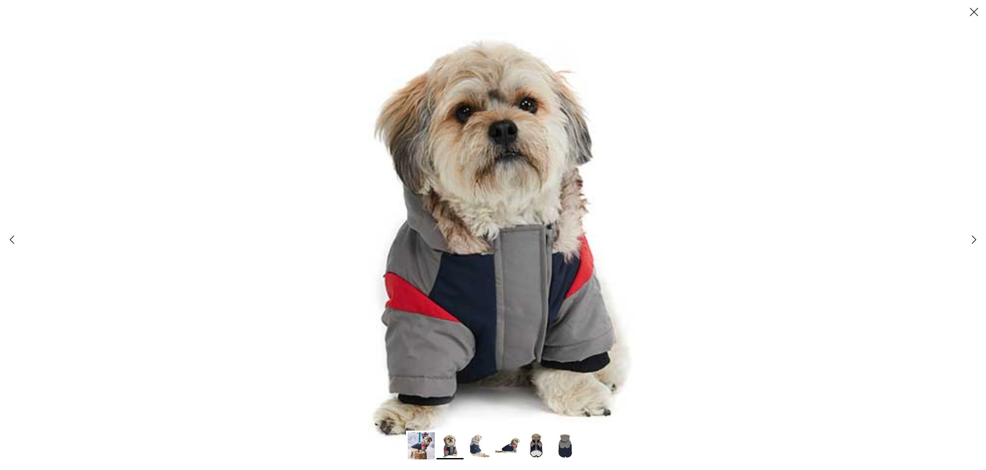
click at [972, 12] on icon "Close" at bounding box center [974, 11] width 15 height 15
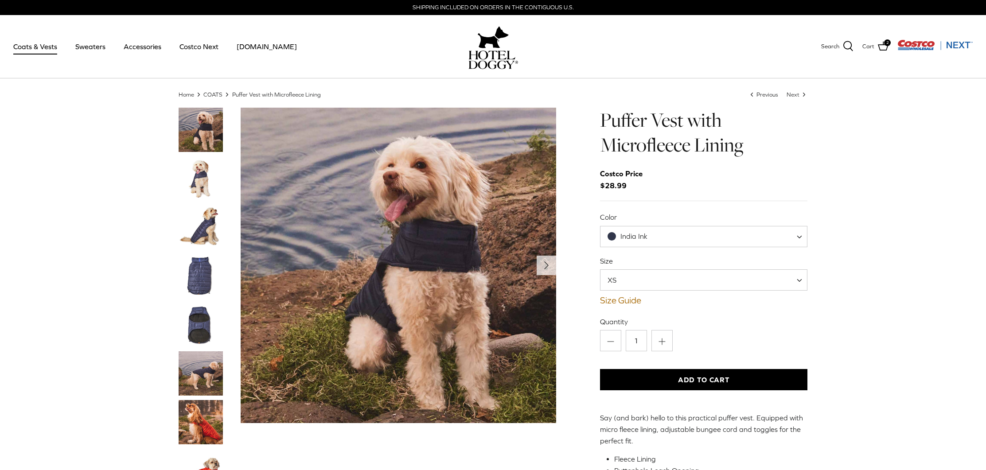
click at [798, 237] on span "India Ink" at bounding box center [704, 236] width 208 height 21
click at [799, 241] on span at bounding box center [802, 236] width 9 height 21
select select "Cypress"
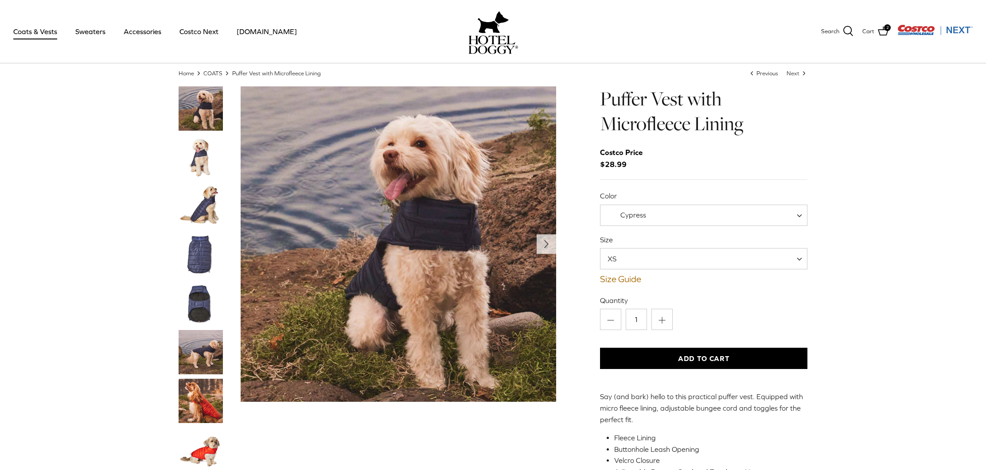
scroll to position [35, 0]
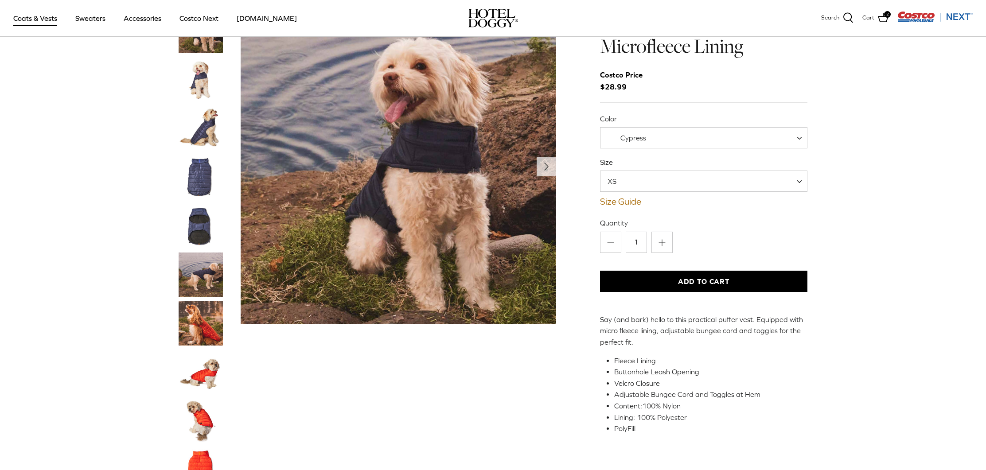
click at [451, 152] on img "Show Gallery" at bounding box center [399, 167] width 316 height 316
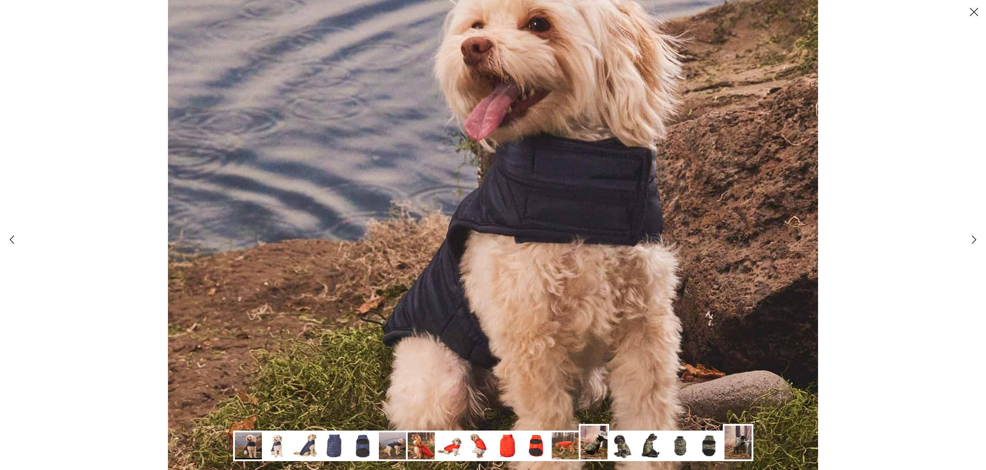
click at [980, 245] on icon "Right" at bounding box center [974, 239] width 15 height 15
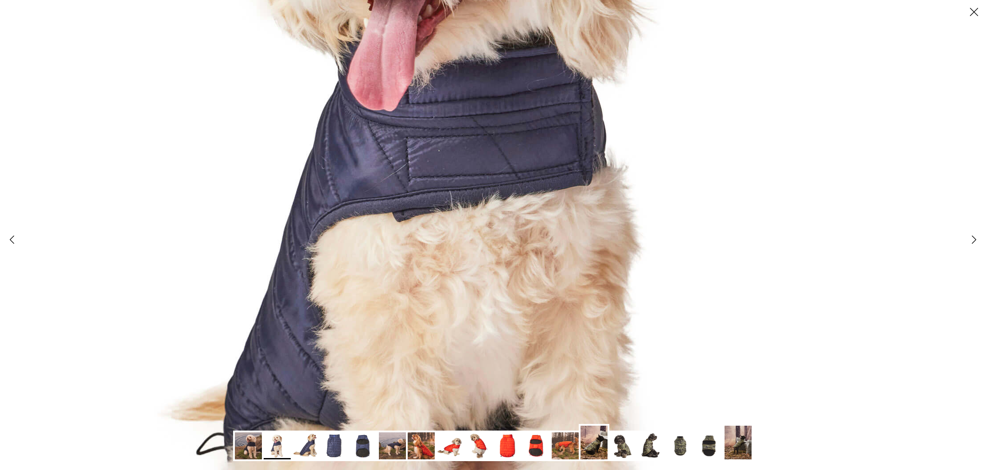
click at [978, 245] on icon "Right" at bounding box center [974, 239] width 15 height 15
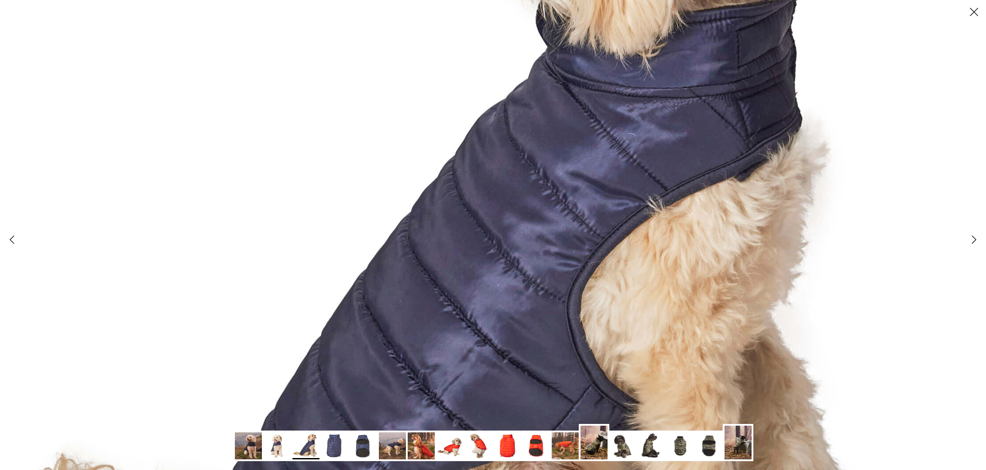
click at [974, 239] on polyline at bounding box center [975, 240] width 4 height 8
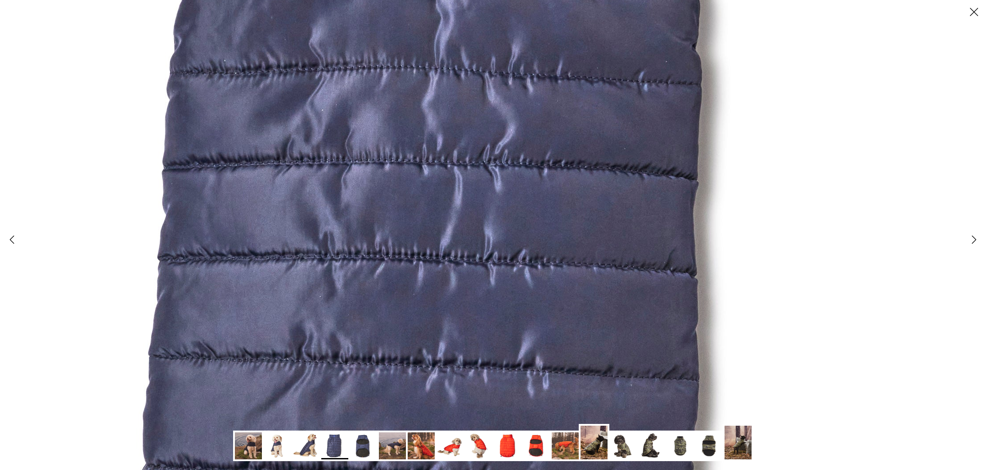
click at [973, 239] on polyline at bounding box center [975, 240] width 4 height 8
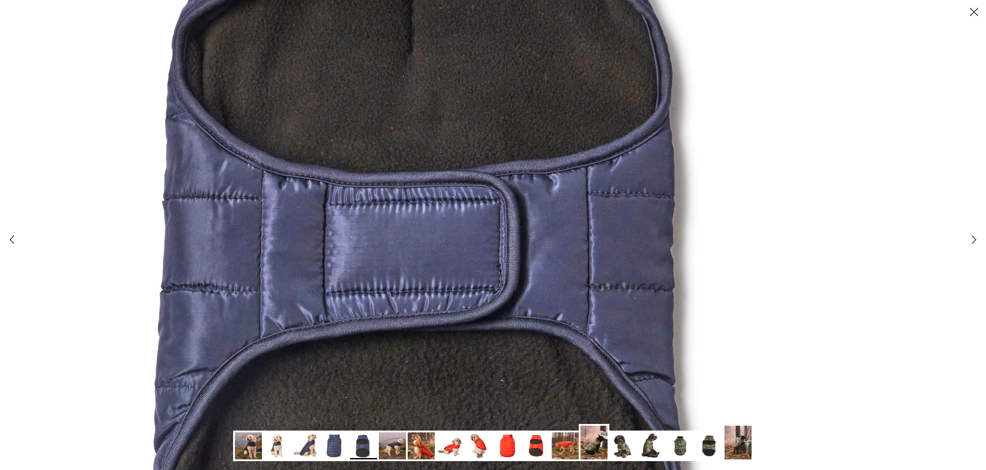
click at [971, 239] on icon "Right" at bounding box center [974, 239] width 15 height 15
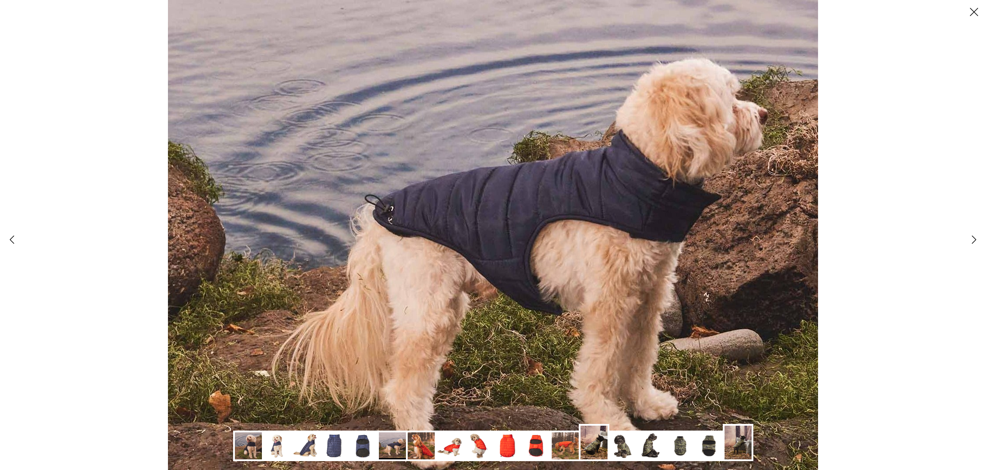
click at [971, 240] on icon "Right" at bounding box center [974, 239] width 15 height 15
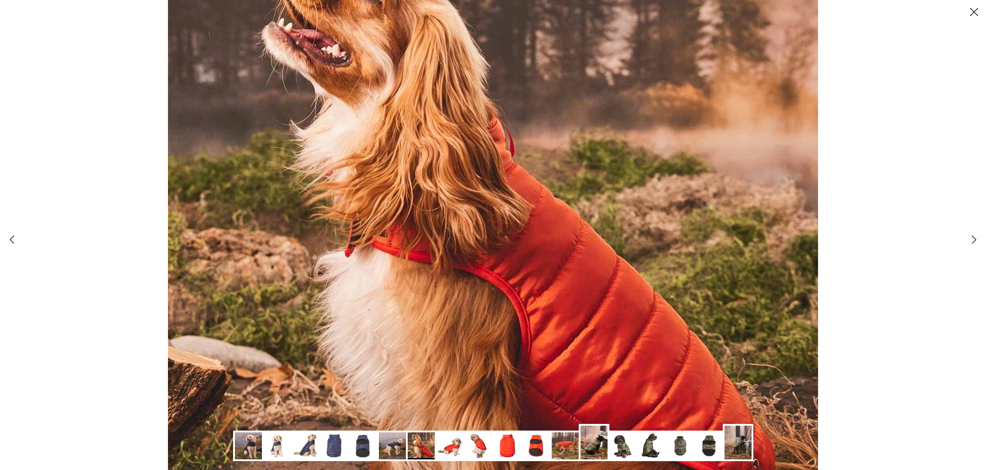
click at [970, 240] on icon "Right" at bounding box center [974, 239] width 15 height 15
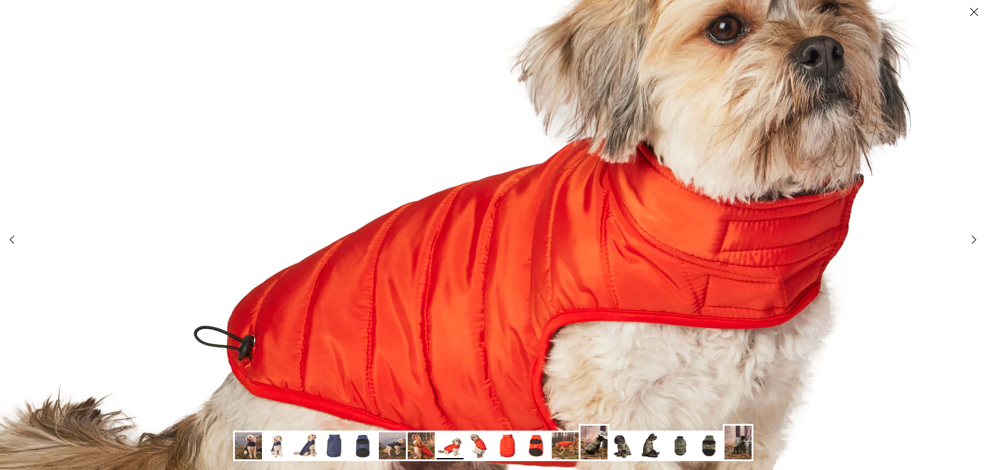
click at [969, 241] on icon "Right" at bounding box center [974, 239] width 15 height 15
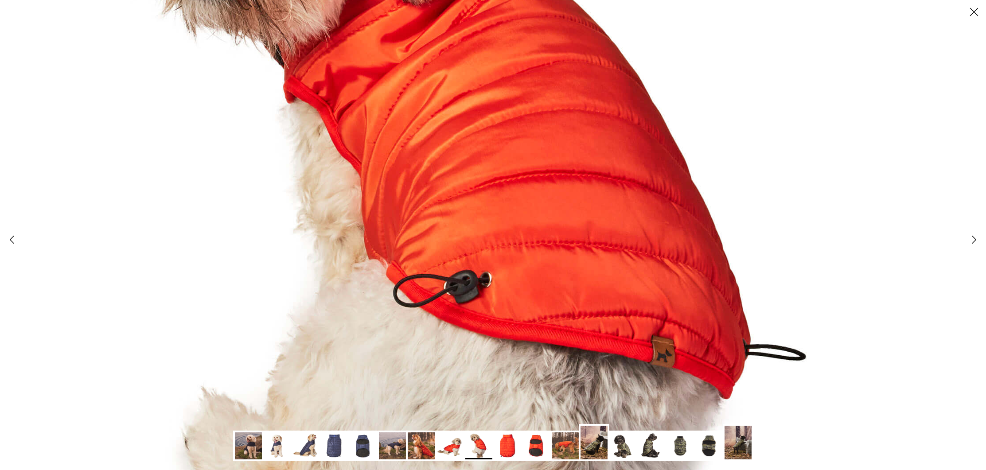
click at [968, 241] on icon "Right" at bounding box center [974, 239] width 15 height 15
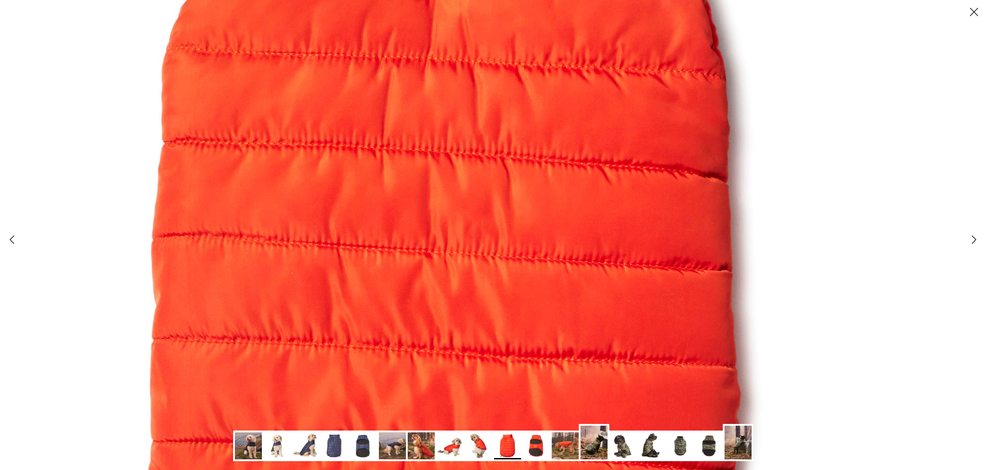
click at [967, 241] on icon "Right" at bounding box center [974, 239] width 15 height 15
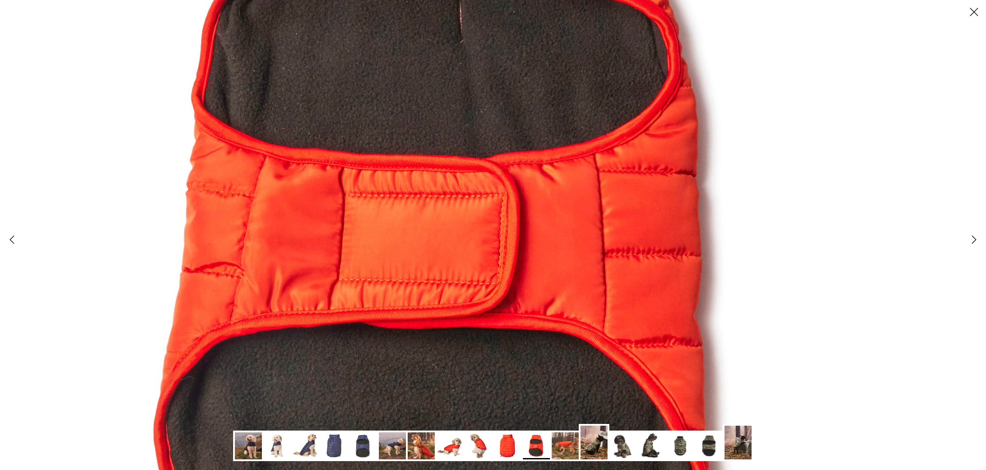
click at [967, 242] on icon "Right" at bounding box center [974, 239] width 15 height 15
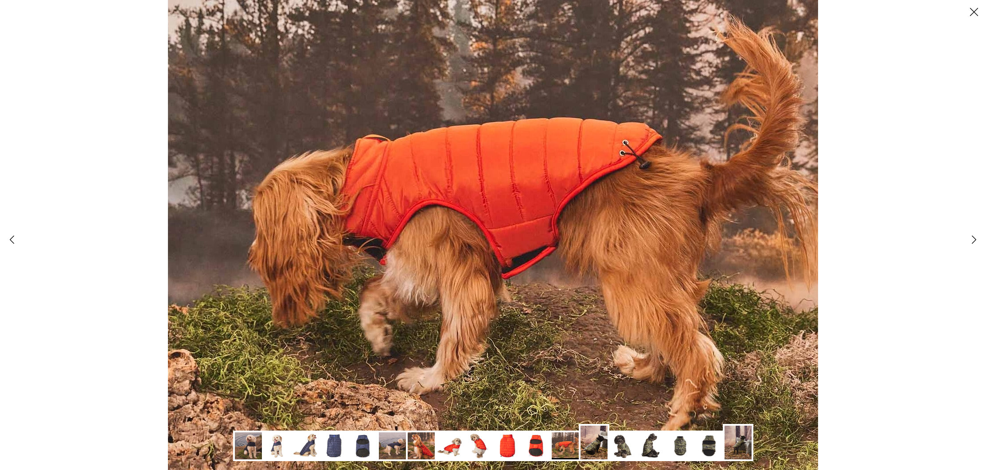
click at [967, 242] on icon "Right" at bounding box center [974, 239] width 15 height 15
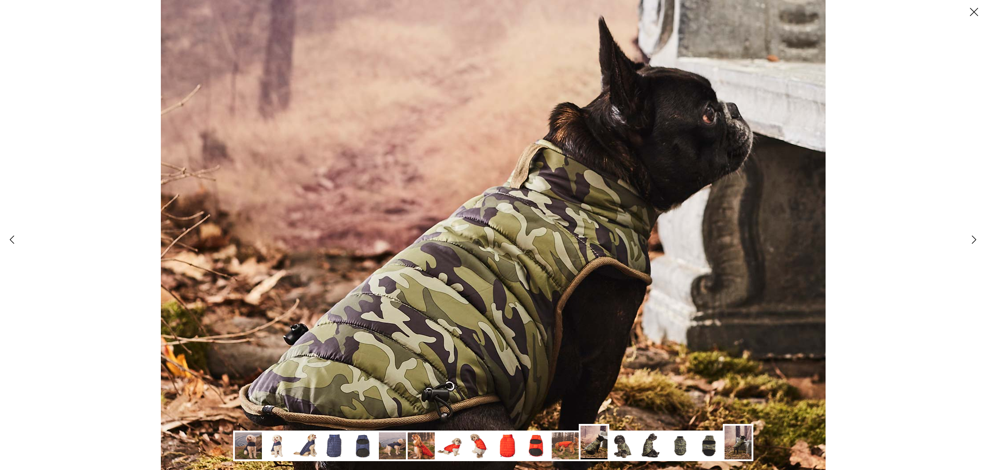
click at [970, 243] on icon "Right" at bounding box center [974, 239] width 15 height 15
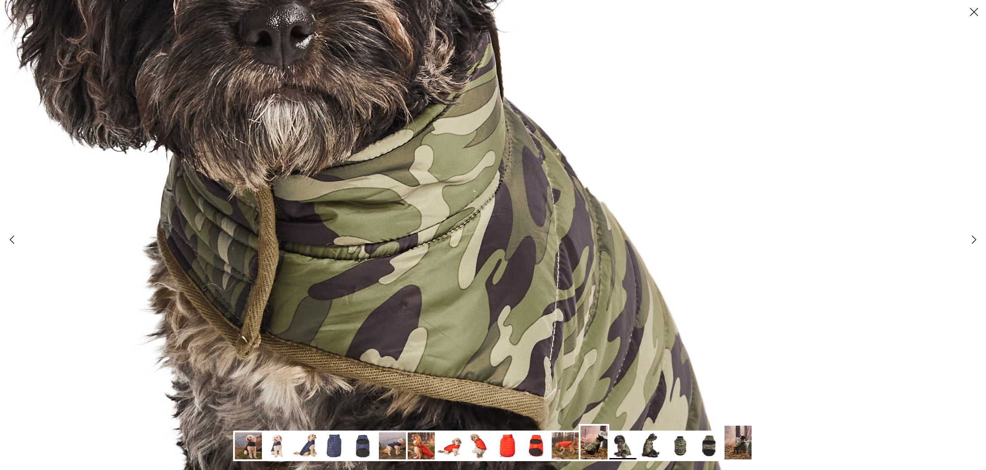
click at [970, 243] on icon "Right" at bounding box center [974, 239] width 15 height 15
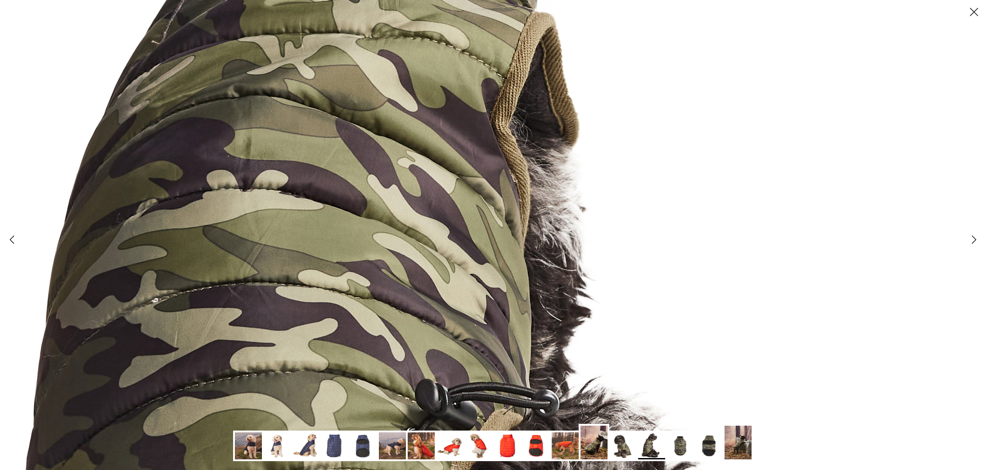
click at [970, 243] on icon "Right" at bounding box center [974, 239] width 15 height 15
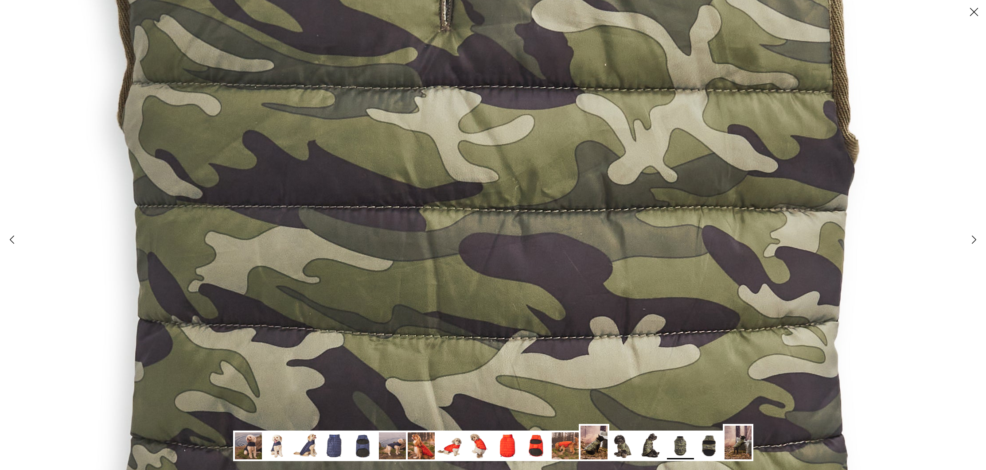
click at [970, 243] on icon "Right" at bounding box center [974, 239] width 15 height 15
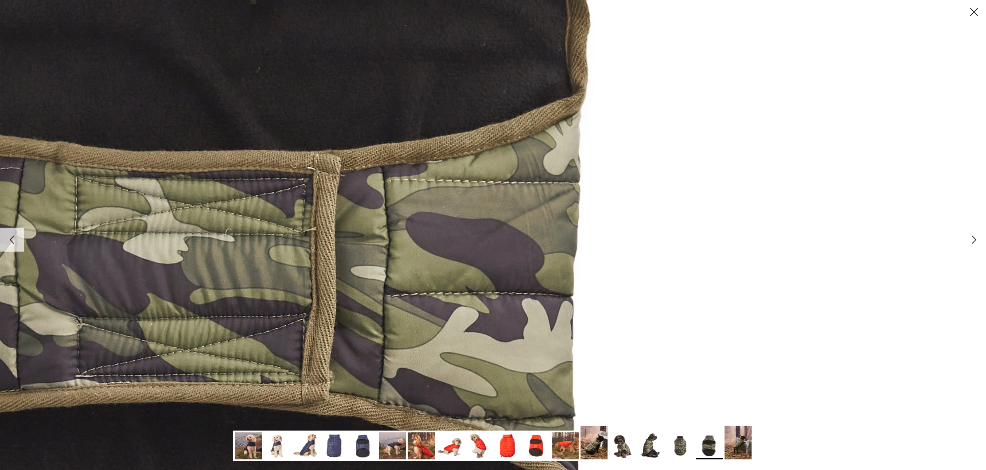
click at [975, 242] on icon "Right" at bounding box center [974, 239] width 15 height 15
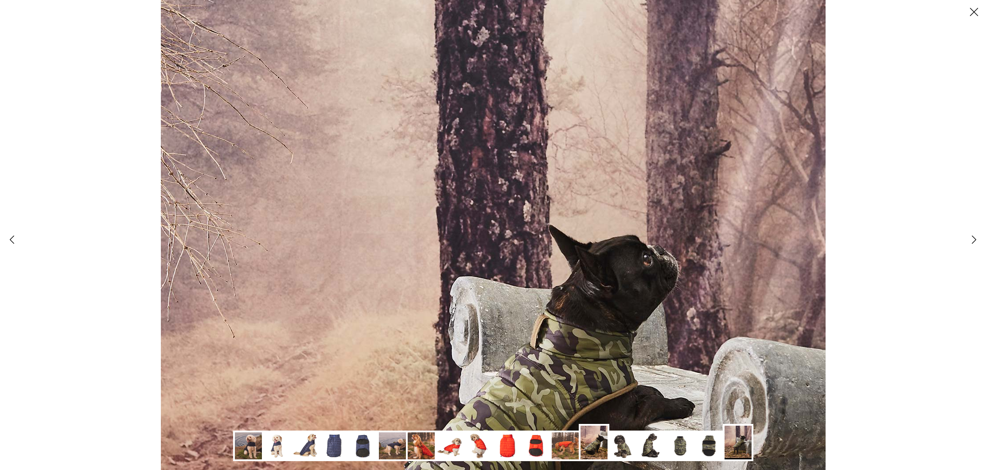
drag, startPoint x: 975, startPoint y: 13, endPoint x: 961, endPoint y: 23, distance: 17.7
click at [974, 13] on icon "Close" at bounding box center [974, 11] width 15 height 15
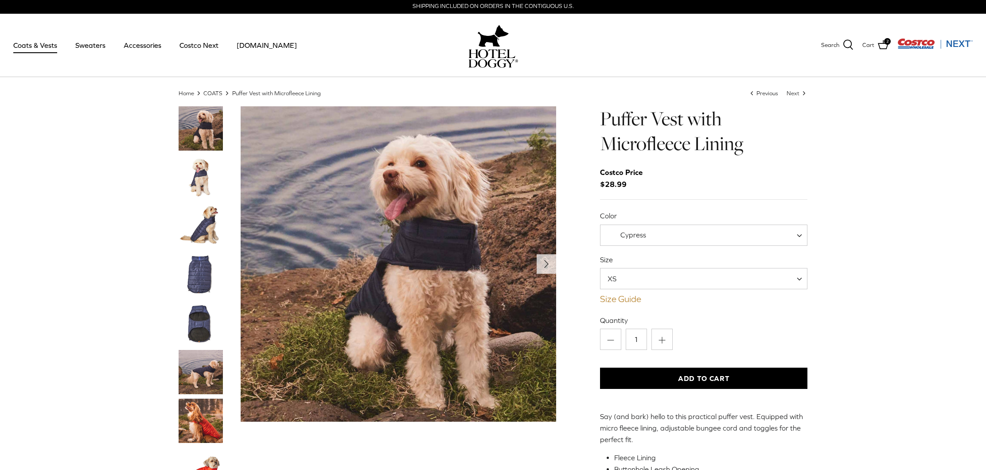
scroll to position [1, 0]
click at [797, 238] on span "Cypress" at bounding box center [704, 235] width 208 height 21
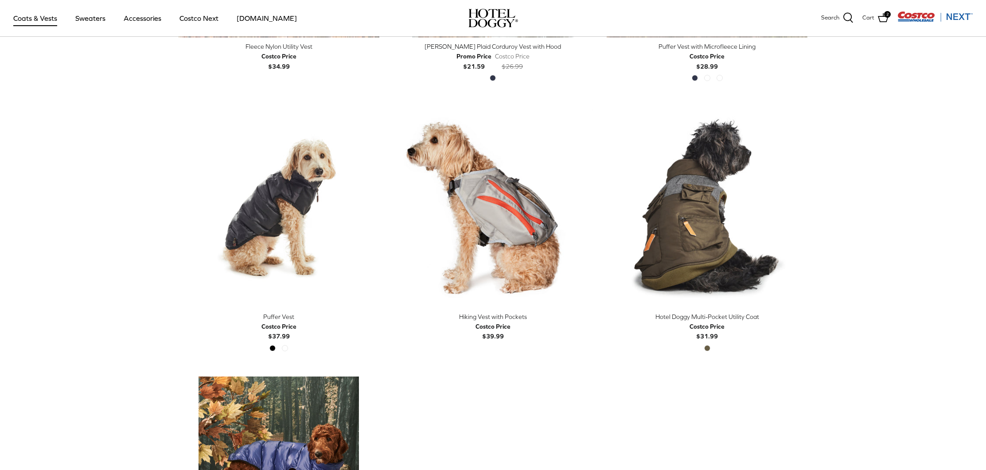
scroll to position [1213, 0]
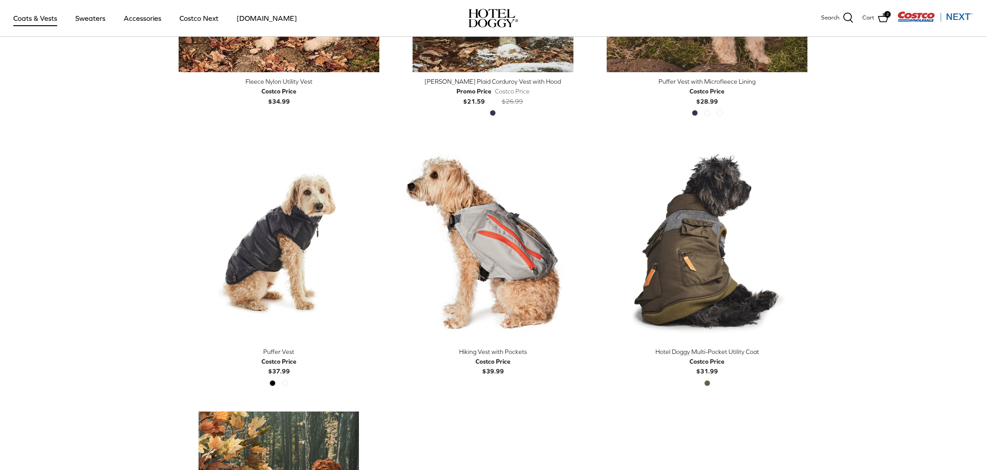
click at [704, 353] on div "Hotel Doggy Multi-Pocket Utility Coat" at bounding box center [707, 352] width 201 height 10
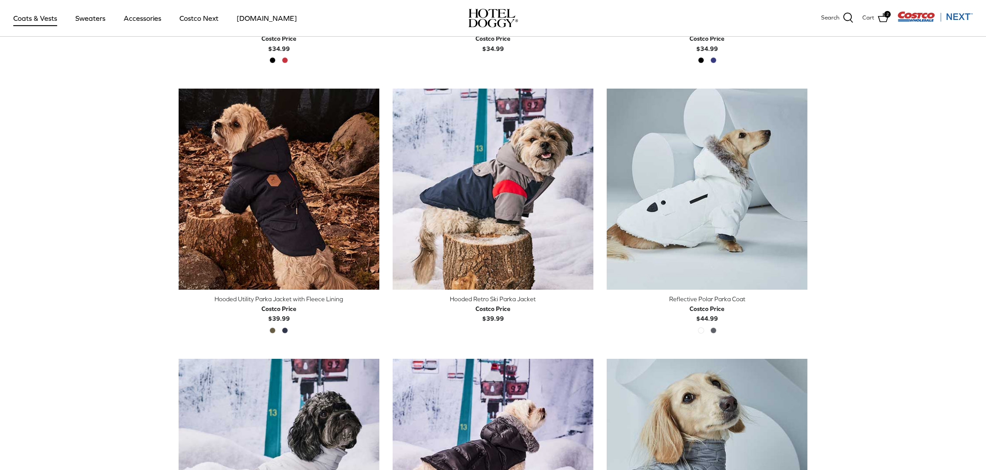
scroll to position [597, 0]
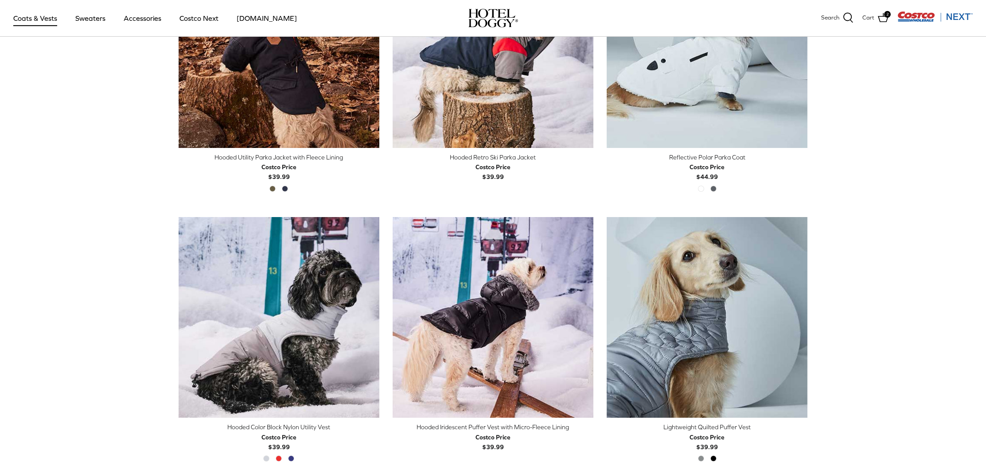
click at [277, 456] on div "Neutral Grey Fiery Red Clematis Blue" at bounding box center [278, 462] width 37 height 12
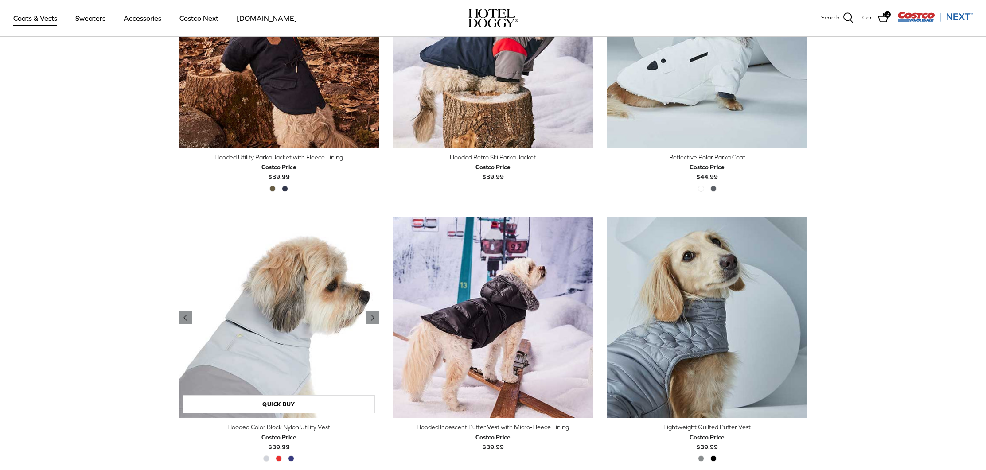
click at [274, 349] on img "Hooded Color Block Nylon Utility Vest" at bounding box center [279, 317] width 201 height 201
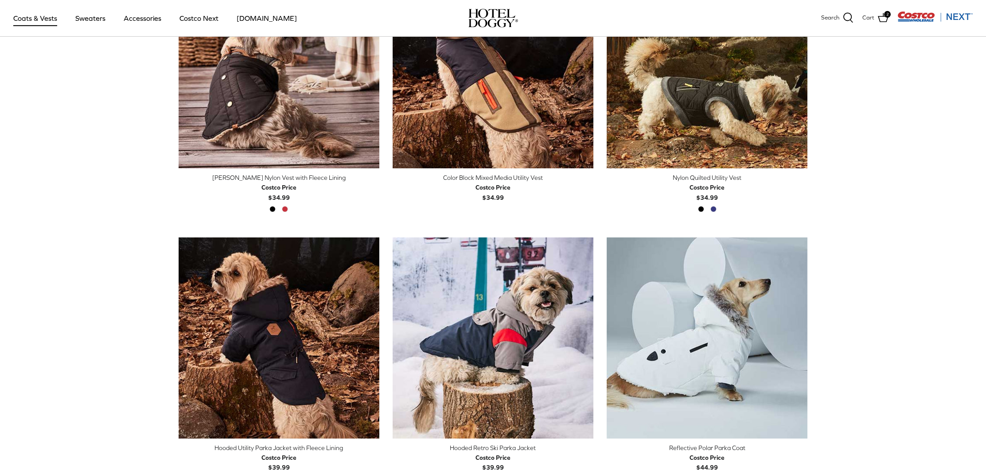
scroll to position [171, 0]
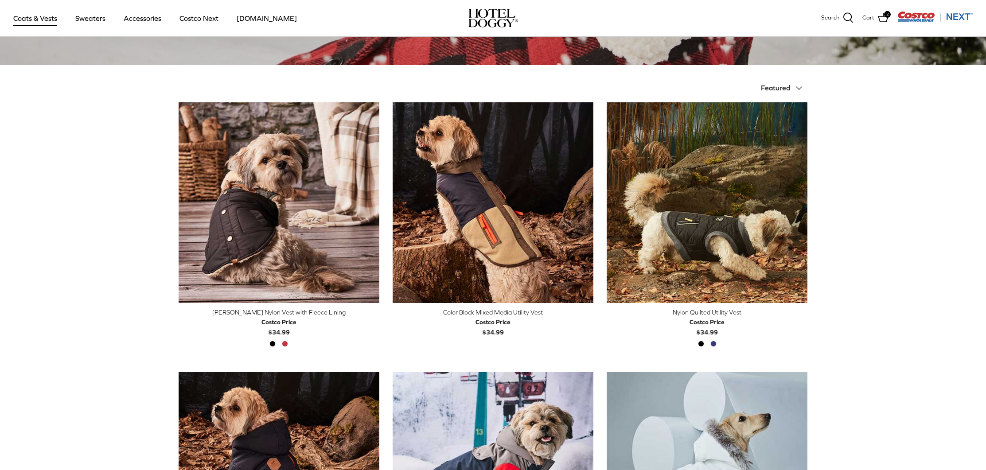
click at [274, 313] on div "Melton Nylon Vest with Fleece Lining" at bounding box center [279, 313] width 201 height 10
click at [707, 311] on div "Nylon Quilted Utility Vest" at bounding box center [707, 313] width 201 height 10
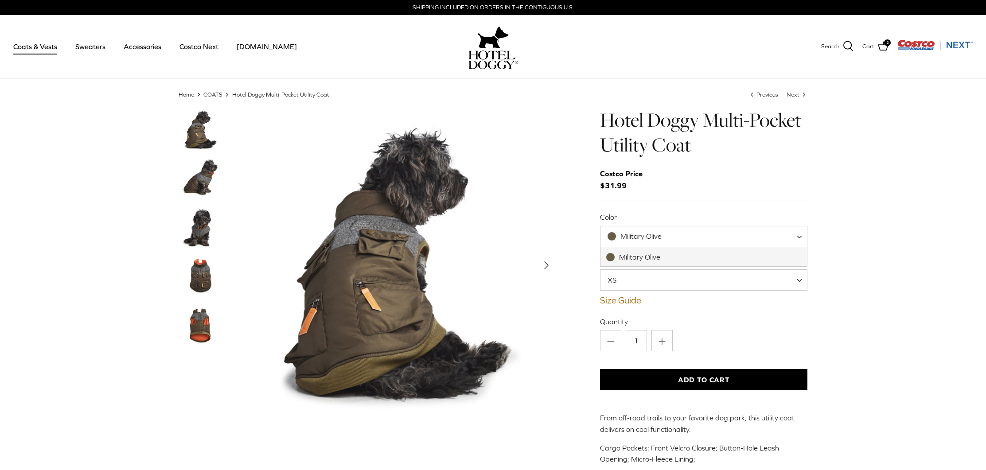
click at [801, 235] on span at bounding box center [802, 236] width 9 height 21
click at [543, 264] on icon "Right" at bounding box center [547, 265] width 14 height 14
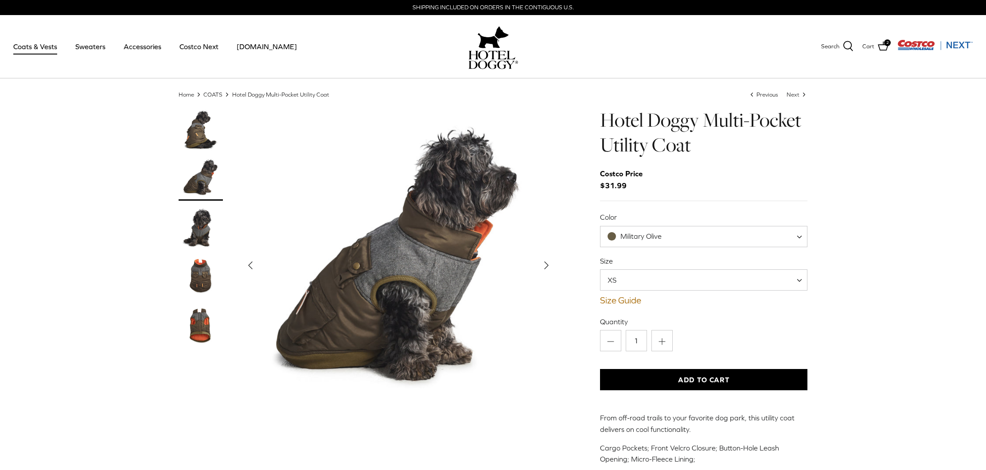
click at [543, 264] on icon "Right" at bounding box center [547, 265] width 14 height 14
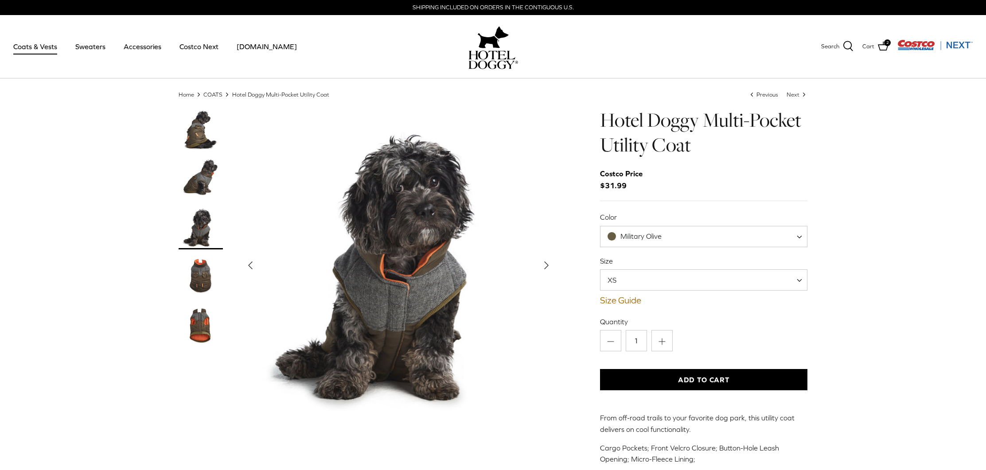
click at [543, 264] on icon "Right" at bounding box center [547, 265] width 14 height 14
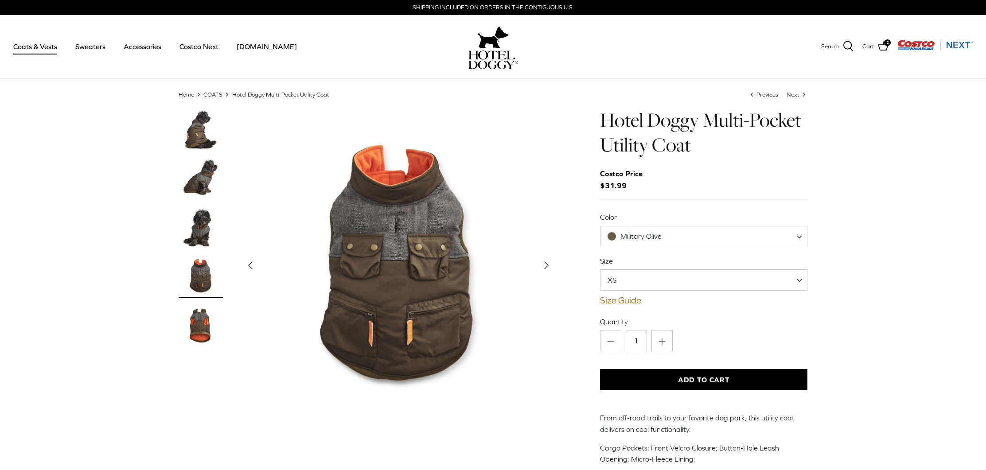
click at [543, 264] on icon "Right" at bounding box center [547, 265] width 14 height 14
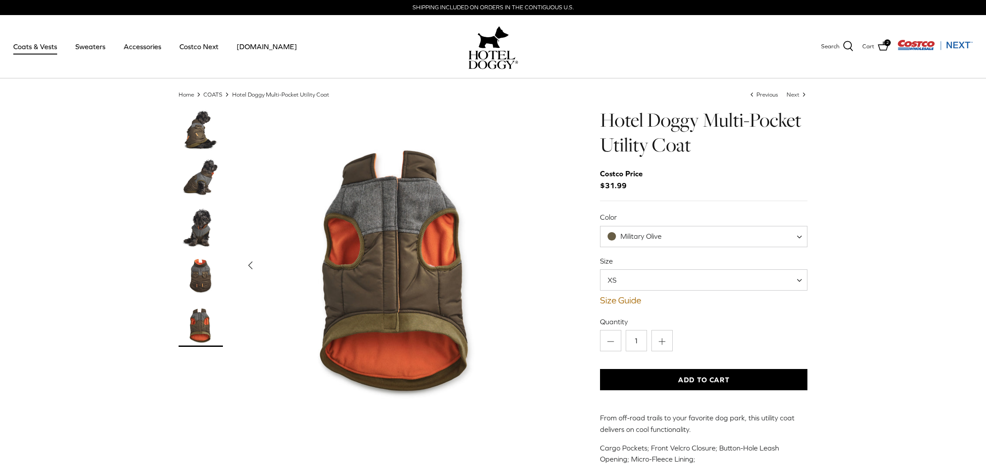
click at [416, 255] on img "Show Gallery" at bounding box center [399, 266] width 316 height 316
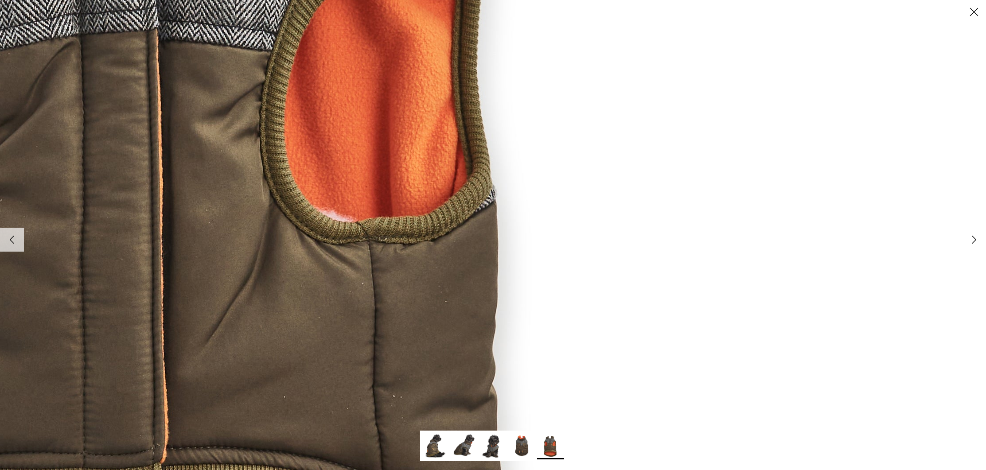
click at [973, 242] on polyline at bounding box center [975, 240] width 4 height 8
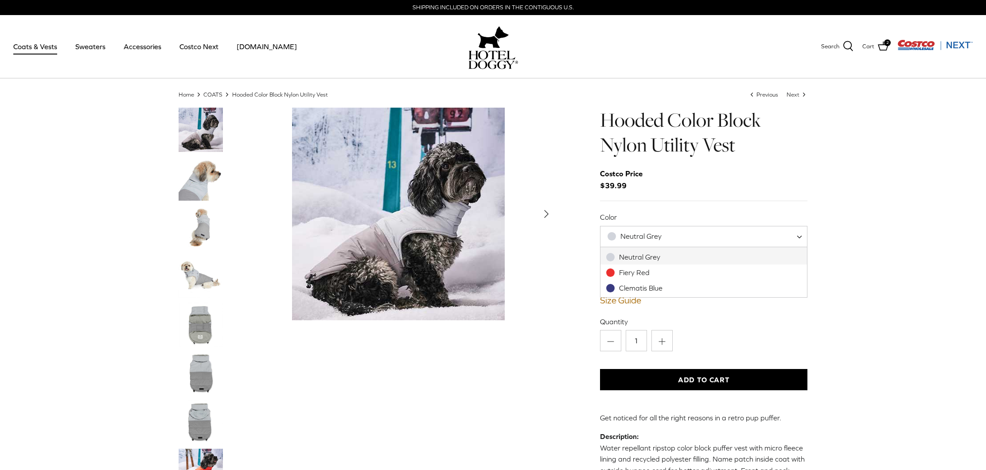
click at [797, 235] on span "Neutral Grey" at bounding box center [704, 236] width 208 height 21
select select "Fiery Red"
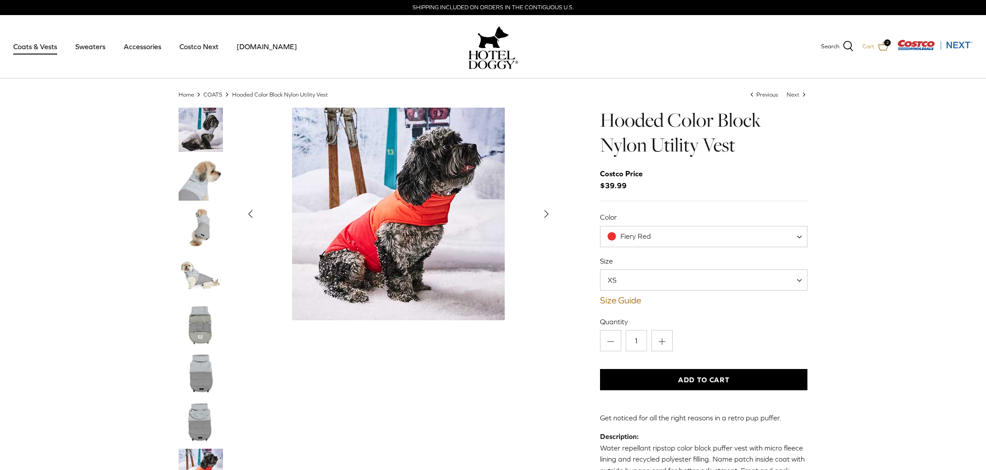
click at [888, 43] on span "2" at bounding box center [887, 42] width 7 height 7
click at [18, 7] on div "SHIPPING INCLUDED ON ORDERS IN THE CONTIGUOUS U.S." at bounding box center [493, 7] width 986 height 15
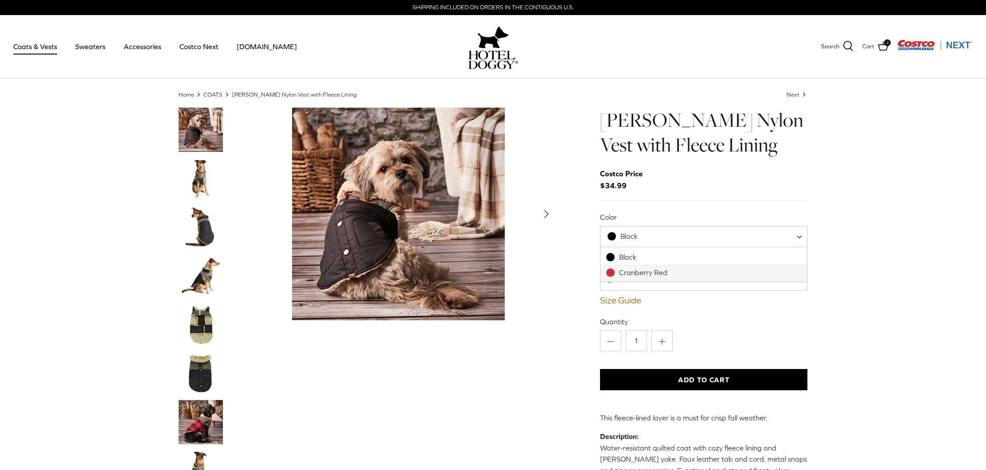
select select "Cranberry Red"
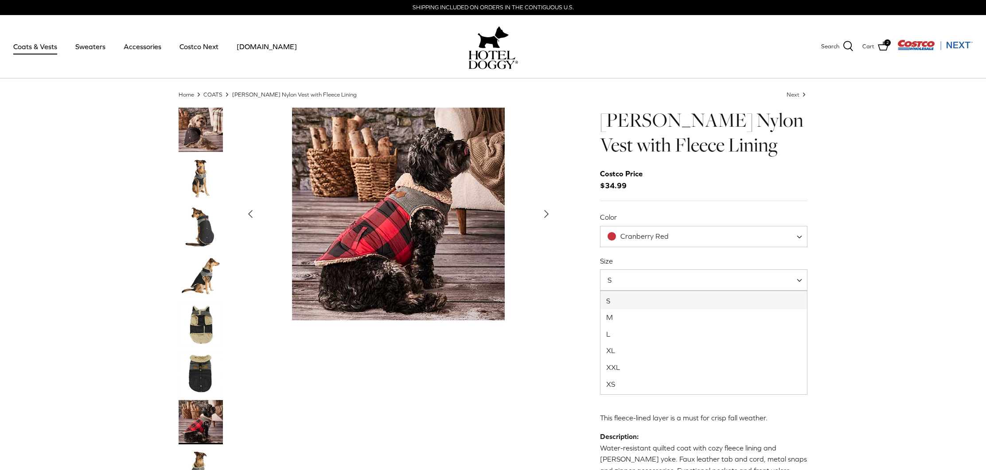
click at [800, 281] on span at bounding box center [802, 280] width 9 height 21
select select "L"
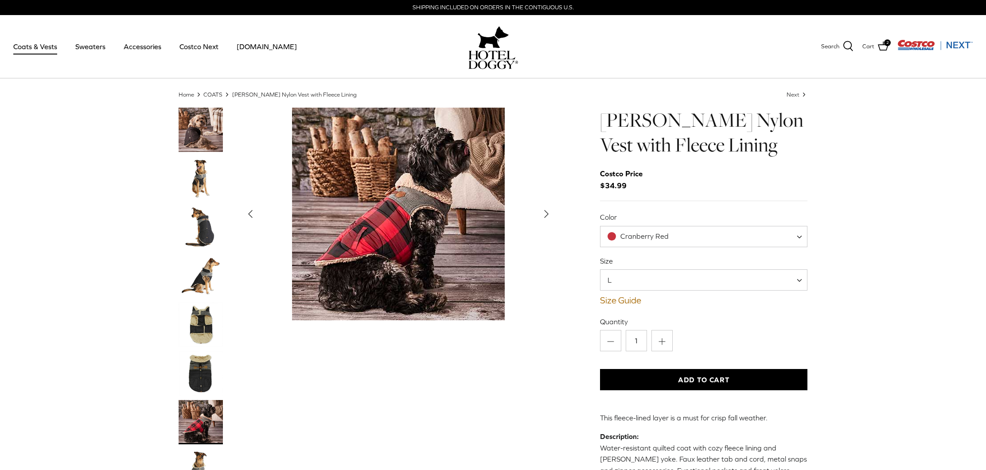
click at [658, 383] on button "Add to Cart" at bounding box center [704, 379] width 208 height 21
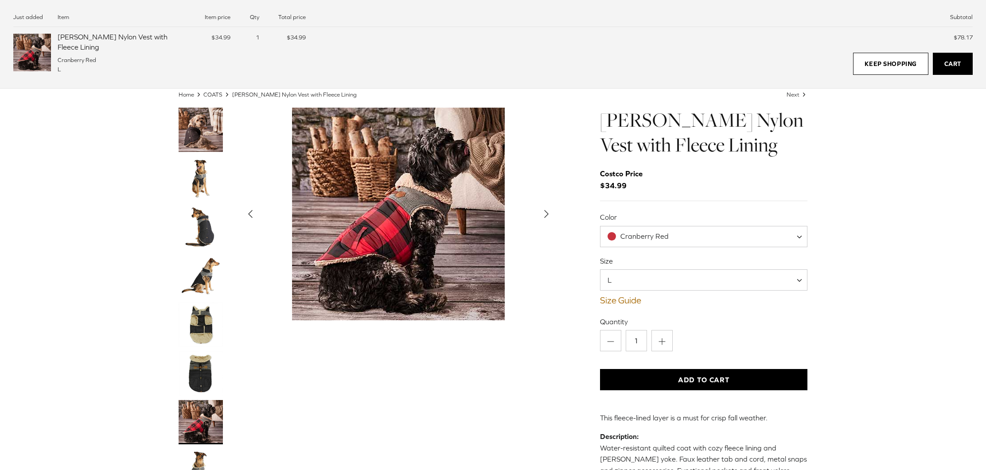
click at [546, 212] on polyline "Next" at bounding box center [547, 214] width 4 height 7
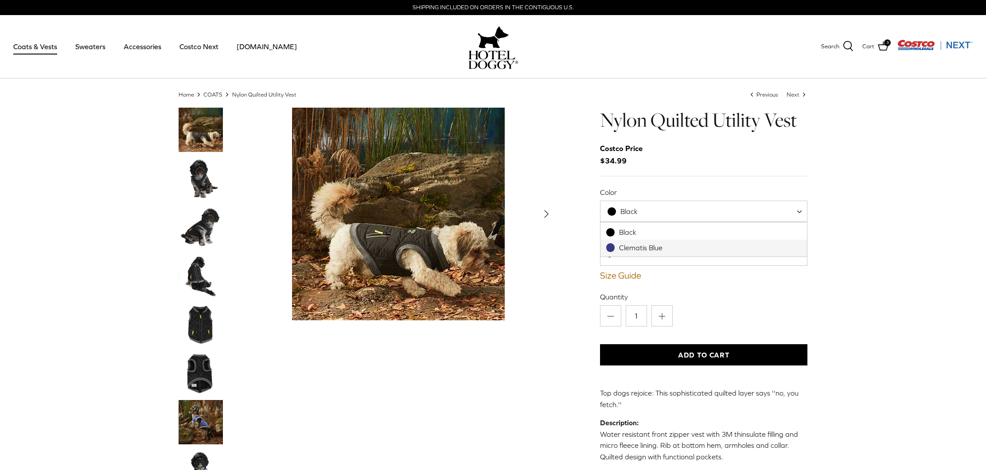
select select "Clematis Blue"
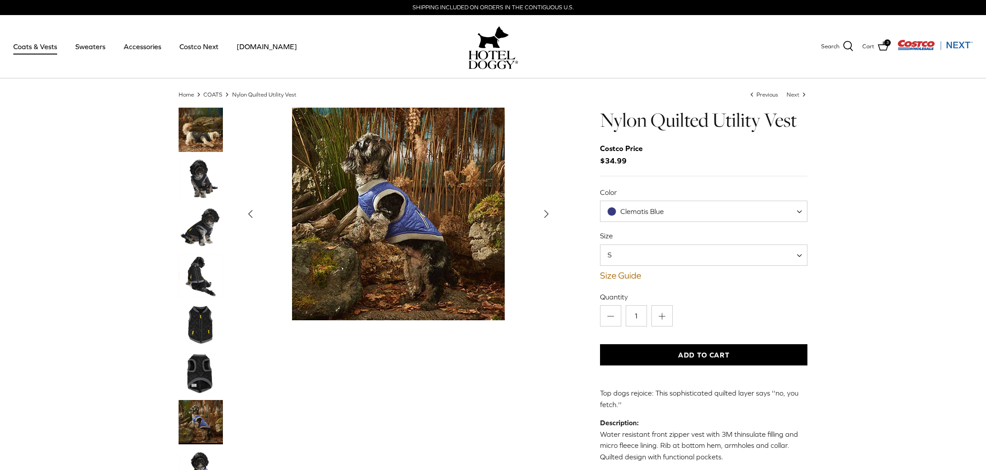
click at [456, 207] on img "Show Gallery" at bounding box center [398, 214] width 213 height 213
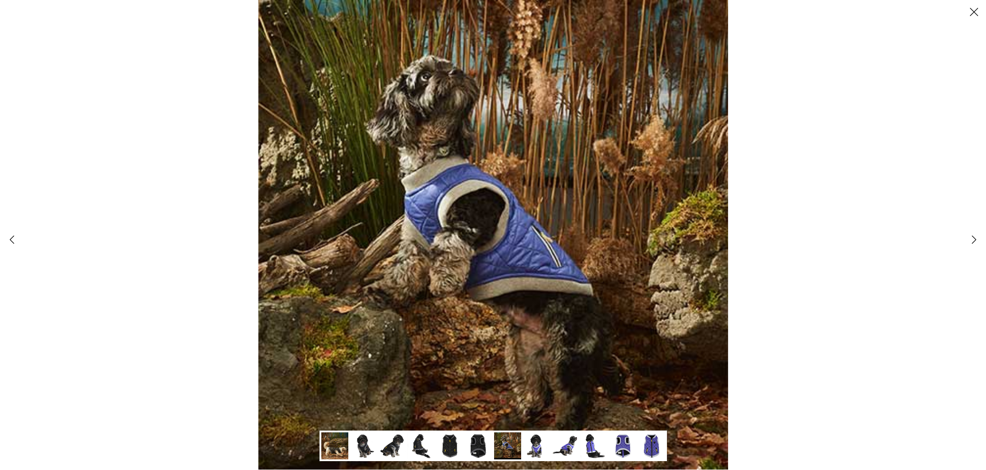
click at [974, 239] on polyline at bounding box center [975, 240] width 4 height 8
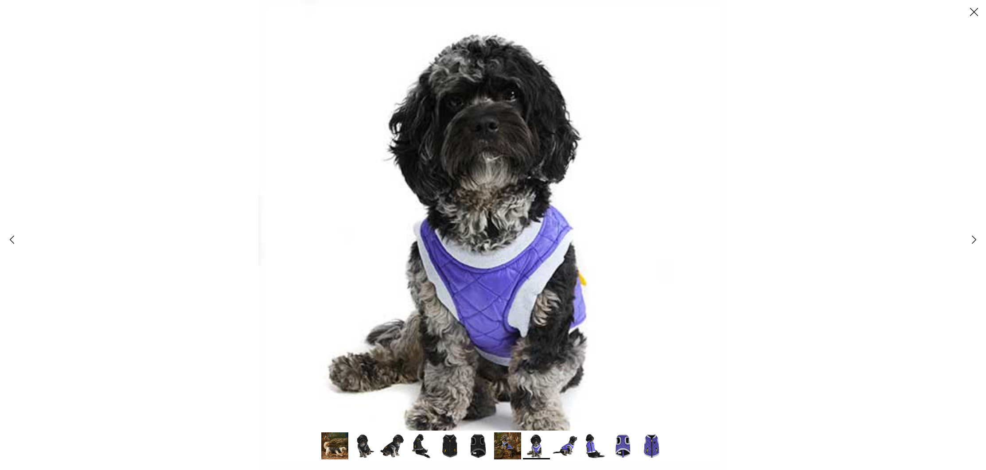
click at [967, 240] on link "Right" at bounding box center [974, 240] width 24 height 24
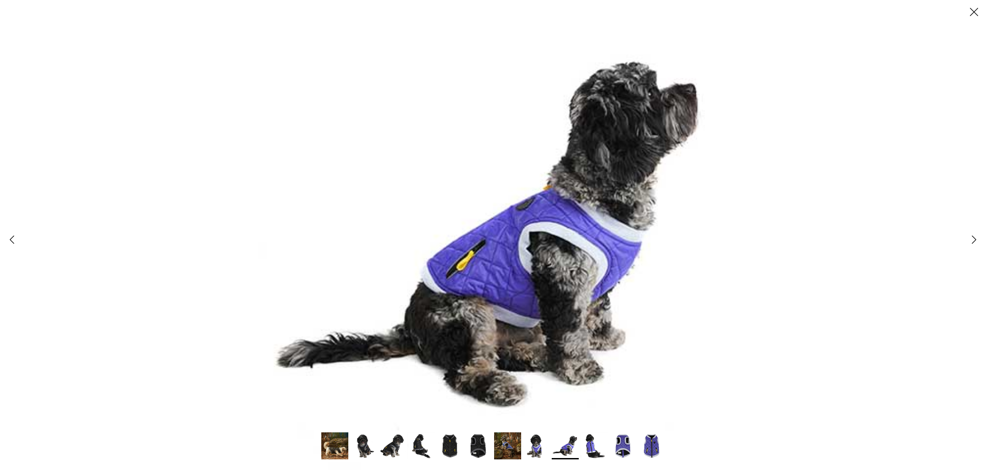
click at [964, 240] on link "Right" at bounding box center [974, 240] width 24 height 24
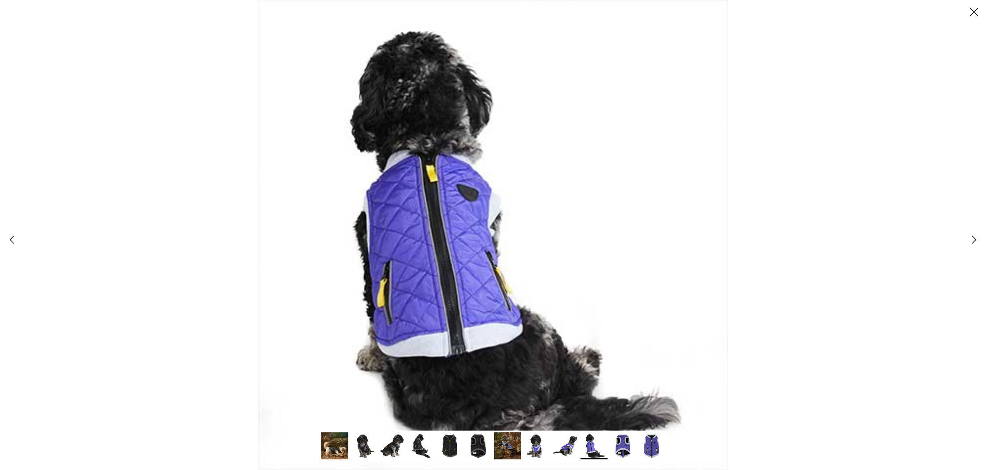
click at [973, 239] on polyline at bounding box center [975, 240] width 4 height 8
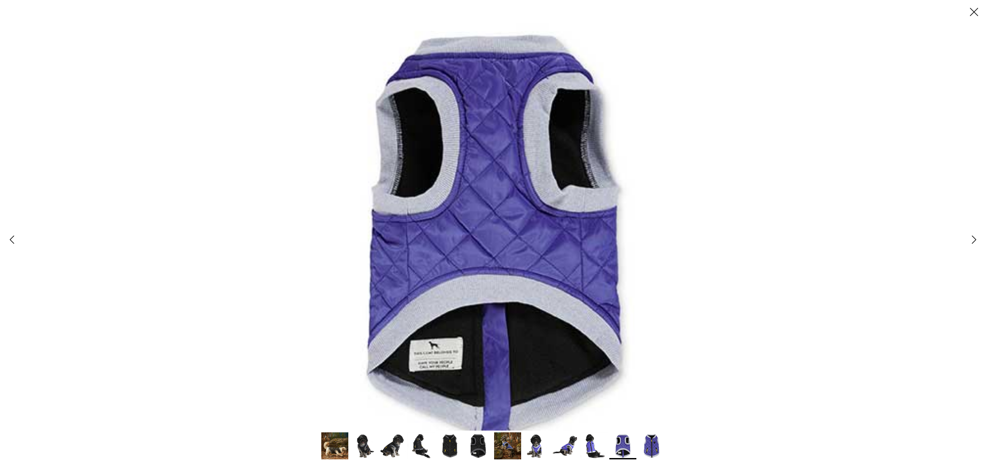
click at [973, 239] on polyline at bounding box center [975, 240] width 4 height 8
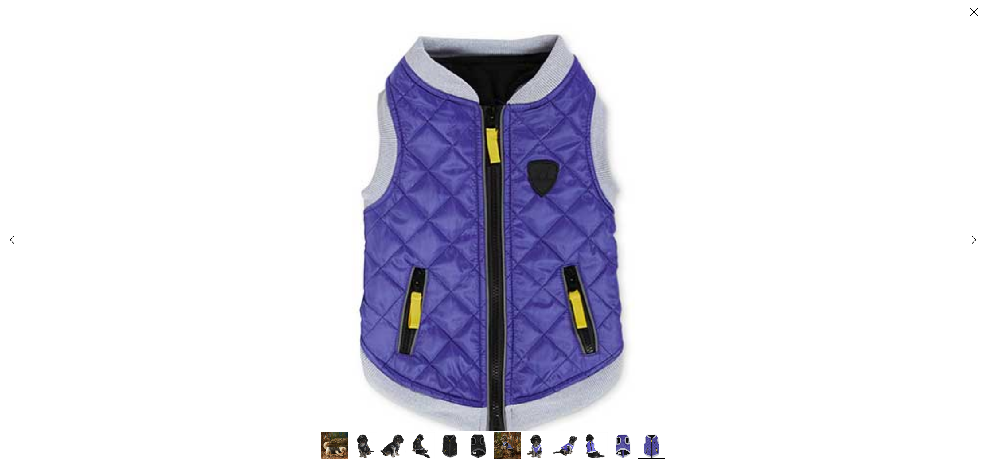
click at [973, 239] on polyline at bounding box center [975, 240] width 4 height 8
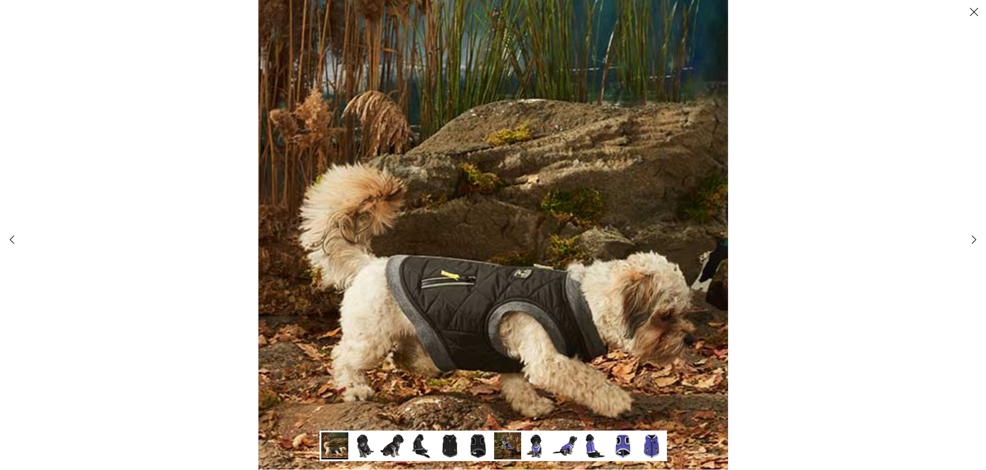
click at [973, 239] on polyline at bounding box center [975, 240] width 4 height 8
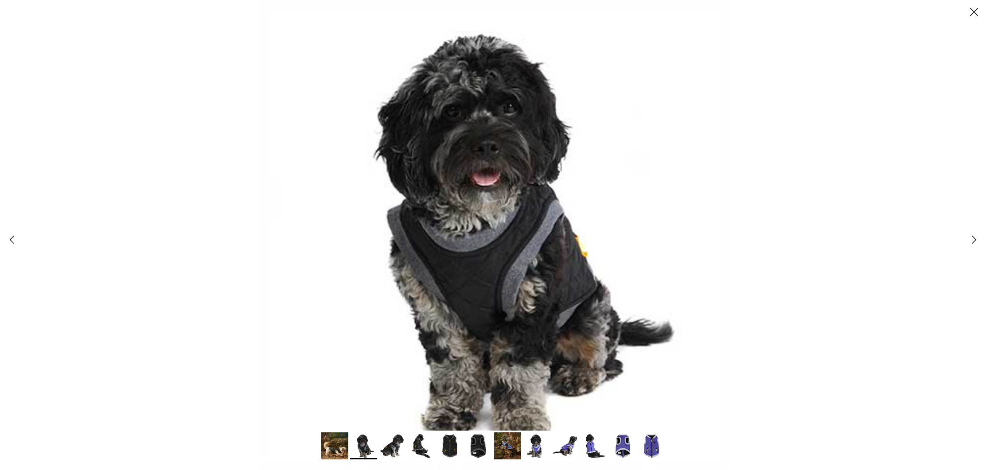
click at [973, 239] on polyline at bounding box center [975, 240] width 4 height 8
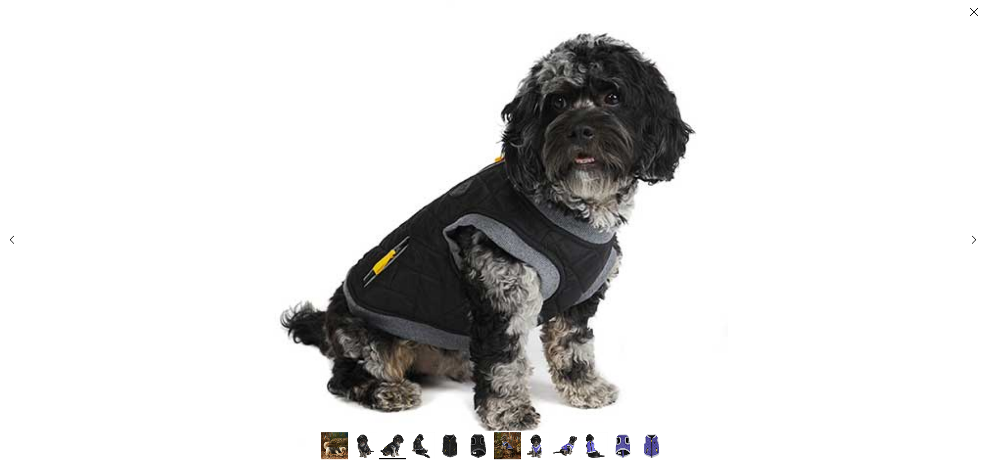
click at [973, 239] on polyline at bounding box center [975, 240] width 4 height 8
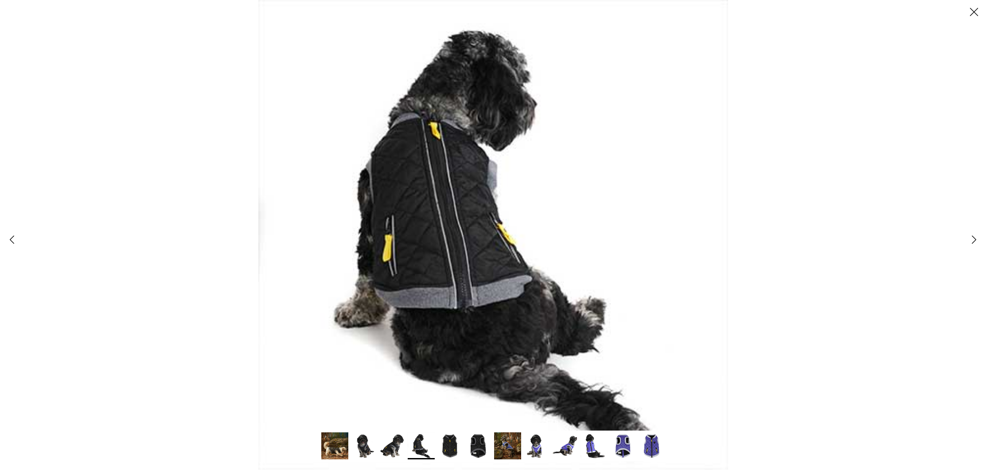
click at [972, 239] on icon "Right" at bounding box center [974, 239] width 15 height 15
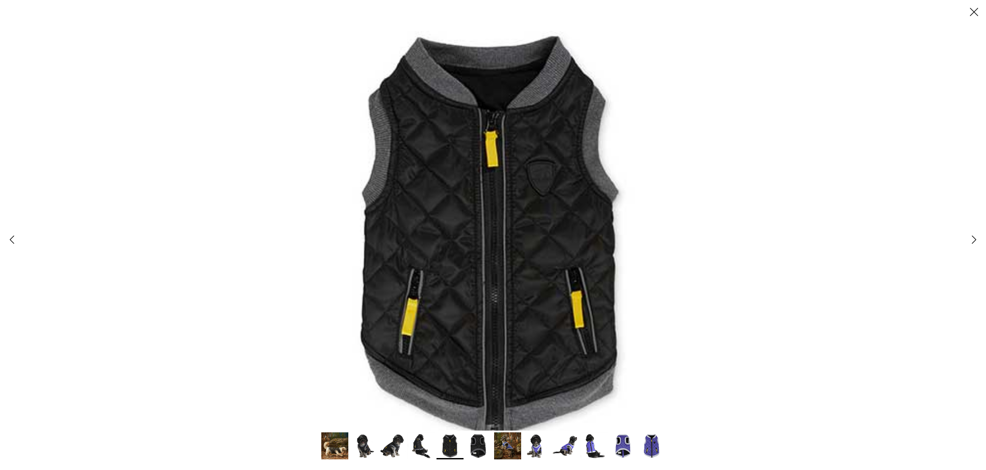
click at [971, 239] on icon "Right" at bounding box center [974, 239] width 15 height 15
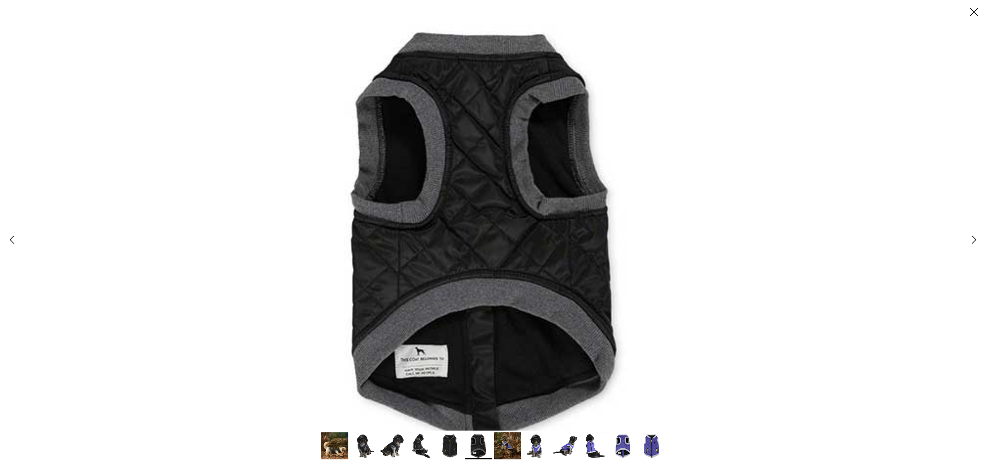
drag, startPoint x: 969, startPoint y: 11, endPoint x: 962, endPoint y: 18, distance: 10.0
click at [968, 12] on icon "Close" at bounding box center [974, 11] width 15 height 15
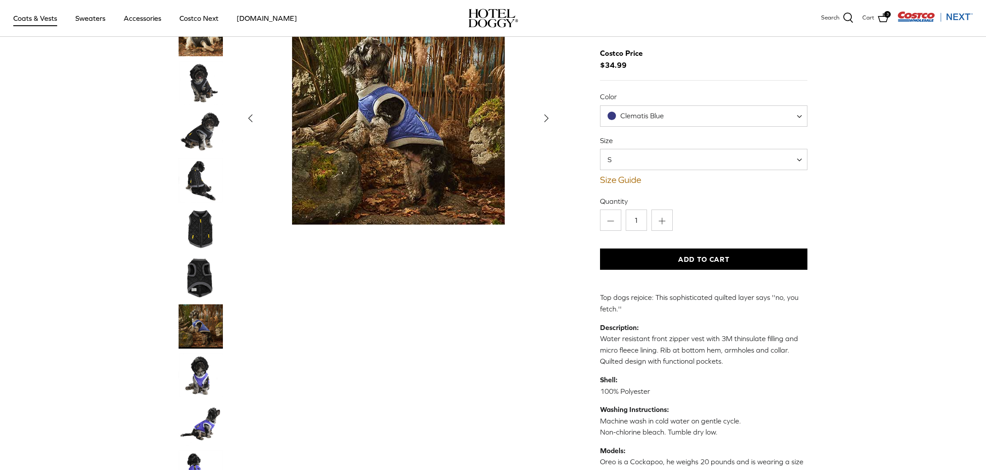
scroll to position [35, 0]
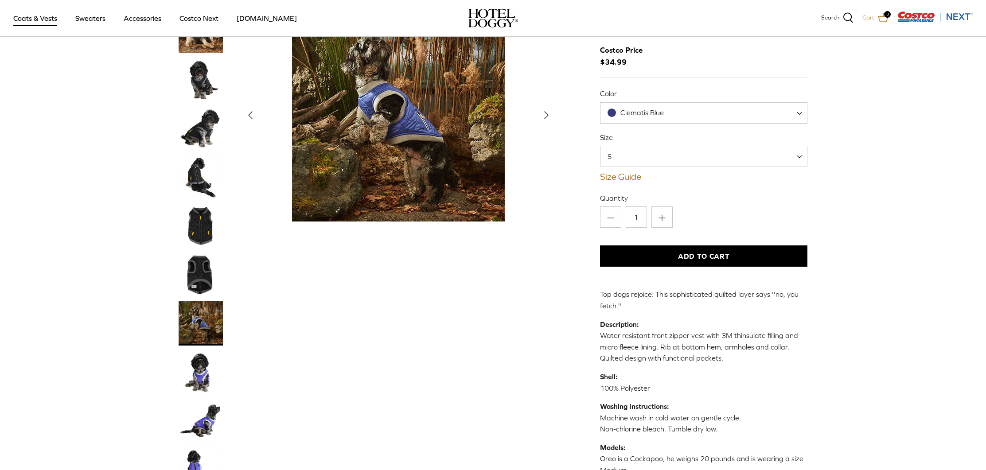
click at [881, 16] on icon at bounding box center [883, 17] width 11 height 9
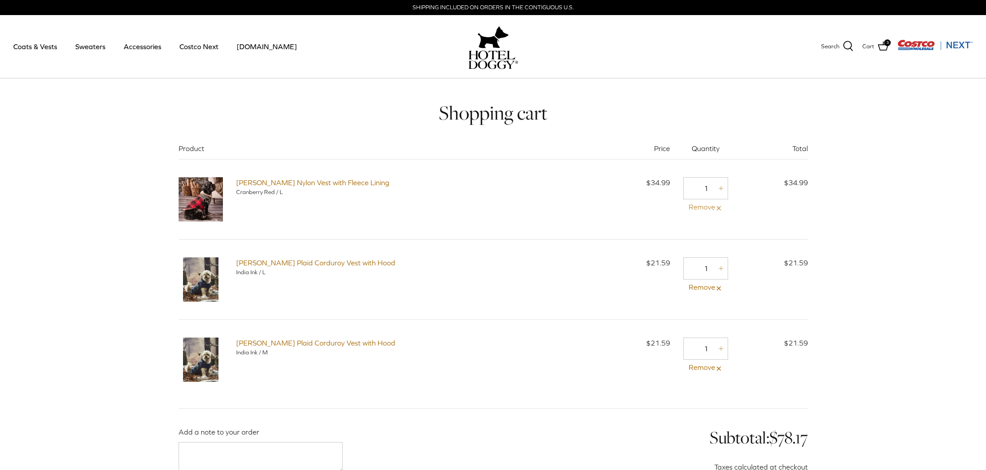
click at [705, 208] on link "Remove" at bounding box center [706, 208] width 45 height 12
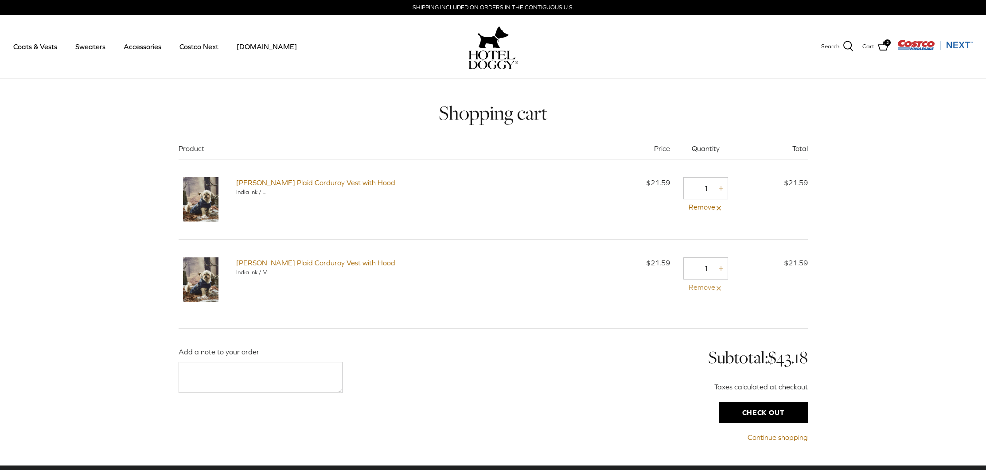
click at [718, 289] on icon at bounding box center [719, 288] width 7 height 7
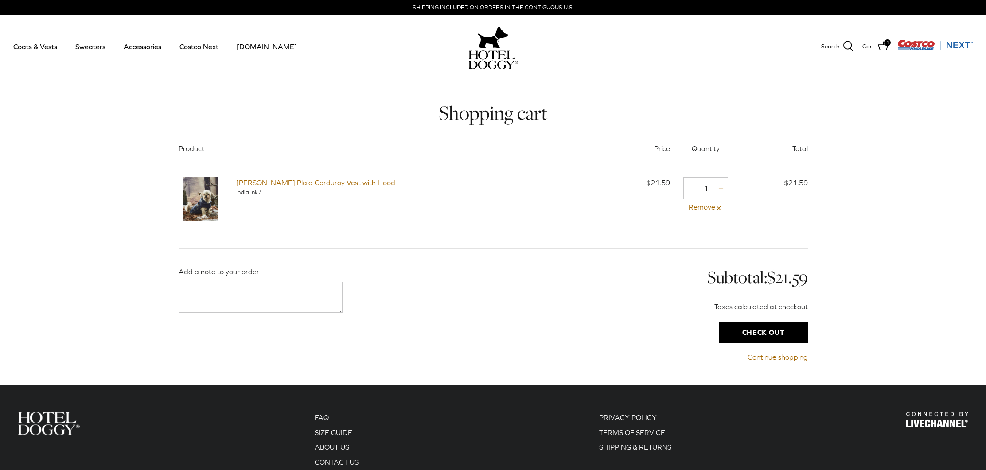
click at [722, 188] on icon "Plus" at bounding box center [721, 188] width 7 height 7
type input "2"
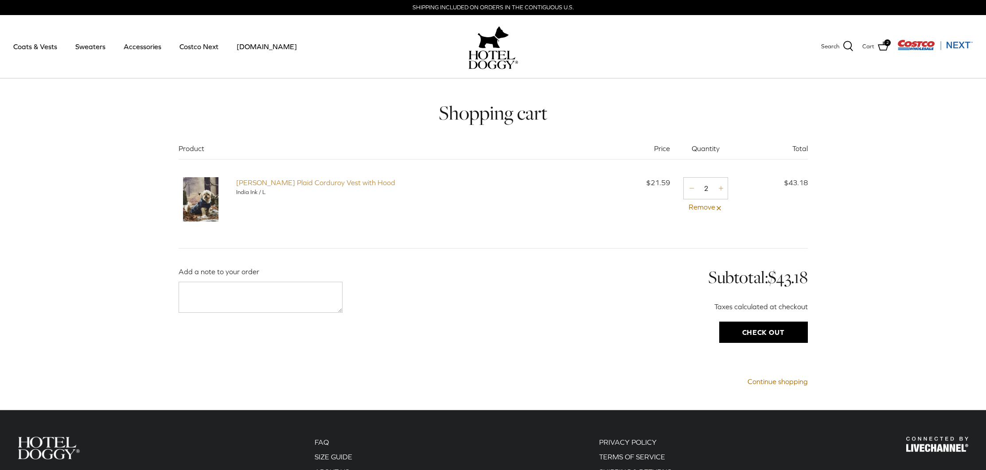
click at [293, 182] on link "[PERSON_NAME] Plaid Corduroy Vest with Hood" at bounding box center [315, 183] width 159 height 8
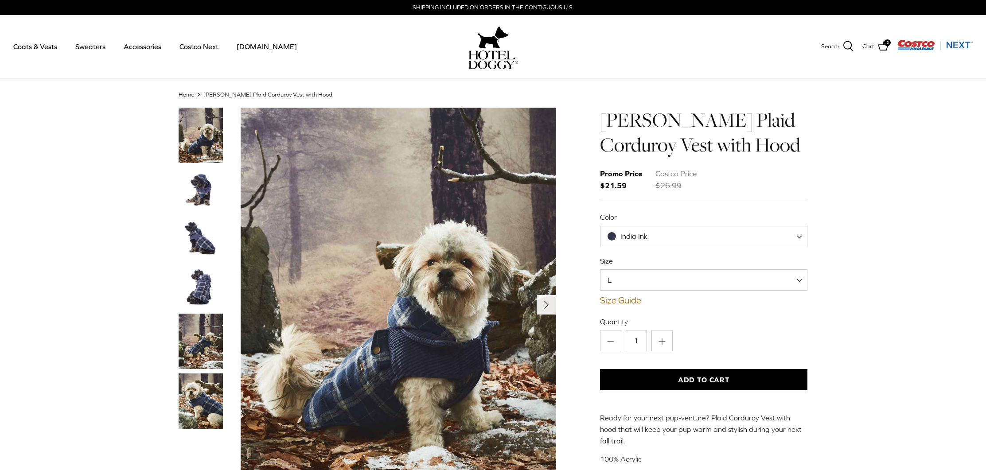
click at [549, 297] on button "Right" at bounding box center [547, 305] width 20 height 20
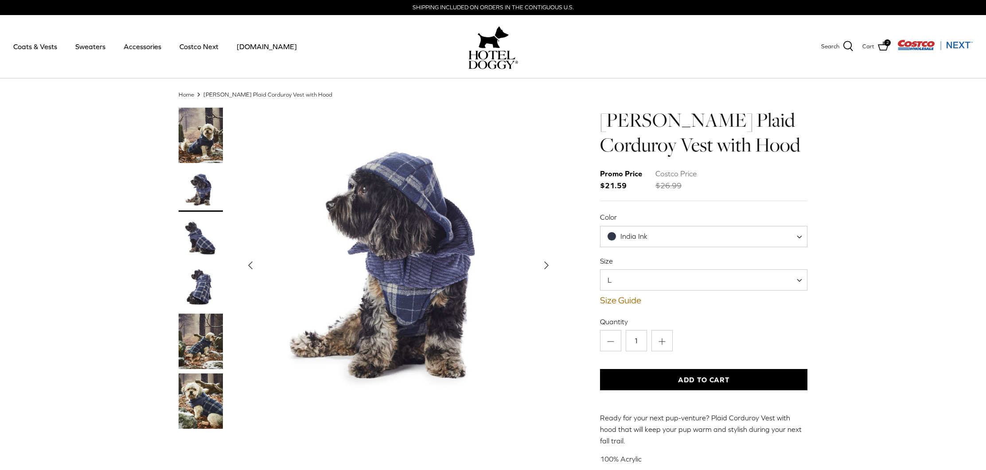
click at [548, 297] on img "Show Gallery" at bounding box center [399, 266] width 316 height 316
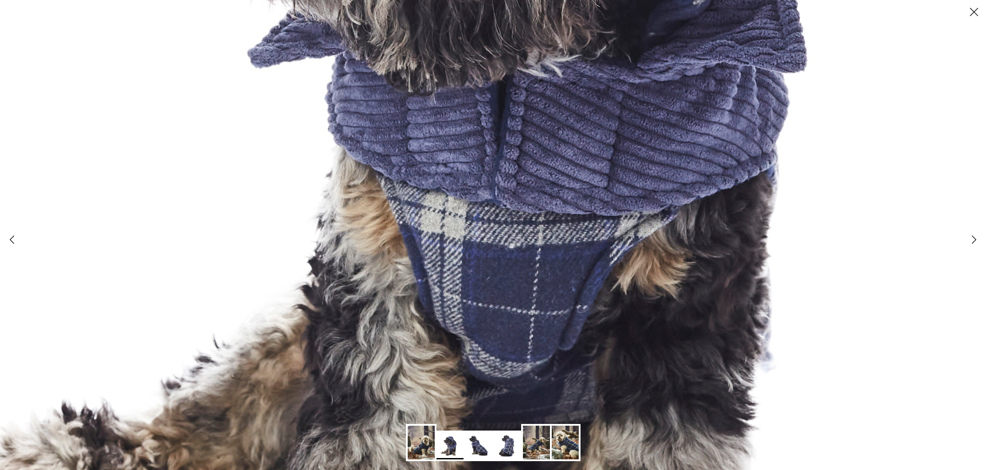
click at [547, 297] on img at bounding box center [471, 114] width 1387 height 1387
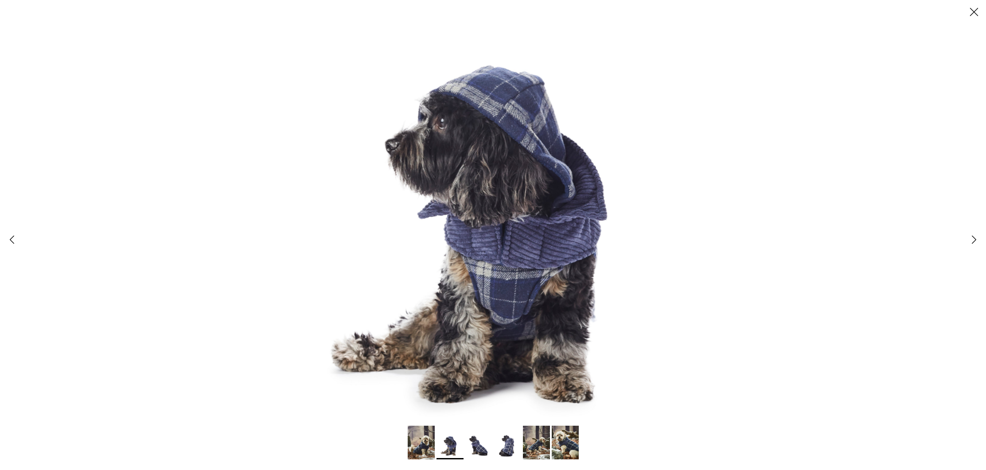
click at [546, 297] on img at bounding box center [493, 235] width 470 height 470
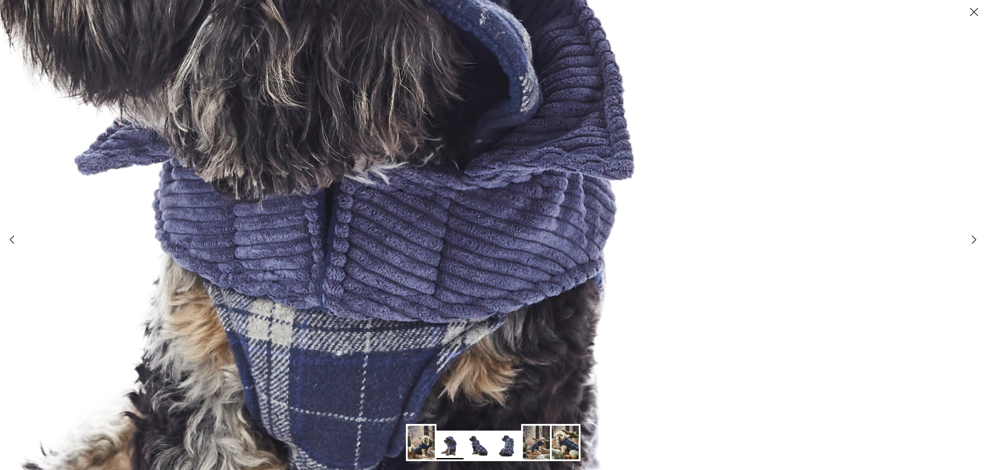
click at [973, 240] on icon "Right" at bounding box center [974, 239] width 15 height 15
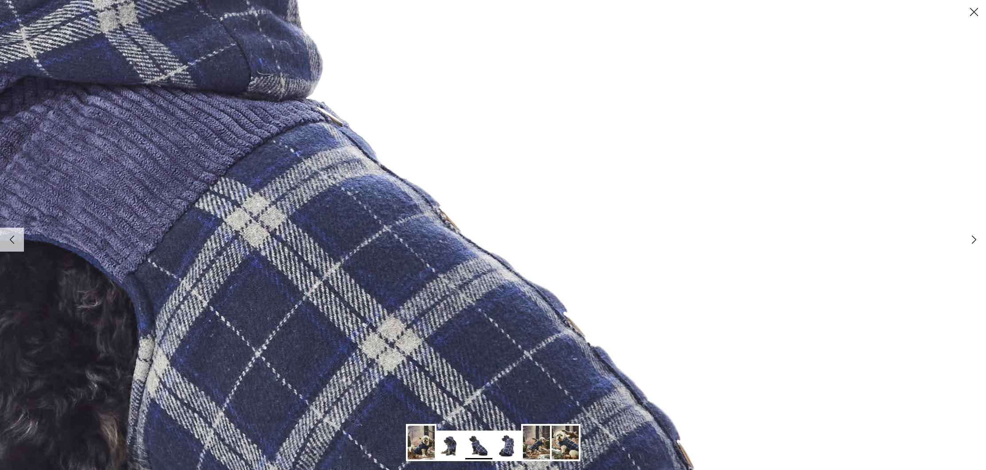
click at [961, 241] on img at bounding box center [275, 222] width 1447 height 1447
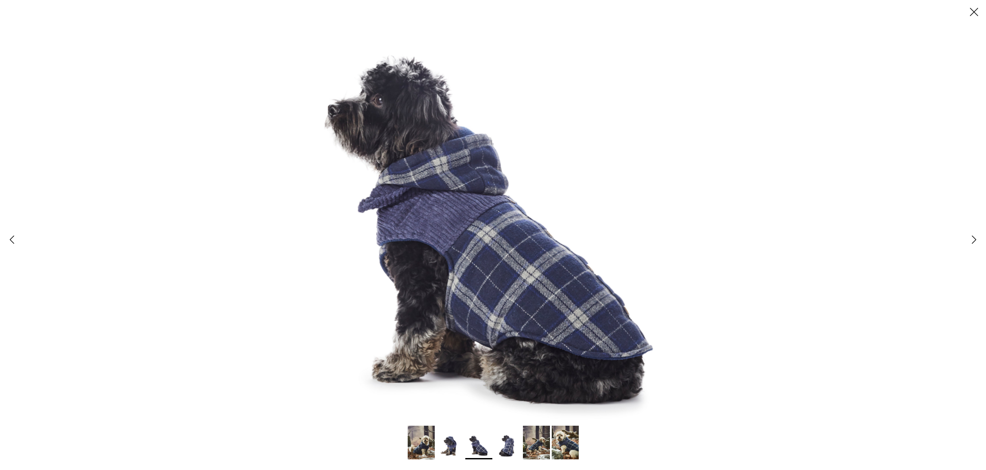
click at [956, 241] on div at bounding box center [493, 235] width 986 height 470
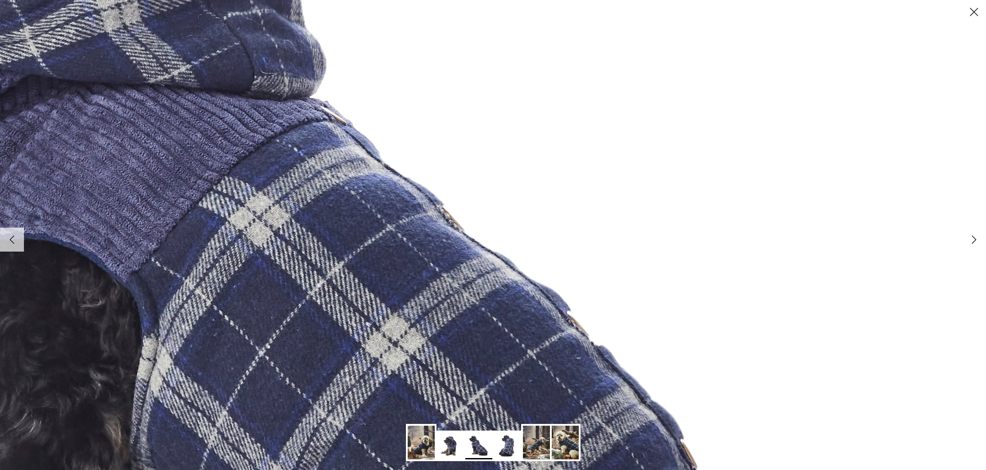
click at [953, 242] on img at bounding box center [278, 221] width 1447 height 1447
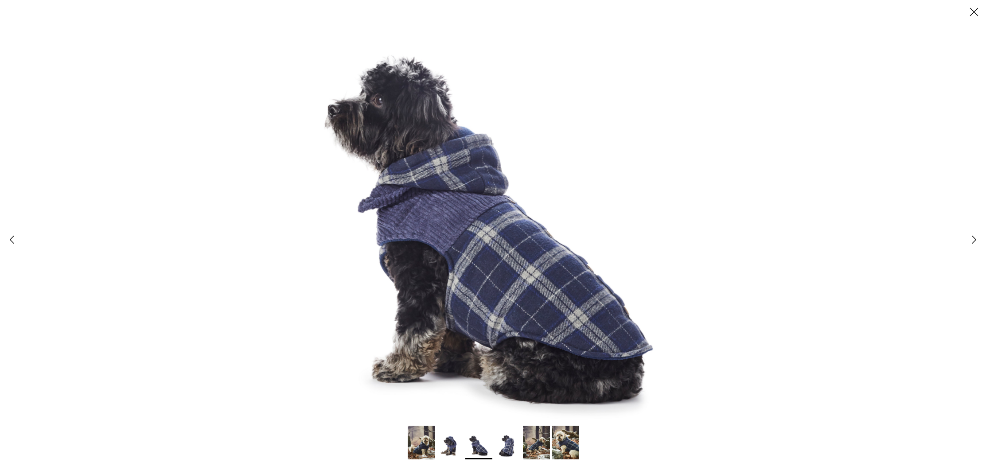
click at [951, 242] on div at bounding box center [493, 235] width 986 height 470
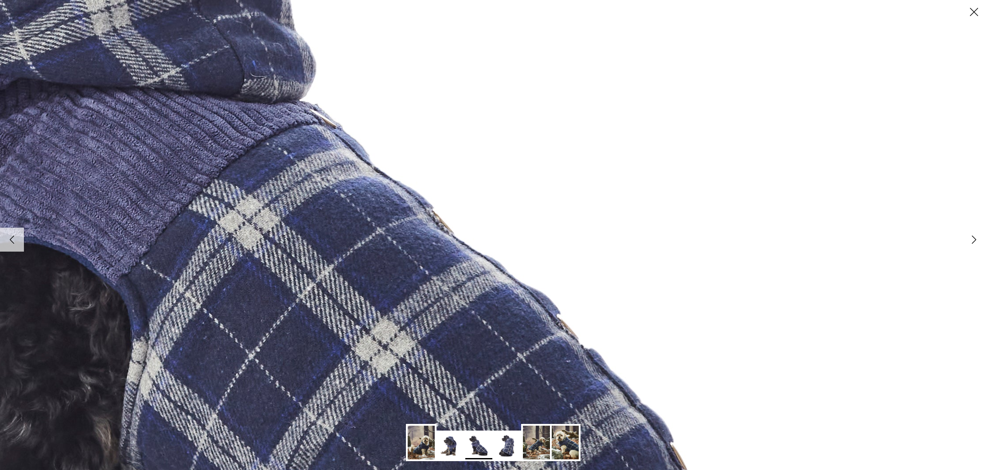
click at [974, 240] on polyline at bounding box center [975, 240] width 4 height 8
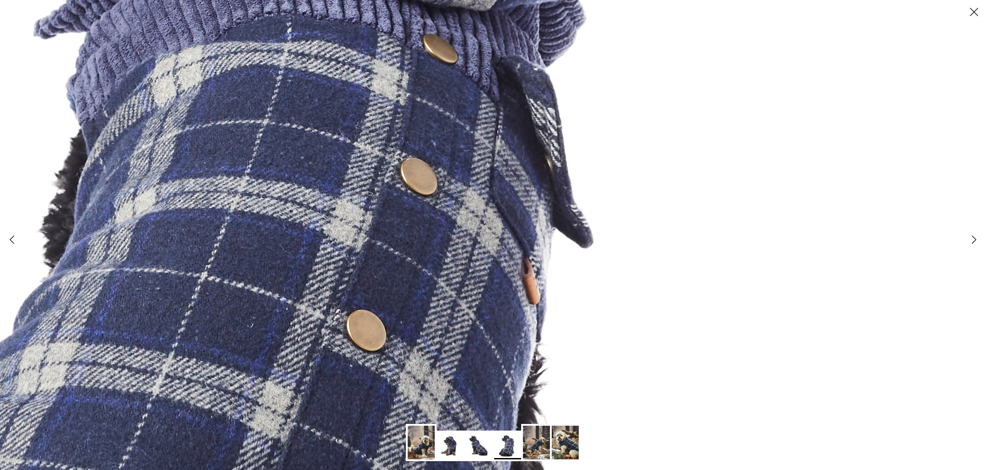
click at [974, 241] on polyline at bounding box center [975, 240] width 4 height 8
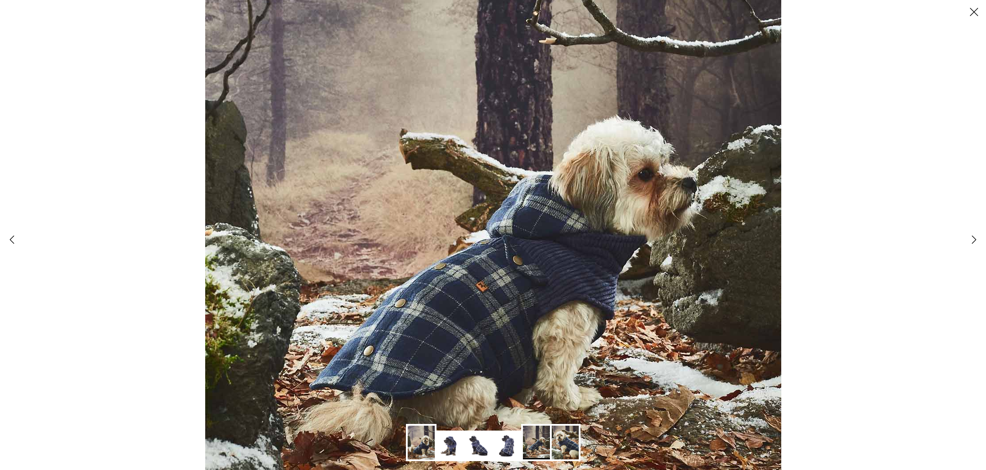
click at [974, 241] on polyline at bounding box center [975, 240] width 4 height 8
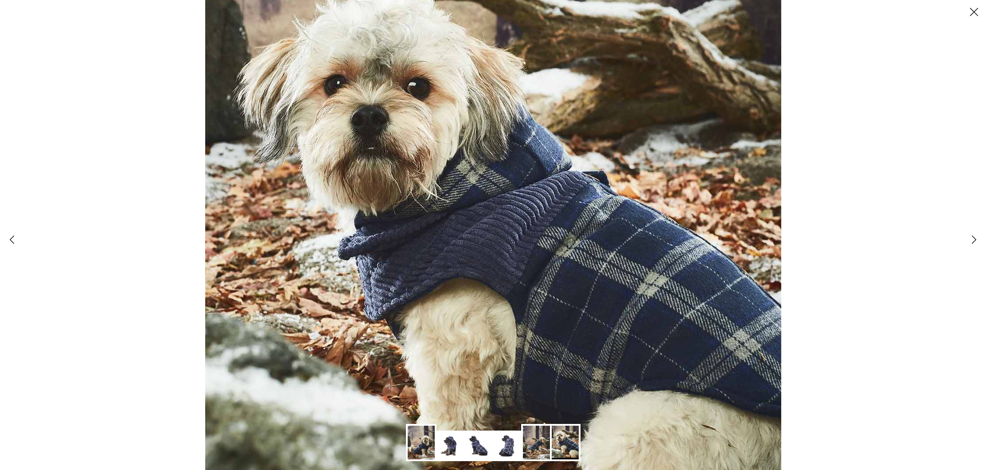
click at [974, 241] on polyline at bounding box center [975, 240] width 4 height 8
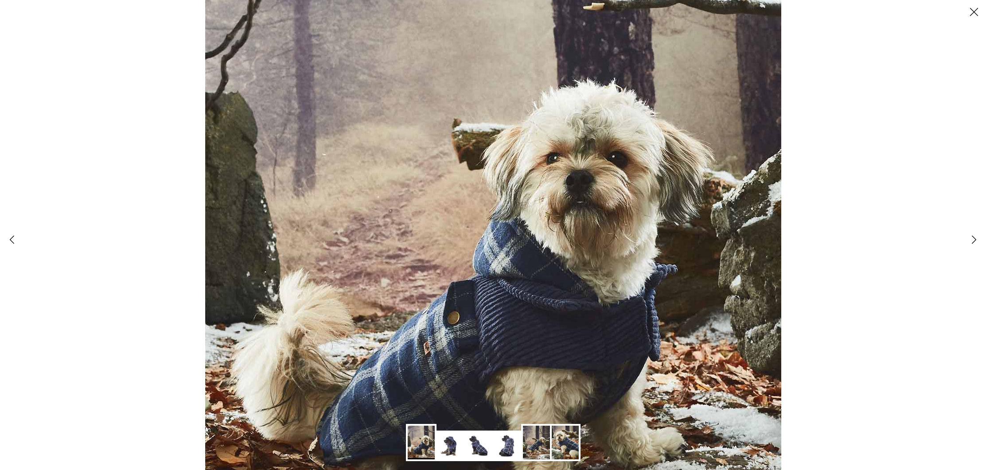
click at [974, 241] on polyline at bounding box center [975, 240] width 4 height 8
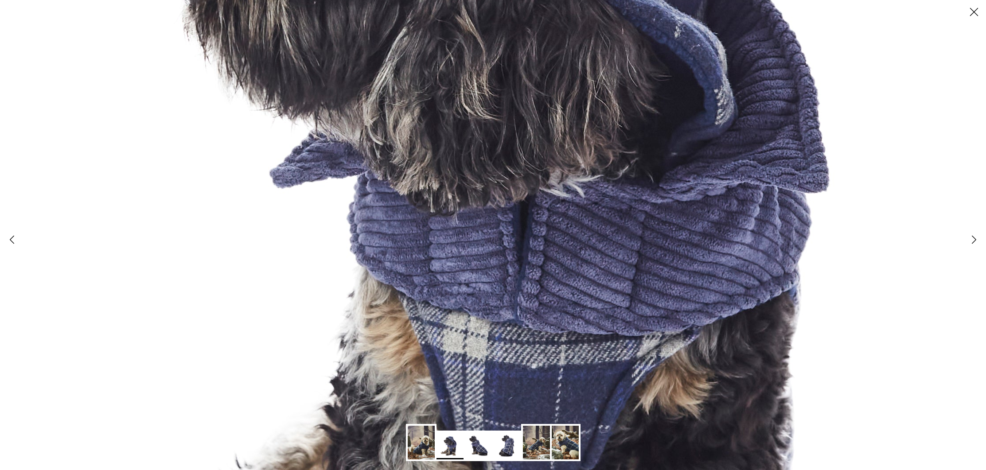
click at [974, 241] on polyline at bounding box center [975, 240] width 4 height 8
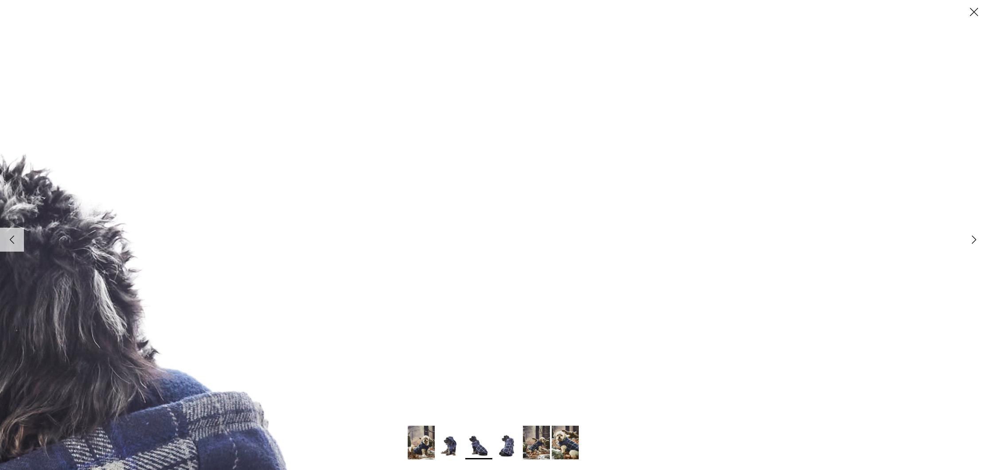
click at [977, 10] on line at bounding box center [975, 12] width 8 height 8
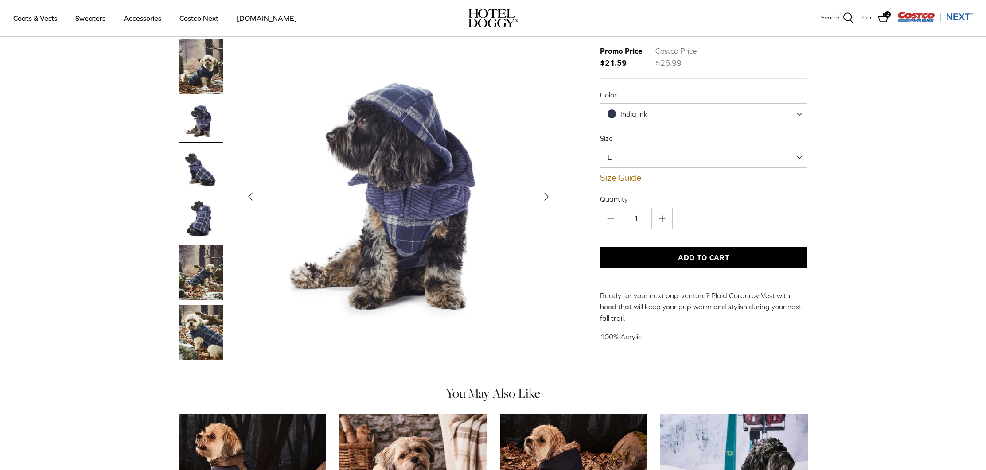
scroll to position [50, 0]
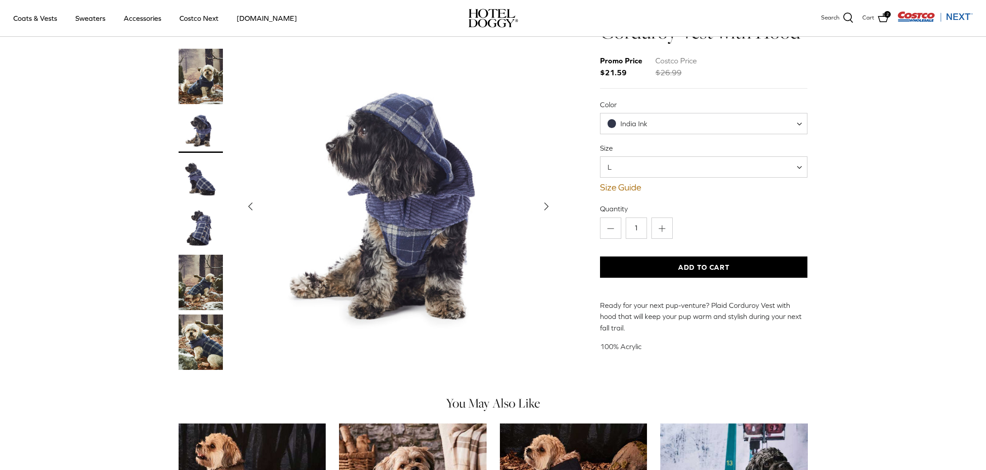
click at [397, 188] on img "Show Gallery" at bounding box center [399, 207] width 316 height 316
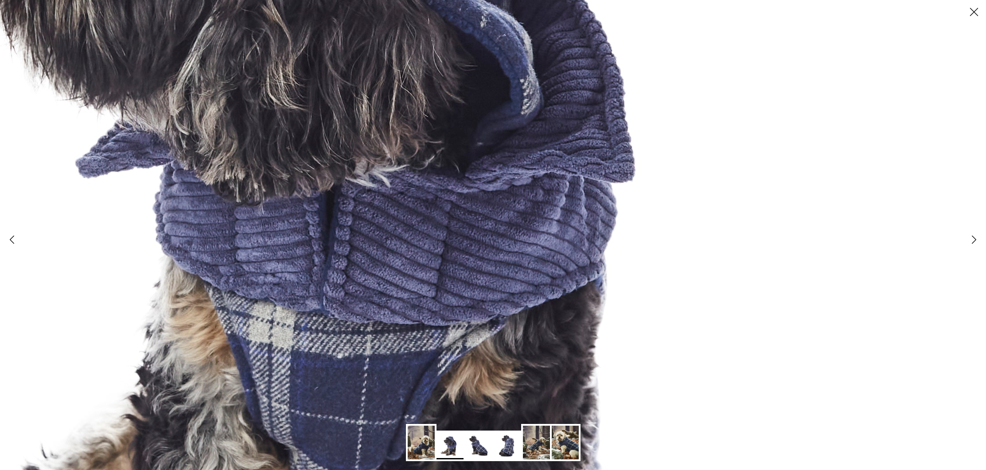
click at [972, 240] on icon "Right" at bounding box center [974, 239] width 15 height 15
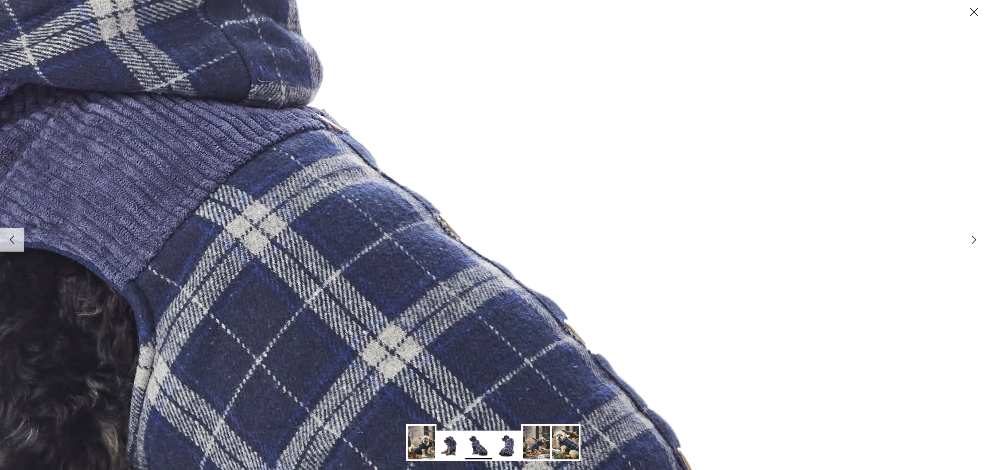
click at [958, 238] on img at bounding box center [275, 229] width 1447 height 1447
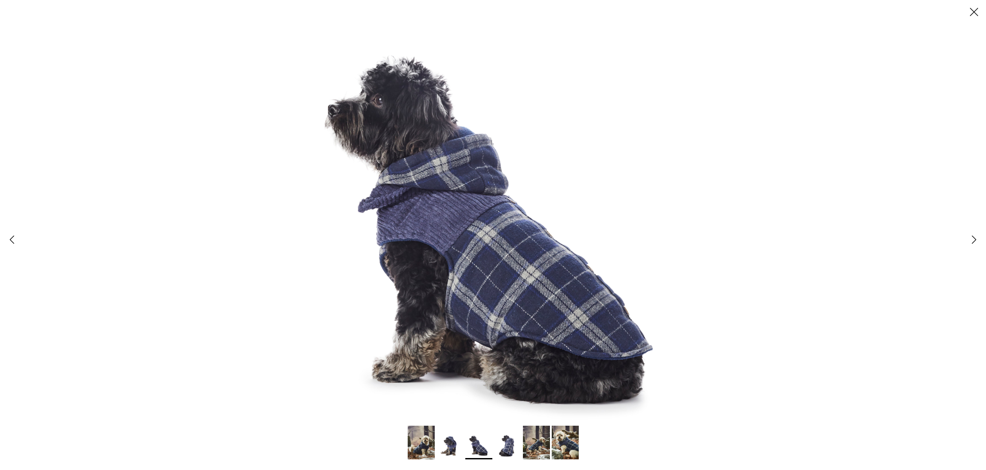
click at [954, 238] on div at bounding box center [493, 235] width 986 height 470
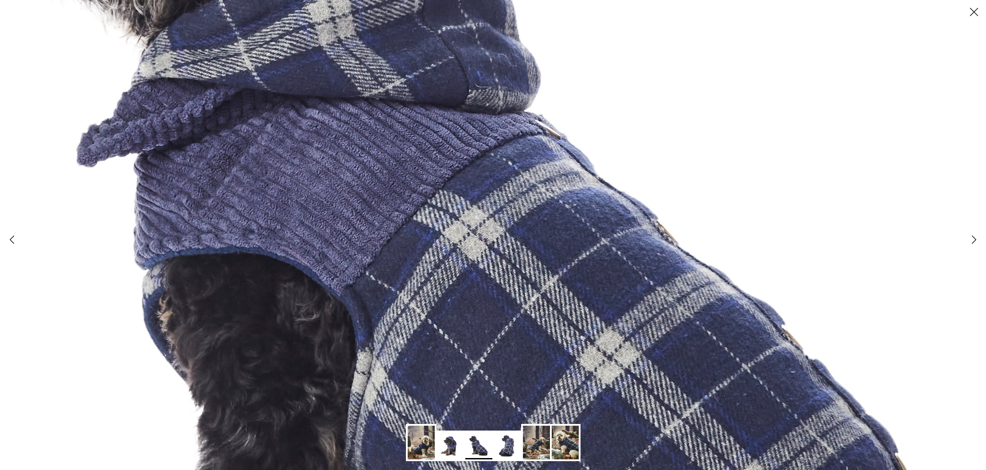
click at [954, 238] on img at bounding box center [493, 234] width 1447 height 1447
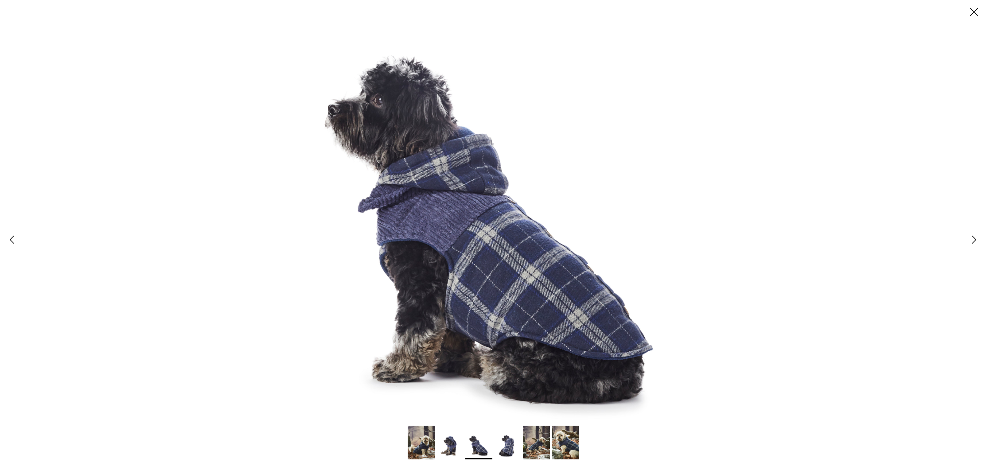
click at [953, 237] on div at bounding box center [493, 235] width 986 height 470
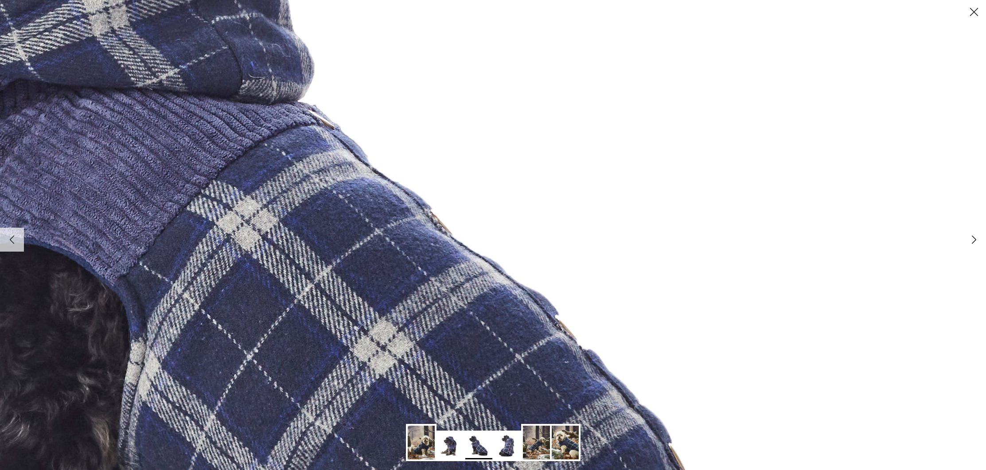
click at [978, 240] on icon "Right" at bounding box center [974, 239] width 15 height 15
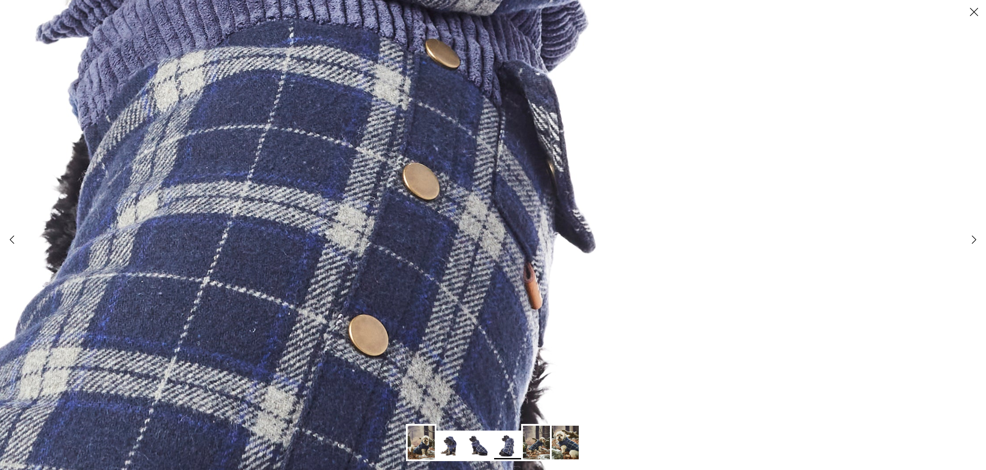
click at [971, 239] on icon "Right" at bounding box center [974, 239] width 15 height 15
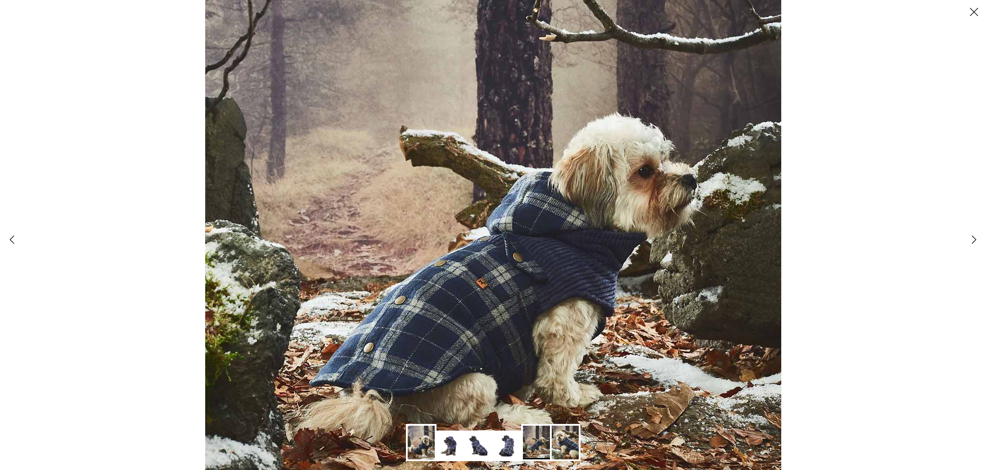
click at [538, 241] on img at bounding box center [493, 232] width 576 height 720
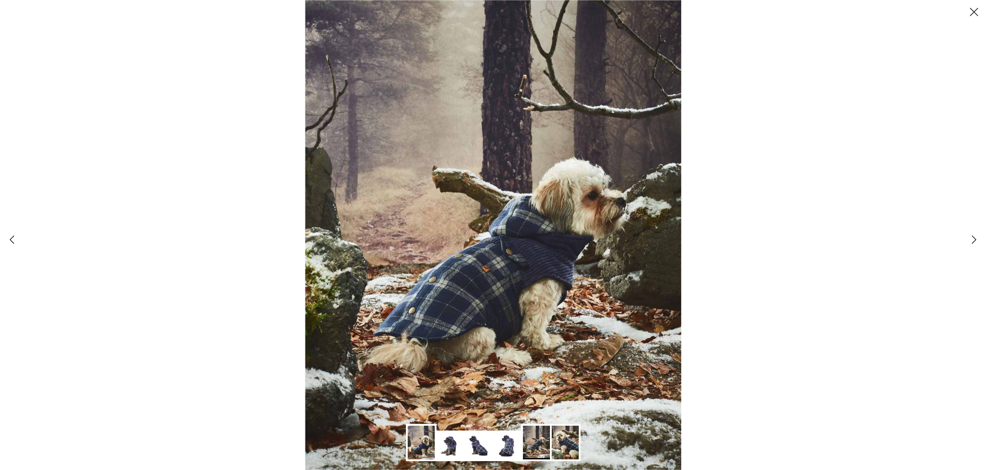
click at [536, 240] on img at bounding box center [493, 235] width 376 height 470
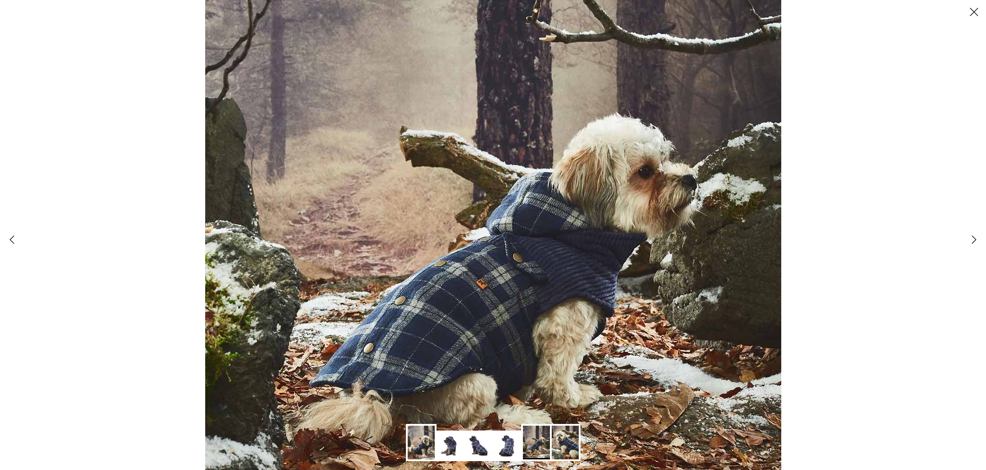
click at [536, 240] on img at bounding box center [493, 232] width 576 height 720
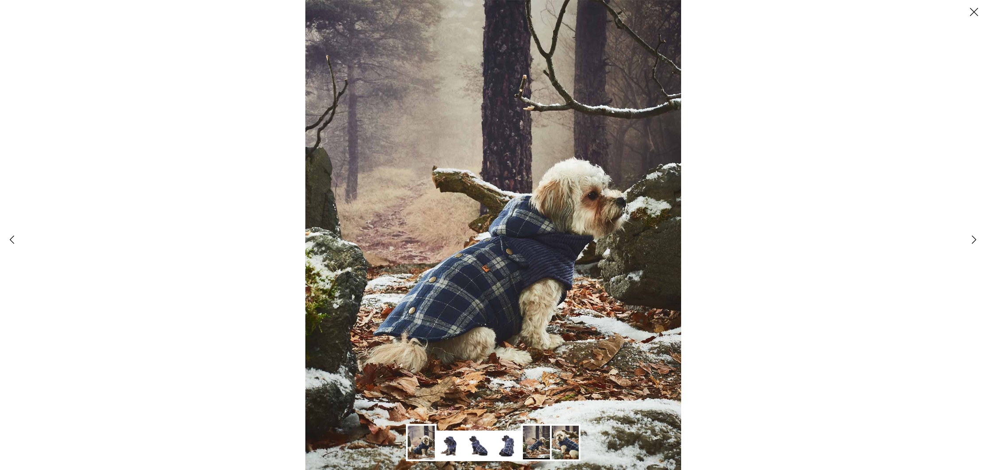
click at [652, 188] on img at bounding box center [493, 235] width 376 height 470
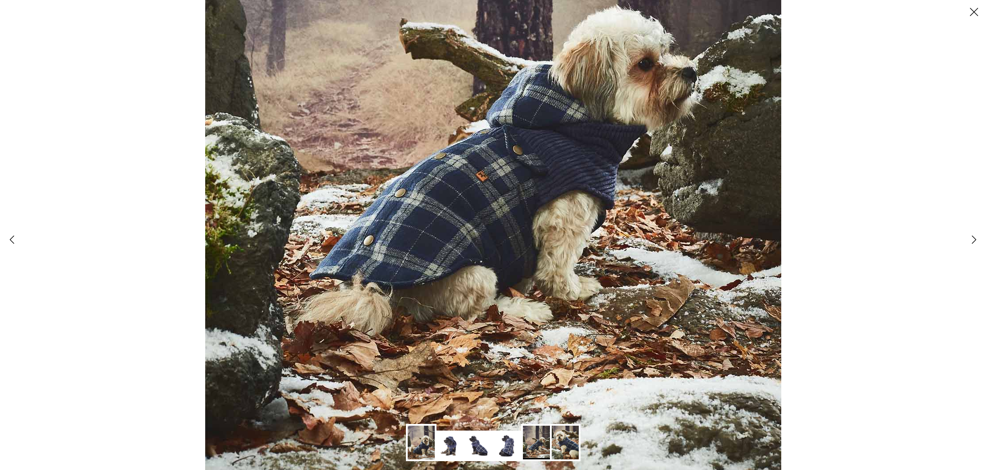
click at [533, 442] on img at bounding box center [536, 443] width 27 height 34
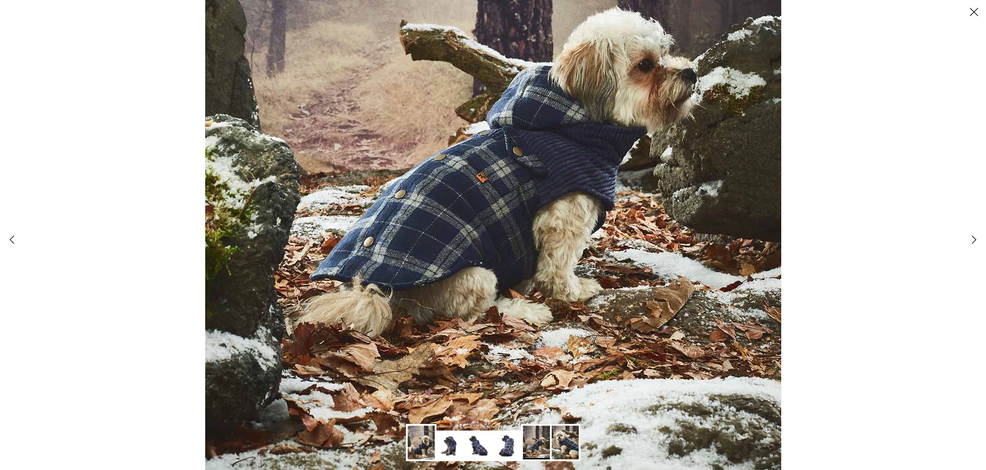
click at [508, 440] on img at bounding box center [507, 446] width 27 height 27
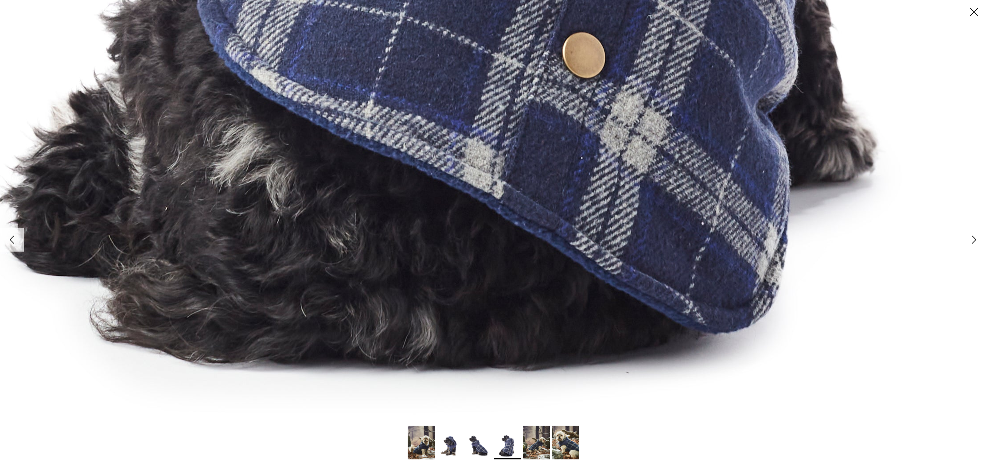
click at [480, 441] on img at bounding box center [478, 446] width 27 height 27
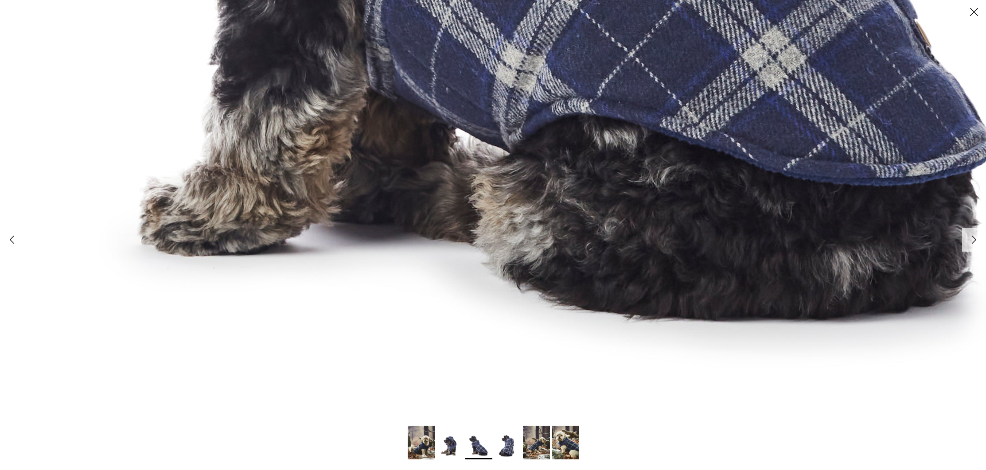
click at [451, 444] on img at bounding box center [450, 446] width 27 height 27
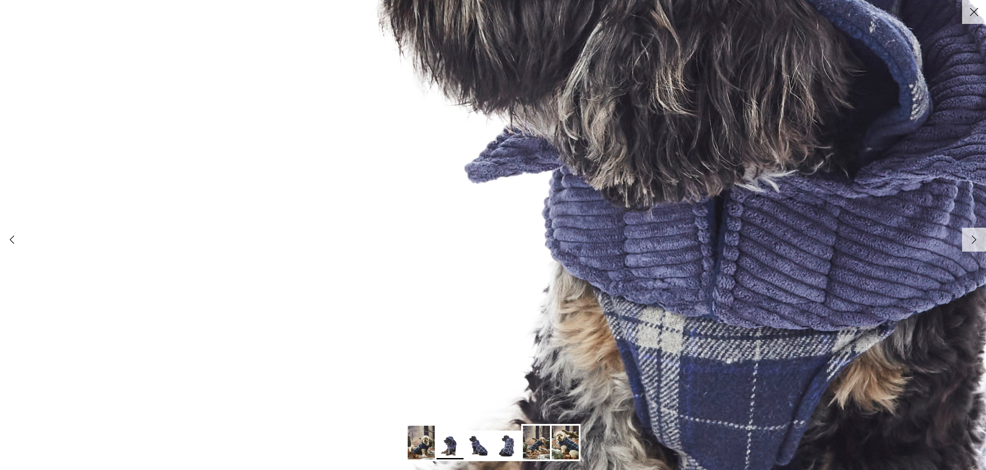
click at [13, 238] on polyline at bounding box center [12, 240] width 4 height 8
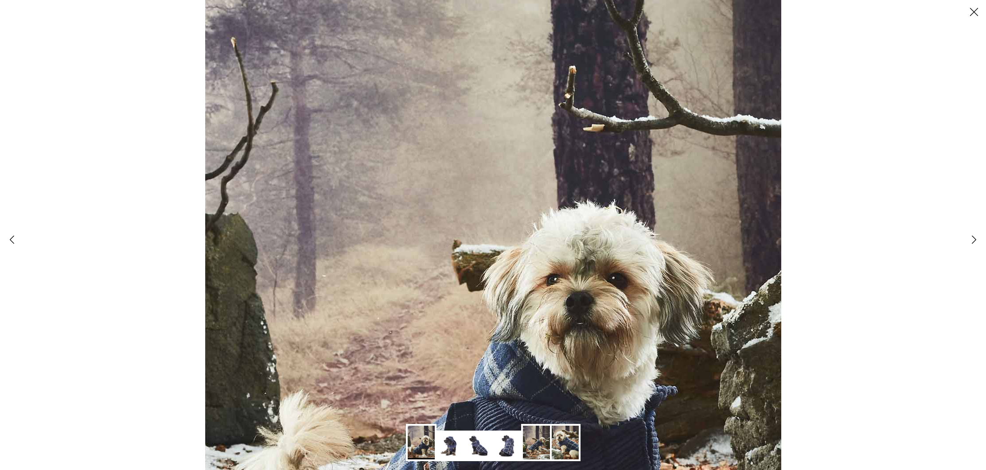
click at [974, 7] on icon "Close" at bounding box center [974, 11] width 15 height 15
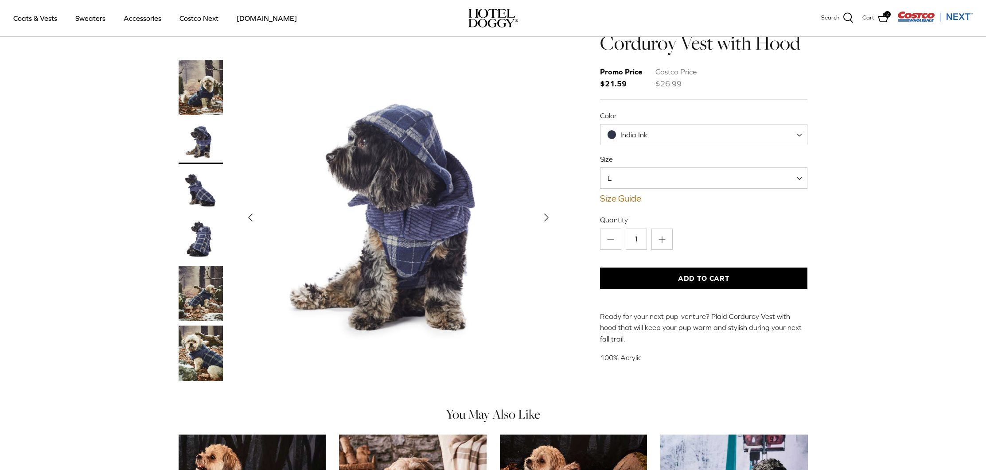
scroll to position [35, 0]
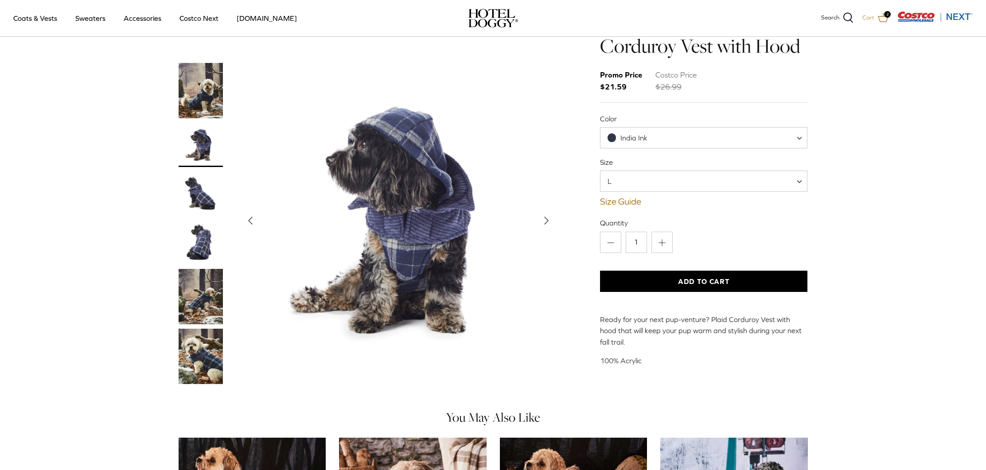
click at [884, 16] on icon at bounding box center [883, 17] width 11 height 11
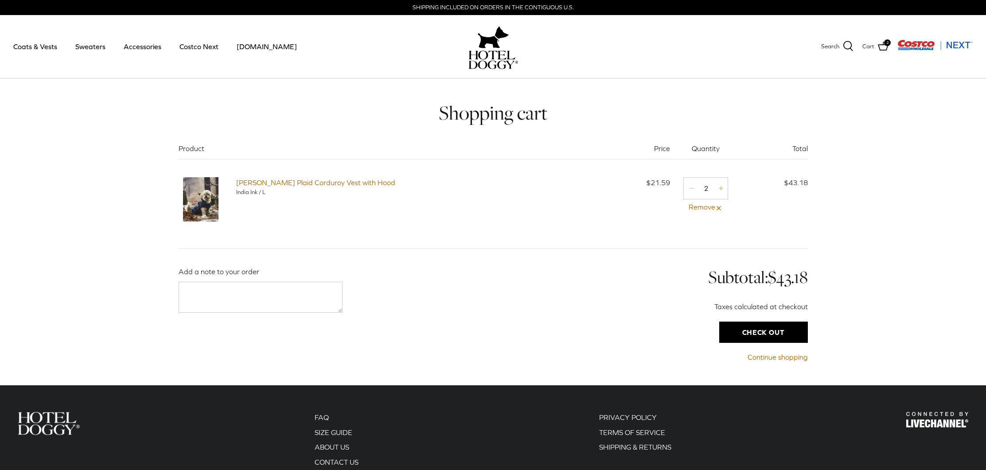
click at [693, 189] on icon "Minus" at bounding box center [691, 188] width 7 height 7
type input "1"
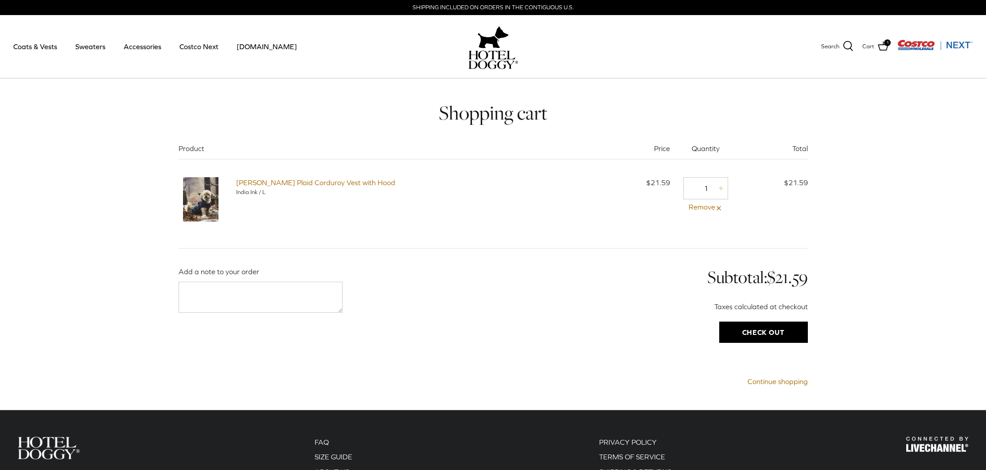
click at [721, 191] on icon "Plus" at bounding box center [721, 188] width 7 height 7
type input "2"
click at [279, 180] on link "[PERSON_NAME] Plaid Corduroy Vest with Hood" at bounding box center [315, 183] width 159 height 8
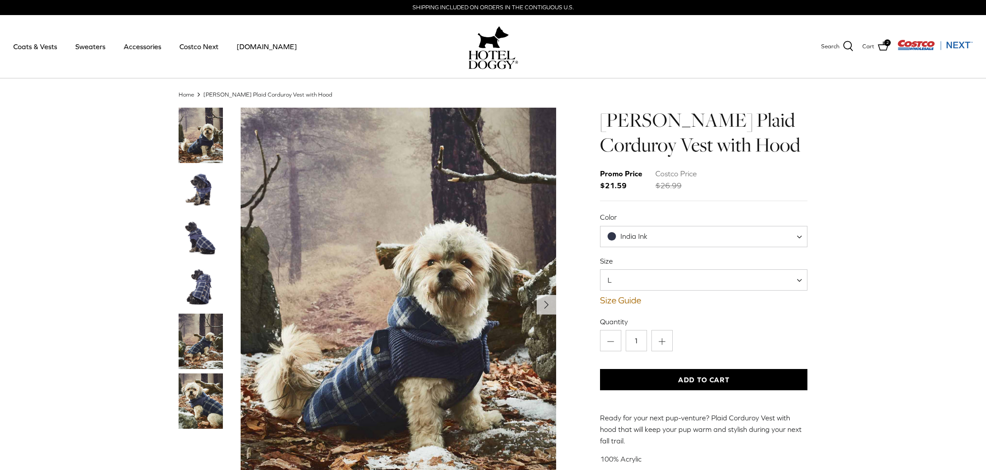
click at [201, 334] on img "Thumbnail Link" at bounding box center [201, 341] width 44 height 55
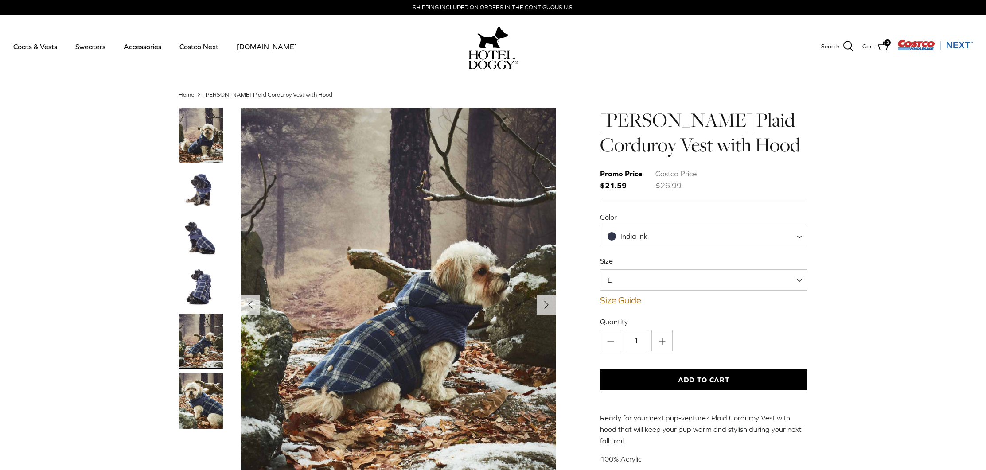
click at [454, 310] on img "Show Gallery" at bounding box center [399, 305] width 316 height 395
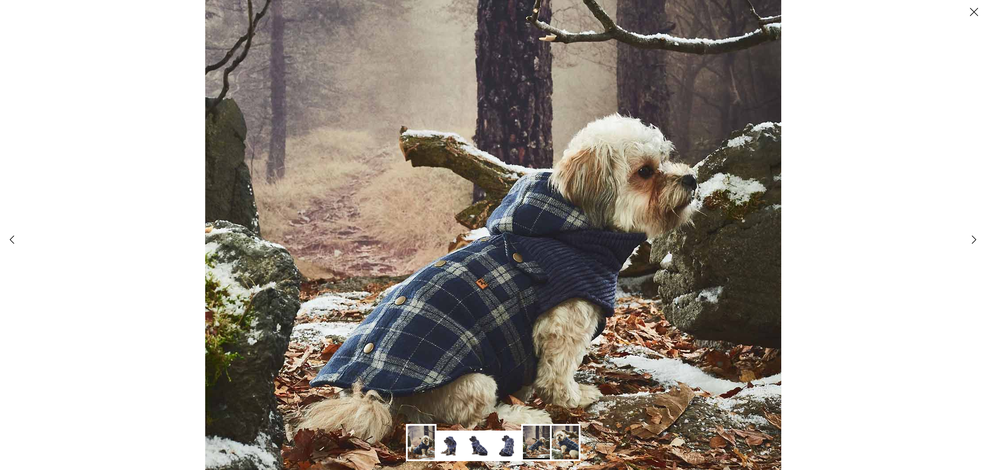
click at [974, 240] on polyline at bounding box center [975, 240] width 4 height 8
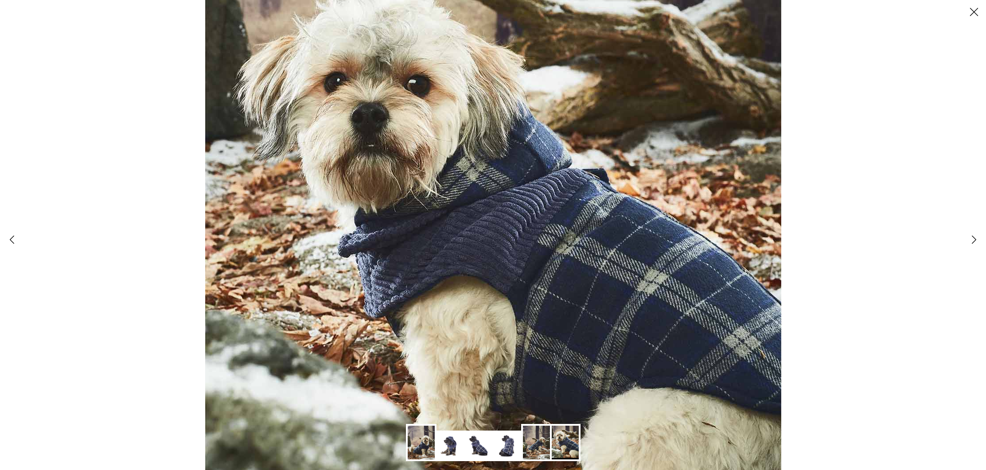
click at [970, 240] on icon "Right" at bounding box center [974, 239] width 15 height 15
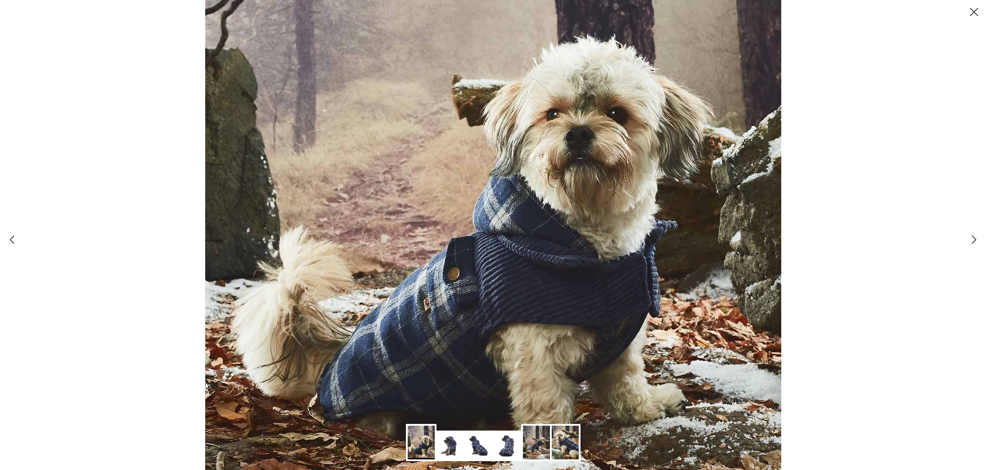
click at [636, 318] on img at bounding box center [493, 191] width 576 height 720
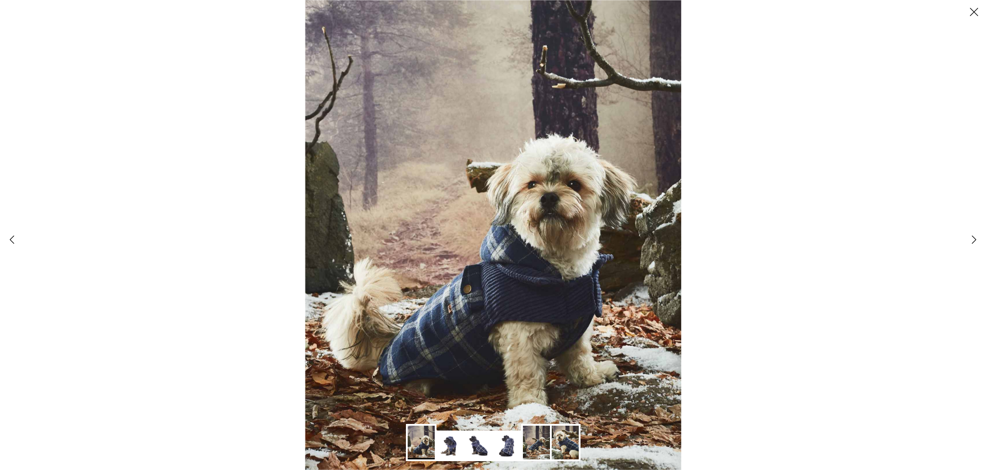
click at [635, 318] on img at bounding box center [493, 235] width 376 height 470
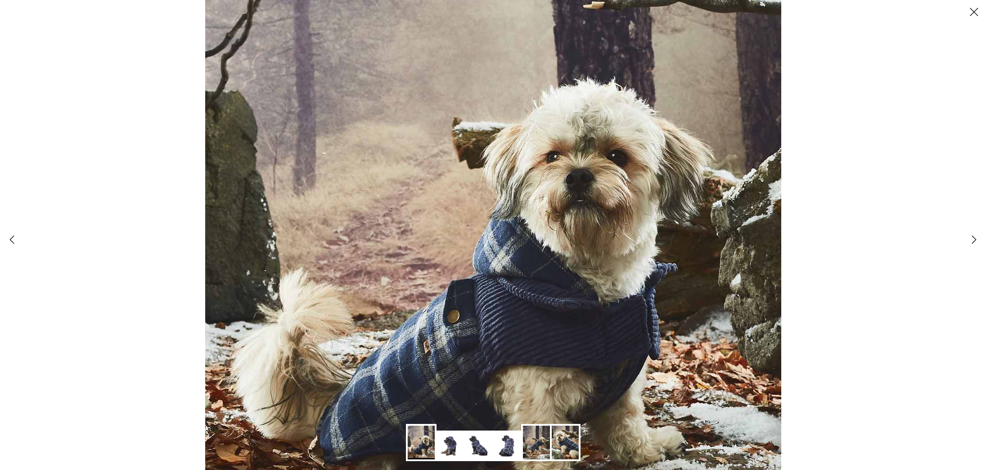
click at [976, 238] on icon "Right" at bounding box center [974, 239] width 15 height 15
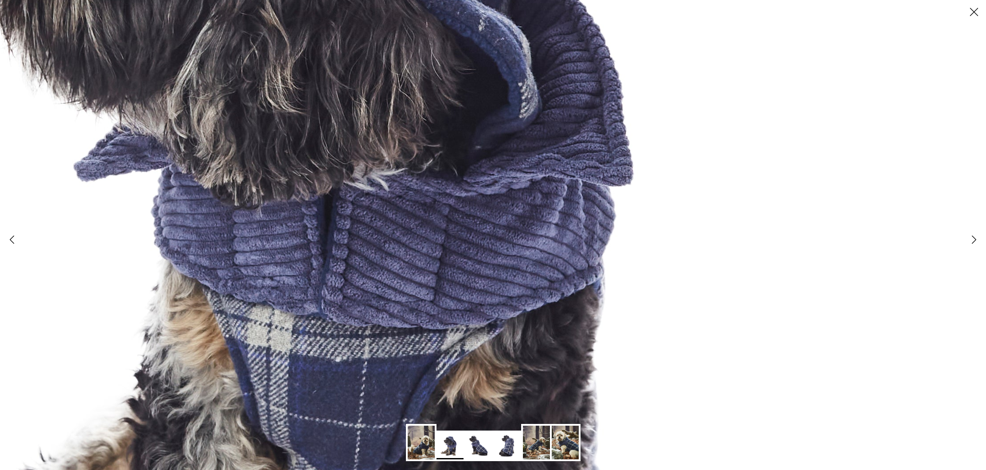
click at [976, 239] on icon "Right" at bounding box center [974, 239] width 15 height 15
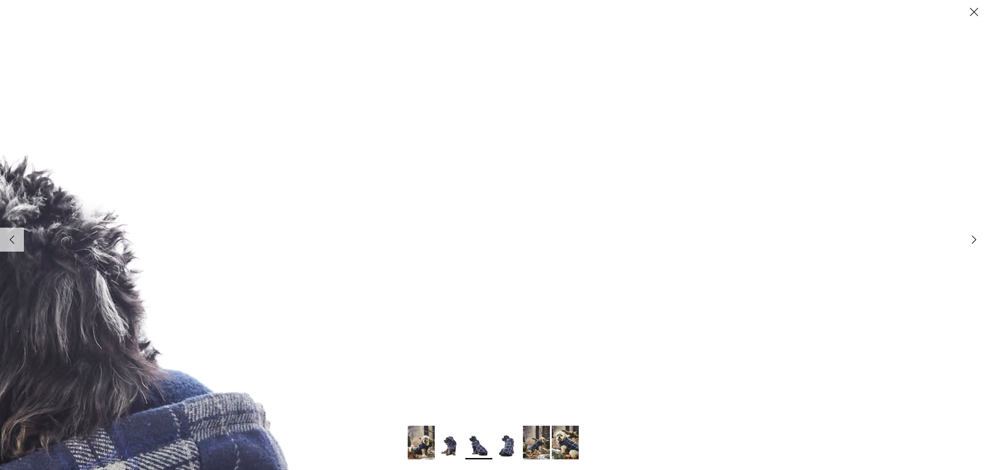
click at [973, 9] on icon "Close" at bounding box center [974, 11] width 15 height 15
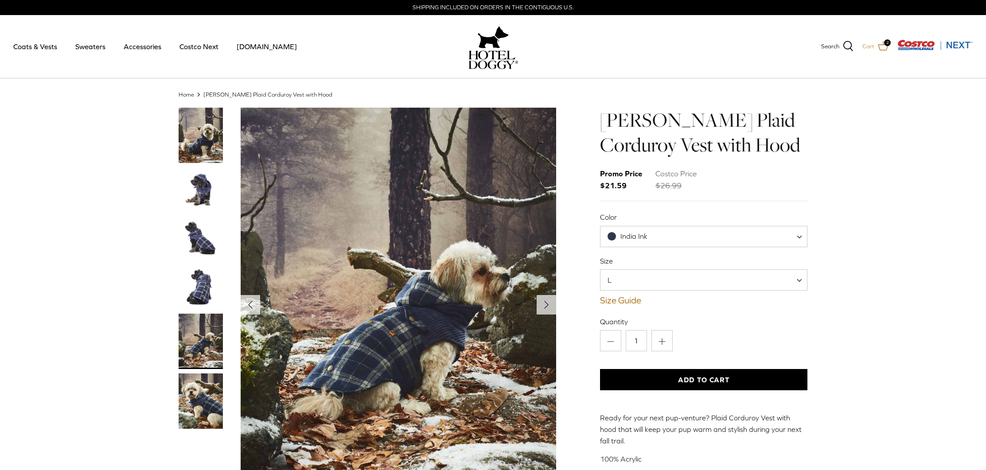
click at [884, 43] on icon at bounding box center [883, 46] width 11 height 11
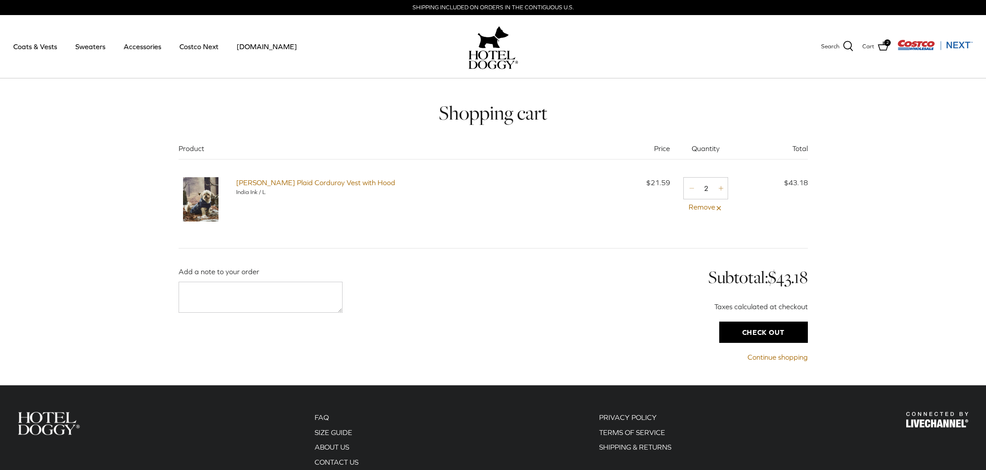
click at [693, 188] on icon "Minus" at bounding box center [691, 188] width 7 height 7
type input "1"
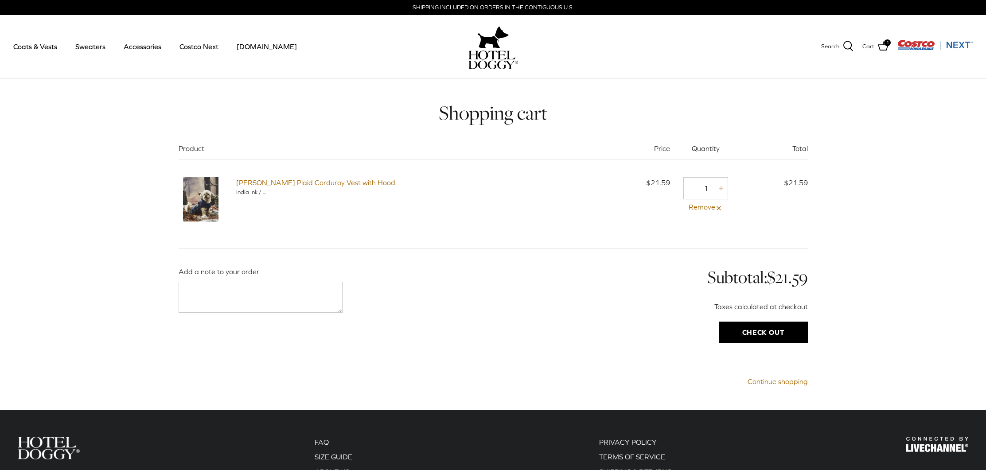
click at [768, 332] on input "Check out" at bounding box center [764, 332] width 89 height 21
